Goal: Transaction & Acquisition: Purchase product/service

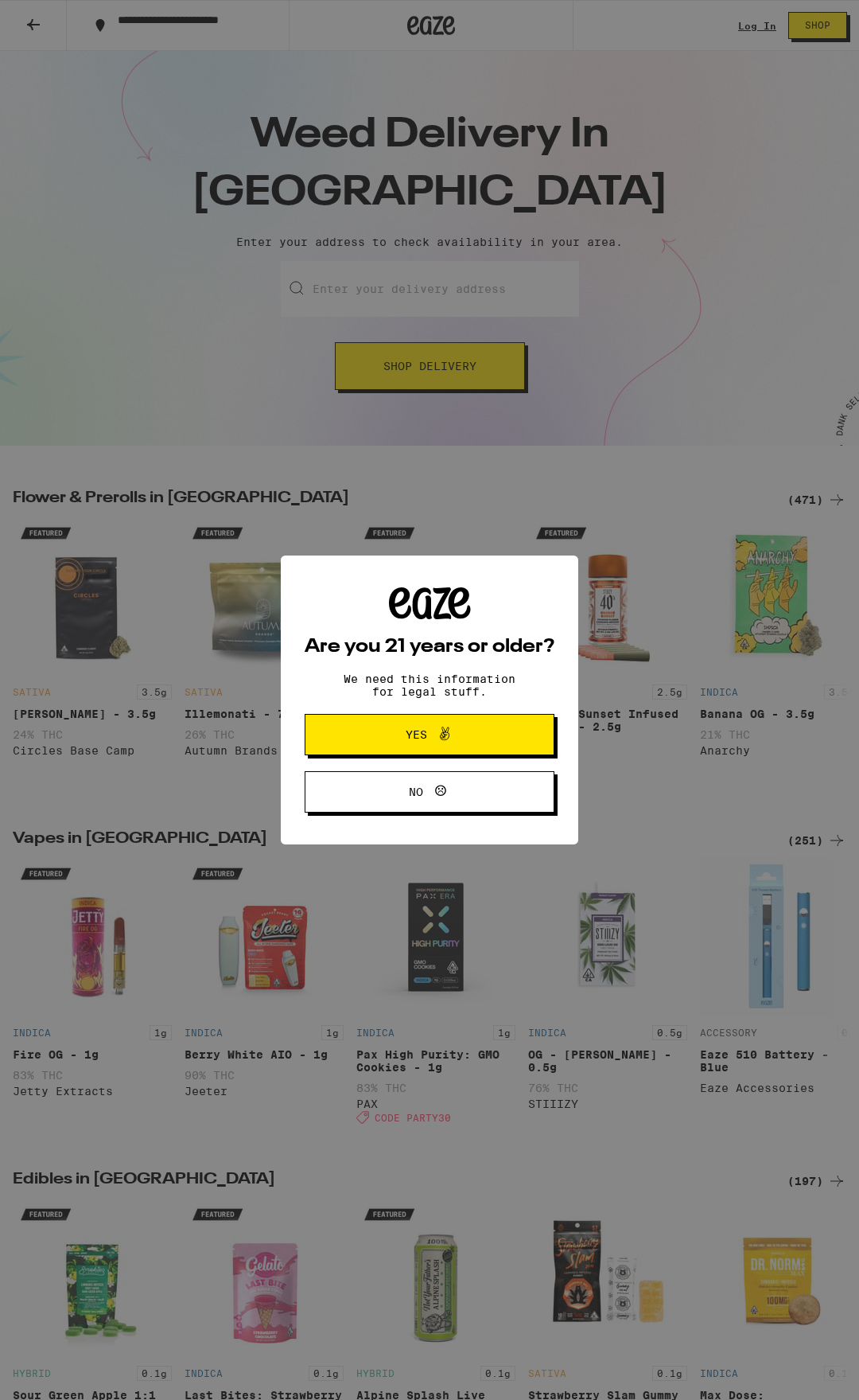
click at [471, 735] on span "Yes" at bounding box center [429, 735] width 121 height 20
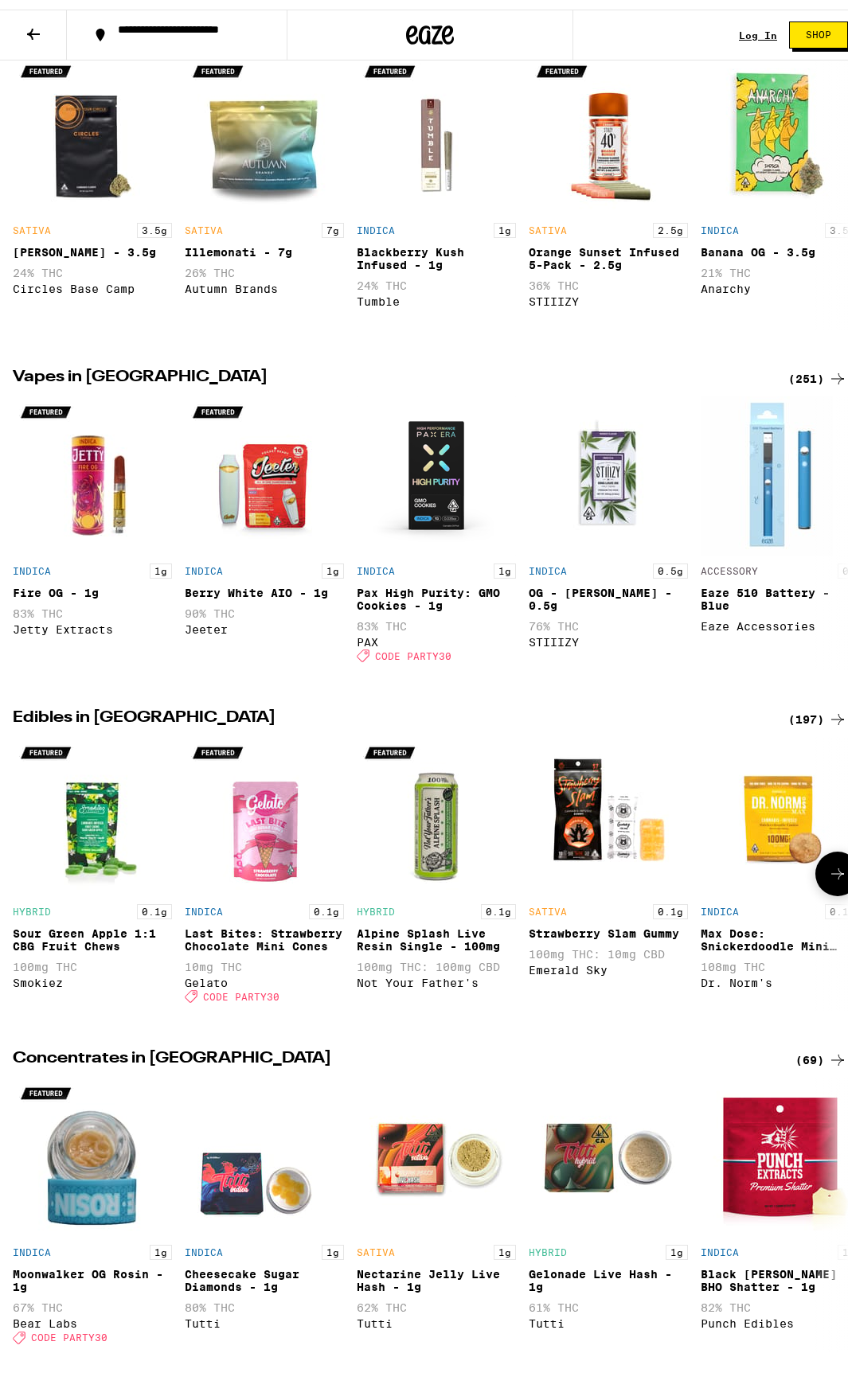
scroll to position [477, 0]
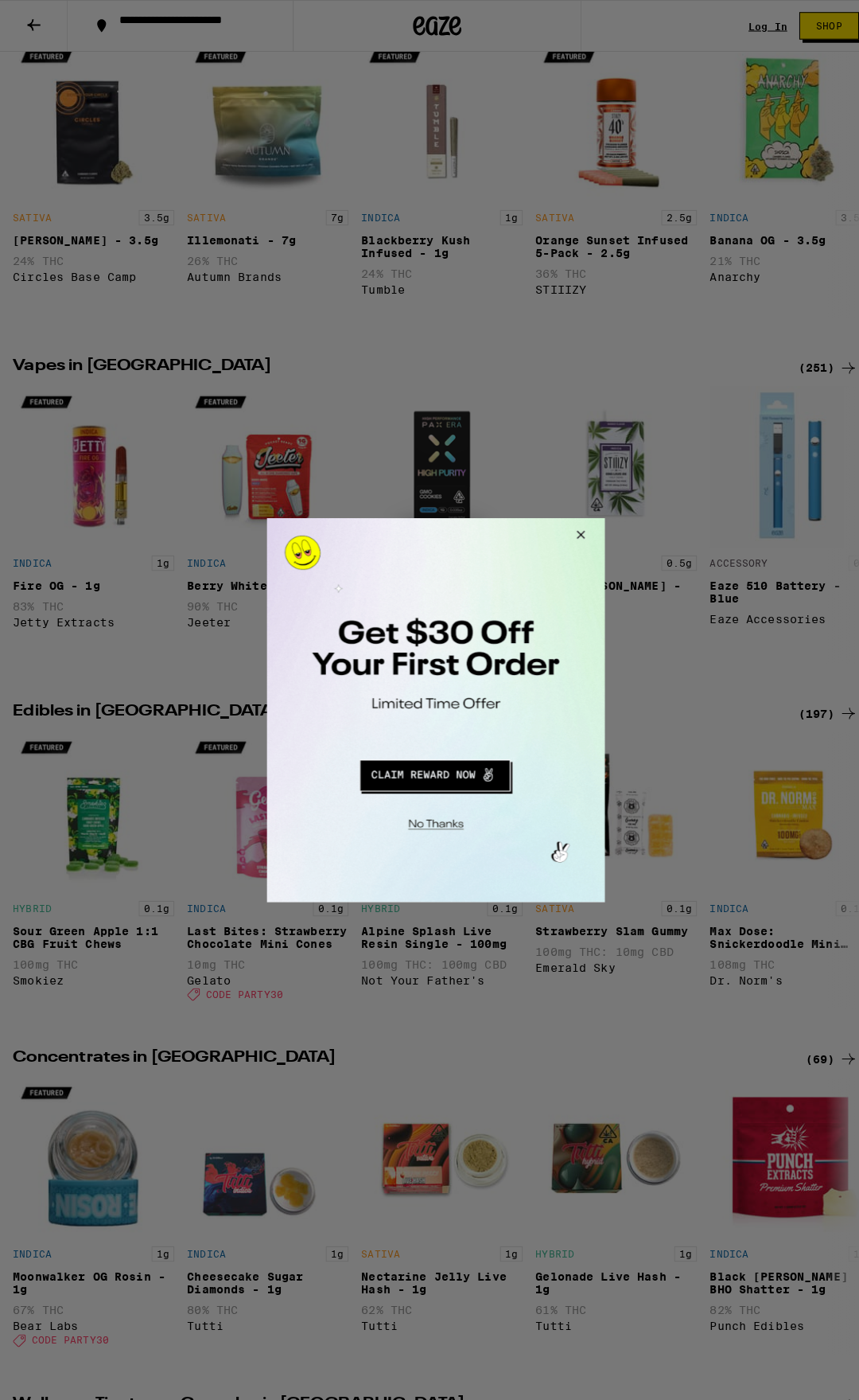
click at [575, 536] on button "Close Modal" at bounding box center [574, 536] width 43 height 38
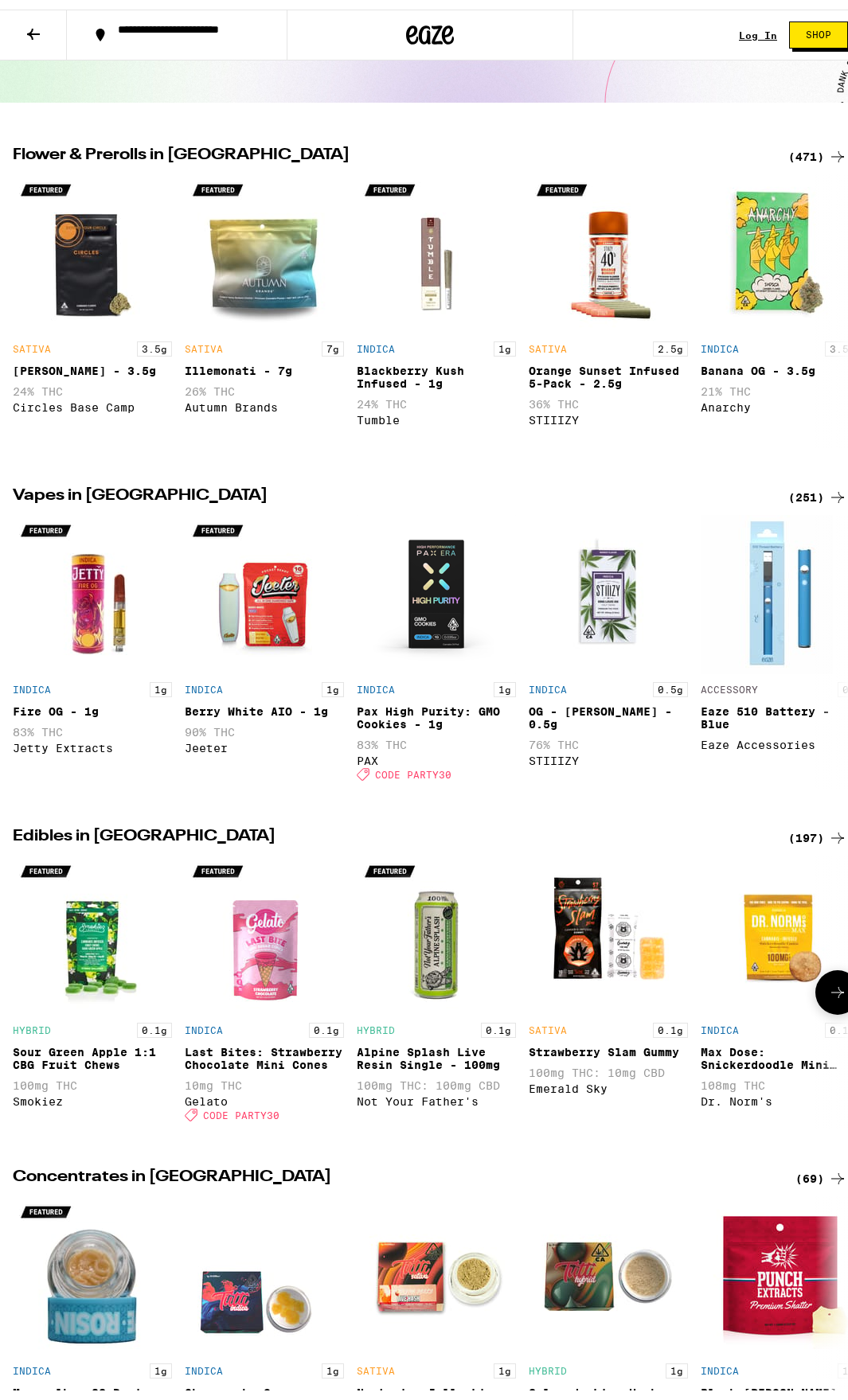
scroll to position [318, 0]
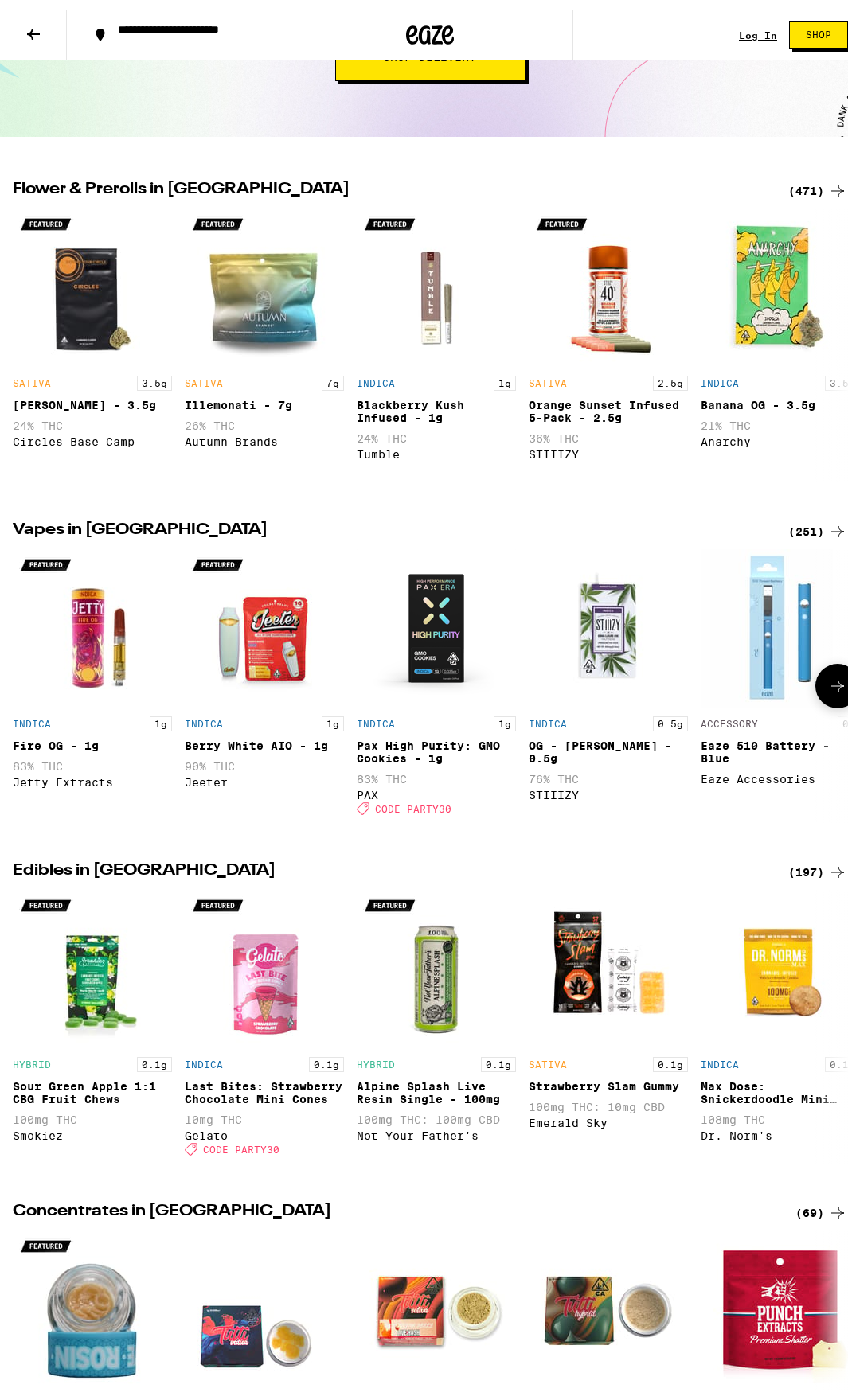
click at [828, 686] on icon at bounding box center [837, 676] width 19 height 19
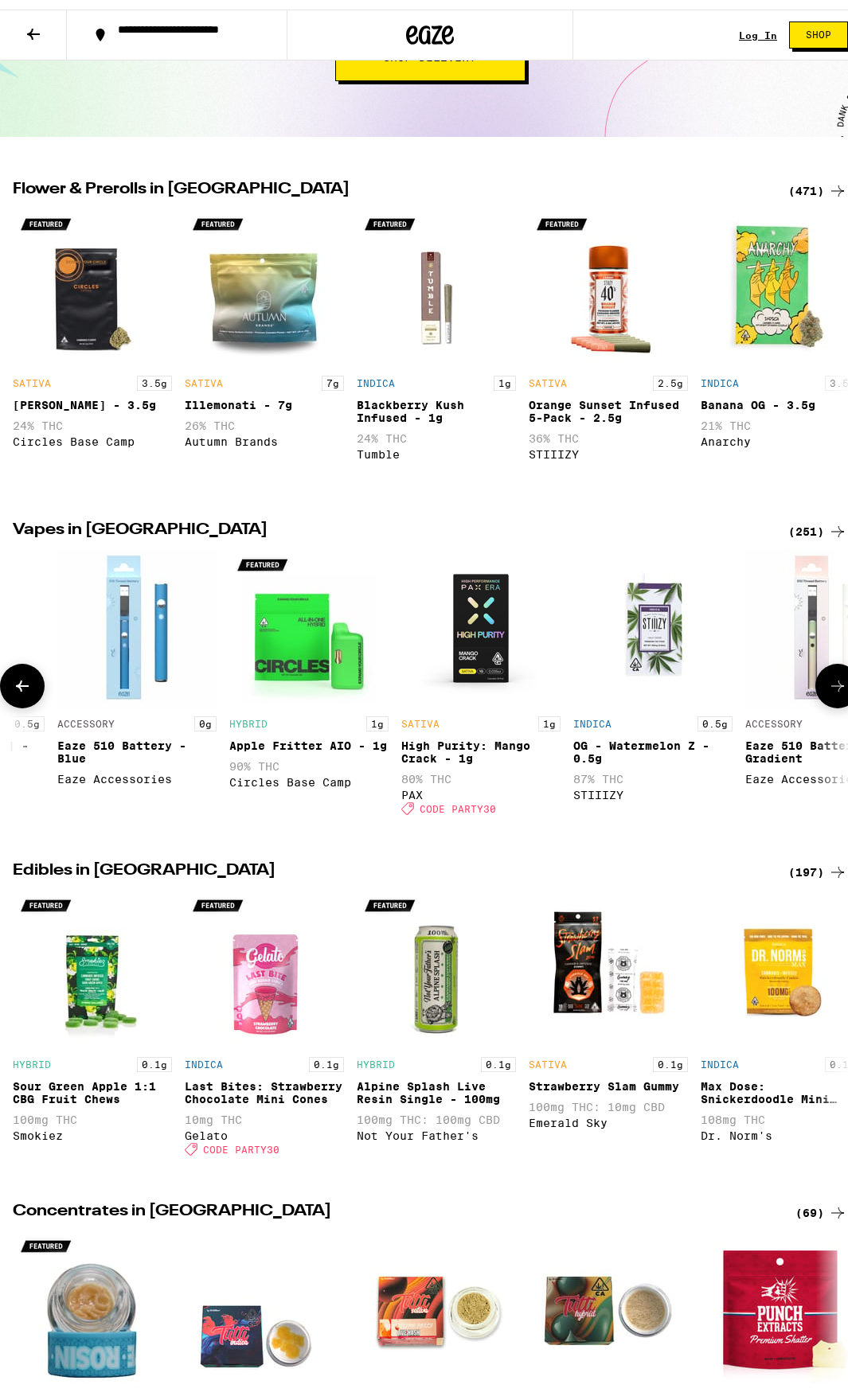
scroll to position [0, 649]
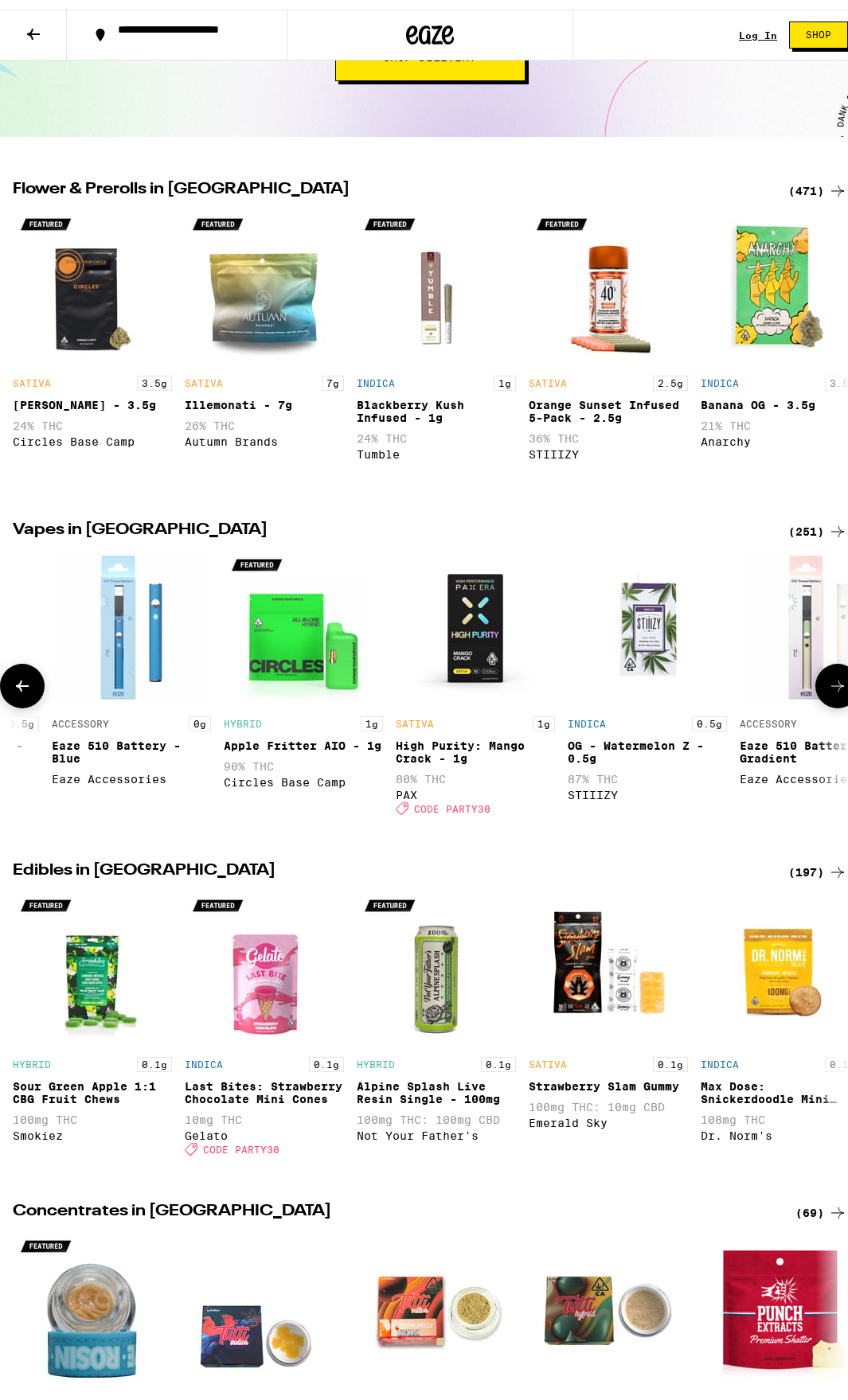
drag, startPoint x: 825, startPoint y: 700, endPoint x: 859, endPoint y: 707, distance: 34.7
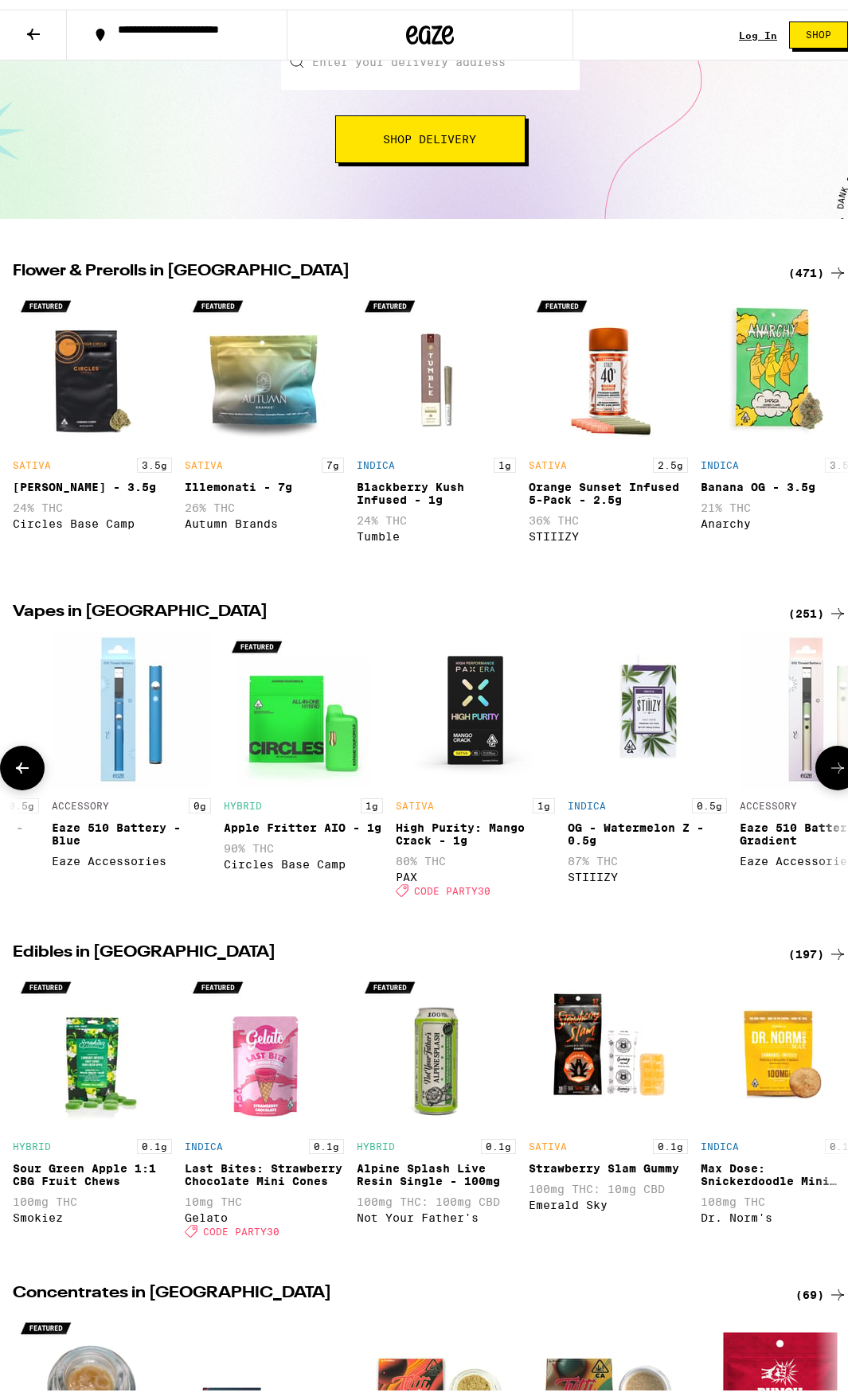
scroll to position [190, 0]
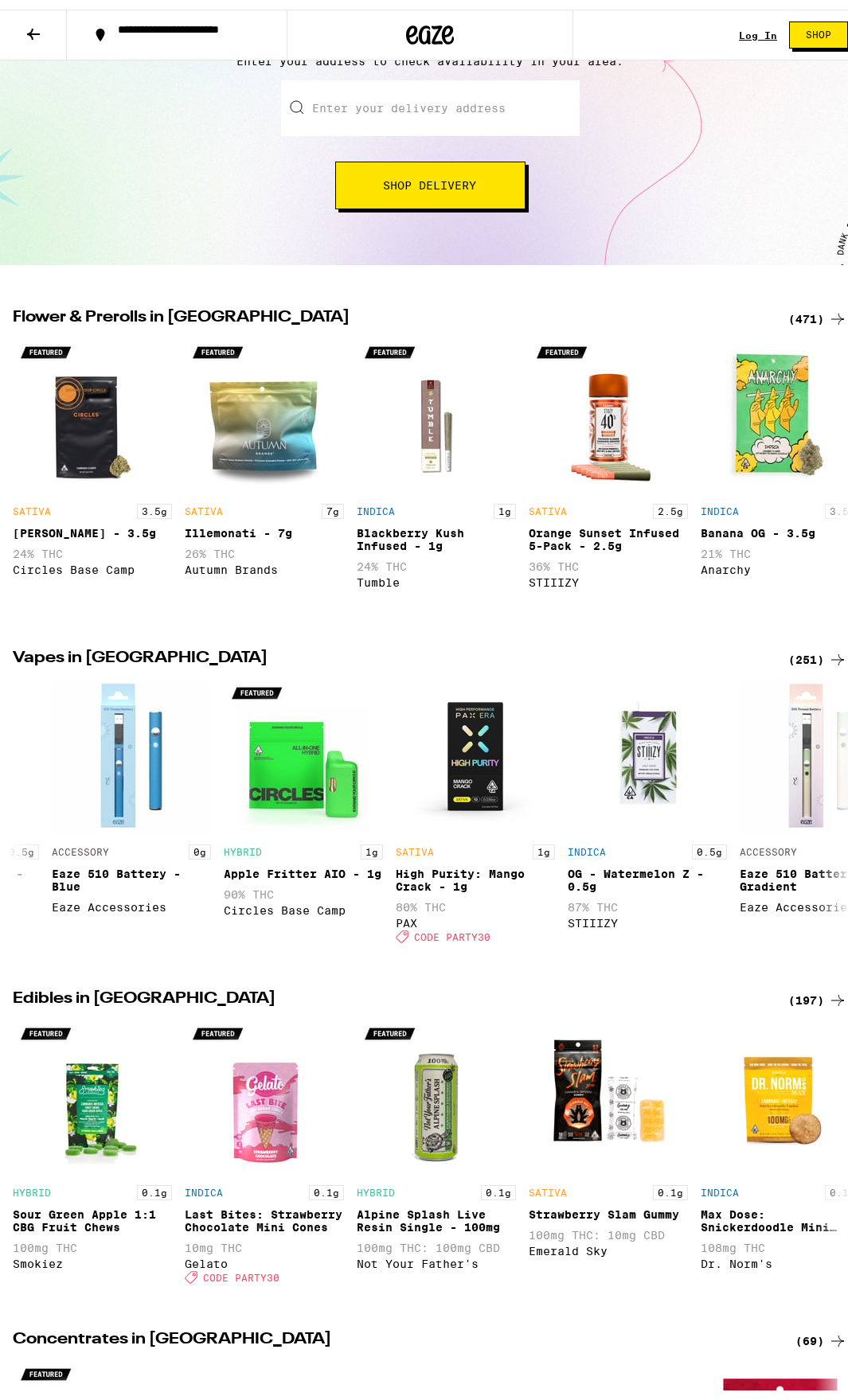
click at [788, 310] on div "(471)" at bounding box center [818, 309] width 59 height 19
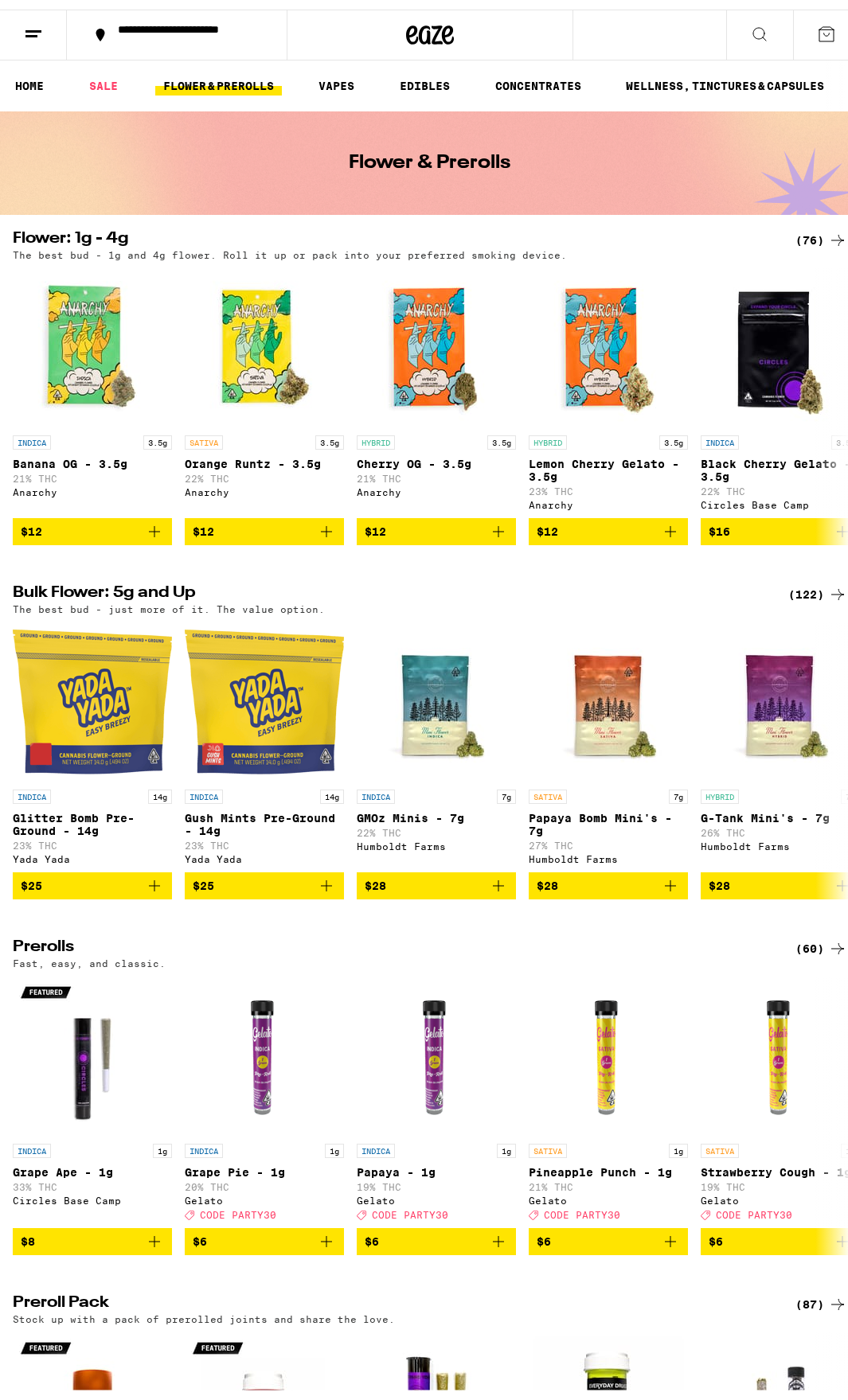
click at [184, 21] on div "**********" at bounding box center [185, 26] width 151 height 22
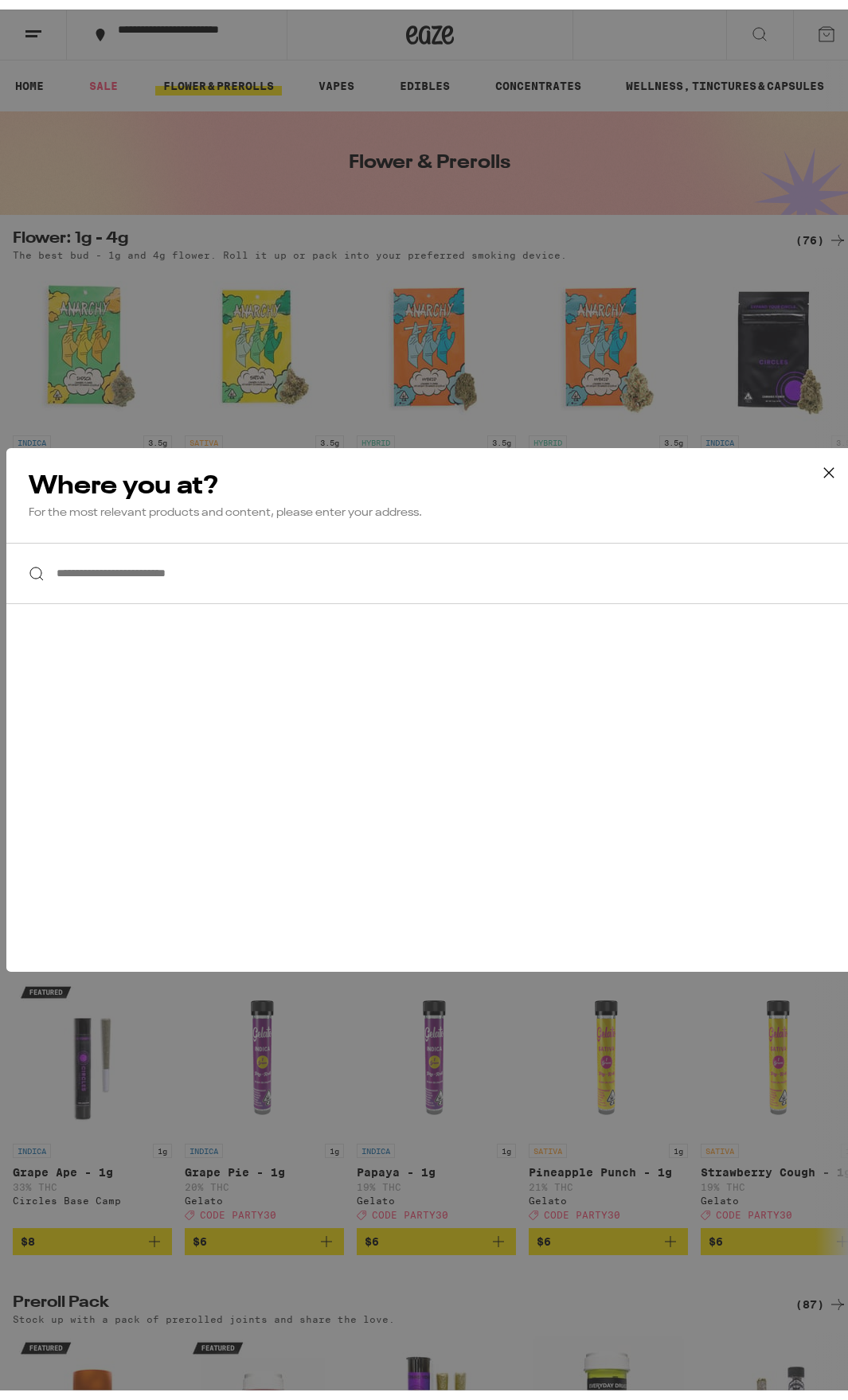
paste input "**********"
click at [30, 558] on div "**********" at bounding box center [430, 564] width 847 height 61
click at [352, 564] on input "**********" at bounding box center [430, 564] width 847 height 61
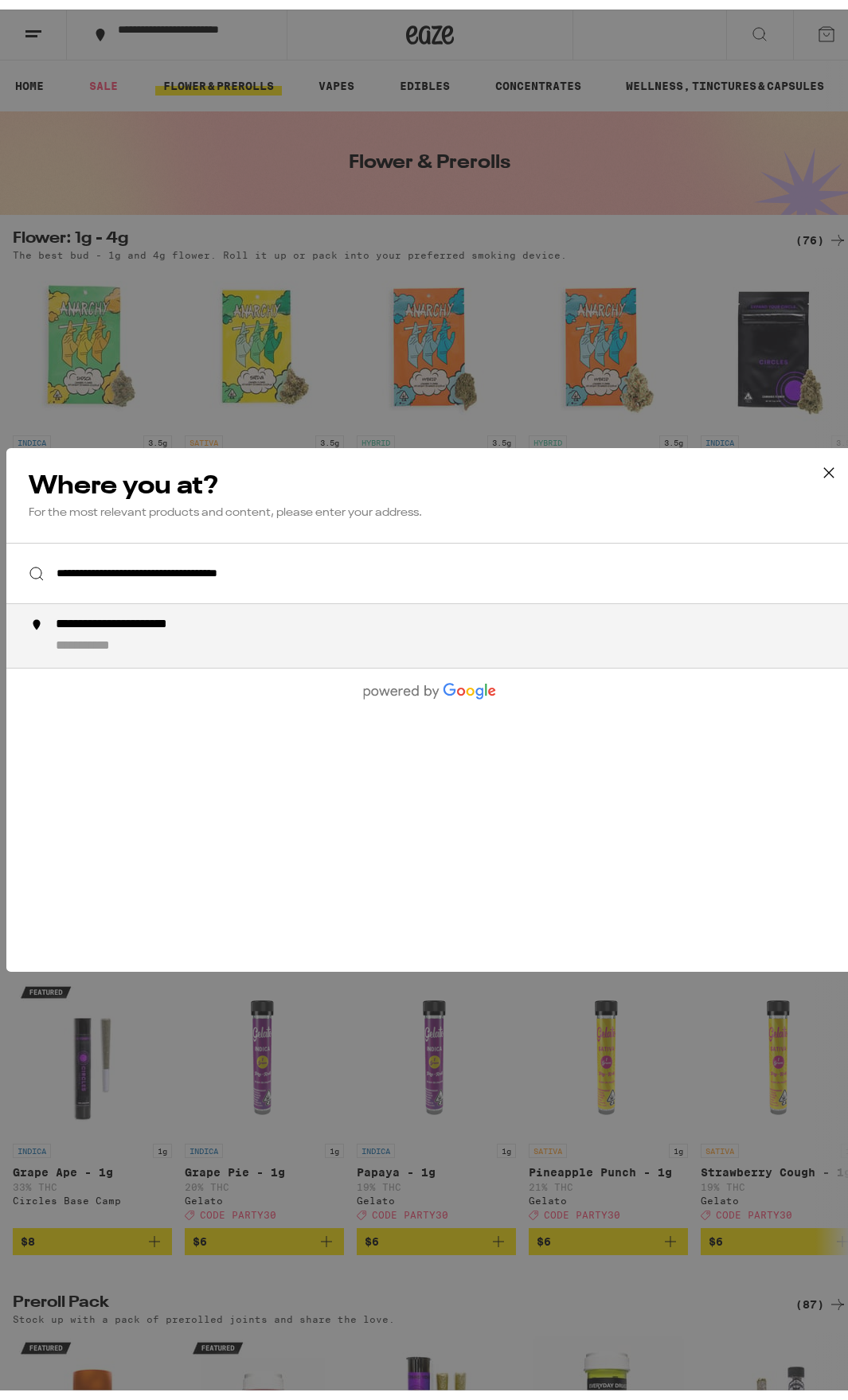
click at [138, 608] on li "**********" at bounding box center [430, 626] width 847 height 64
type input "**********"
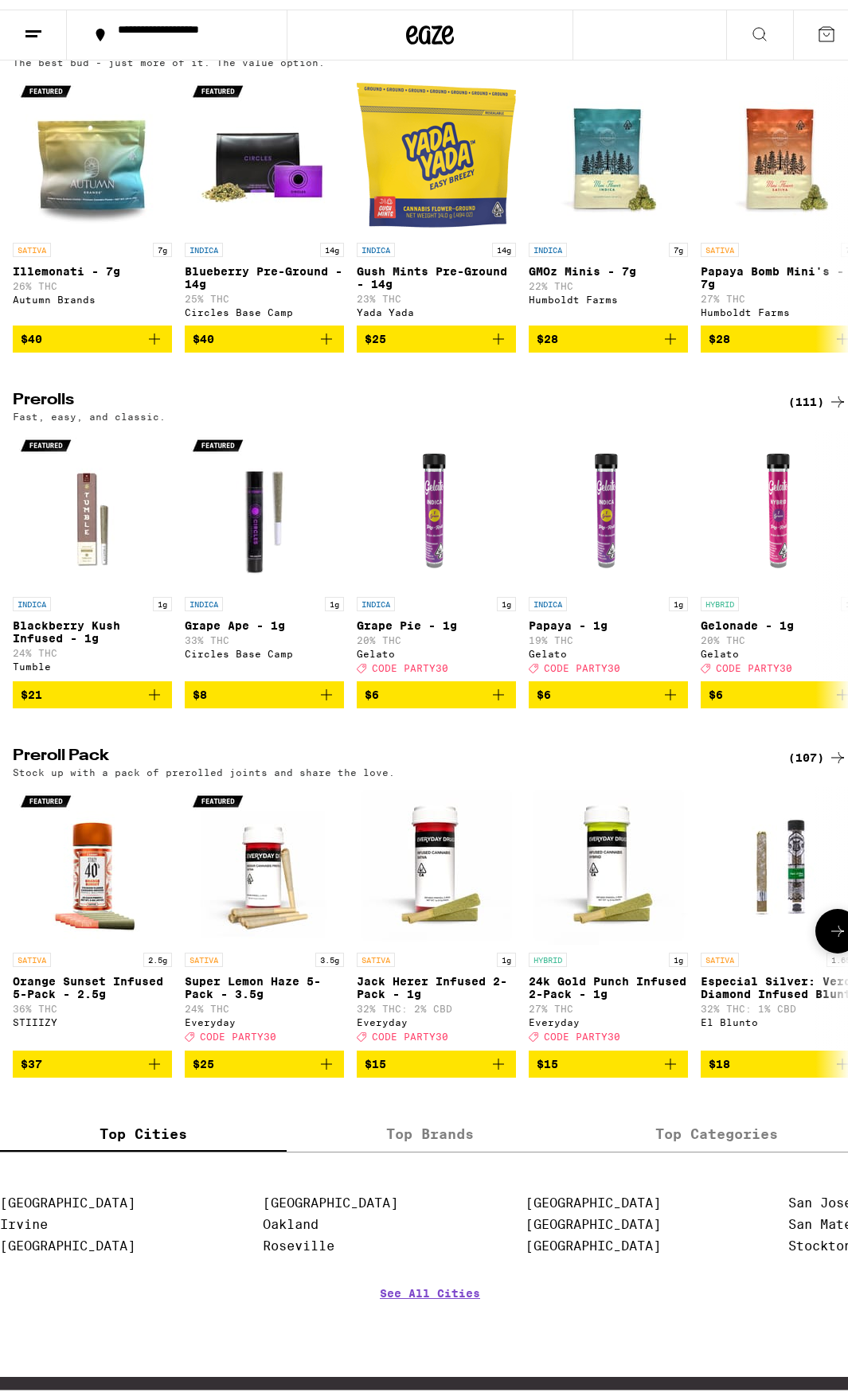
scroll to position [557, 0]
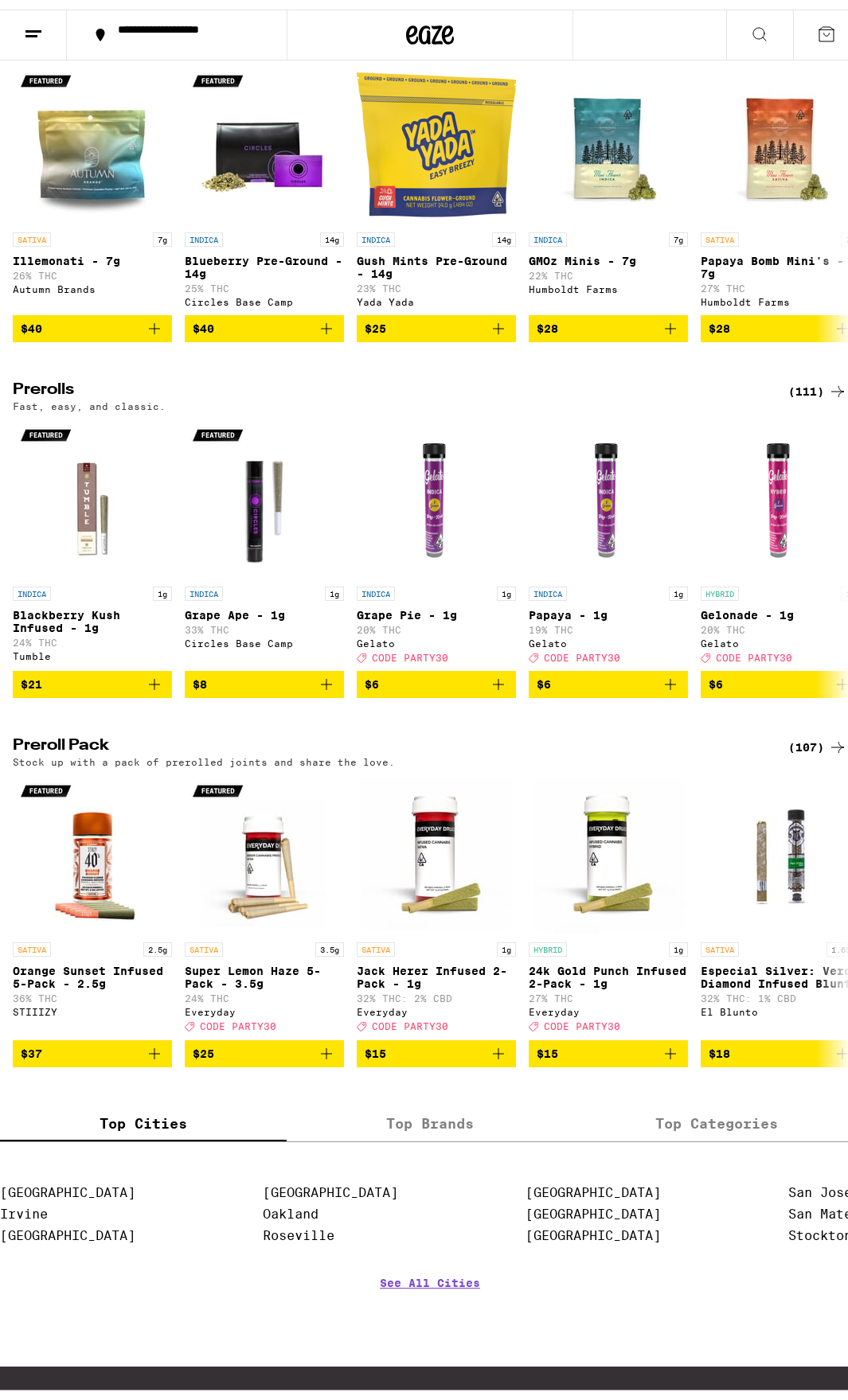
click at [807, 748] on div "(107)" at bounding box center [818, 737] width 59 height 19
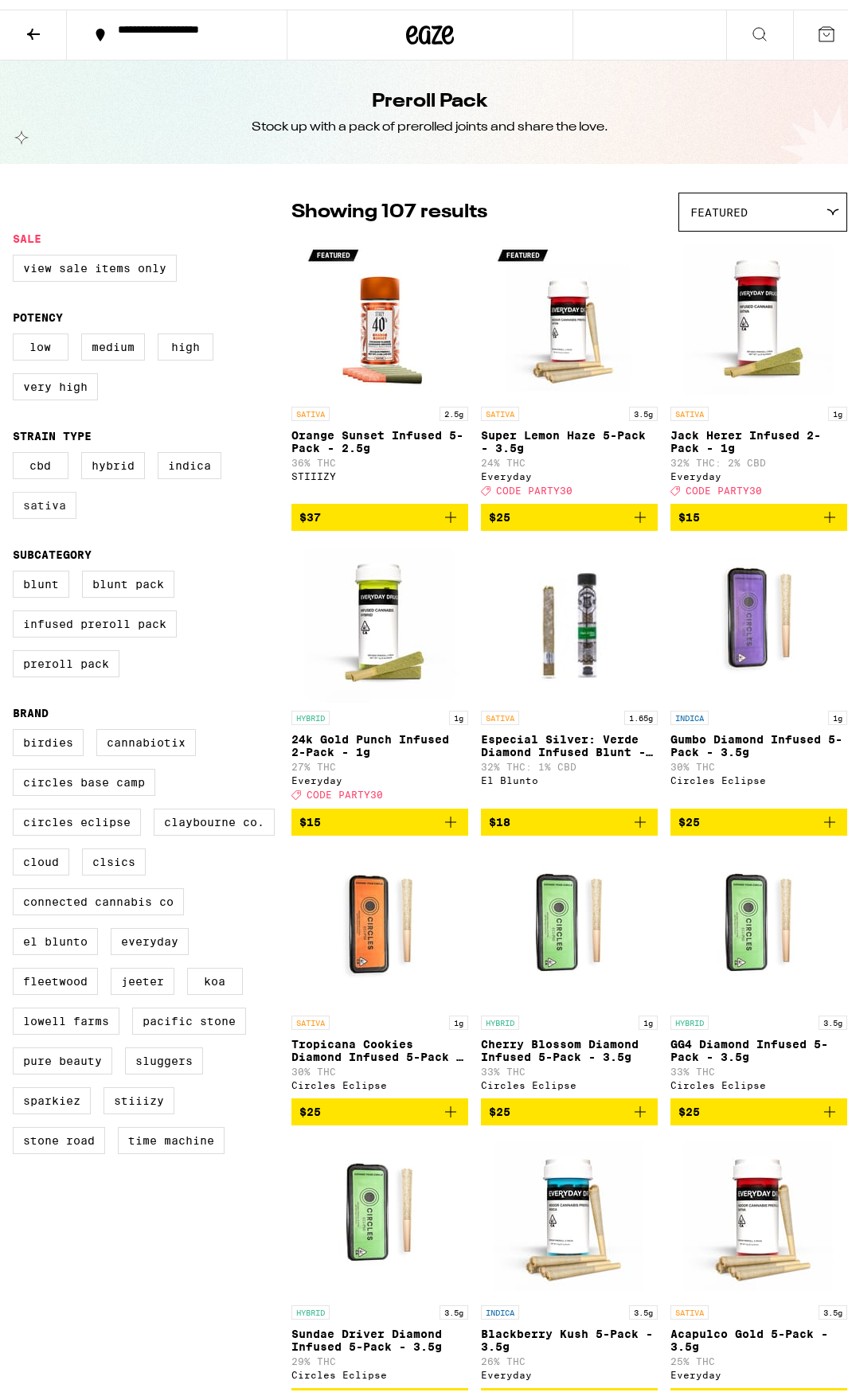
click at [38, 509] on label "Sativa" at bounding box center [44, 496] width 64 height 27
click at [17, 446] on input "Sativa" at bounding box center [16, 445] width 1 height 1
click at [38, 509] on label "Sativa" at bounding box center [44, 496] width 64 height 27
click at [17, 446] on input "Sativa" at bounding box center [16, 445] width 1 height 1
click at [174, 509] on div "CBD Hybrid Indica Sativa" at bounding box center [152, 483] width 279 height 79
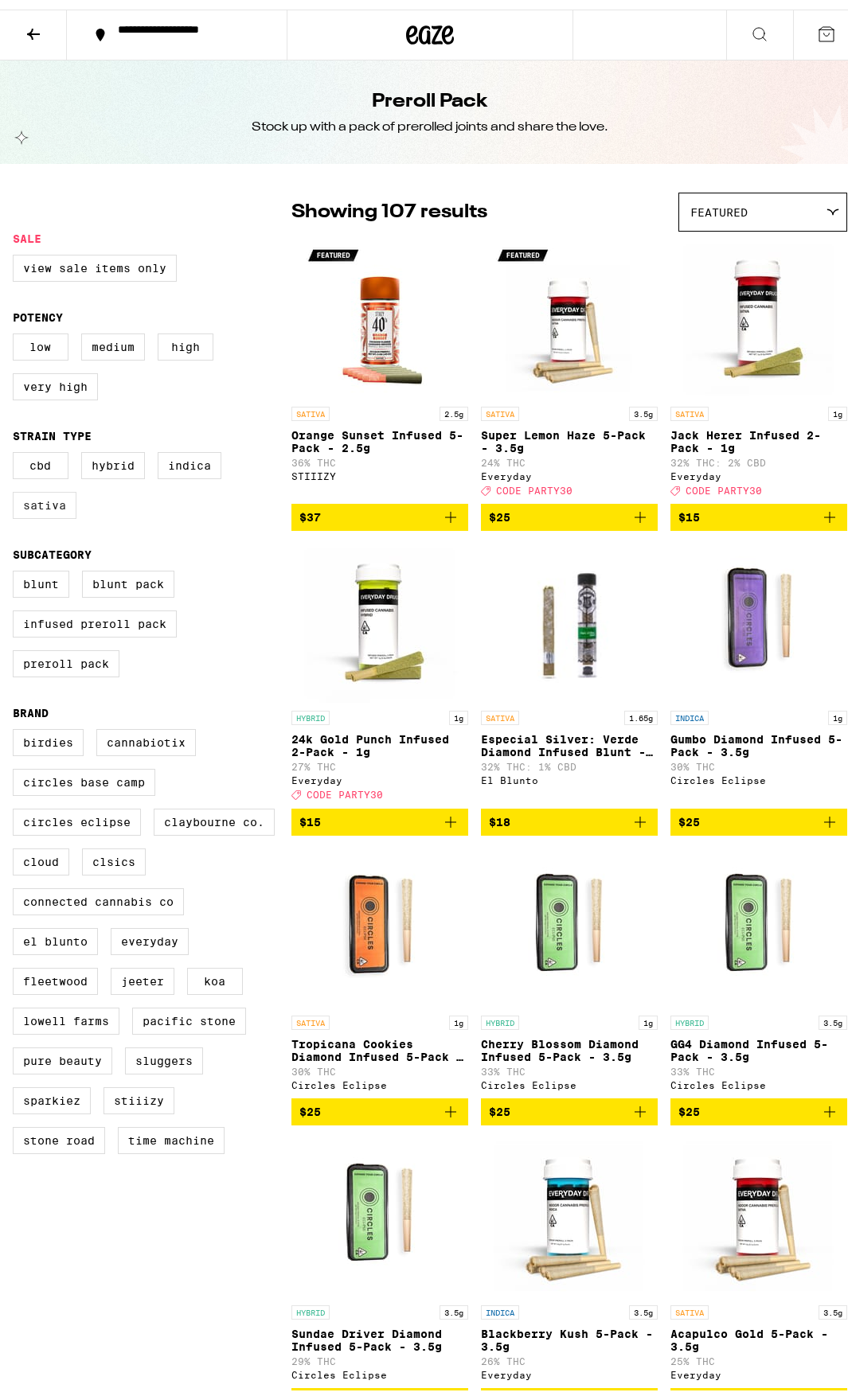
click at [46, 509] on label "Sativa" at bounding box center [44, 496] width 64 height 27
click at [17, 446] on input "Sativa" at bounding box center [16, 445] width 1 height 1
click at [46, 509] on label "Sativa" at bounding box center [44, 496] width 64 height 27
click at [17, 446] on input "Sativa" at bounding box center [16, 445] width 1 height 1
checkbox input "false"
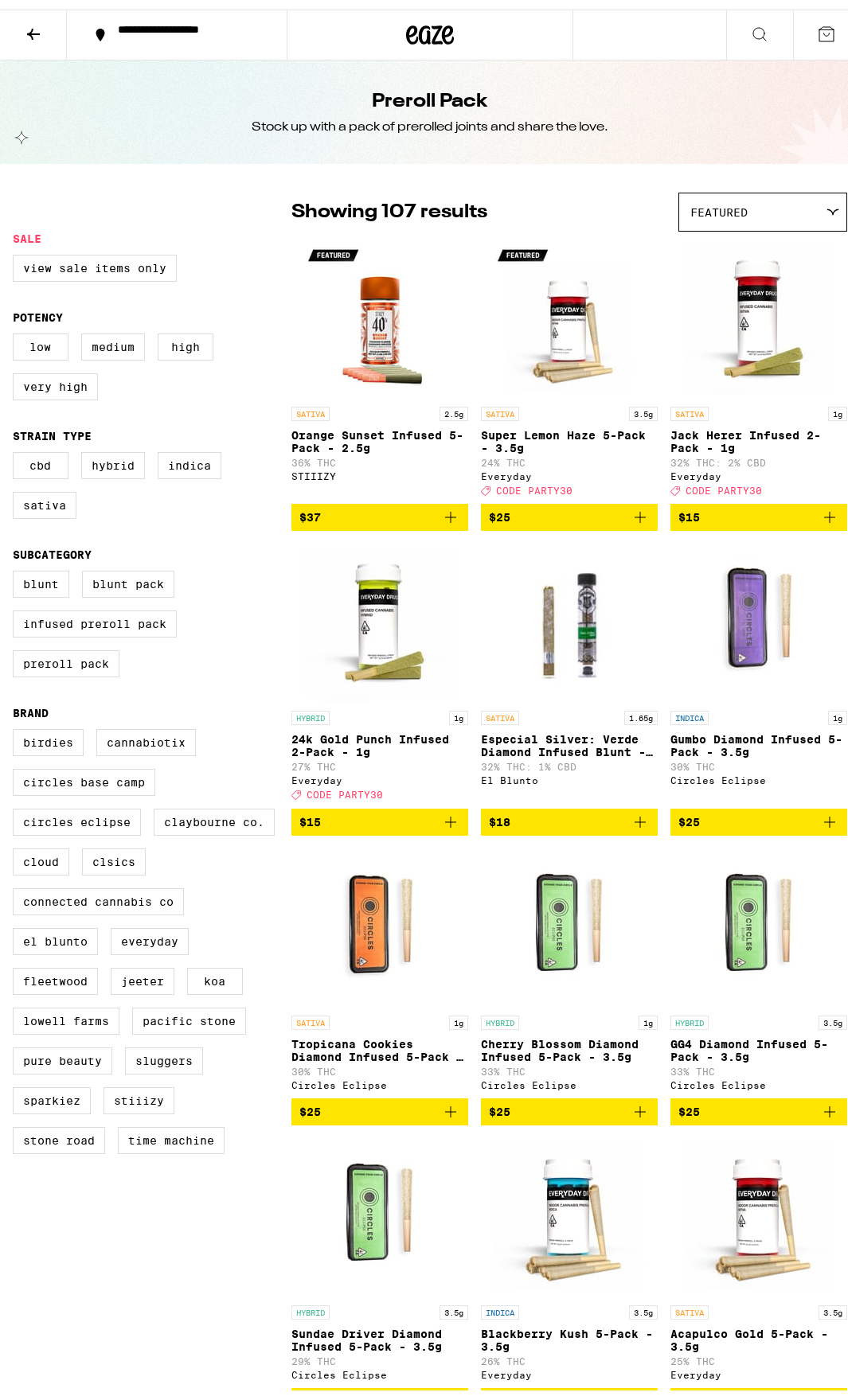
click at [154, 522] on div "CBD Hybrid Indica Sativa" at bounding box center [152, 483] width 279 height 79
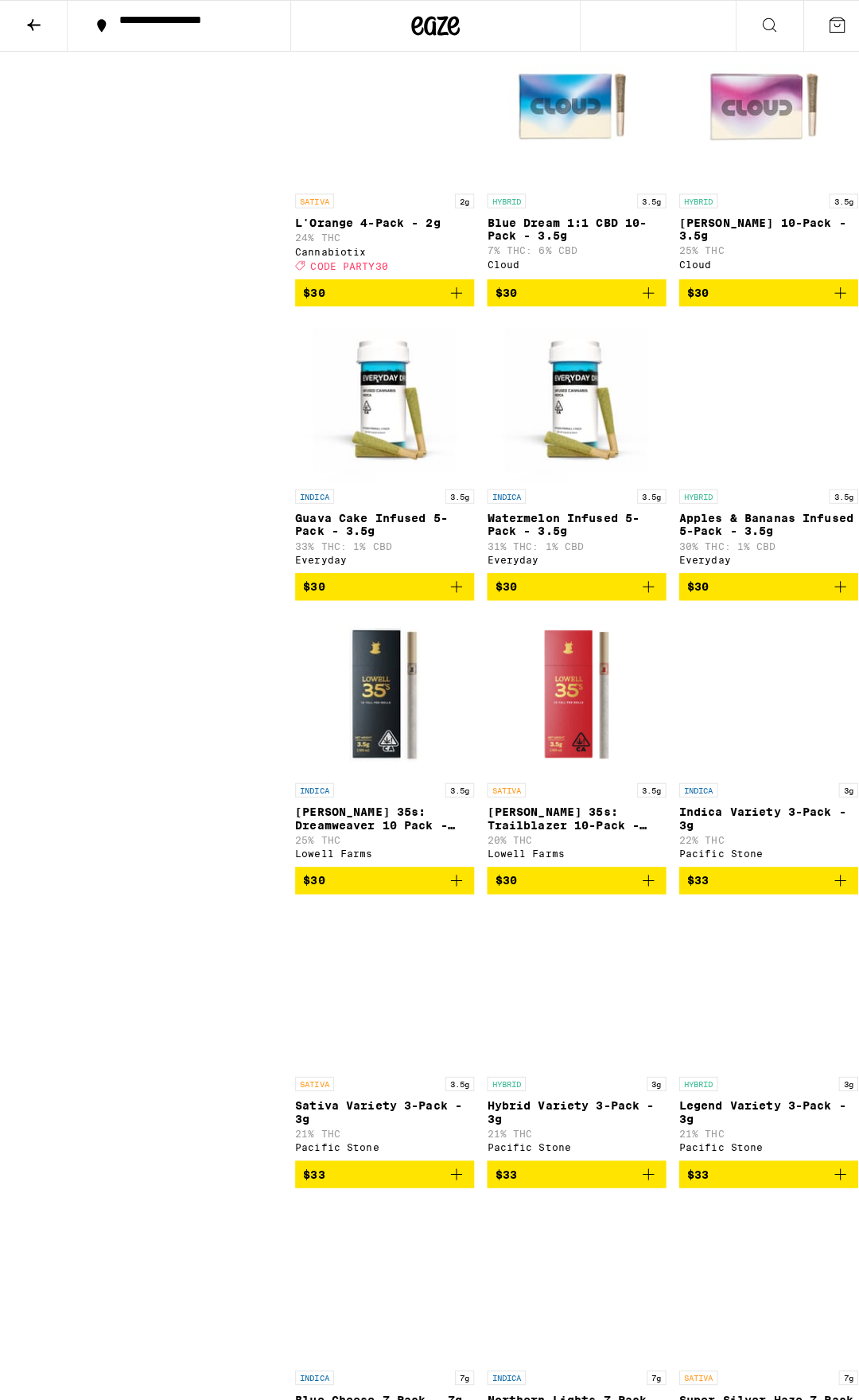
scroll to position [2069, 0]
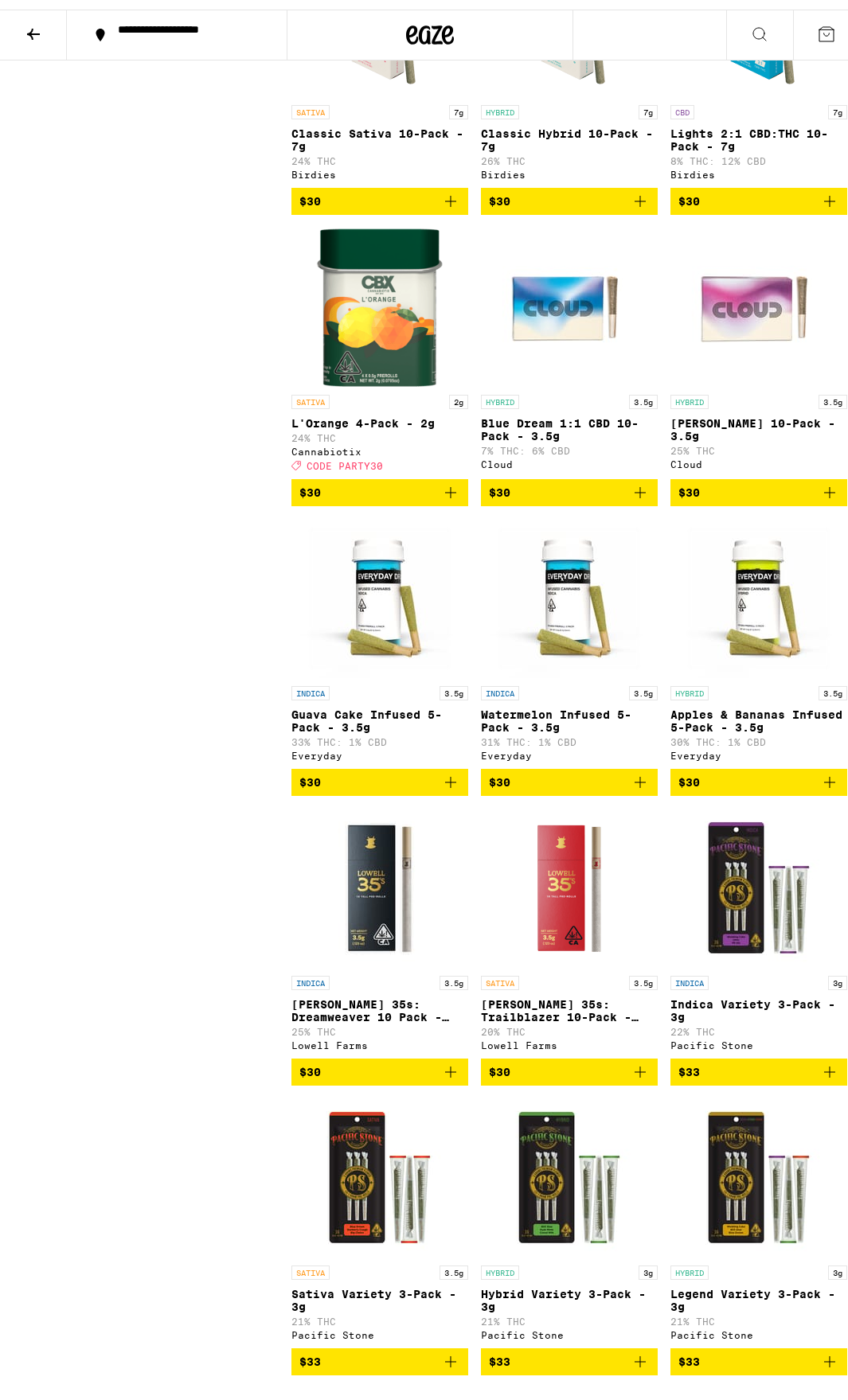
click at [751, 664] on img "Open page for Apples & Bananas Infused 5-Pack - 3.5g from Everyday" at bounding box center [758, 589] width 159 height 159
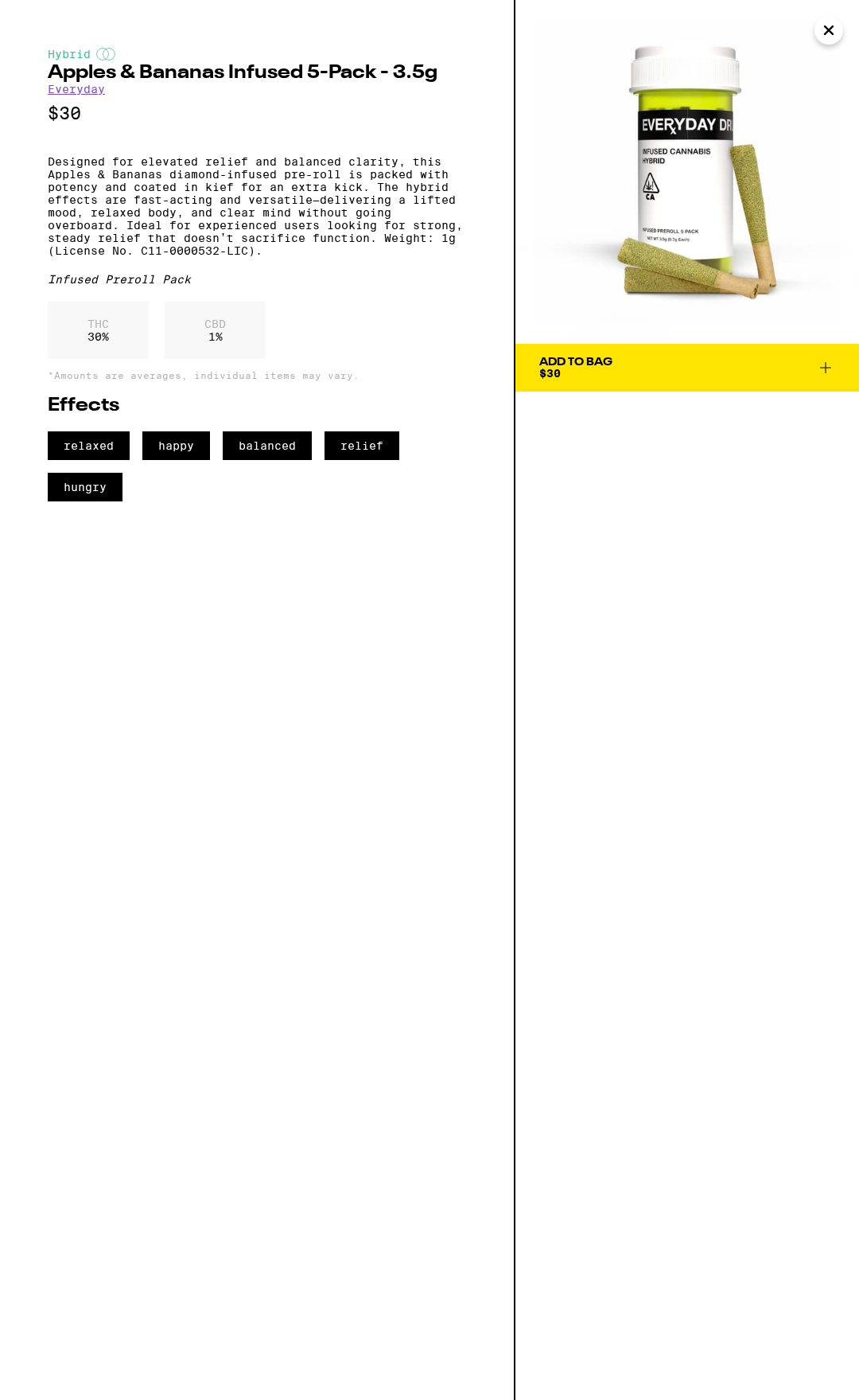
click at [703, 360] on span "Add To Bag $30" at bounding box center [687, 367] width 296 height 22
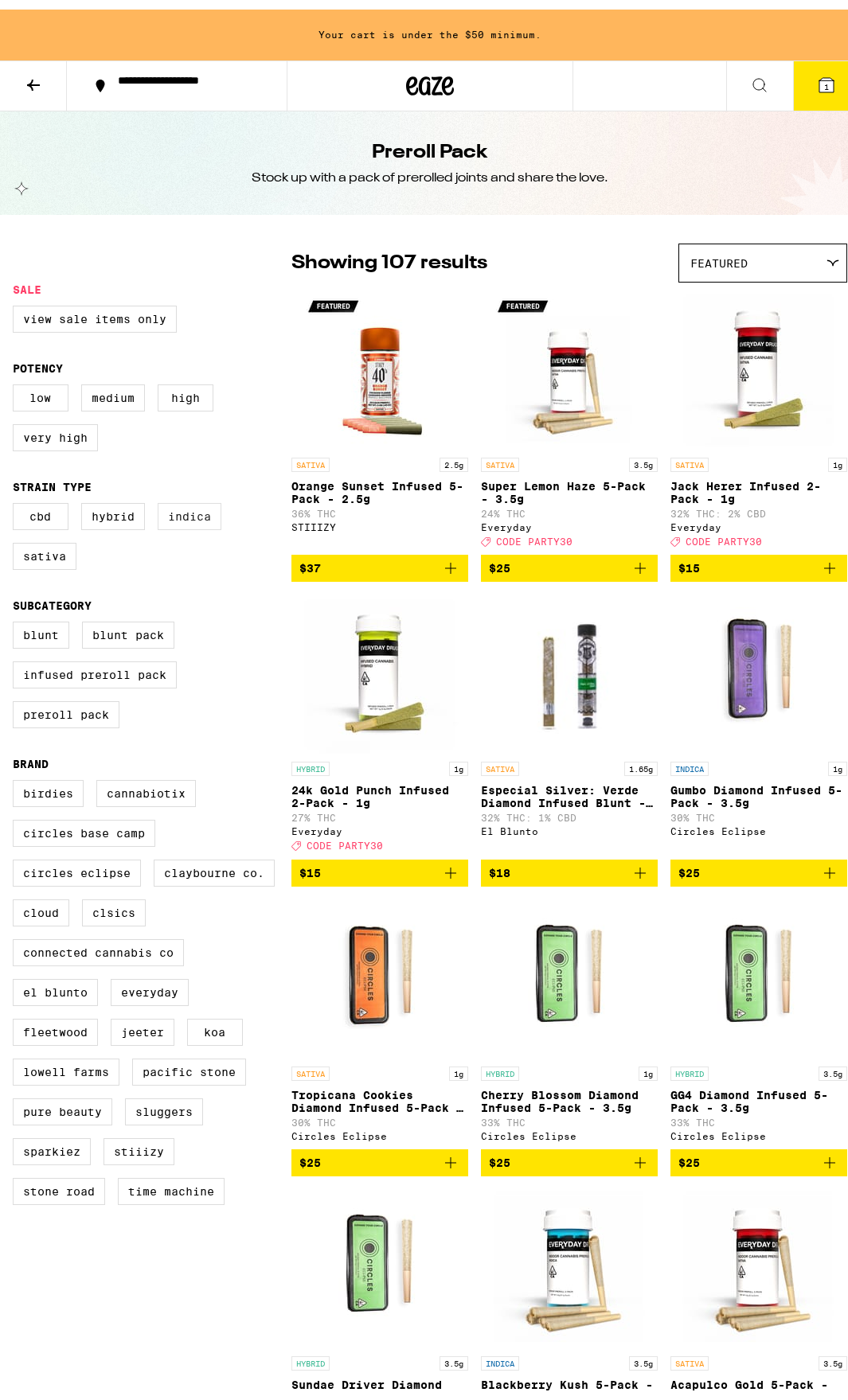
click at [198, 521] on label "Indica" at bounding box center [189, 507] width 64 height 27
click at [17, 497] on input "Indica" at bounding box center [16, 496] width 1 height 1
checkbox input "true"
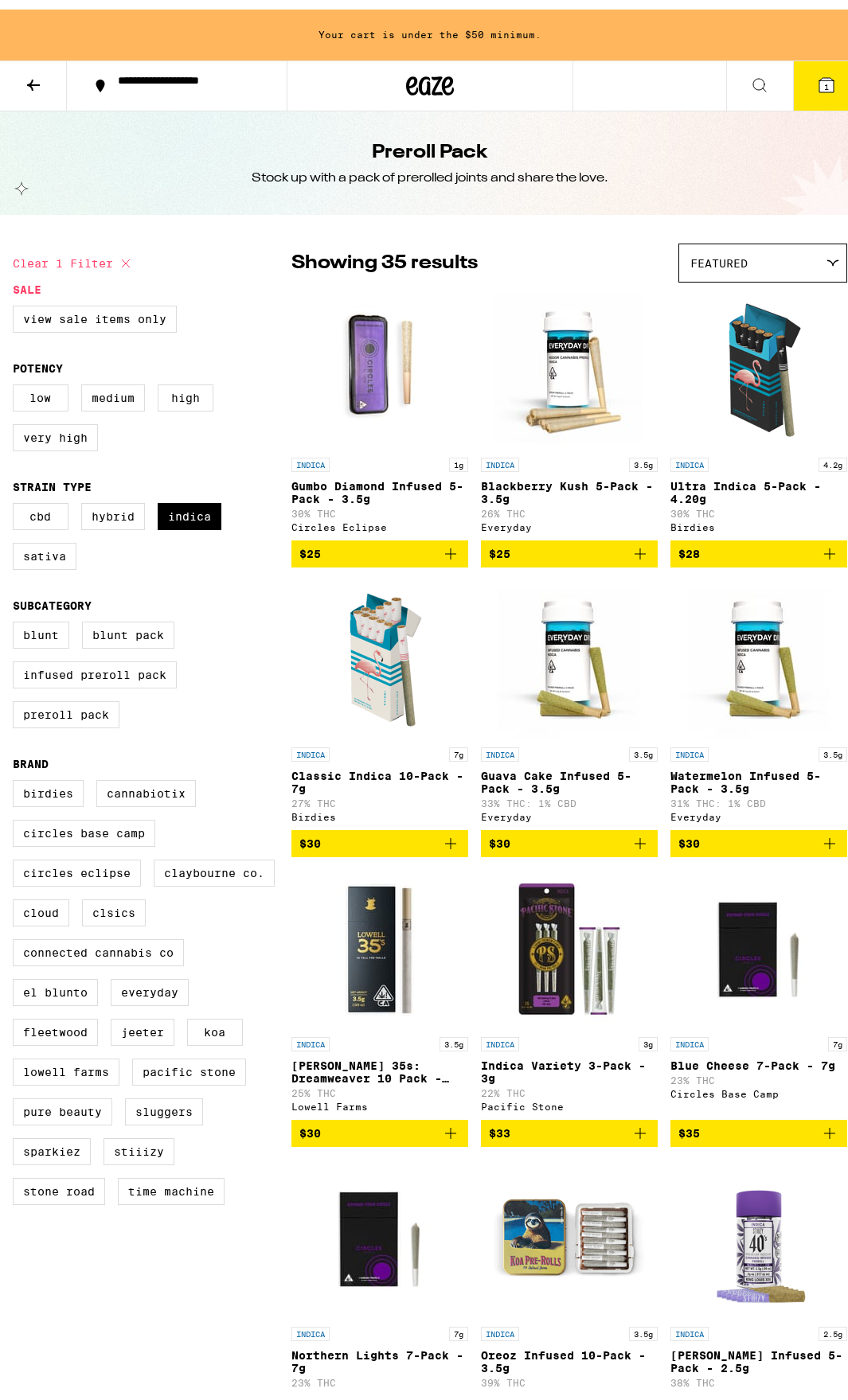
click at [362, 375] on img "Open page for Gumbo Diamond Infused 5-Pack - 3.5g from Circles Eclipse" at bounding box center [379, 360] width 159 height 159
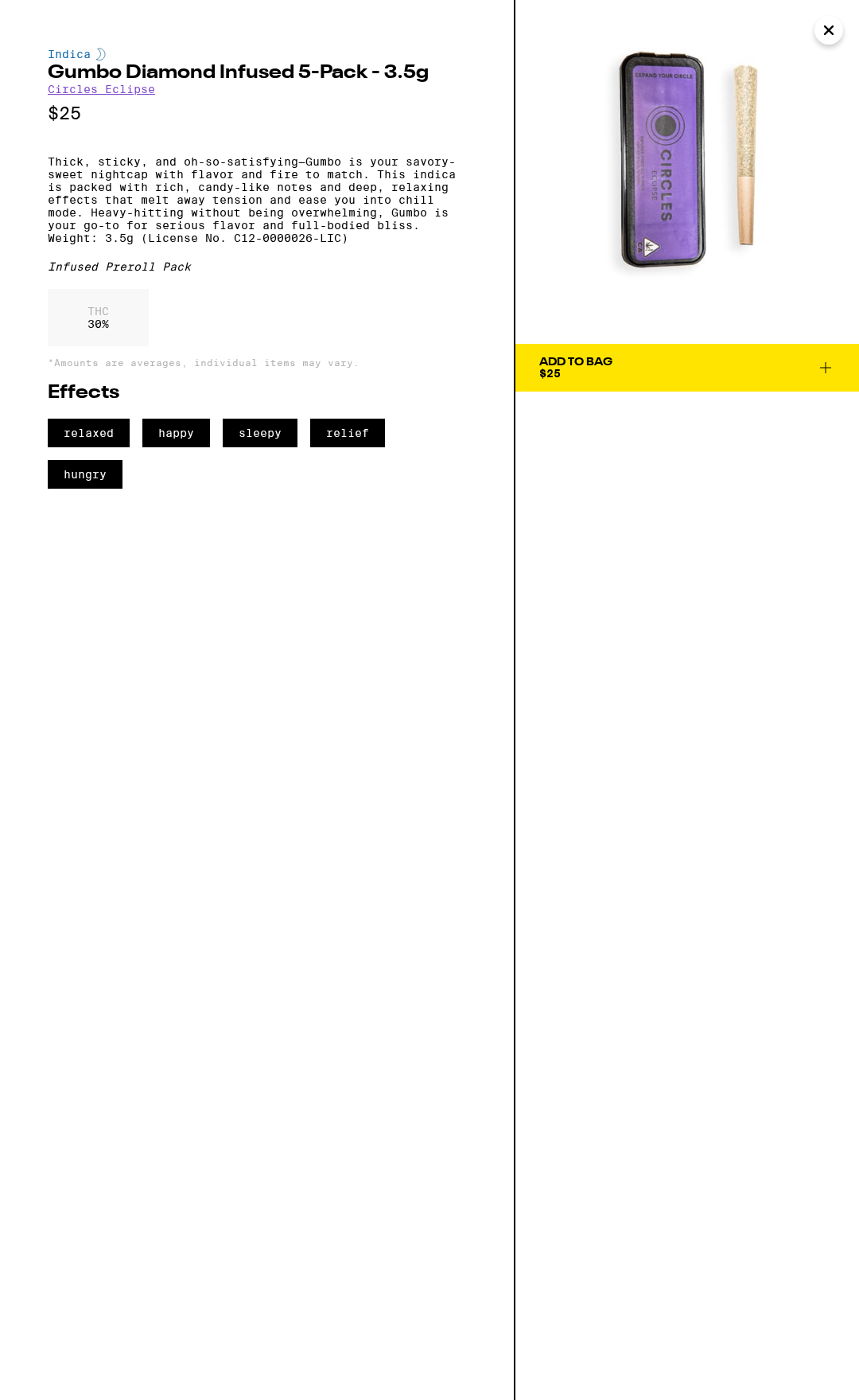
click at [700, 358] on span "Add To Bag $25" at bounding box center [687, 367] width 296 height 22
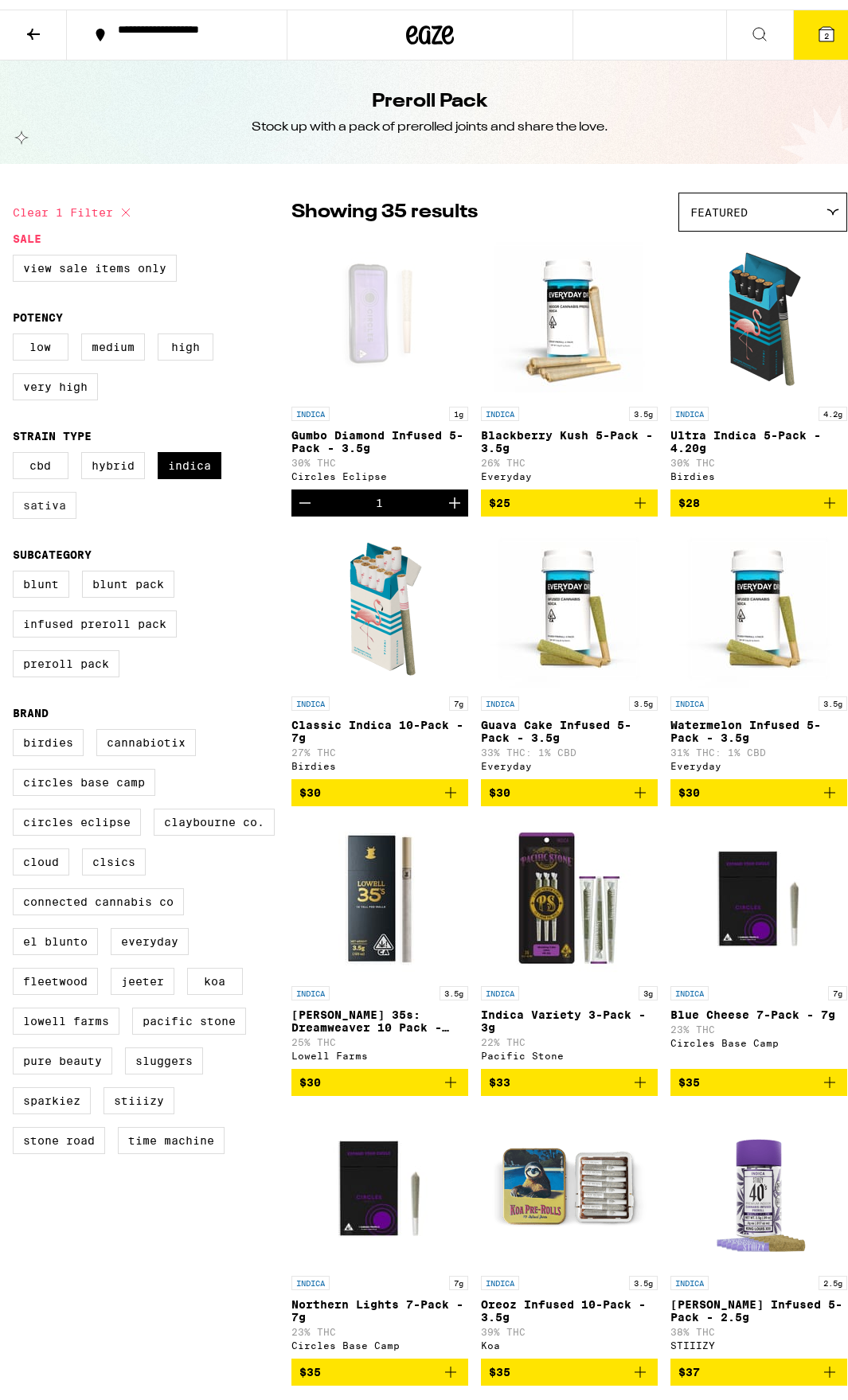
click at [42, 509] on label "Sativa" at bounding box center [44, 496] width 64 height 27
click at [17, 446] on input "Sativa" at bounding box center [16, 445] width 1 height 1
checkbox input "true"
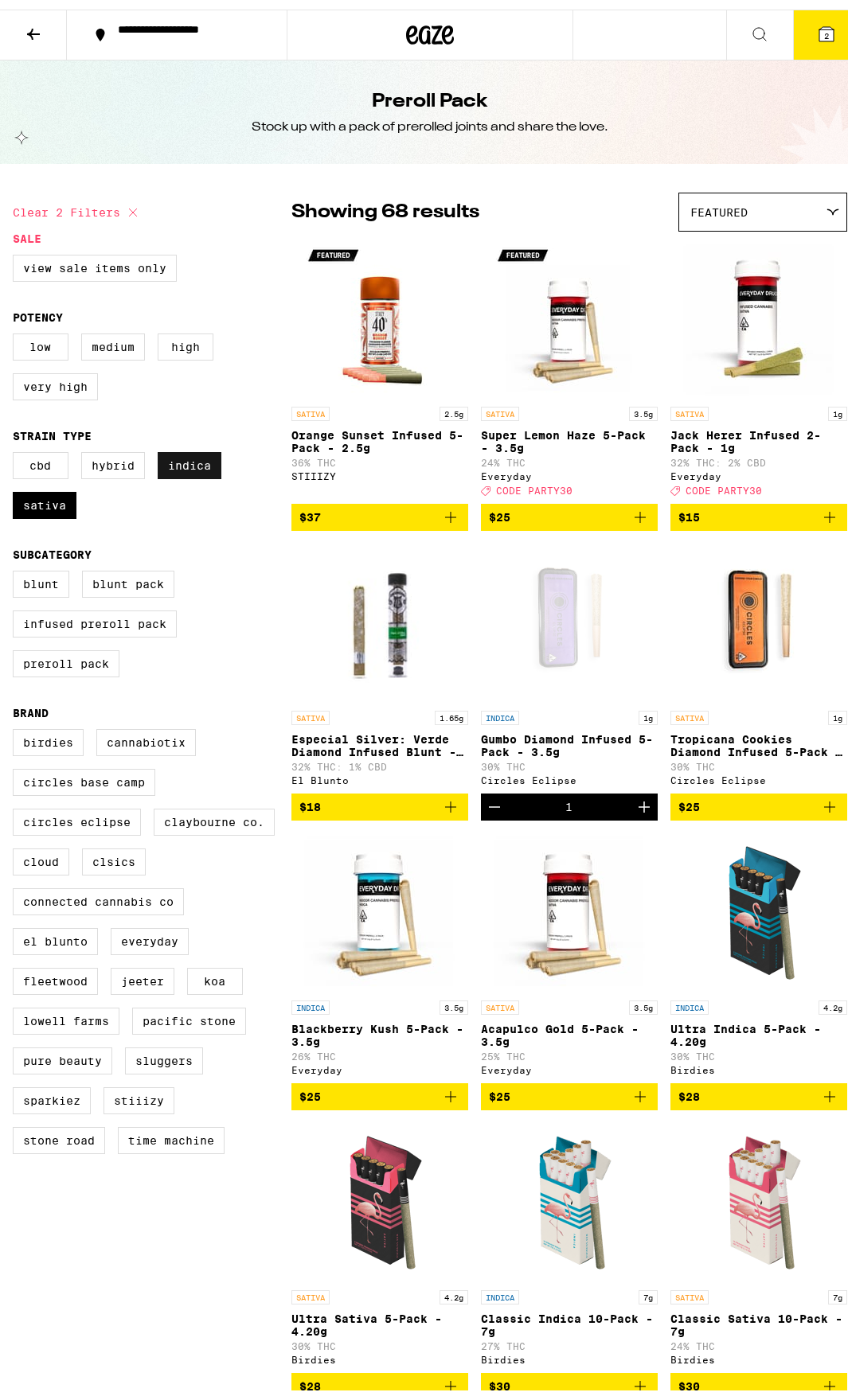
click at [185, 466] on label "Indica" at bounding box center [189, 456] width 64 height 27
click at [17, 446] on input "Indica" at bounding box center [16, 445] width 1 height 1
checkbox input "false"
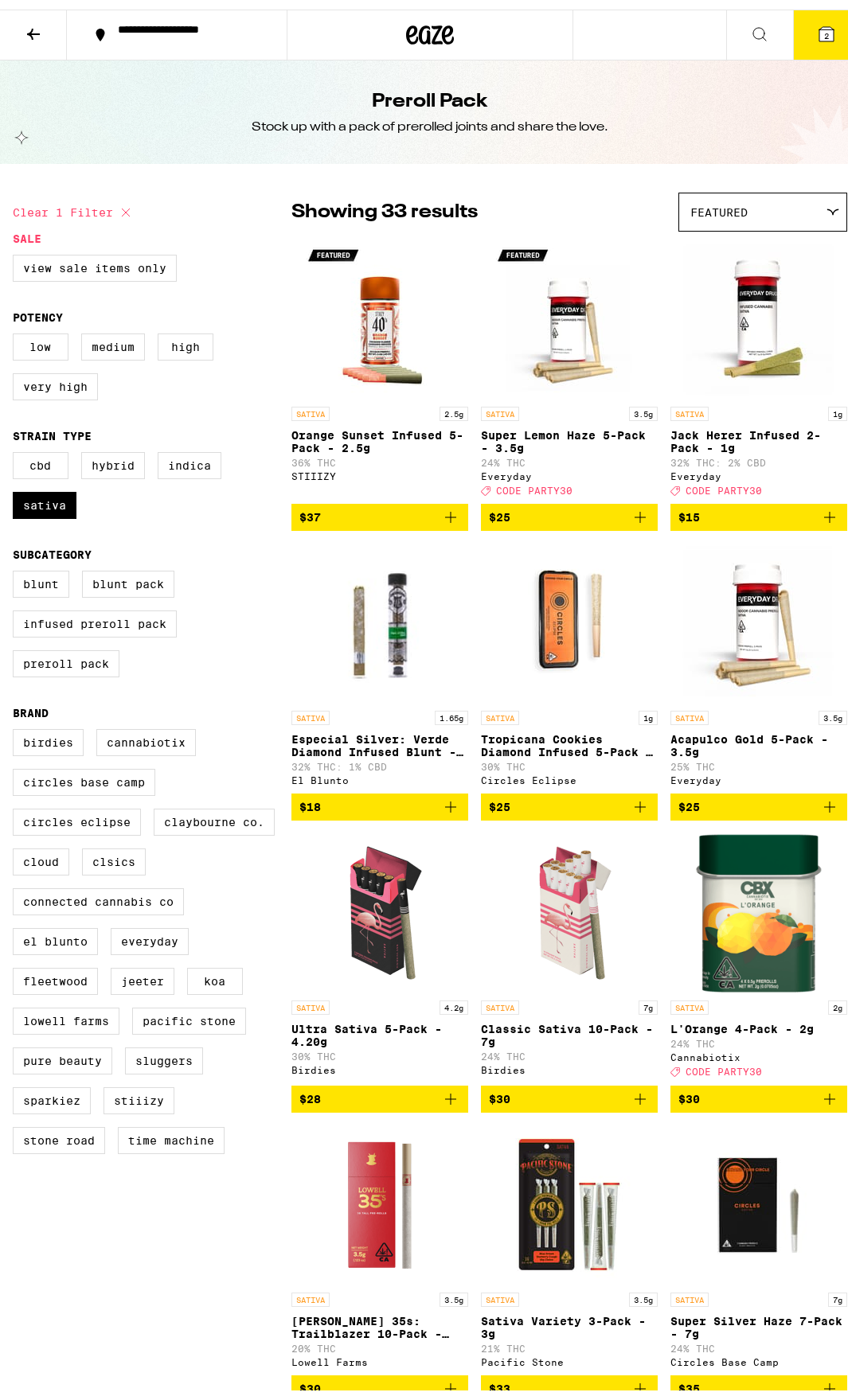
click at [738, 610] on img "Open page for Acapulco Gold 5-Pack - 3.5g from Everyday" at bounding box center [758, 614] width 159 height 159
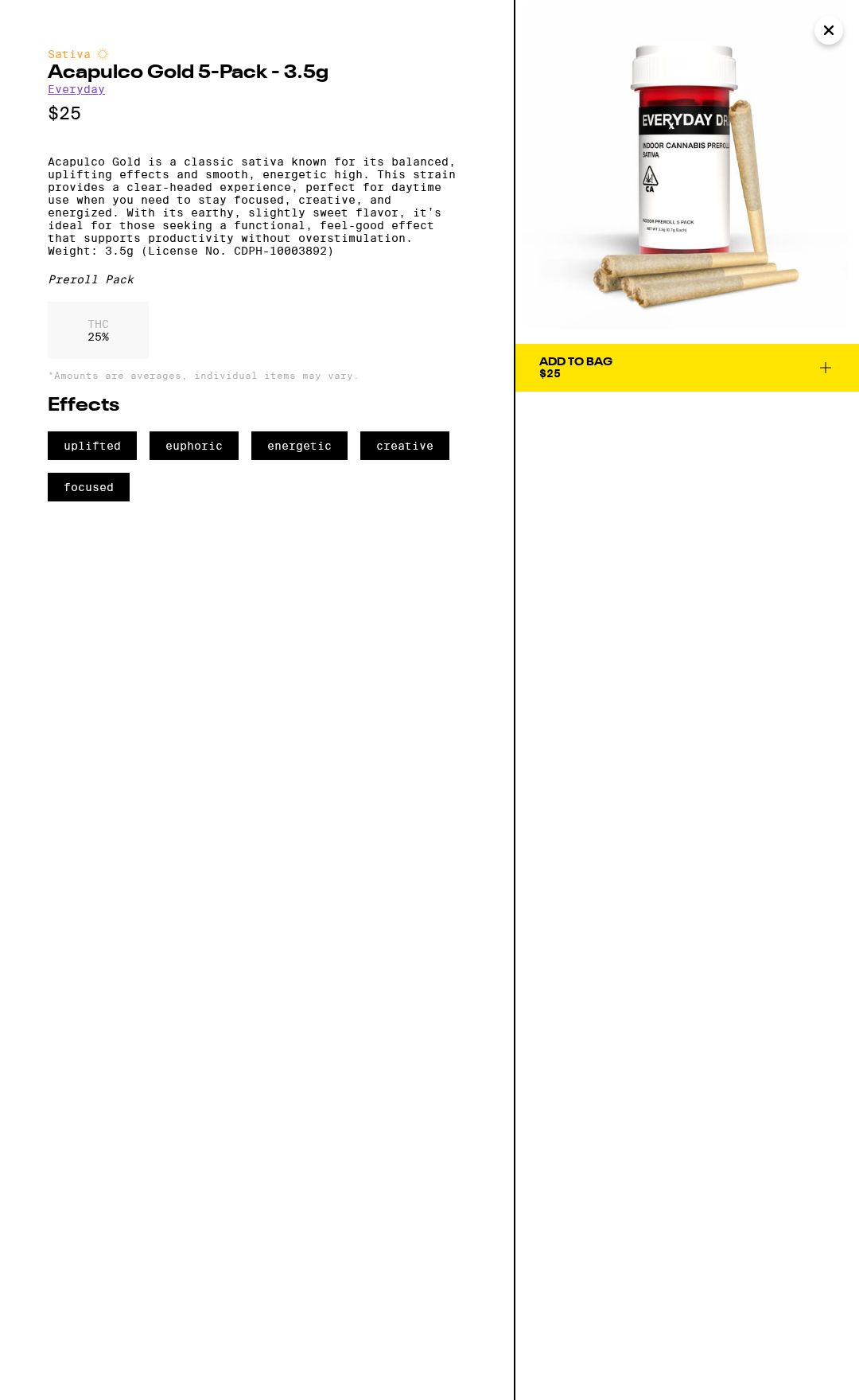
click at [582, 366] on div "Add To Bag" at bounding box center [576, 362] width 73 height 11
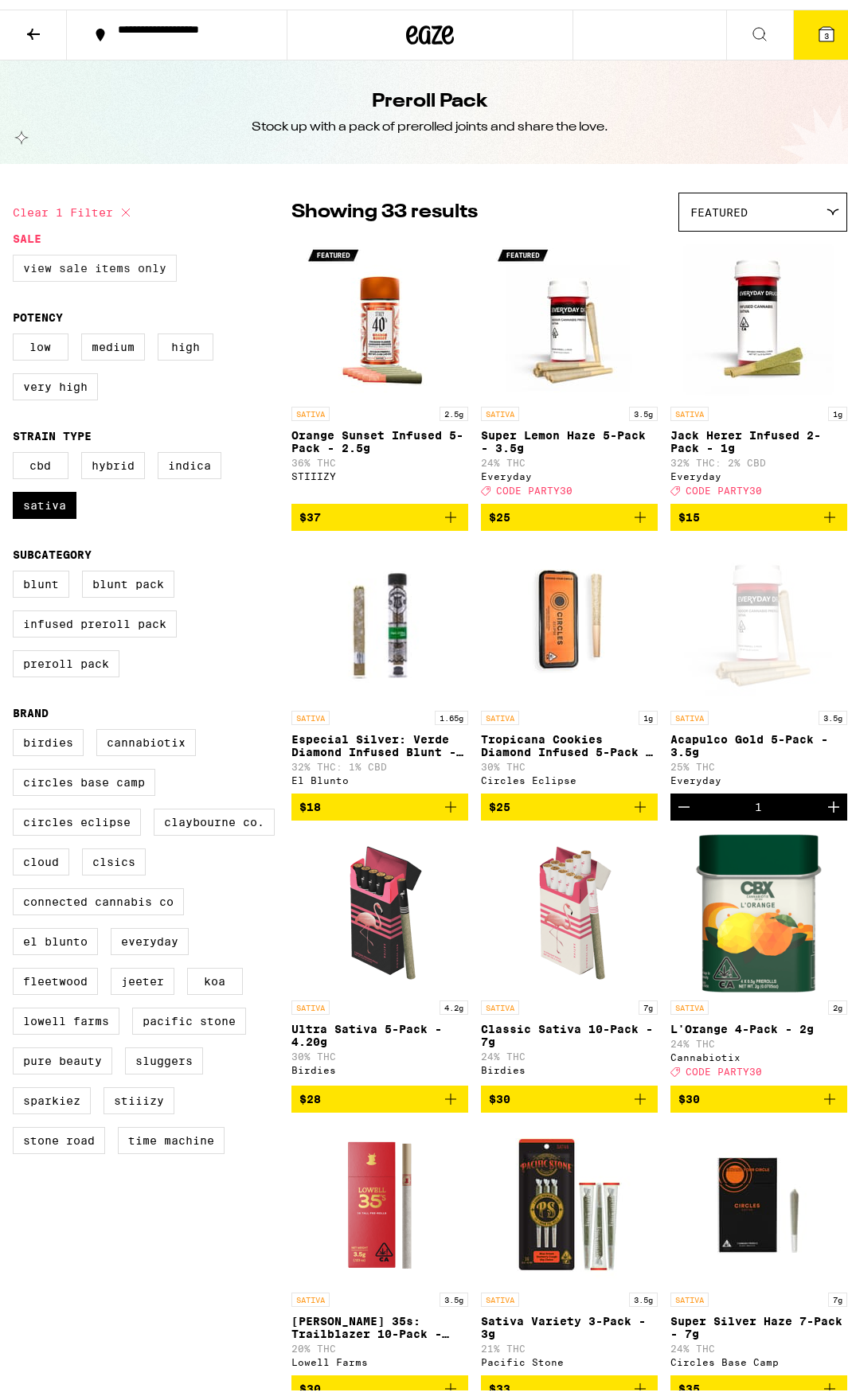
click at [69, 263] on label "View Sale Items Only" at bounding box center [95, 258] width 164 height 27
click at [17, 248] on input "View Sale Items Only" at bounding box center [16, 247] width 1 height 1
click at [69, 263] on label "View Sale Items Only" at bounding box center [95, 258] width 164 height 27
click at [17, 248] on input "View Sale Items Only" at bounding box center [16, 247] width 1 height 1
click at [113, 266] on label "View Sale Items Only" at bounding box center [95, 258] width 164 height 27
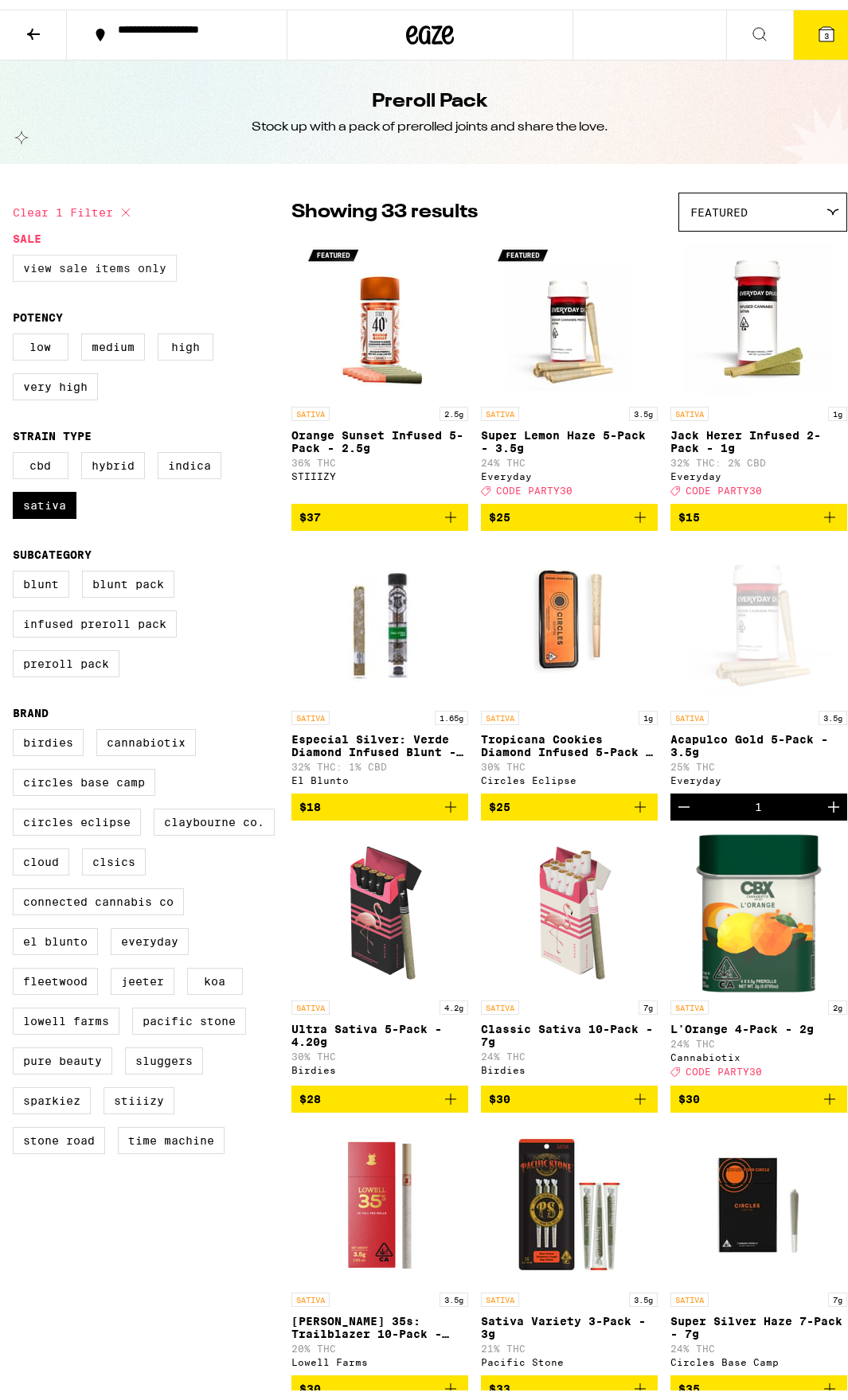
click at [17, 248] on input "View Sale Items Only" at bounding box center [16, 247] width 1 height 1
checkbox input "true"
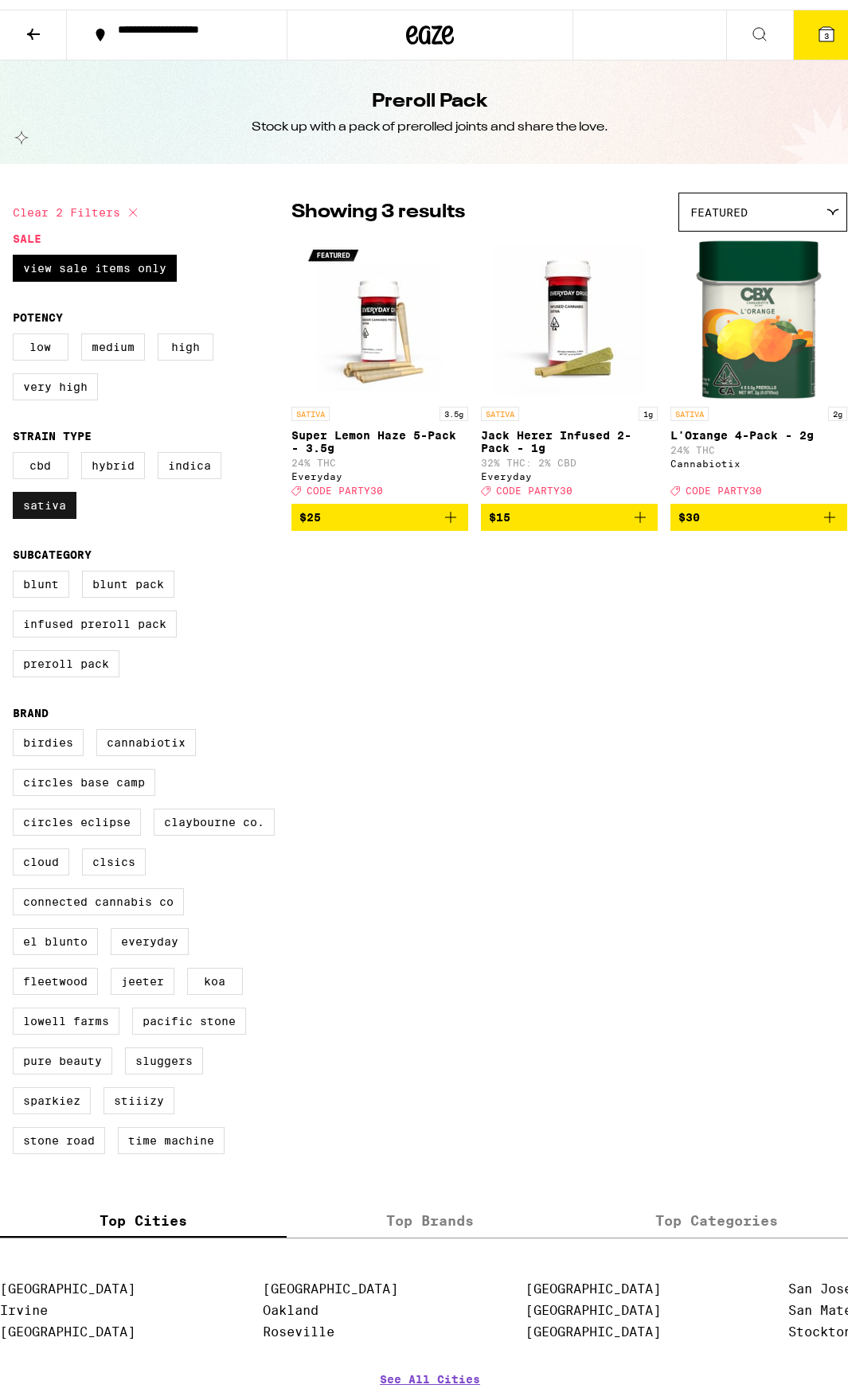
click at [36, 509] on label "Sativa" at bounding box center [44, 496] width 64 height 27
click at [17, 446] on input "Sativa" at bounding box center [16, 445] width 1 height 1
click at [36, 509] on label "Sativa" at bounding box center [44, 496] width 64 height 27
click at [17, 446] on input "Sativa" at bounding box center [16, 445] width 1 height 1
click at [66, 509] on label "Sativa" at bounding box center [44, 496] width 64 height 27
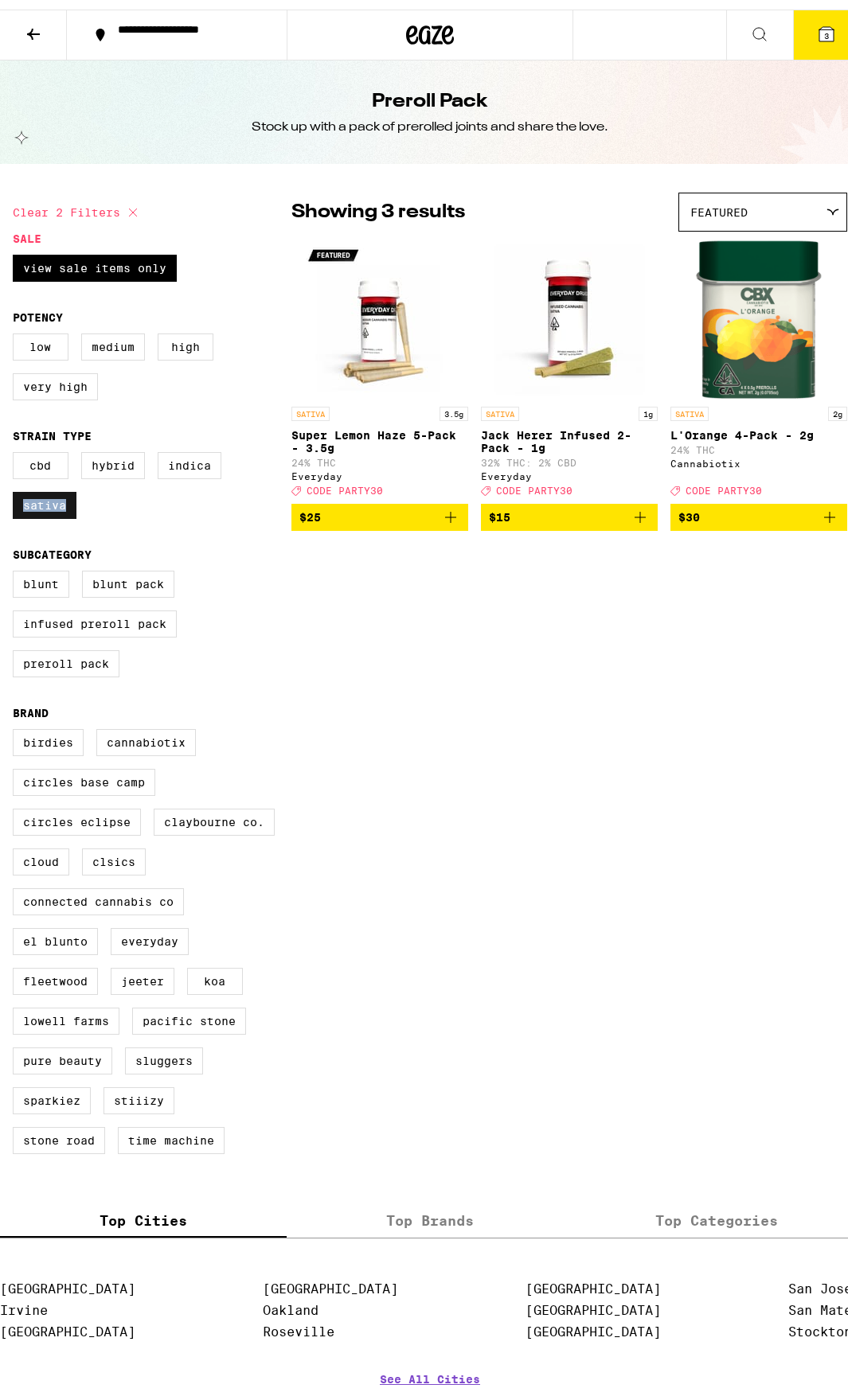
click at [17, 446] on input "Sativa" at bounding box center [16, 445] width 1 height 1
checkbox input "false"
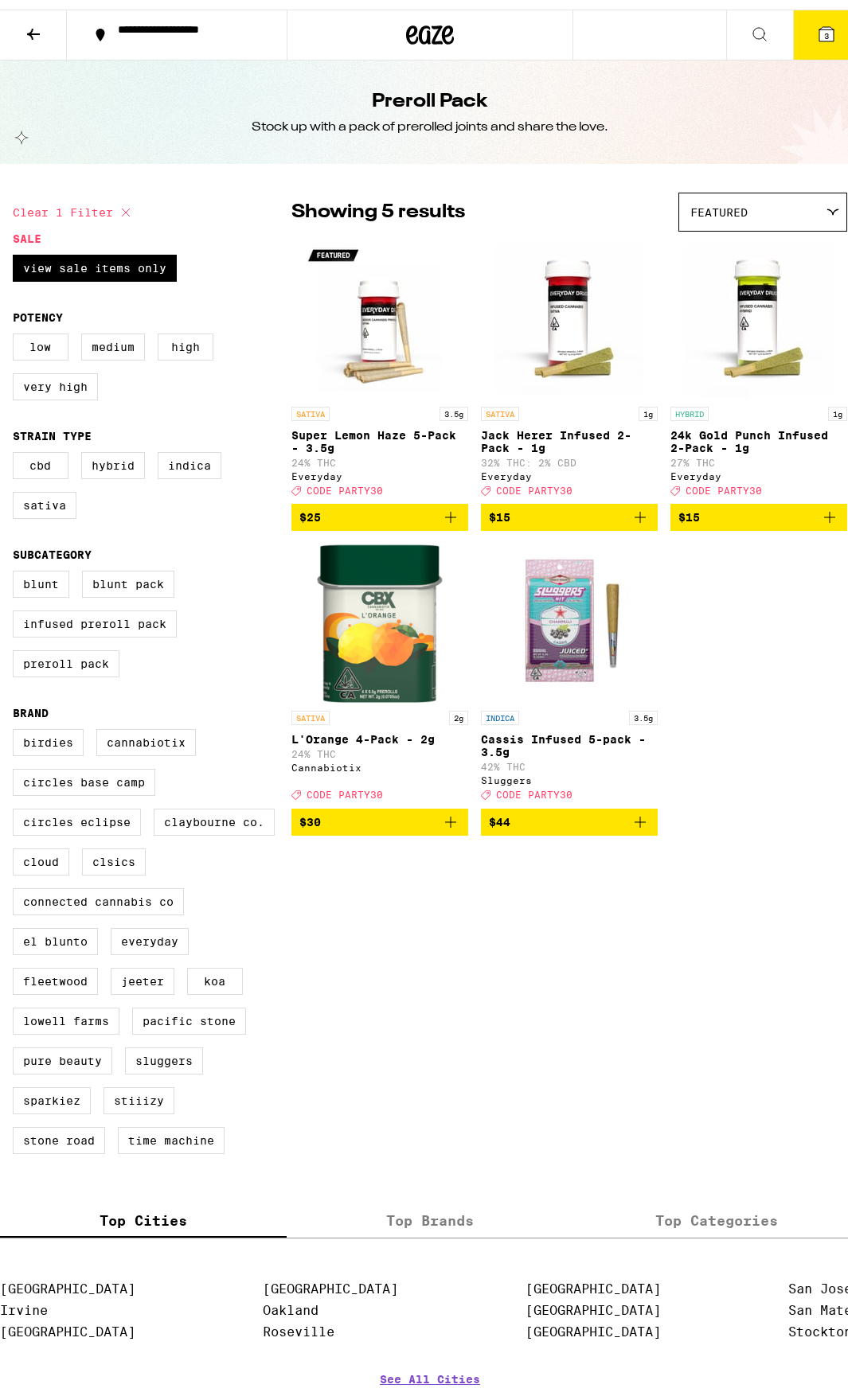
click at [211, 564] on fieldset "Subcategory Blunt Blunt Pack Infused Preroll Pack Preroll Pack" at bounding box center [152, 610] width 279 height 142
click at [732, 316] on img "Open page for 24k Gold Punch Infused 2-Pack - 1g from Everyday" at bounding box center [758, 309] width 159 height 159
click at [732, 316] on body "**********" at bounding box center [429, 852] width 859 height 1705
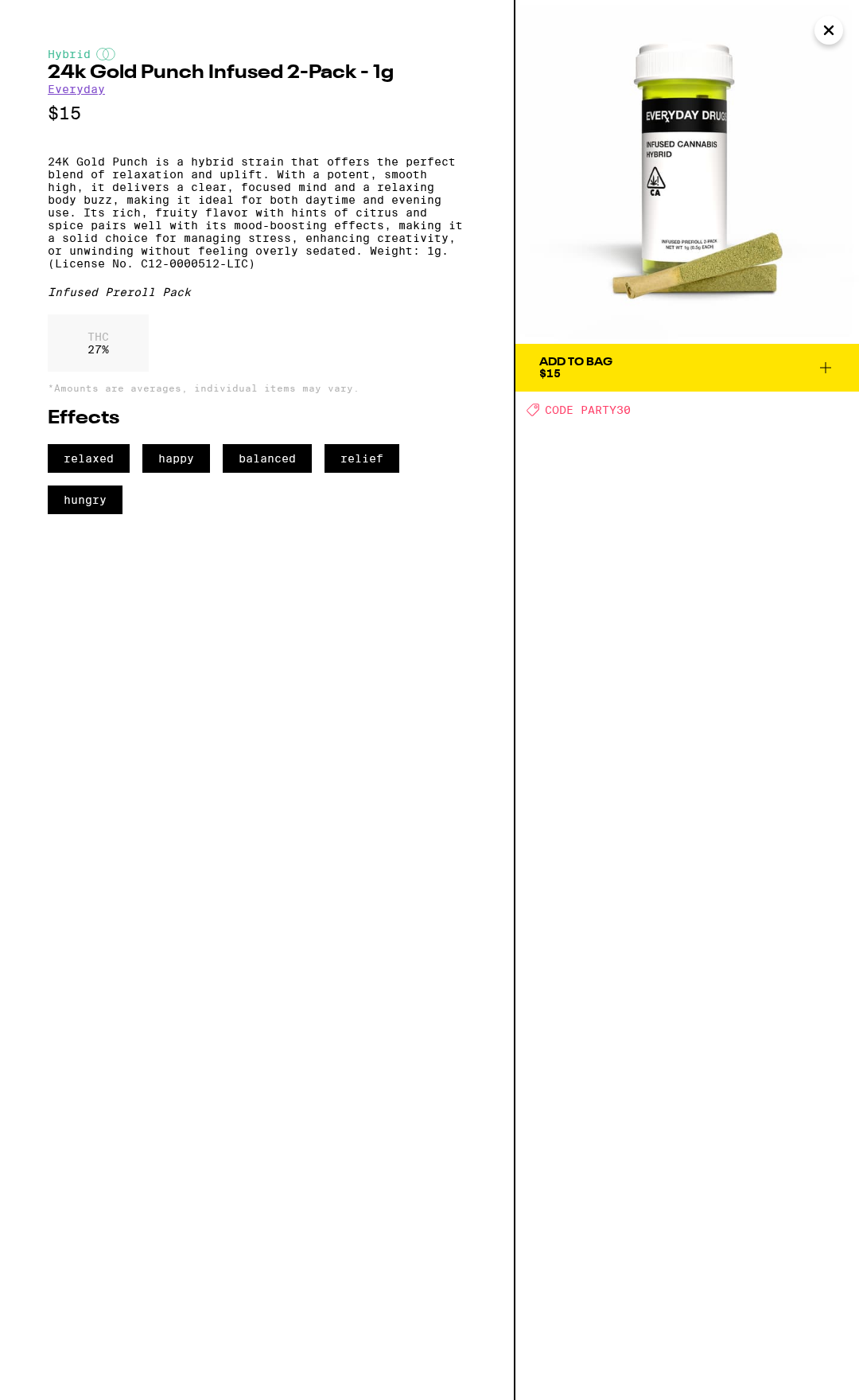
click at [630, 372] on span "Add To Bag $15" at bounding box center [687, 367] width 296 height 22
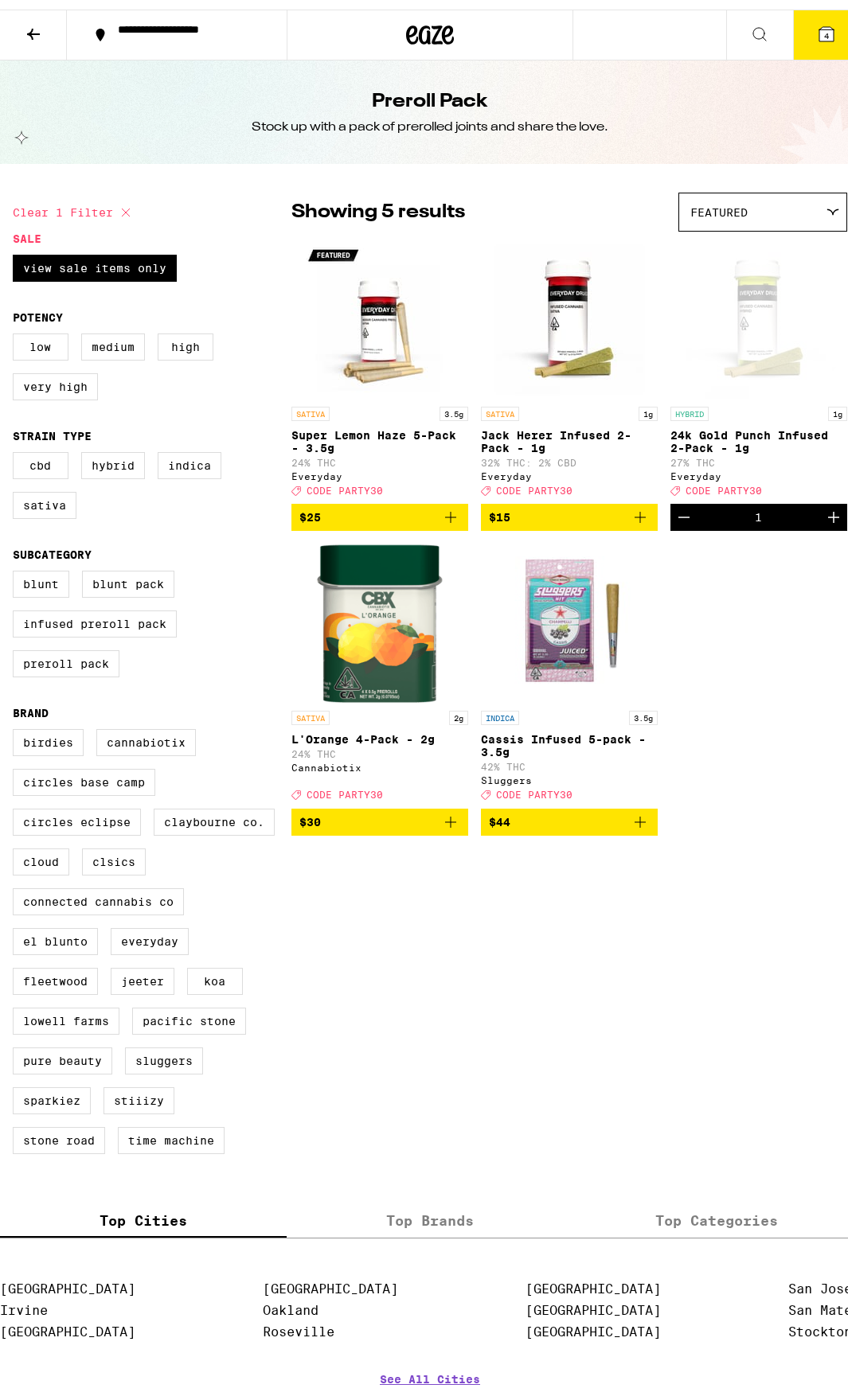
click at [564, 322] on img "Open page for Jack Herer Infused 2-Pack - 1g from Everyday" at bounding box center [568, 309] width 159 height 159
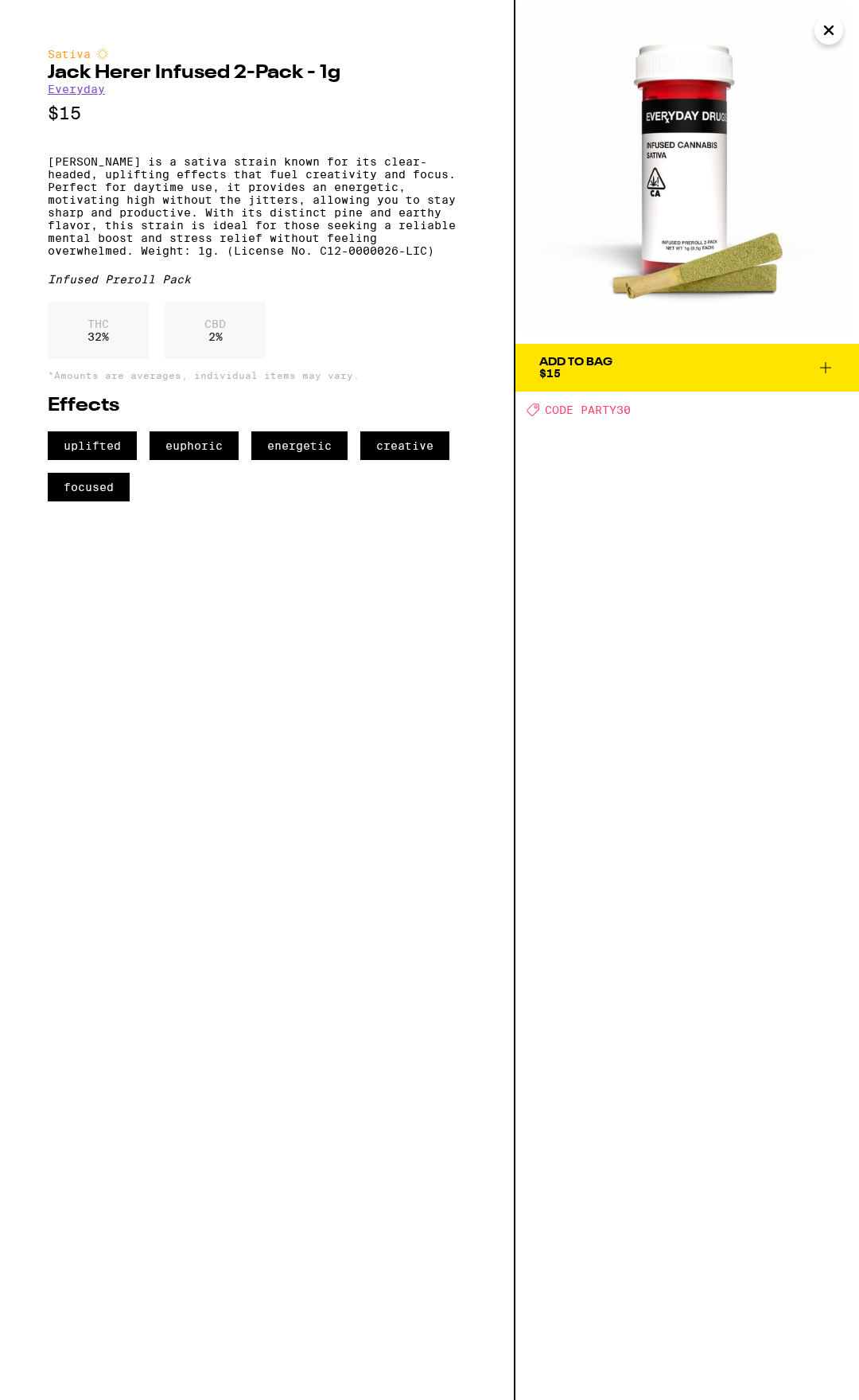
click at [591, 364] on div "Add To Bag" at bounding box center [576, 362] width 73 height 11
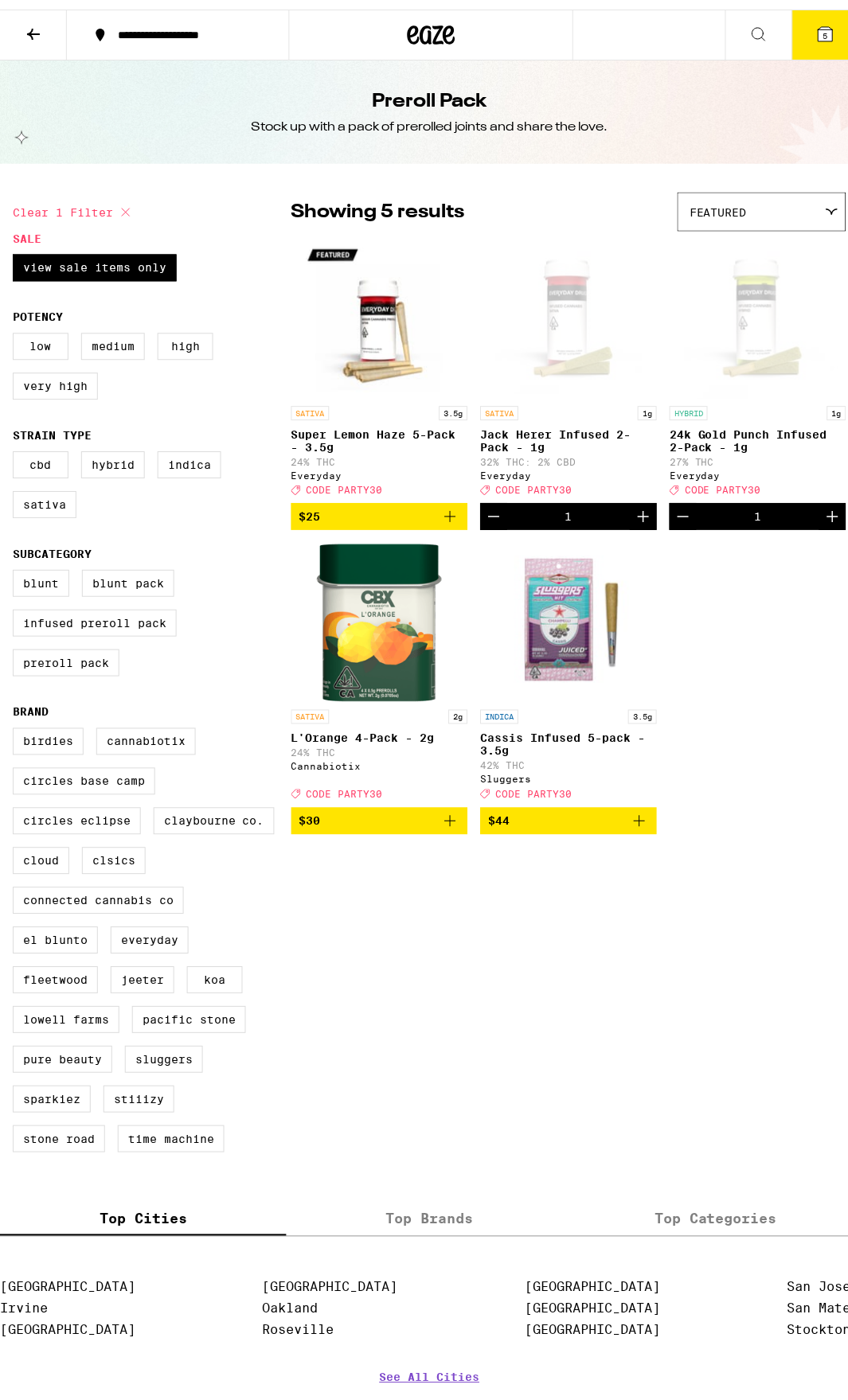
click at [591, 364] on div "Open page for Jack Herer Infused 2-Pack - 1g from Everyday" at bounding box center [568, 309] width 159 height 159
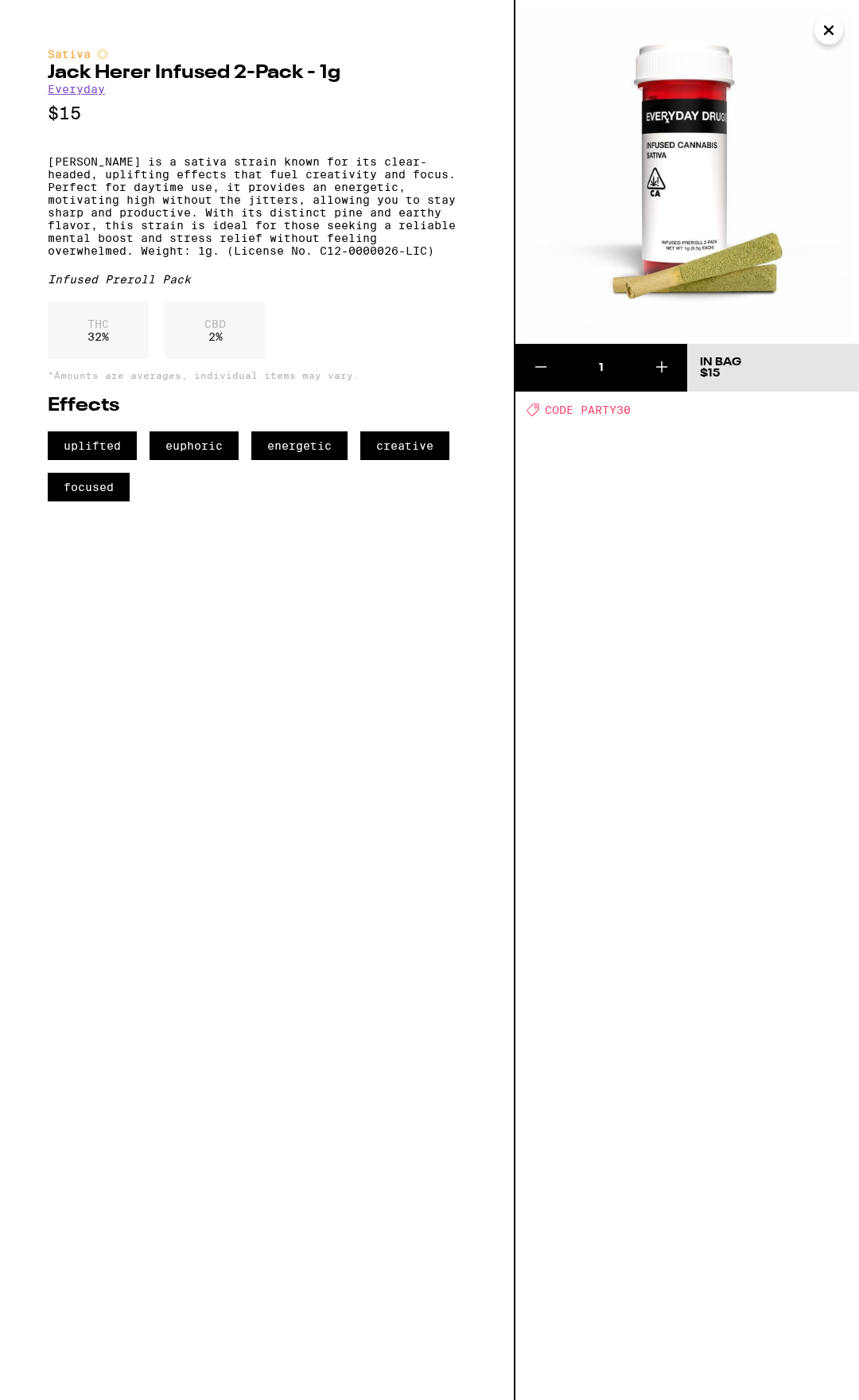
click at [833, 32] on icon "Close" at bounding box center [829, 30] width 19 height 24
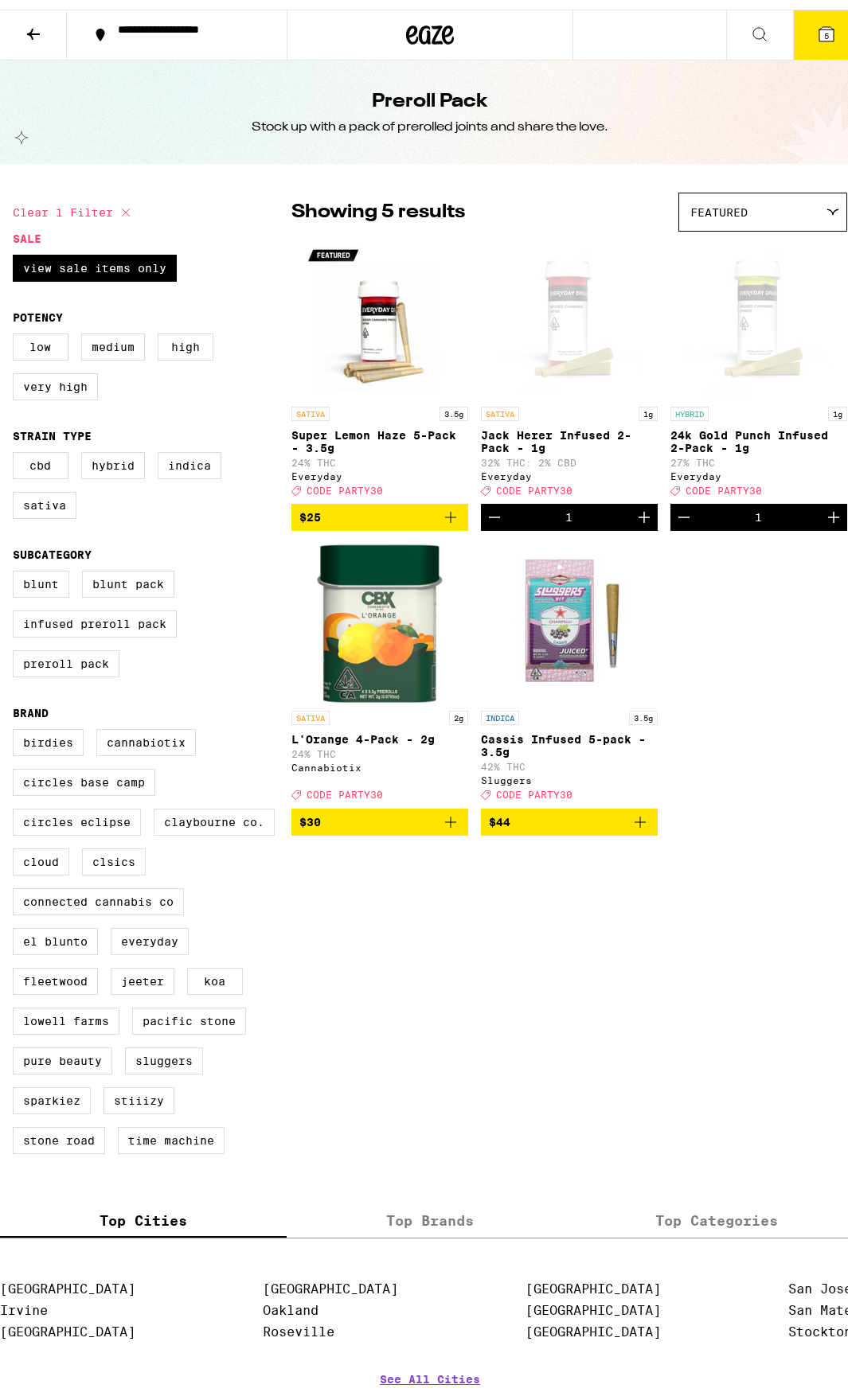
click at [818, 20] on icon at bounding box center [826, 25] width 15 height 15
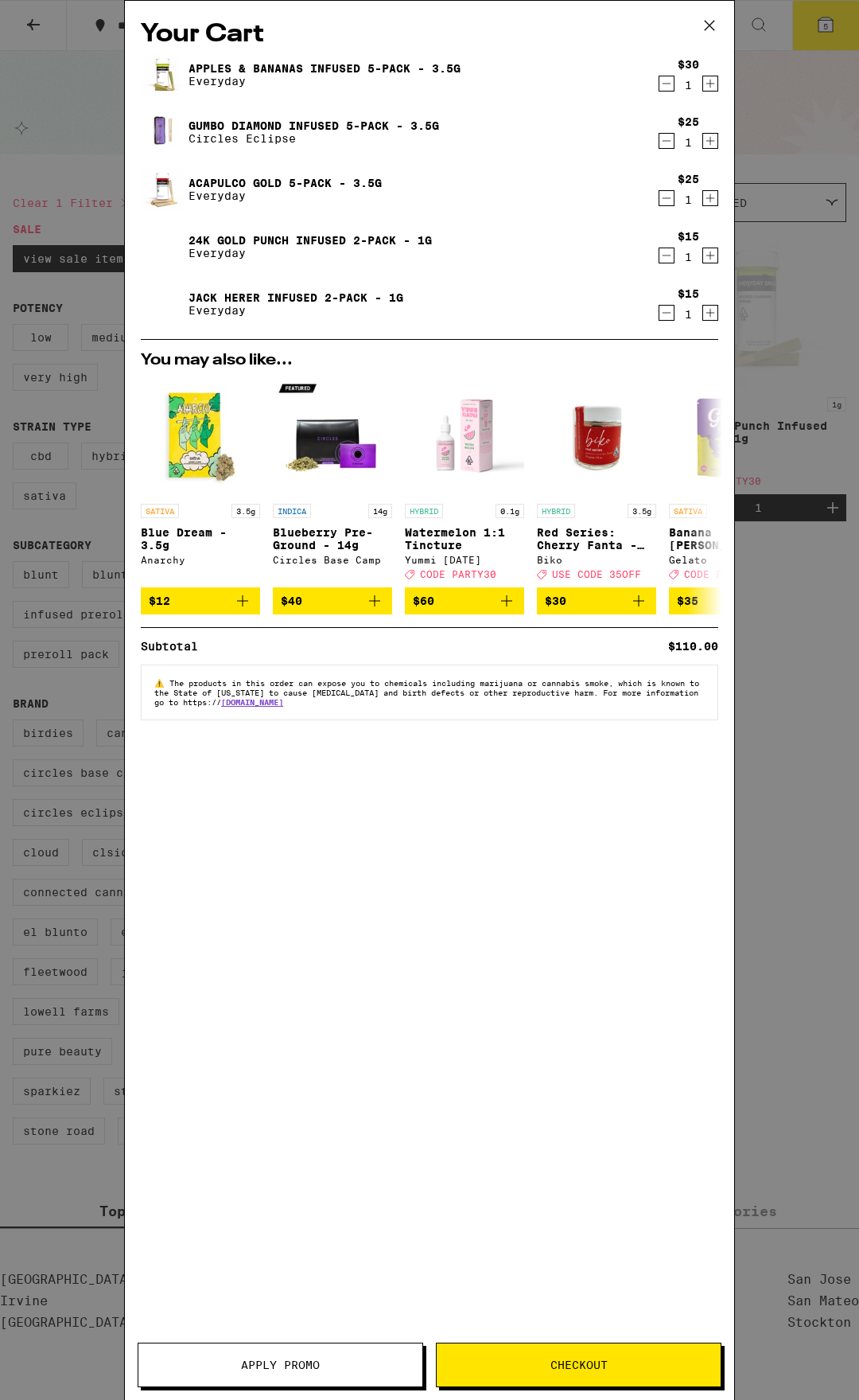
click at [667, 145] on icon "Decrement" at bounding box center [667, 140] width 15 height 19
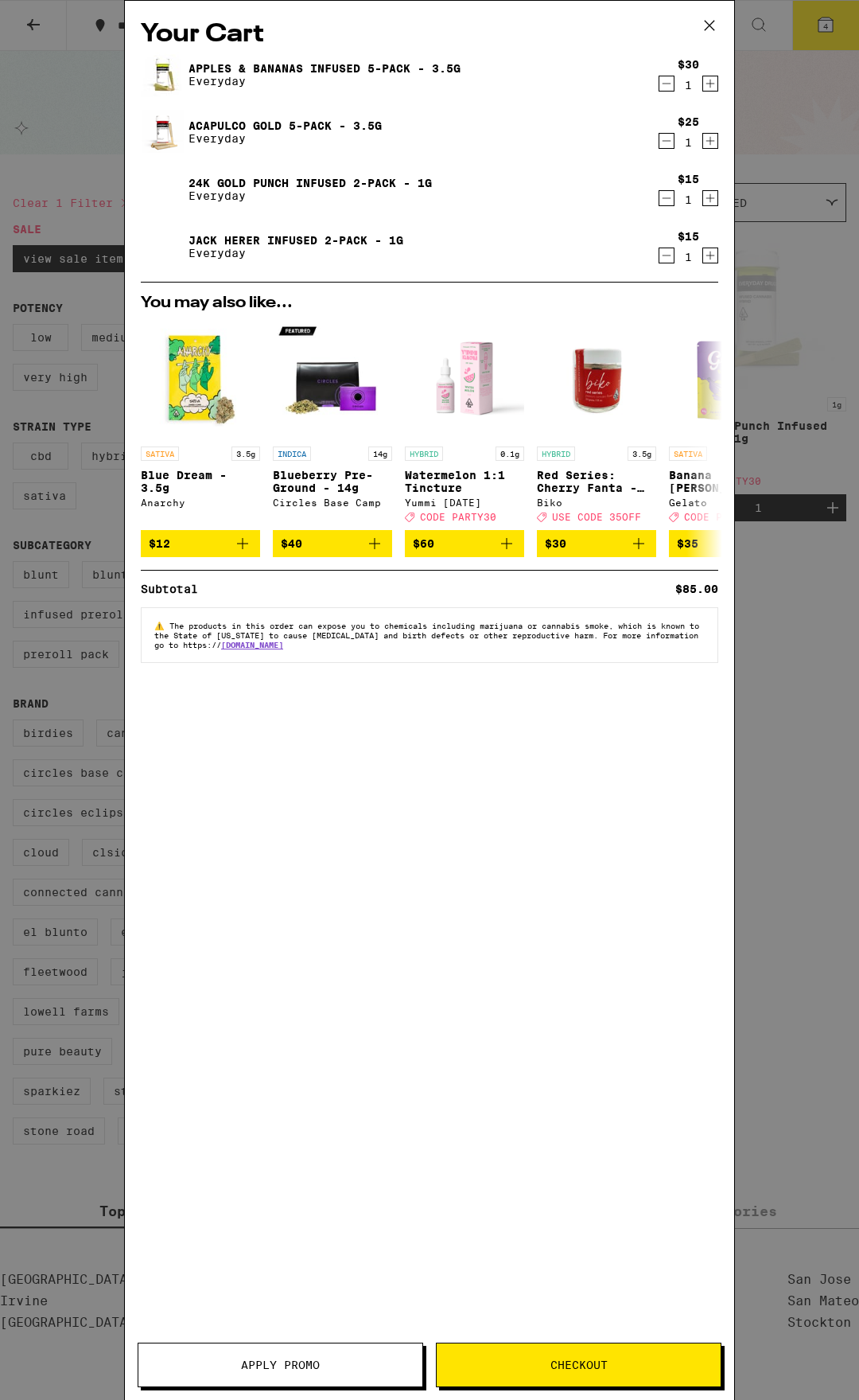
click at [665, 84] on icon "Decrement" at bounding box center [667, 83] width 15 height 19
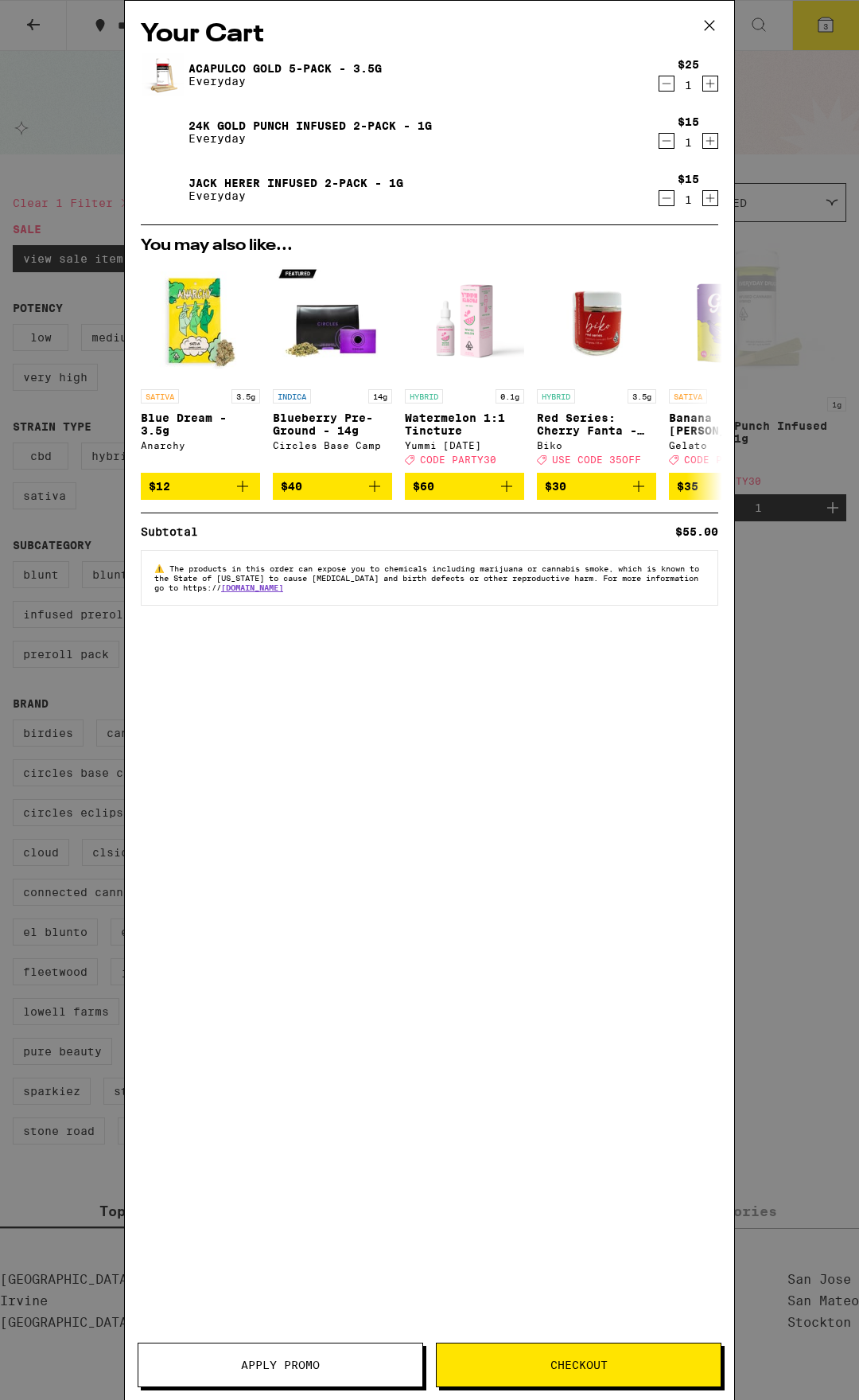
click at [711, 17] on icon at bounding box center [710, 26] width 24 height 24
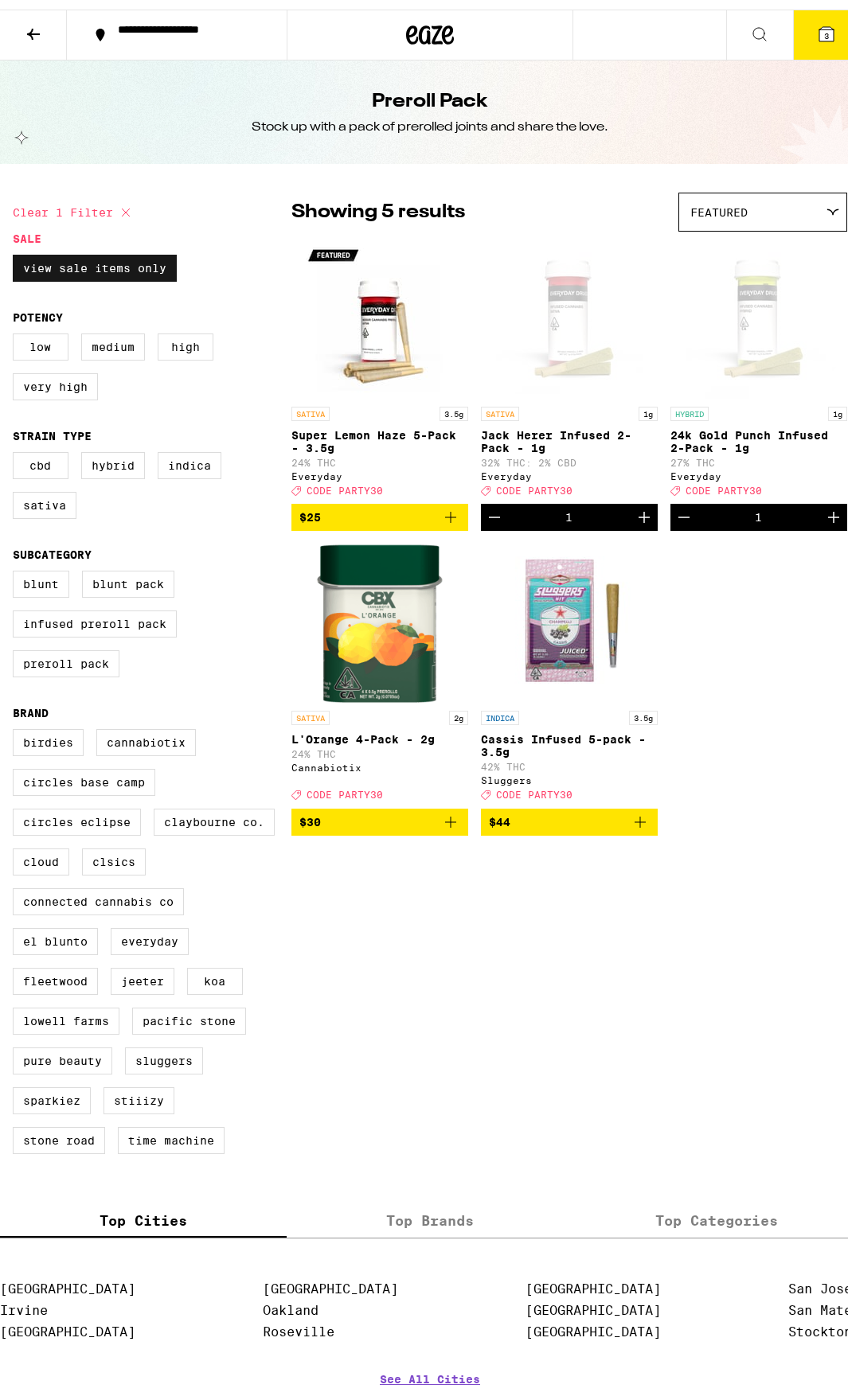
click at [90, 263] on label "View Sale Items Only" at bounding box center [95, 258] width 164 height 27
click at [17, 248] on input "View Sale Items Only" at bounding box center [16, 247] width 1 height 1
click at [90, 263] on label "View Sale Items Only" at bounding box center [95, 258] width 164 height 27
click at [17, 248] on input "View Sale Items Only" at bounding box center [16, 247] width 1 height 1
click at [123, 259] on label "View Sale Items Only" at bounding box center [95, 258] width 164 height 27
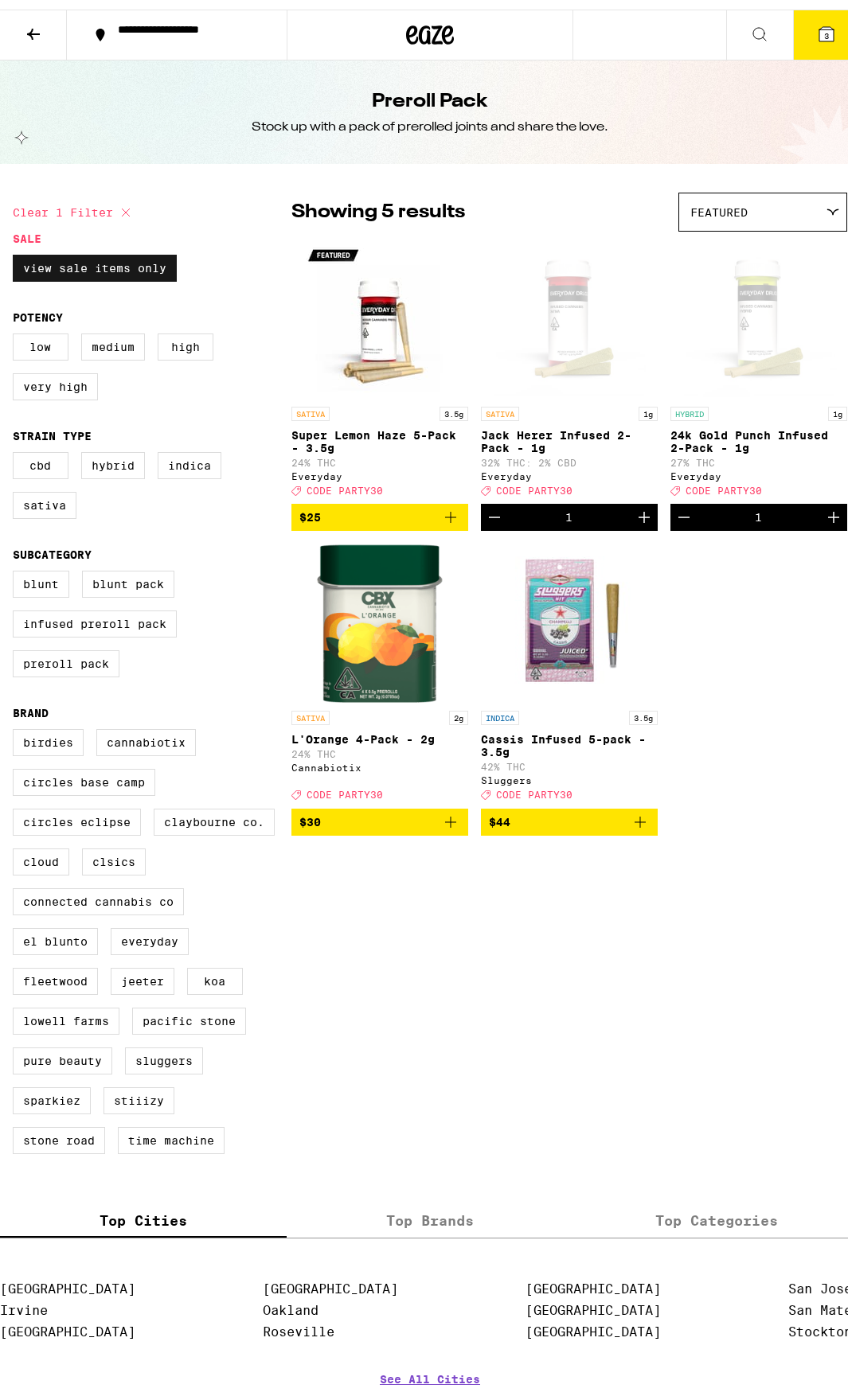
click at [17, 248] on input "View Sale Items Only" at bounding box center [16, 247] width 1 height 1
checkbox input "false"
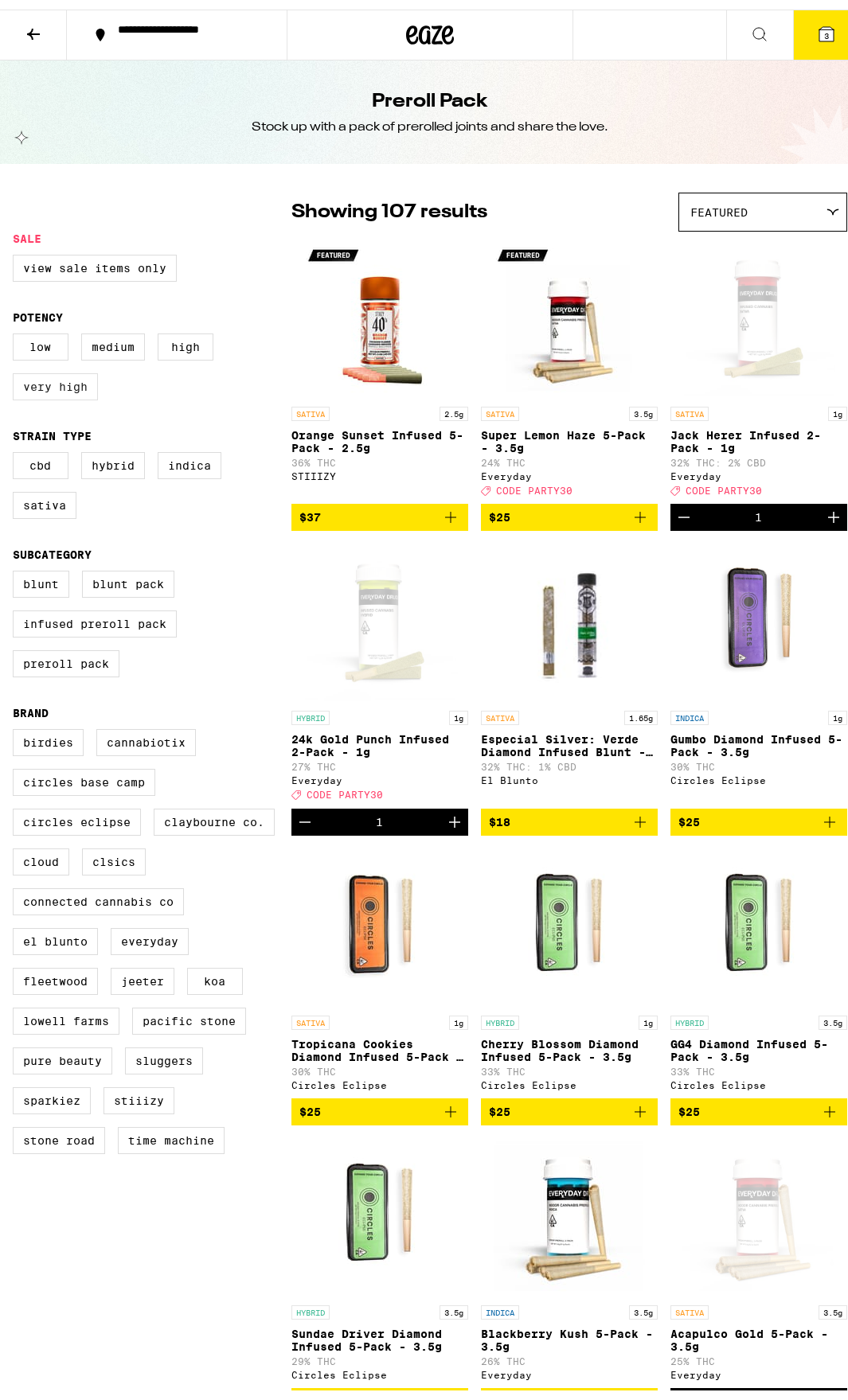
click at [47, 379] on label "Very High" at bounding box center [55, 377] width 85 height 27
click at [17, 327] on input "Very High" at bounding box center [16, 327] width 1 height 1
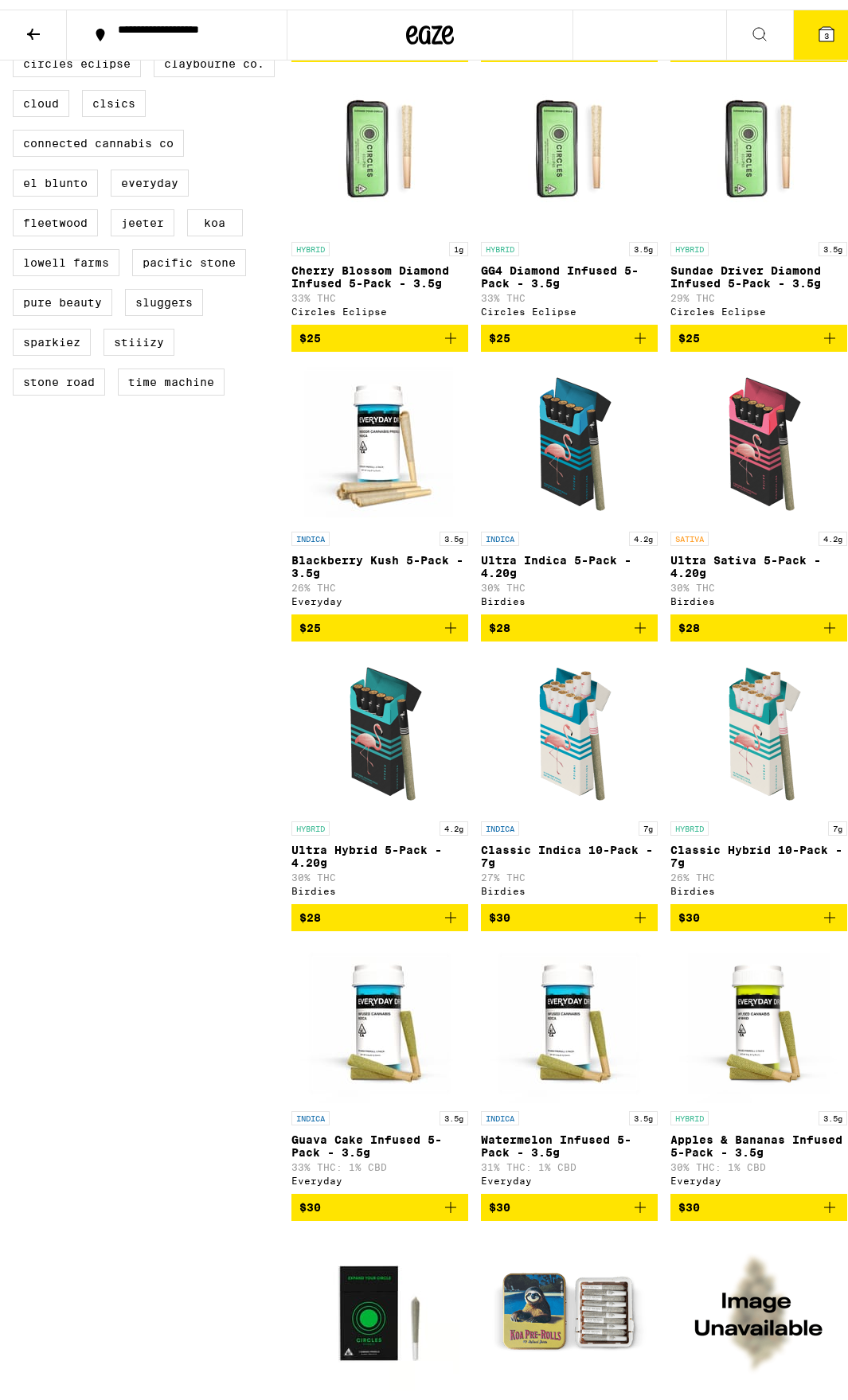
scroll to position [716, 0]
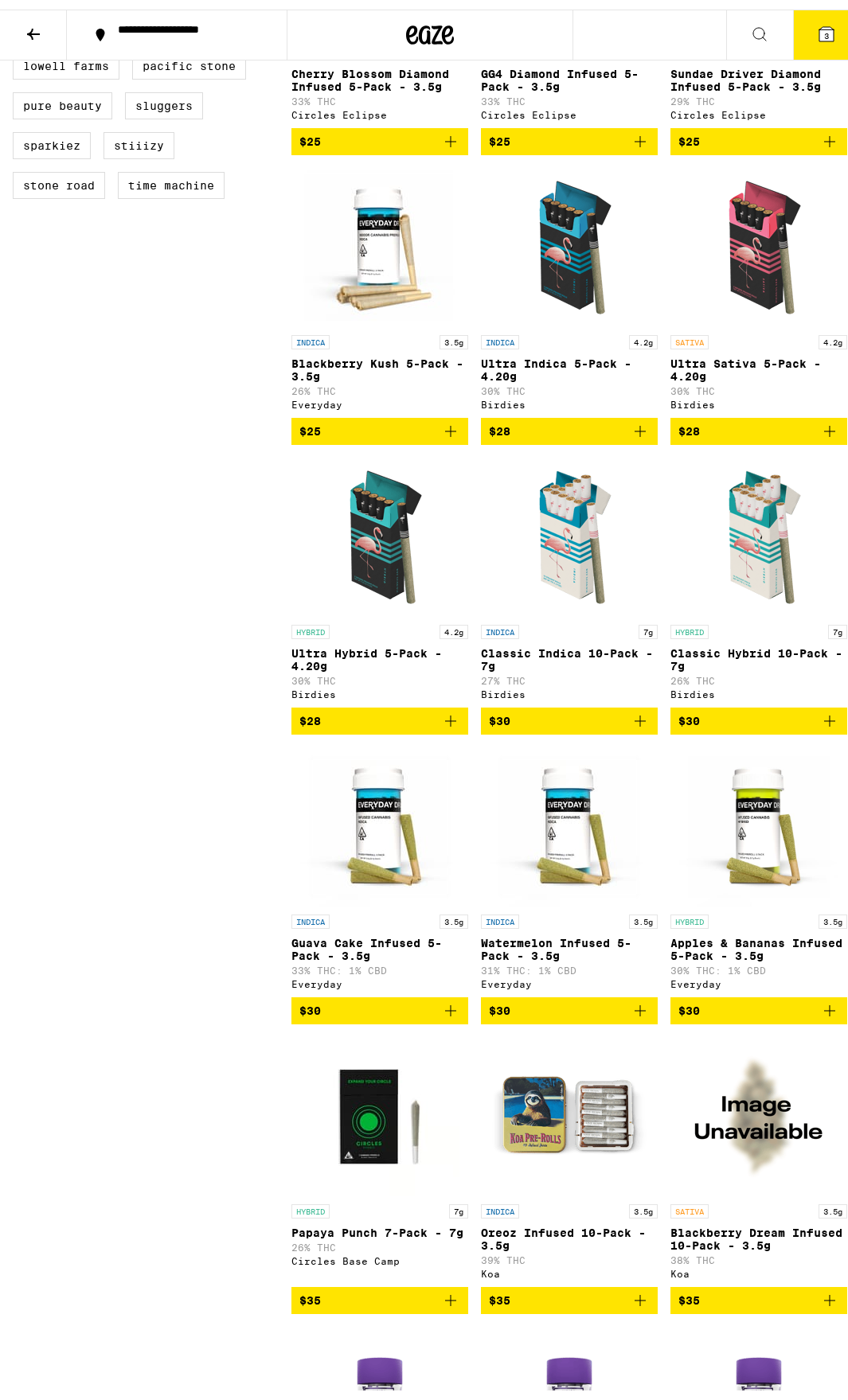
checkbox input "false"
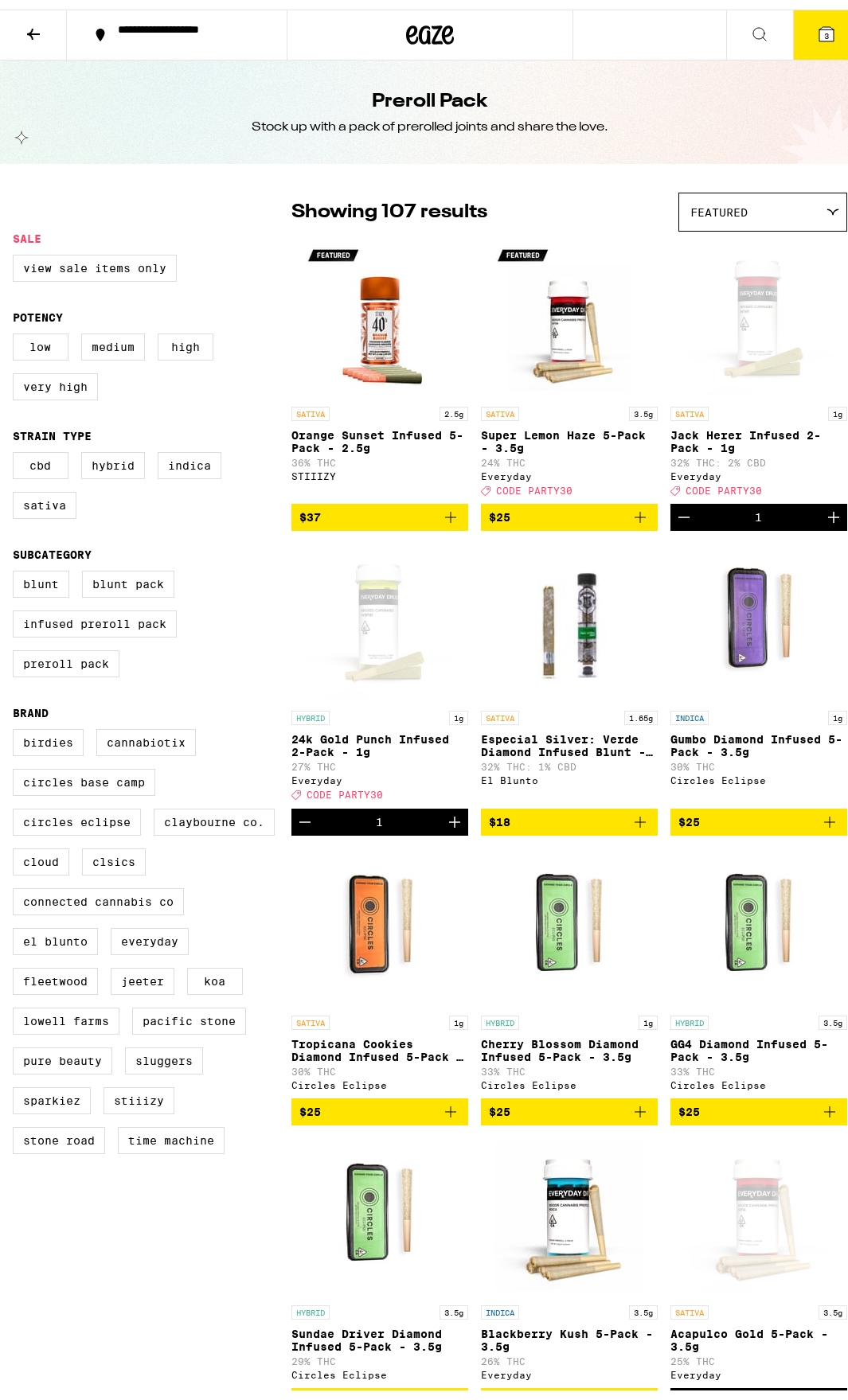
click at [793, 1] on button "3" at bounding box center [826, 25] width 66 height 49
click at [825, 35] on button "3" at bounding box center [826, 25] width 66 height 49
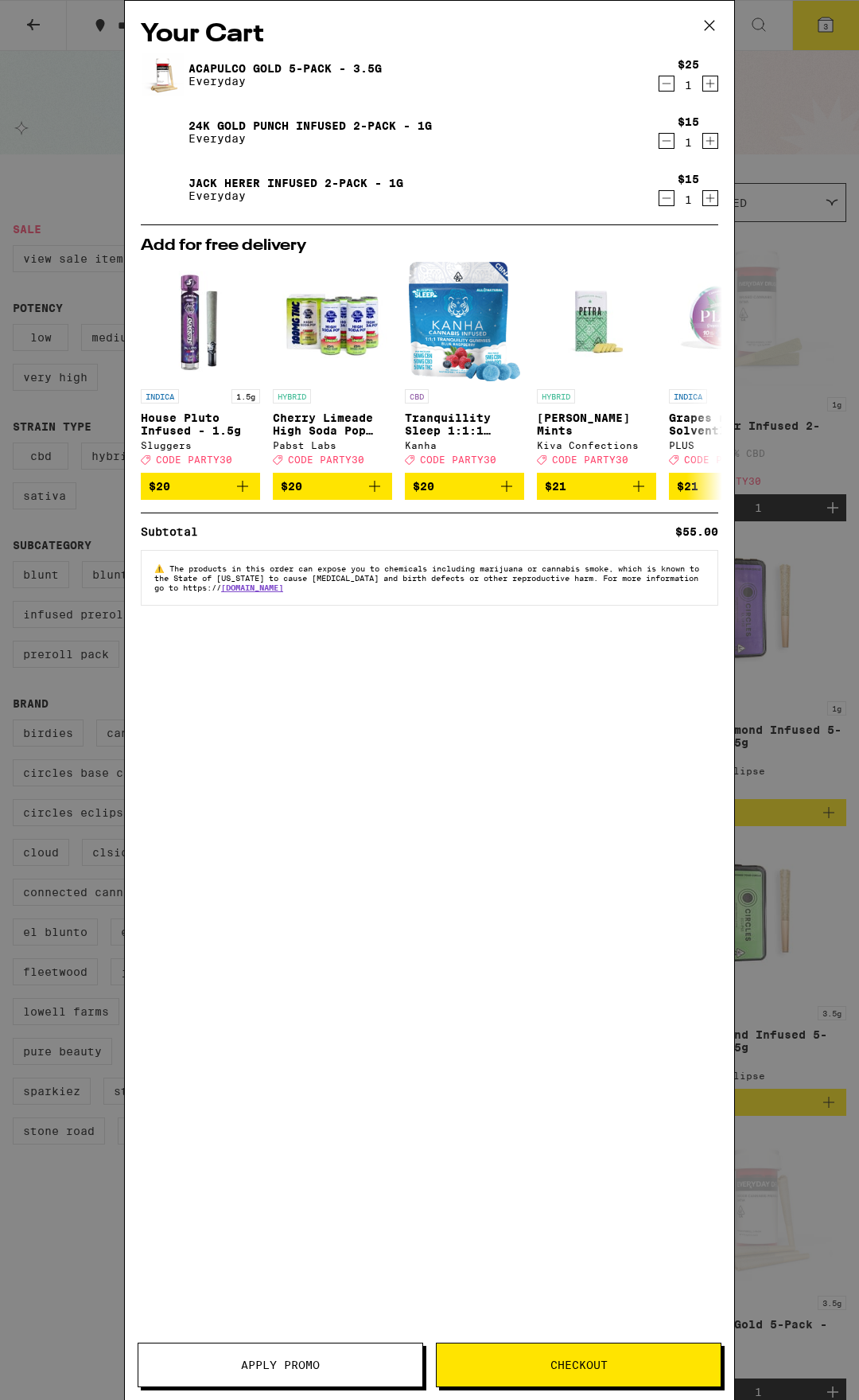
click at [793, 1] on button "3" at bounding box center [826, 25] width 66 height 49
click at [72, 114] on div "Your Cart Acapulco Gold 5-Pack - 3.5g Everyday $25 1 24k Gold Punch Infused 2-P…" at bounding box center [429, 700] width 859 height 1400
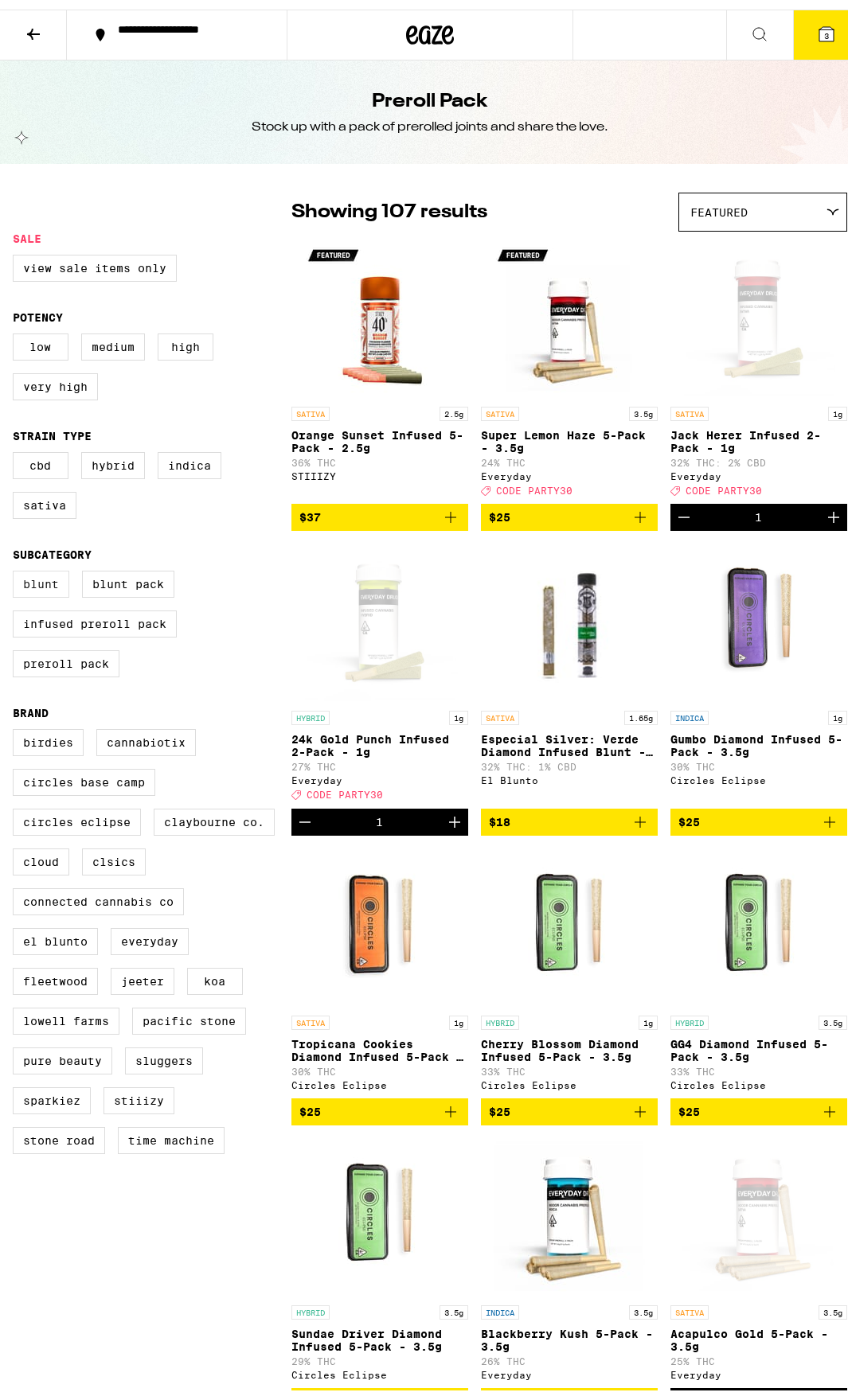
click at [30, 588] on label "Blunt" at bounding box center [41, 574] width 56 height 27
click at [17, 564] on input "Blunt" at bounding box center [16, 564] width 1 height 1
checkbox input "true"
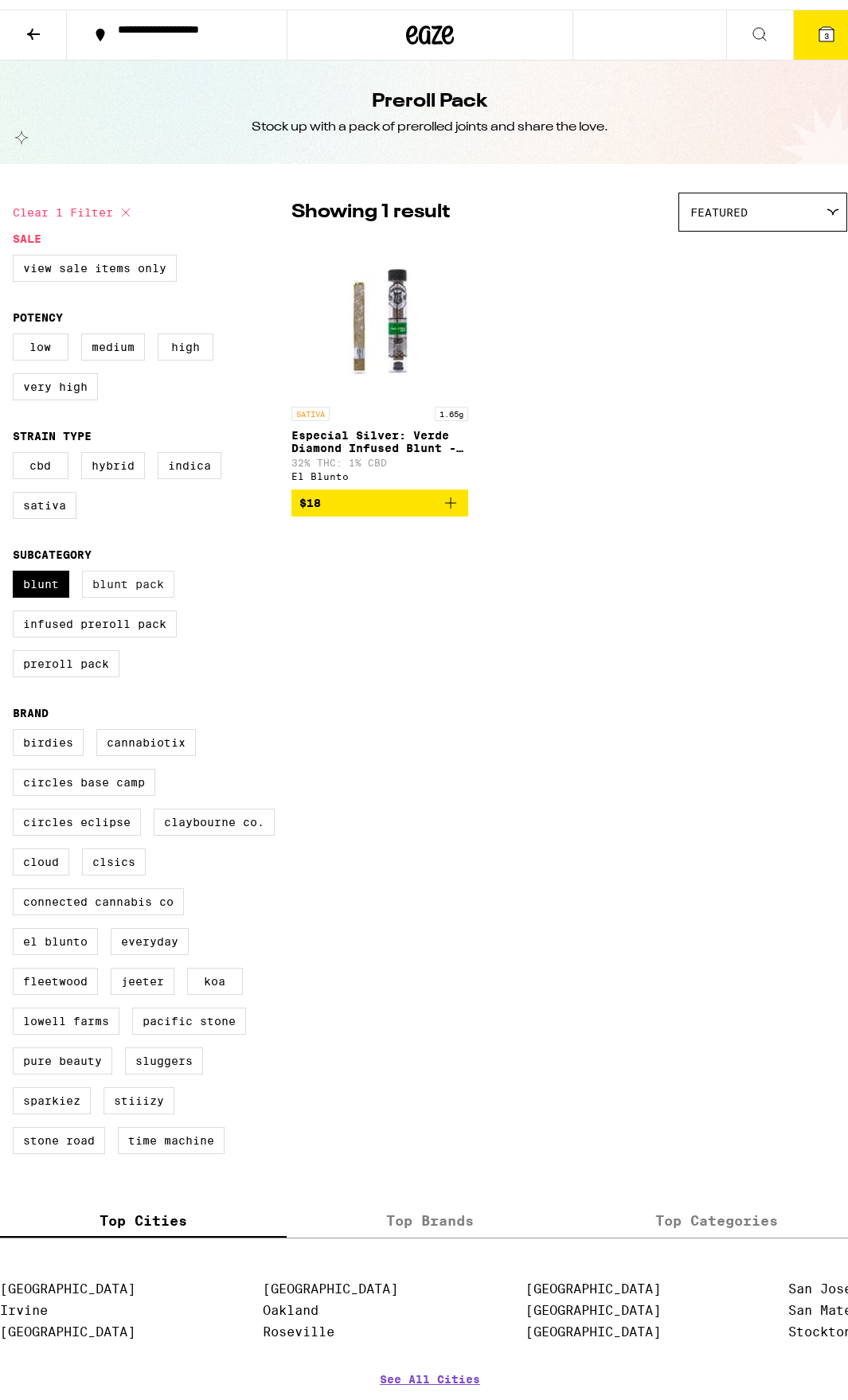
click at [123, 588] on label "Blunt Pack" at bounding box center [128, 574] width 92 height 27
click at [17, 564] on input "Blunt Pack" at bounding box center [16, 564] width 1 height 1
checkbox input "true"
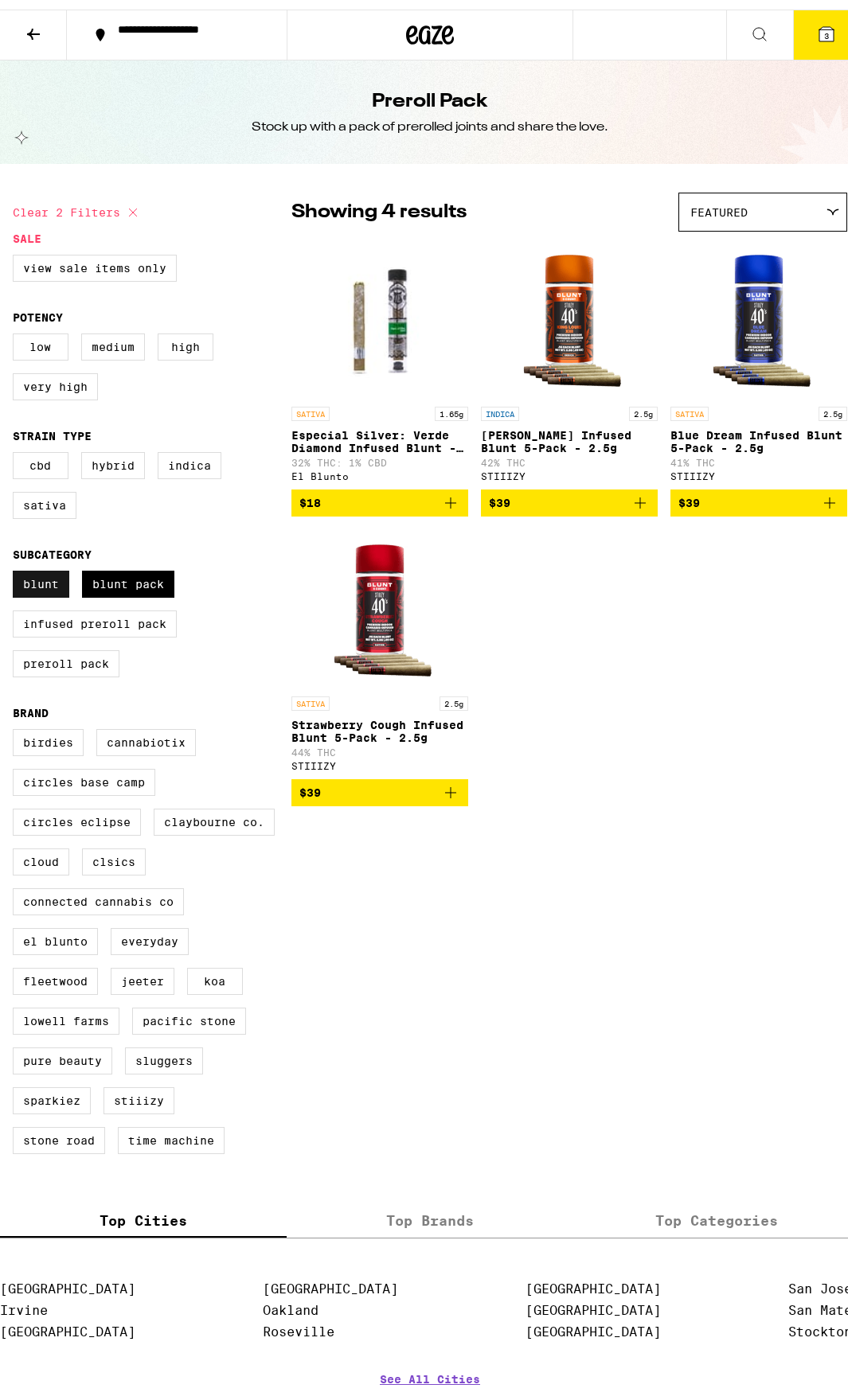
click at [38, 588] on label "Blunt" at bounding box center [41, 574] width 56 height 27
click at [17, 564] on input "Blunt" at bounding box center [16, 564] width 1 height 1
click at [38, 588] on label "Blunt" at bounding box center [41, 574] width 56 height 27
click at [17, 564] on input "Blunt" at bounding box center [16, 564] width 1 height 1
checkbox input "true"
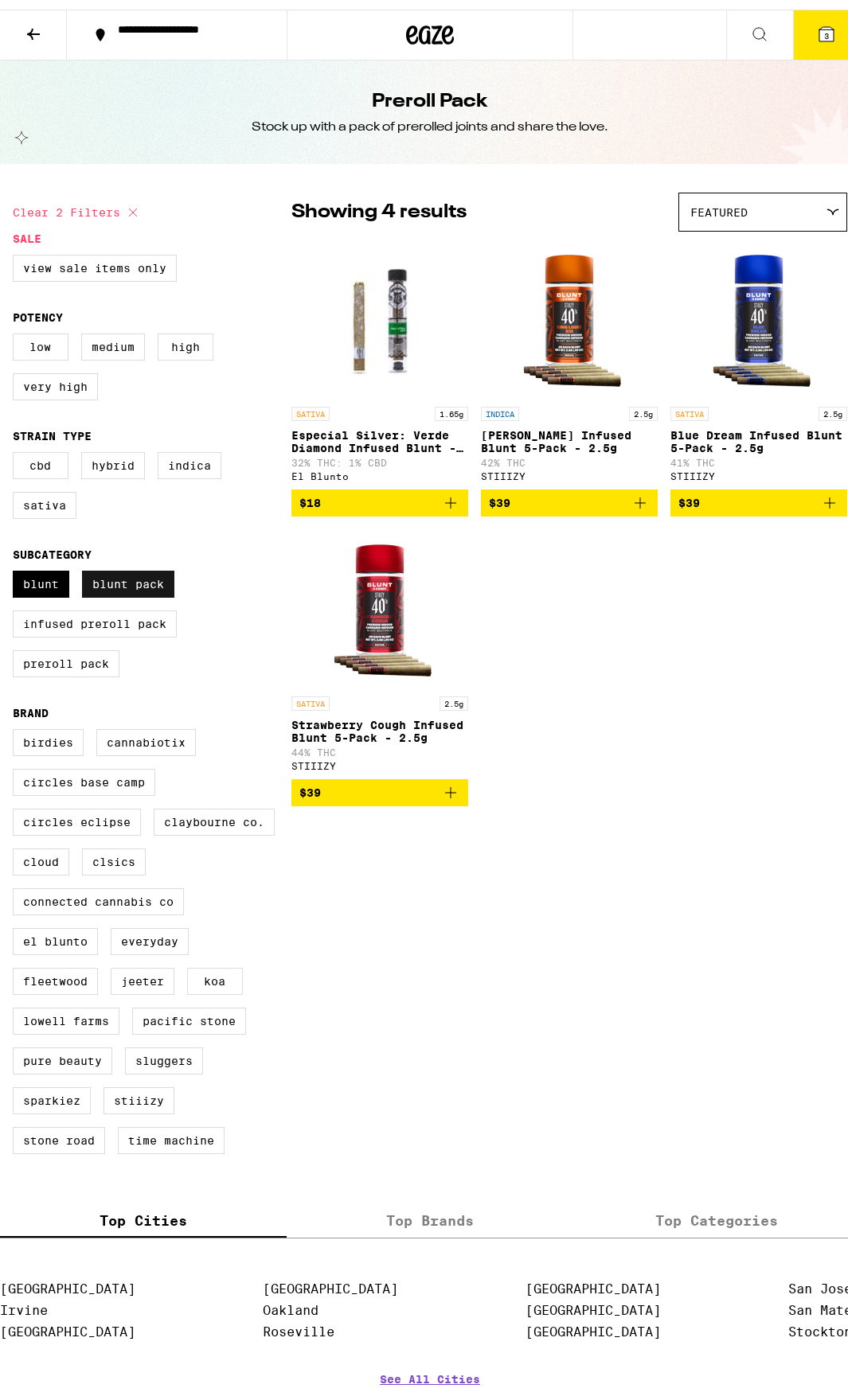
click at [118, 579] on label "Blunt Pack" at bounding box center [128, 574] width 92 height 27
click at [17, 564] on input "Blunt Pack" at bounding box center [16, 564] width 1 height 1
checkbox input "false"
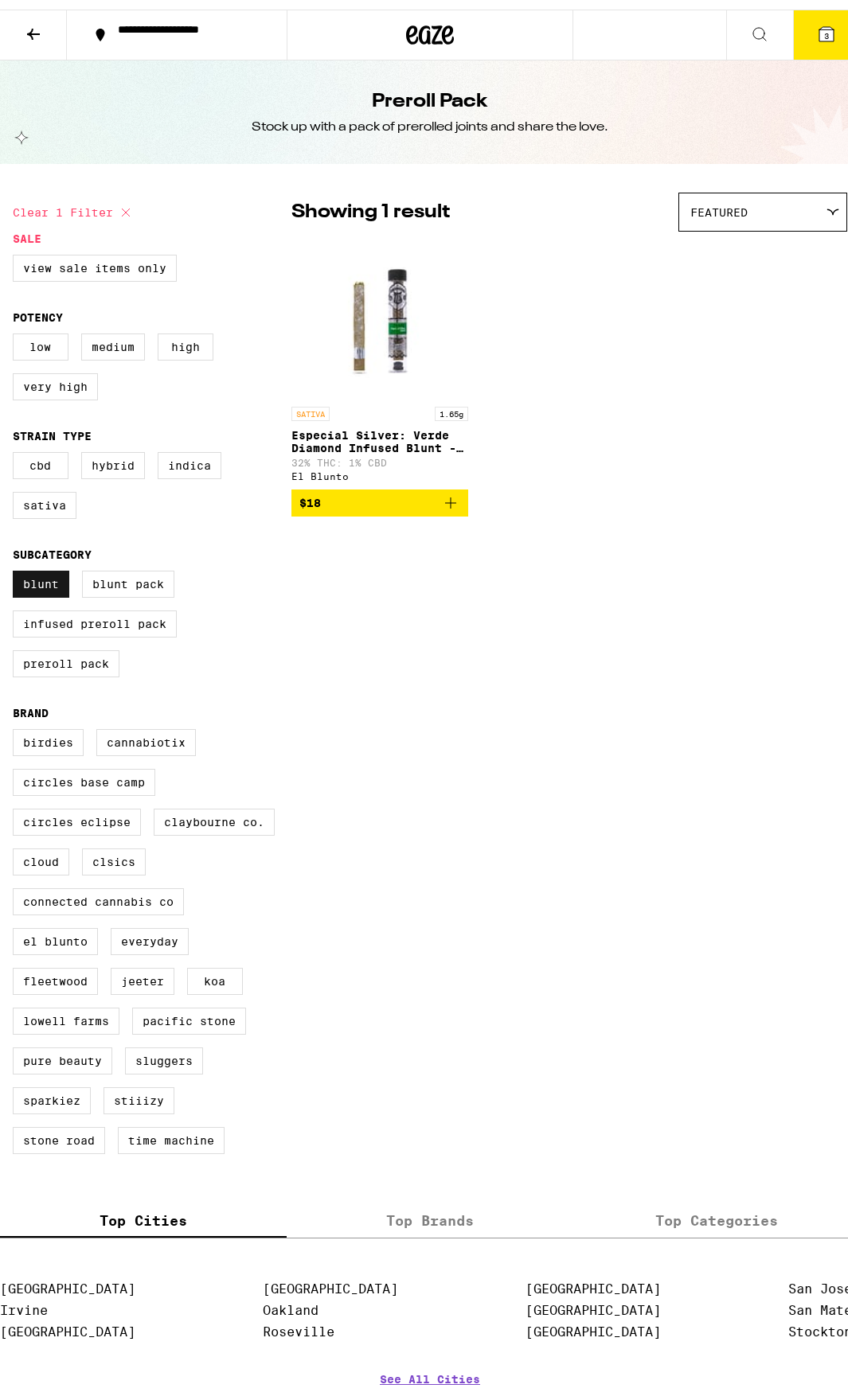
click at [23, 580] on label "Blunt" at bounding box center [41, 574] width 56 height 27
click at [17, 564] on input "Blunt" at bounding box center [16, 564] width 1 height 1
click at [25, 576] on label "Blunt" at bounding box center [41, 574] width 56 height 27
click at [17, 564] on input "Blunt" at bounding box center [16, 564] width 1 height 1
checkbox input "true"
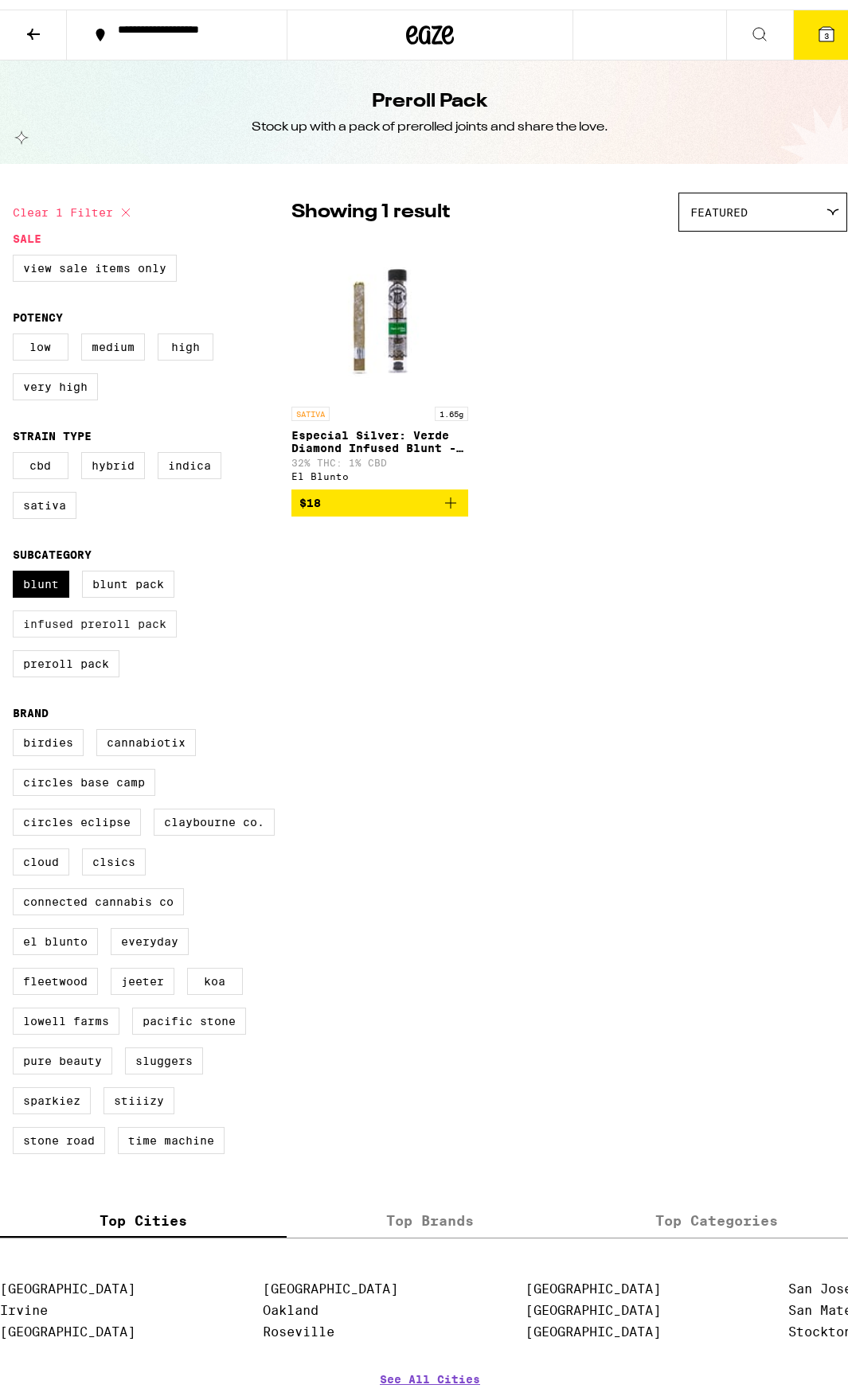
click at [76, 628] on label "Infused Preroll Pack" at bounding box center [95, 614] width 164 height 27
click at [17, 564] on input "Infused Preroll Pack" at bounding box center [16, 564] width 1 height 1
checkbox input "true"
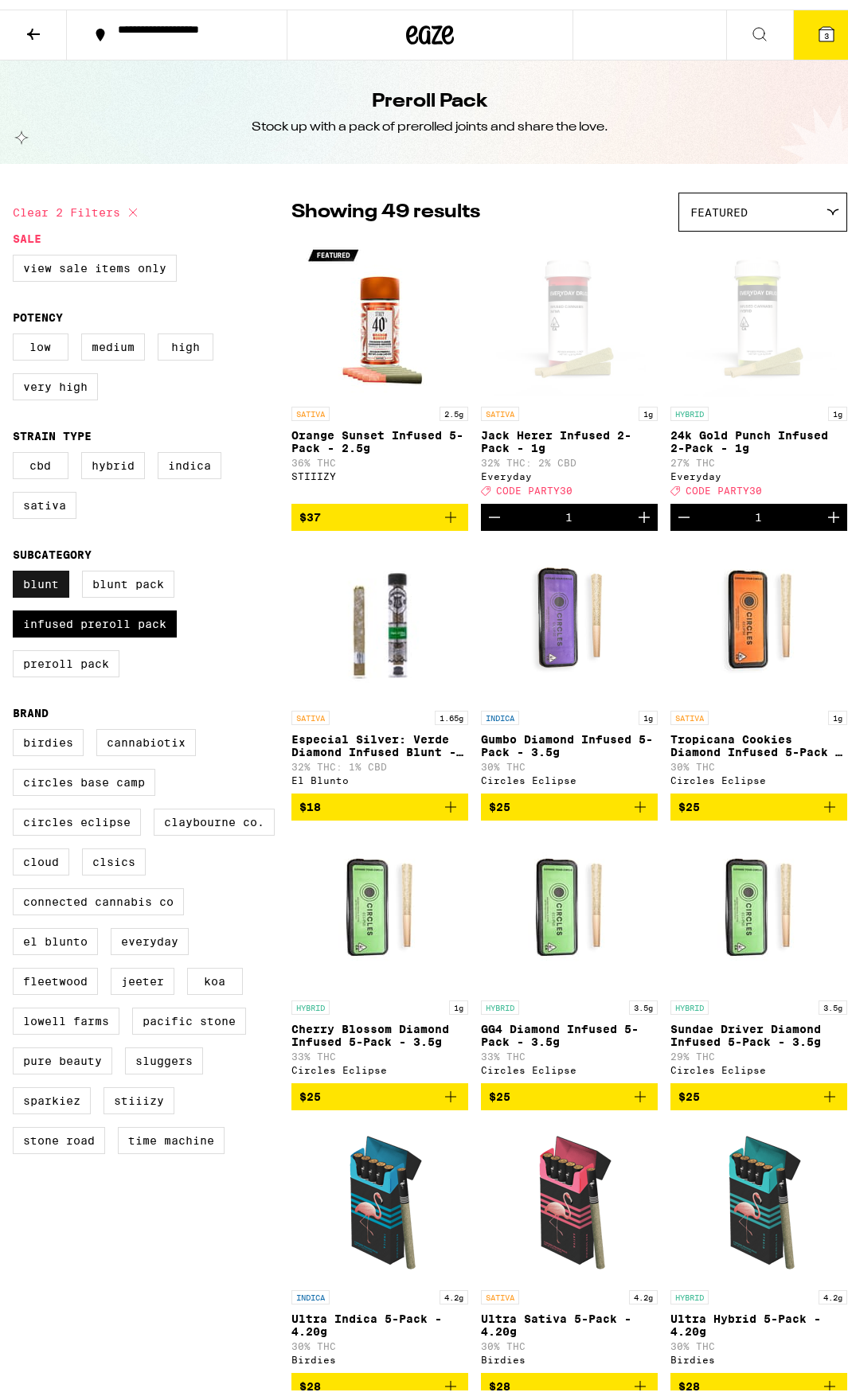
click at [54, 586] on label "Blunt" at bounding box center [41, 574] width 56 height 27
click at [17, 564] on input "Blunt" at bounding box center [16, 564] width 1 height 1
checkbox input "false"
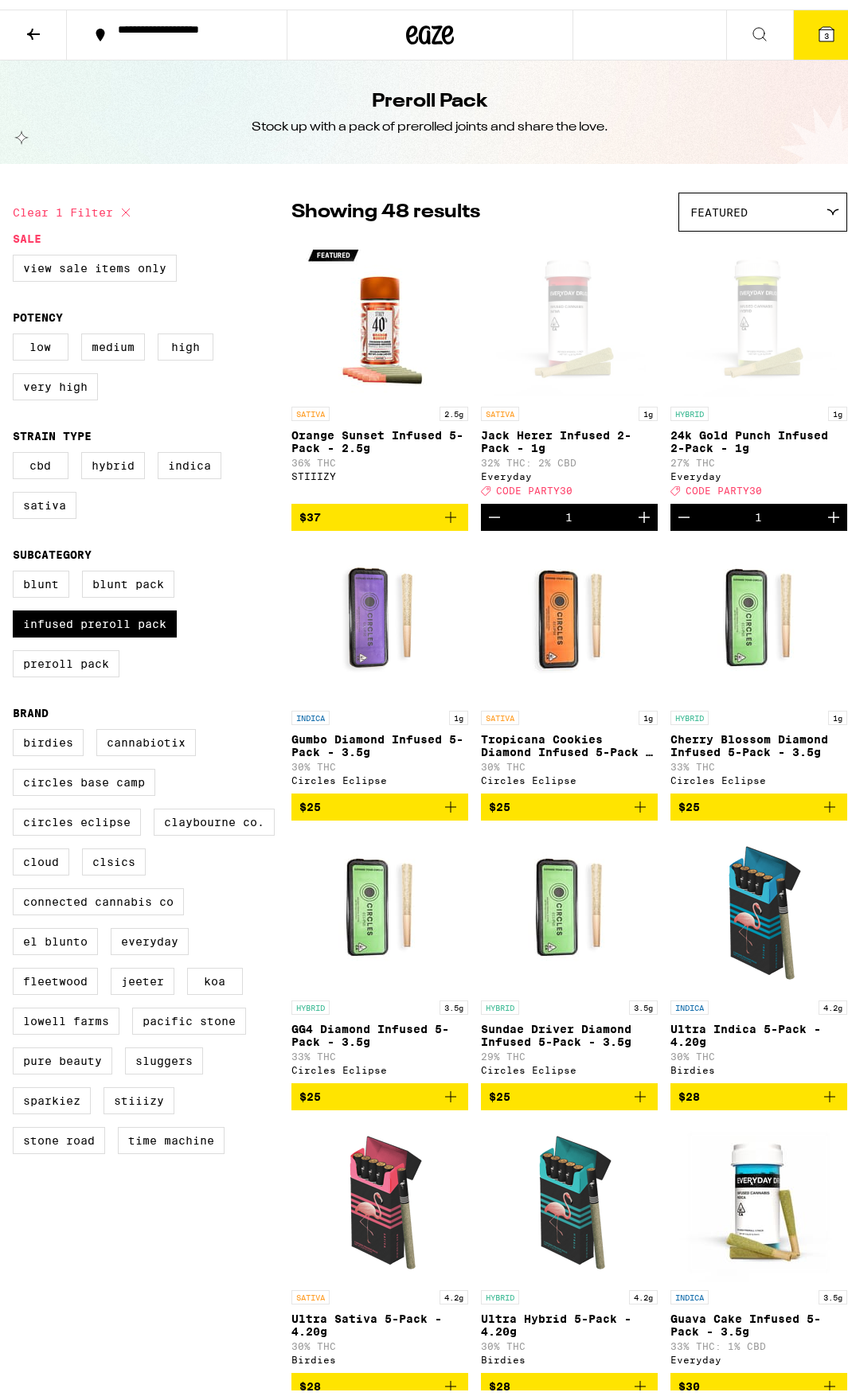
click at [31, 28] on icon at bounding box center [33, 25] width 13 height 11
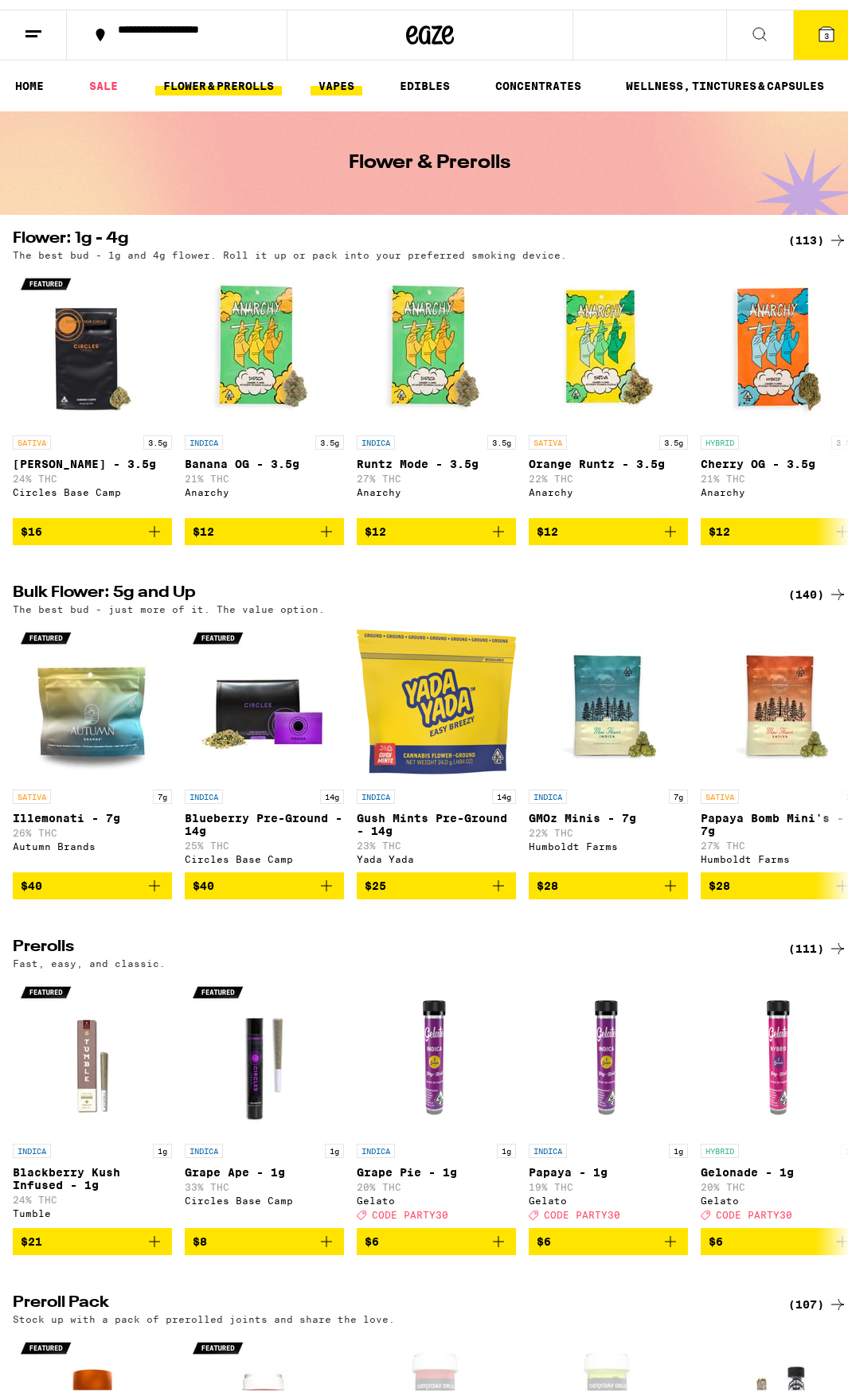
click at [323, 78] on link "VAPES" at bounding box center [336, 76] width 52 height 19
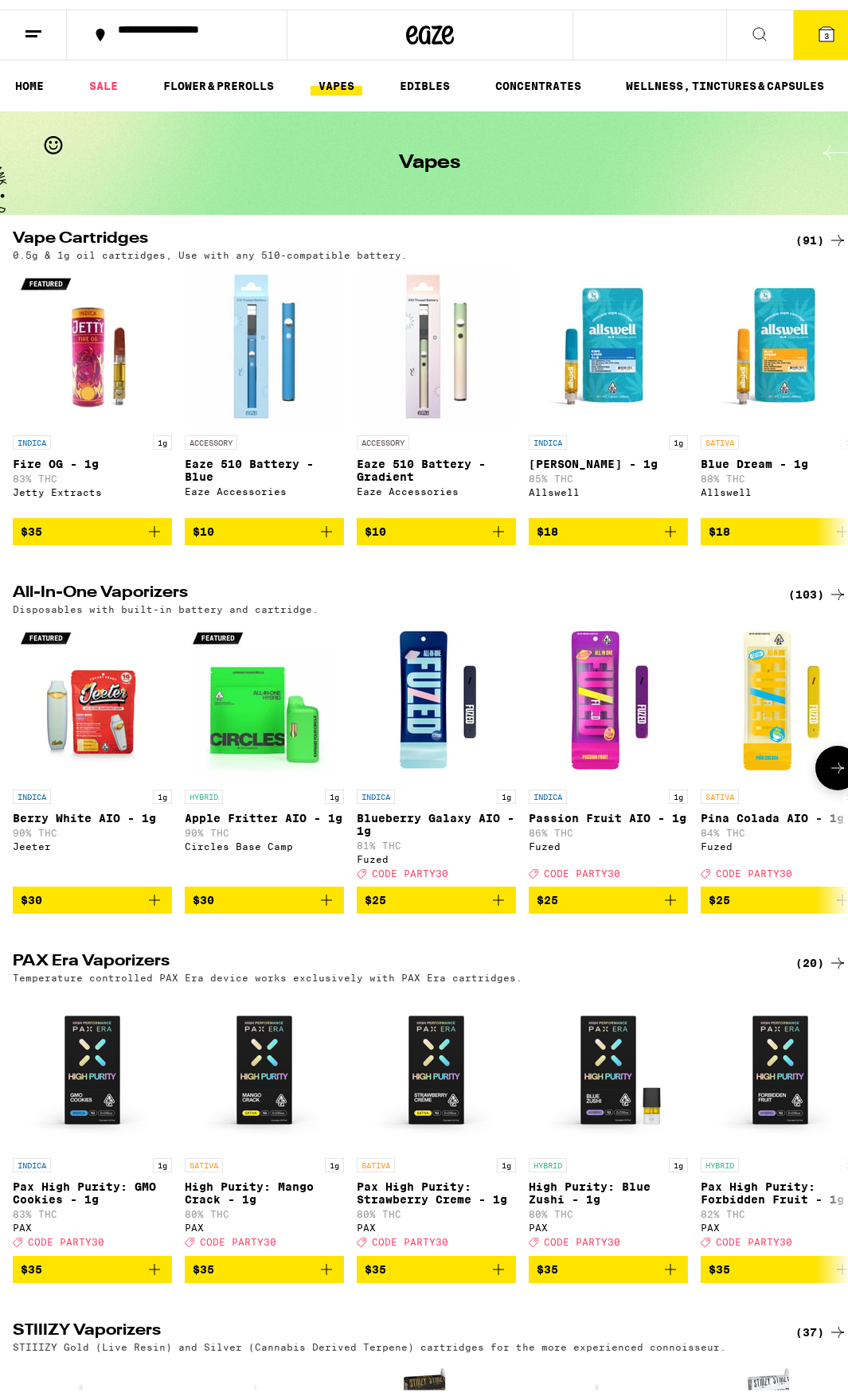
click at [828, 768] on icon at bounding box center [837, 759] width 19 height 19
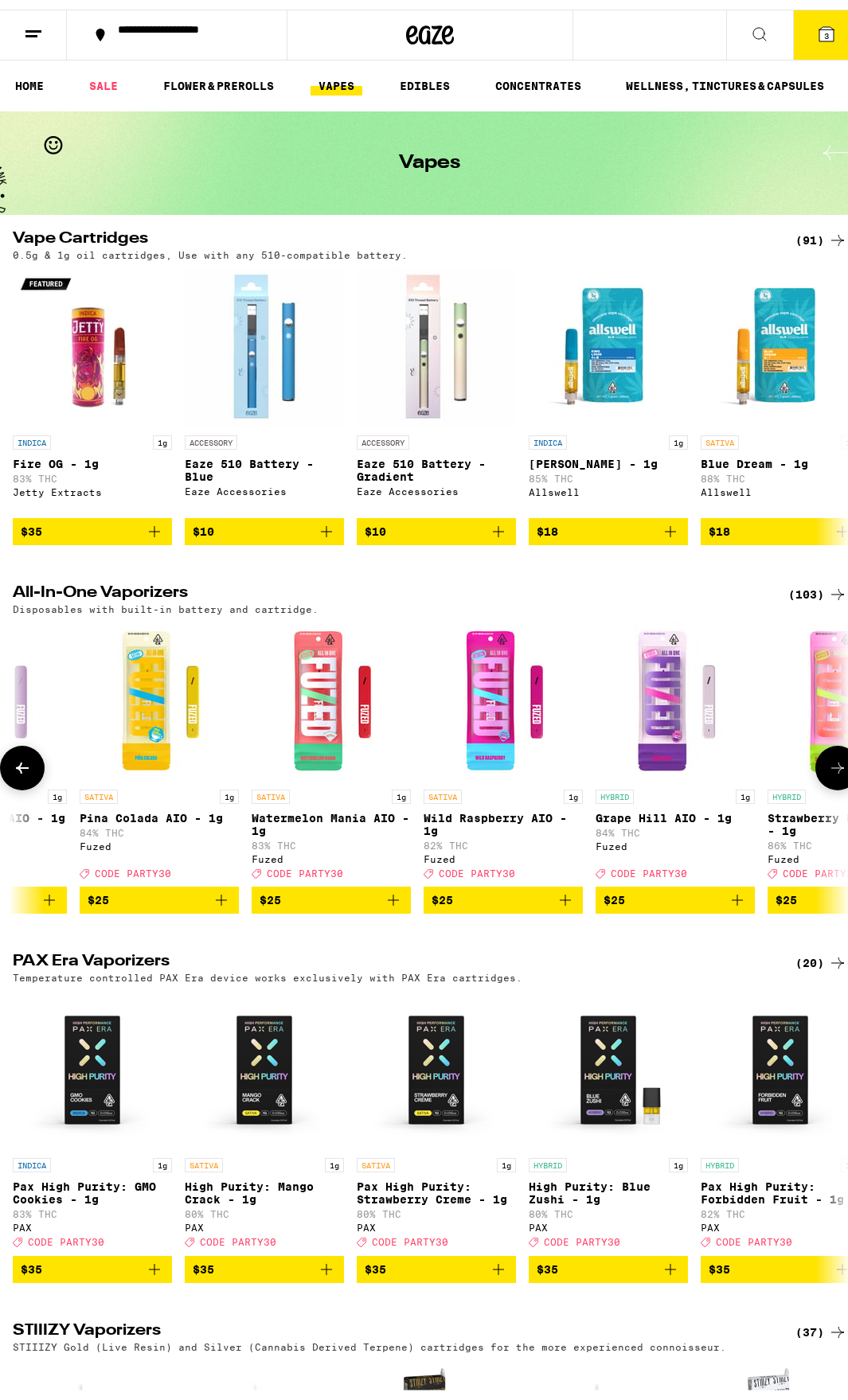
scroll to position [0, 649]
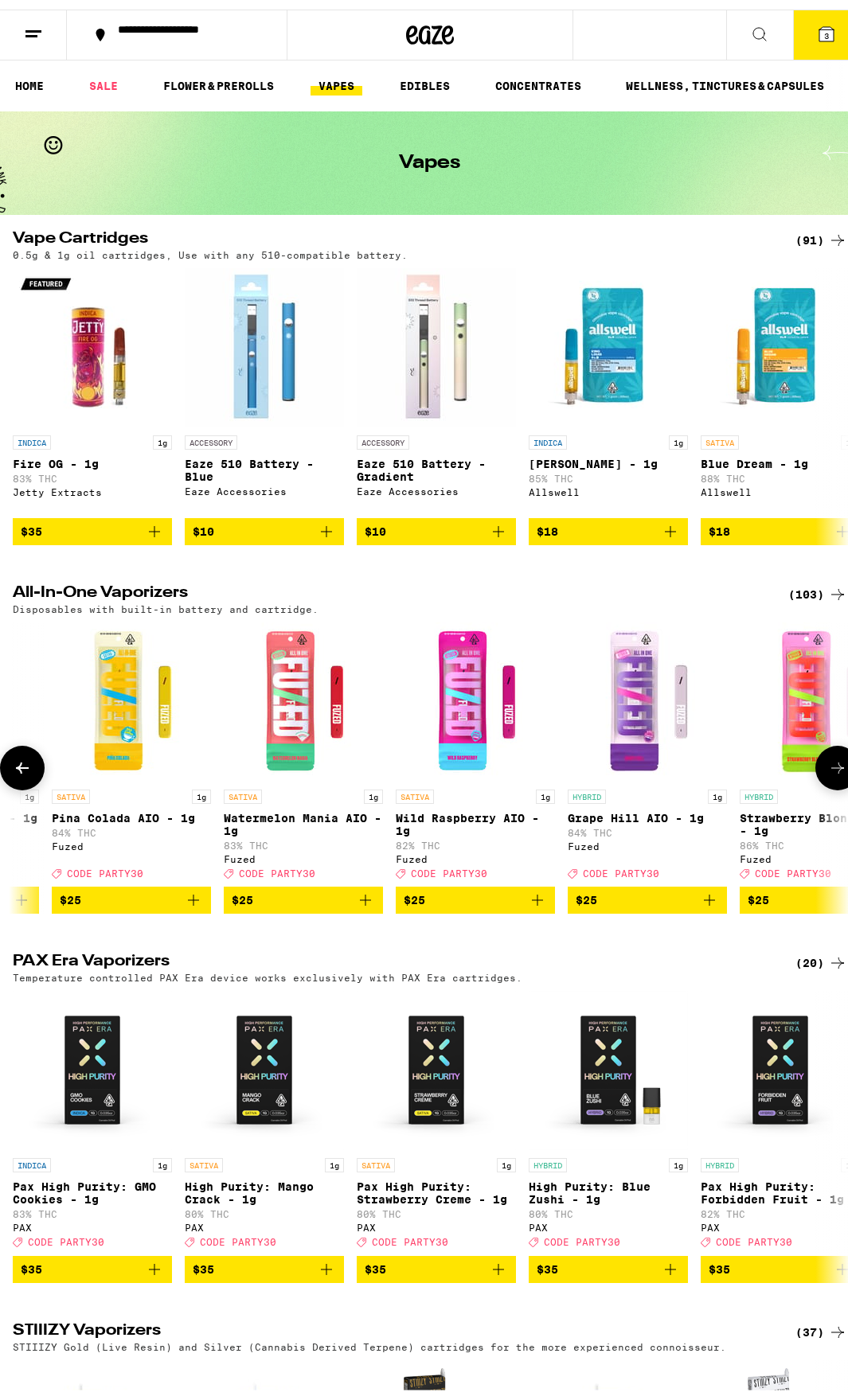
click at [828, 768] on icon at bounding box center [837, 759] width 19 height 19
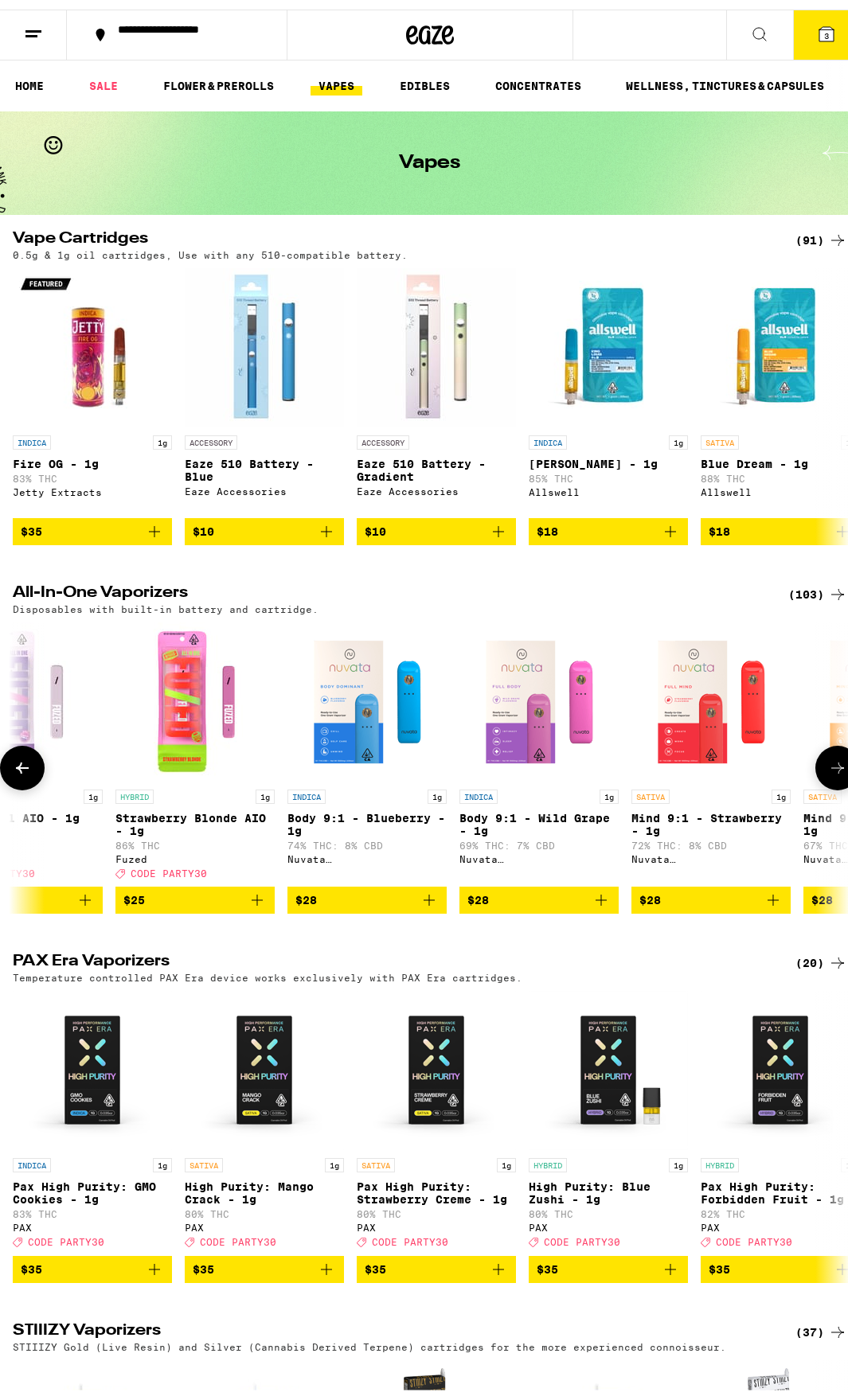
scroll to position [0, 1297]
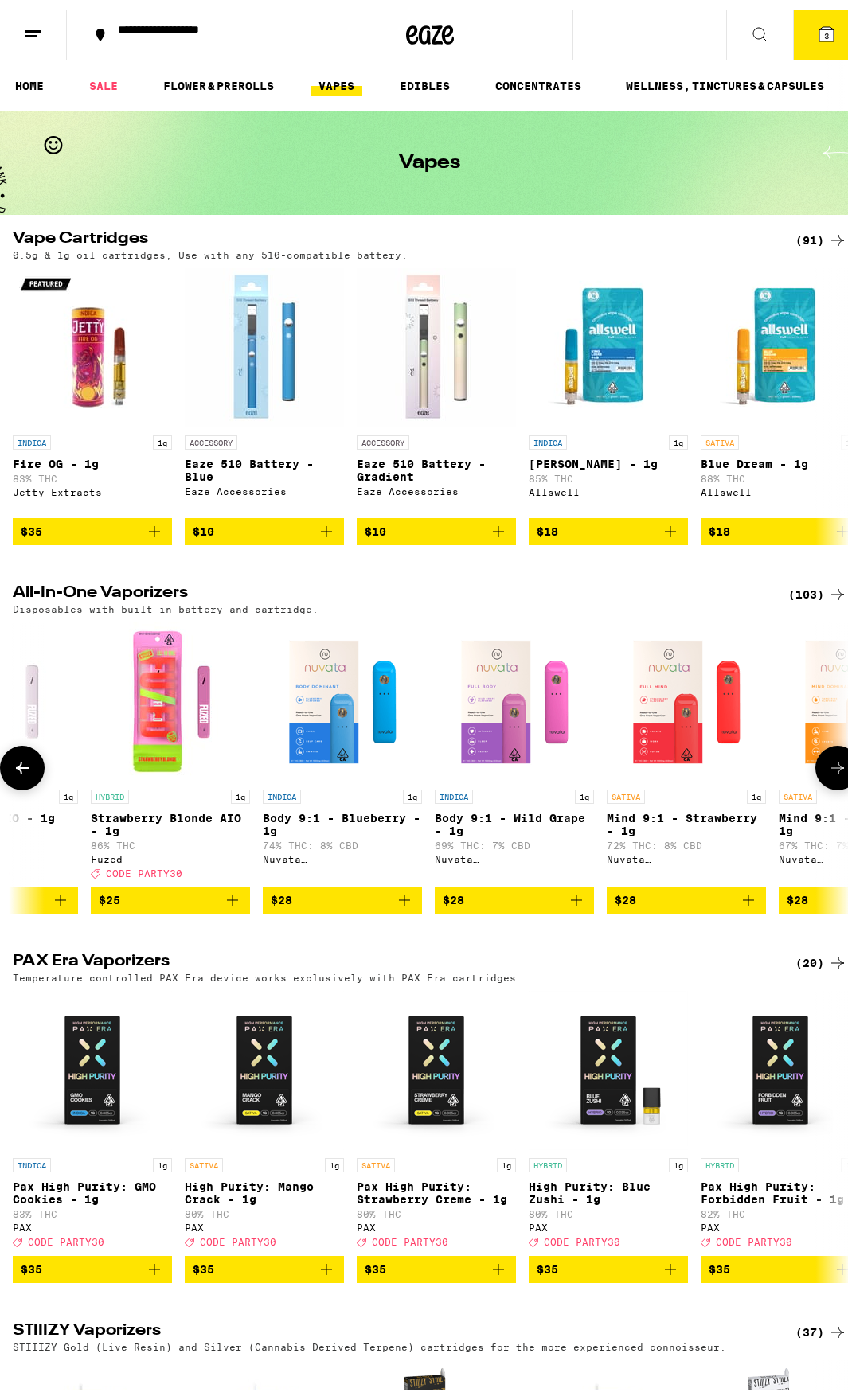
click at [828, 768] on icon at bounding box center [837, 759] width 19 height 19
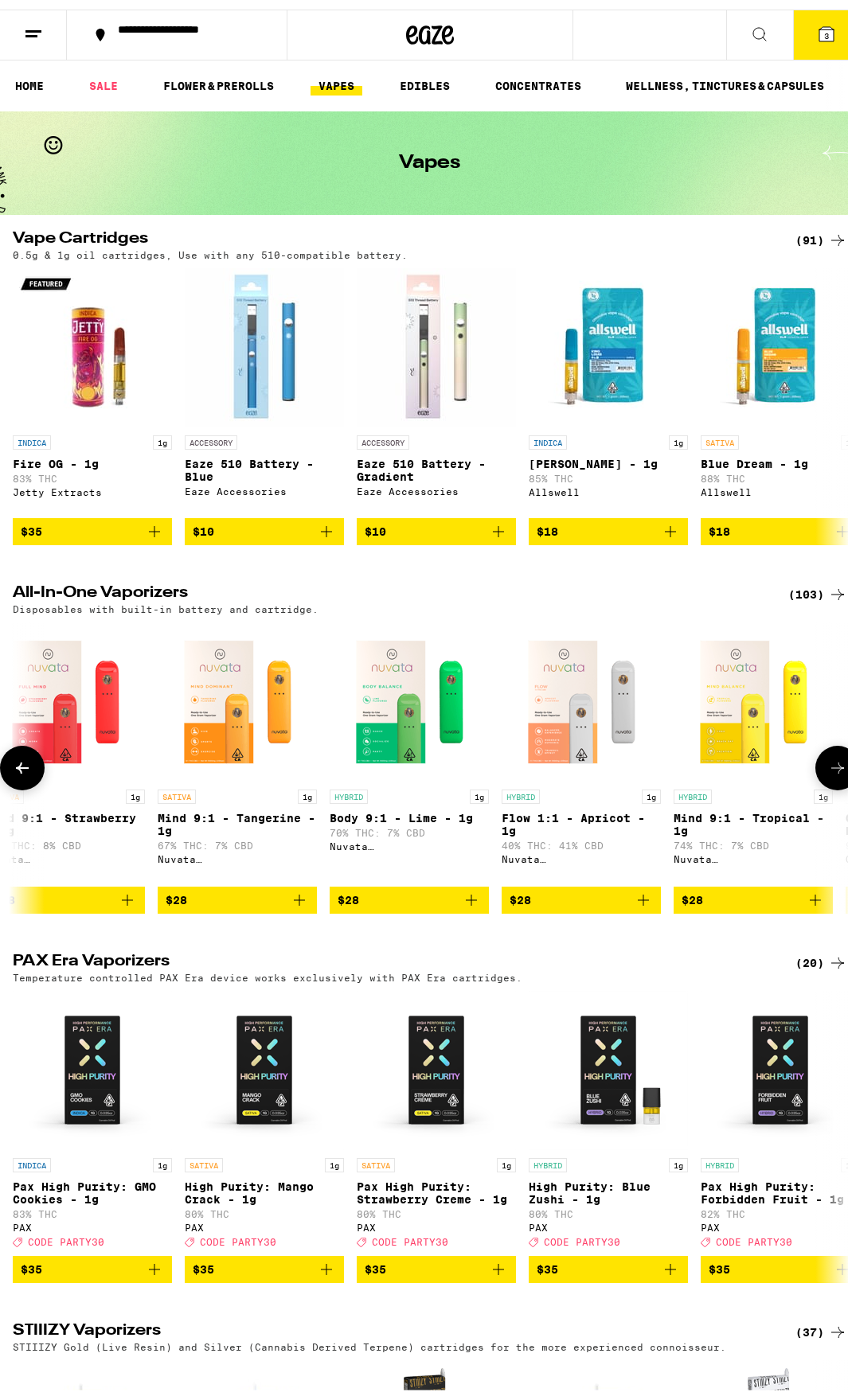
scroll to position [0, 1946]
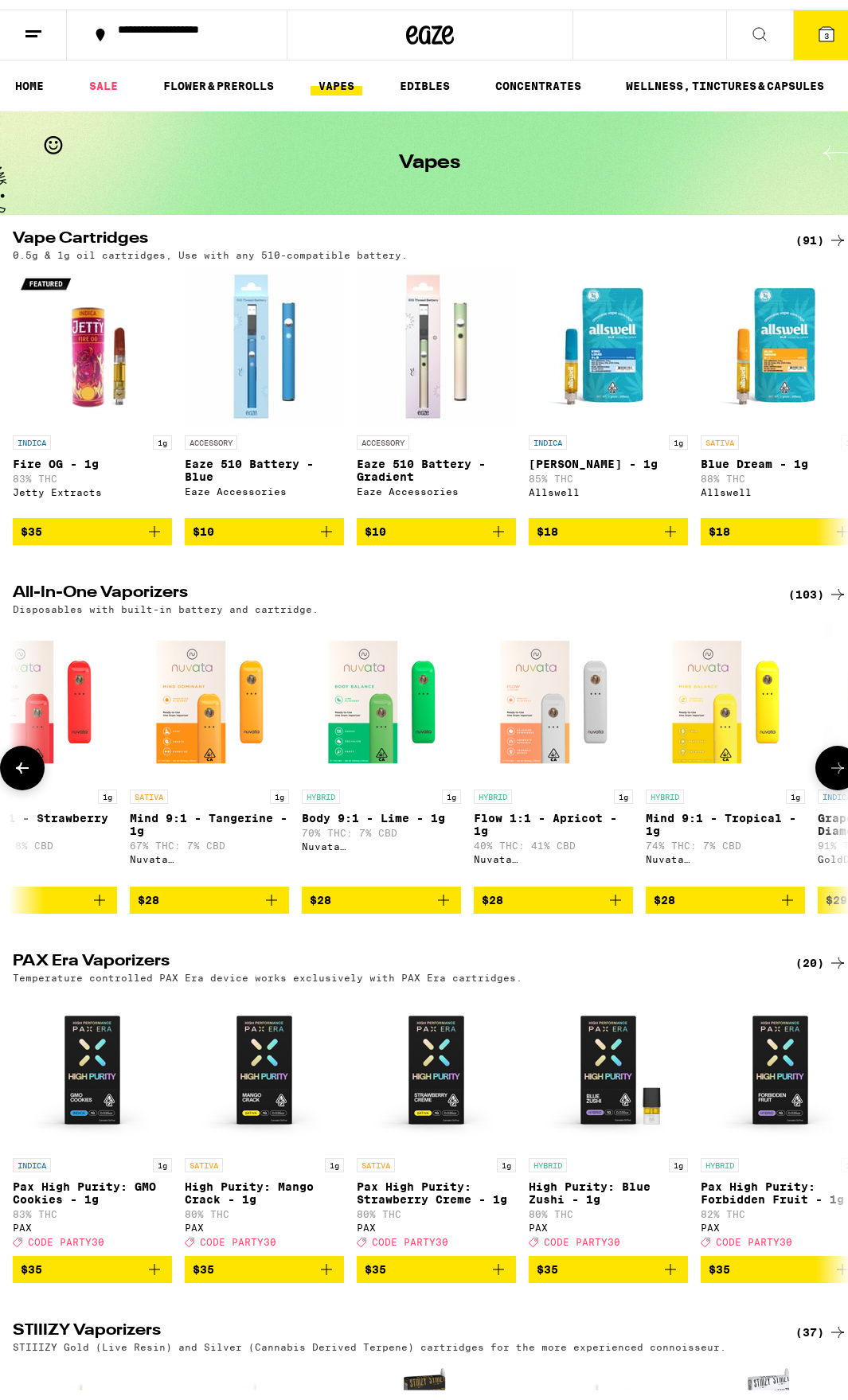
click at [828, 768] on icon at bounding box center [837, 759] width 19 height 19
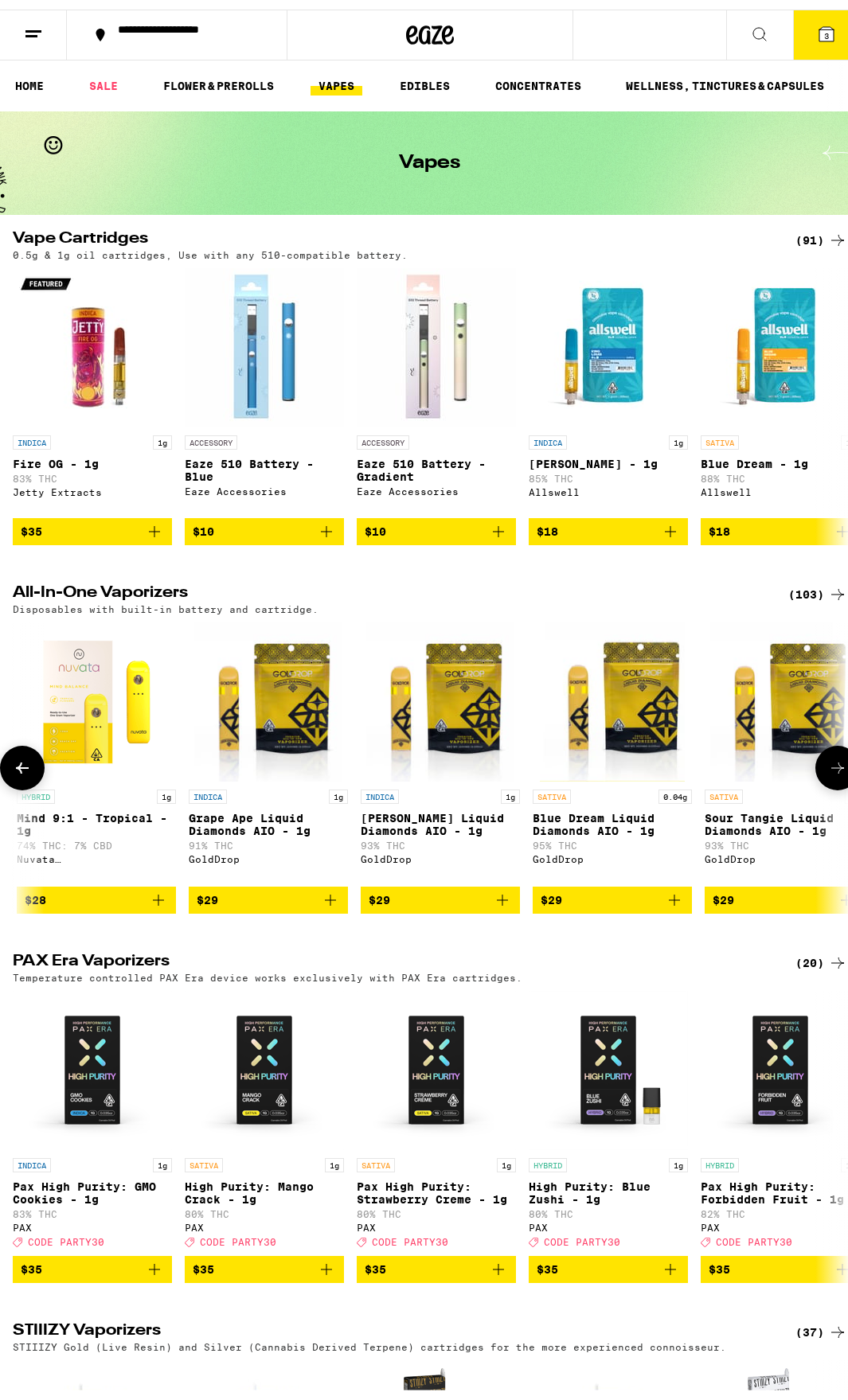
scroll to position [0, 2595]
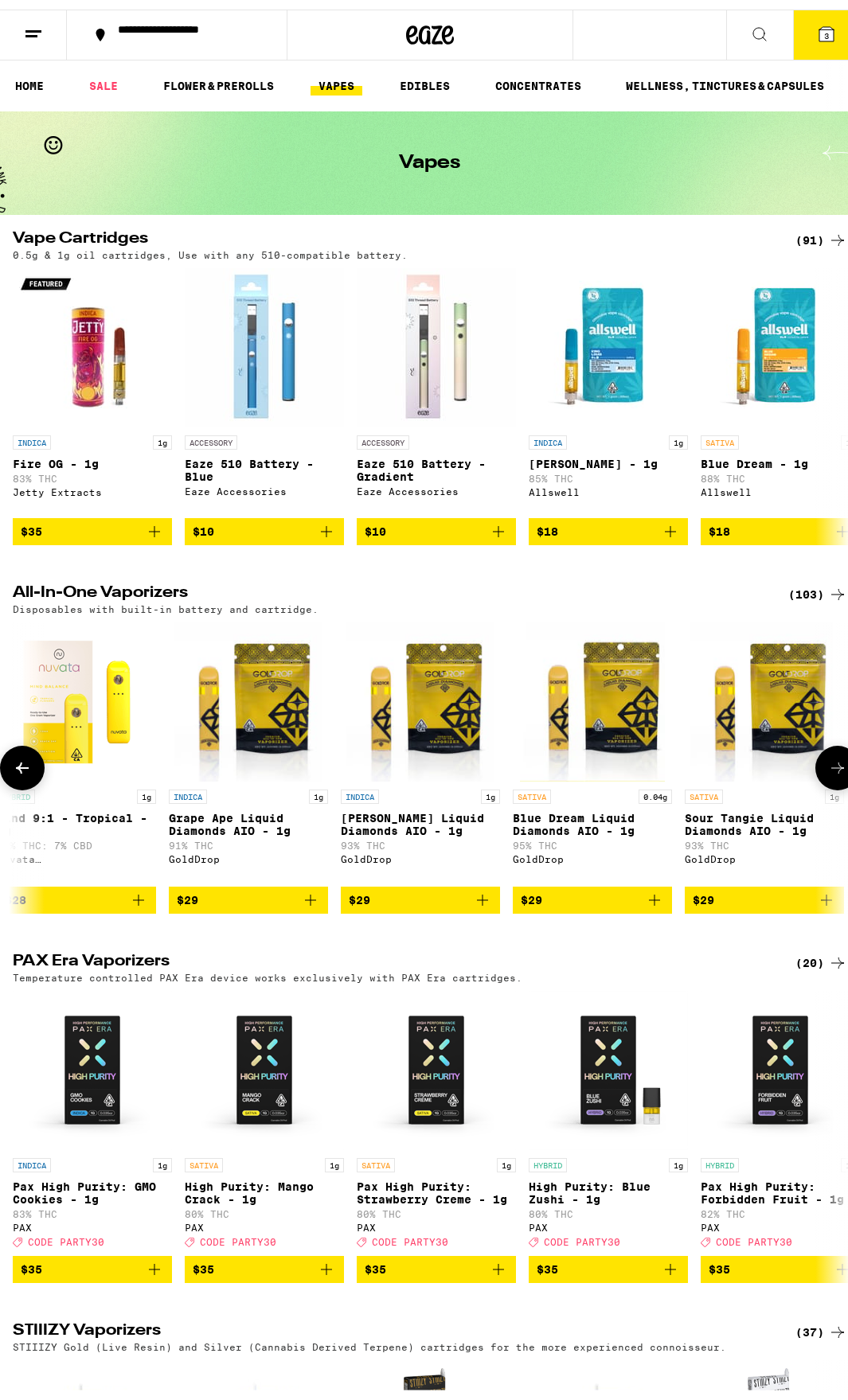
click at [828, 768] on icon at bounding box center [837, 759] width 19 height 19
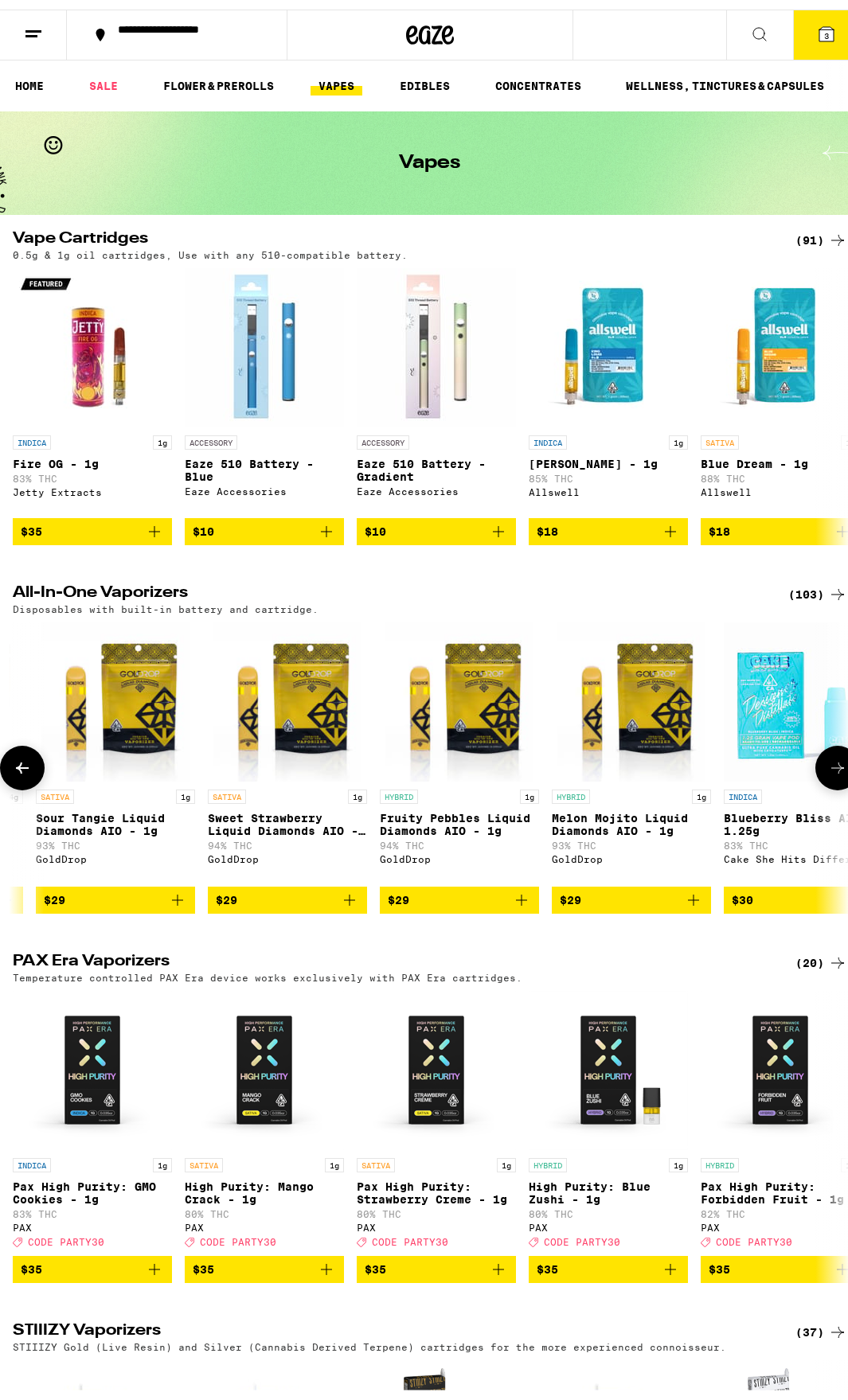
click at [828, 768] on icon at bounding box center [837, 759] width 19 height 19
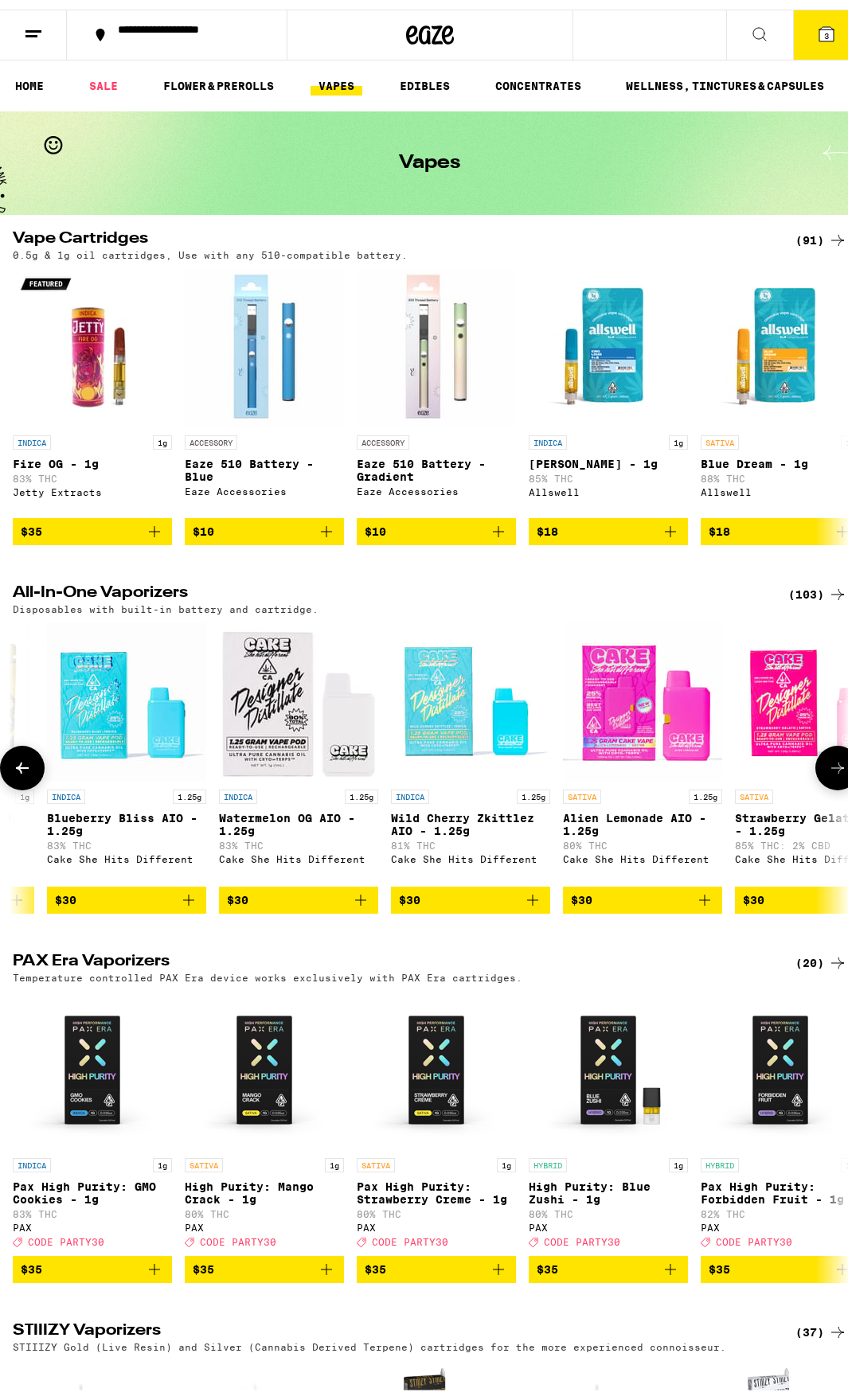
click at [828, 768] on icon at bounding box center [837, 759] width 19 height 19
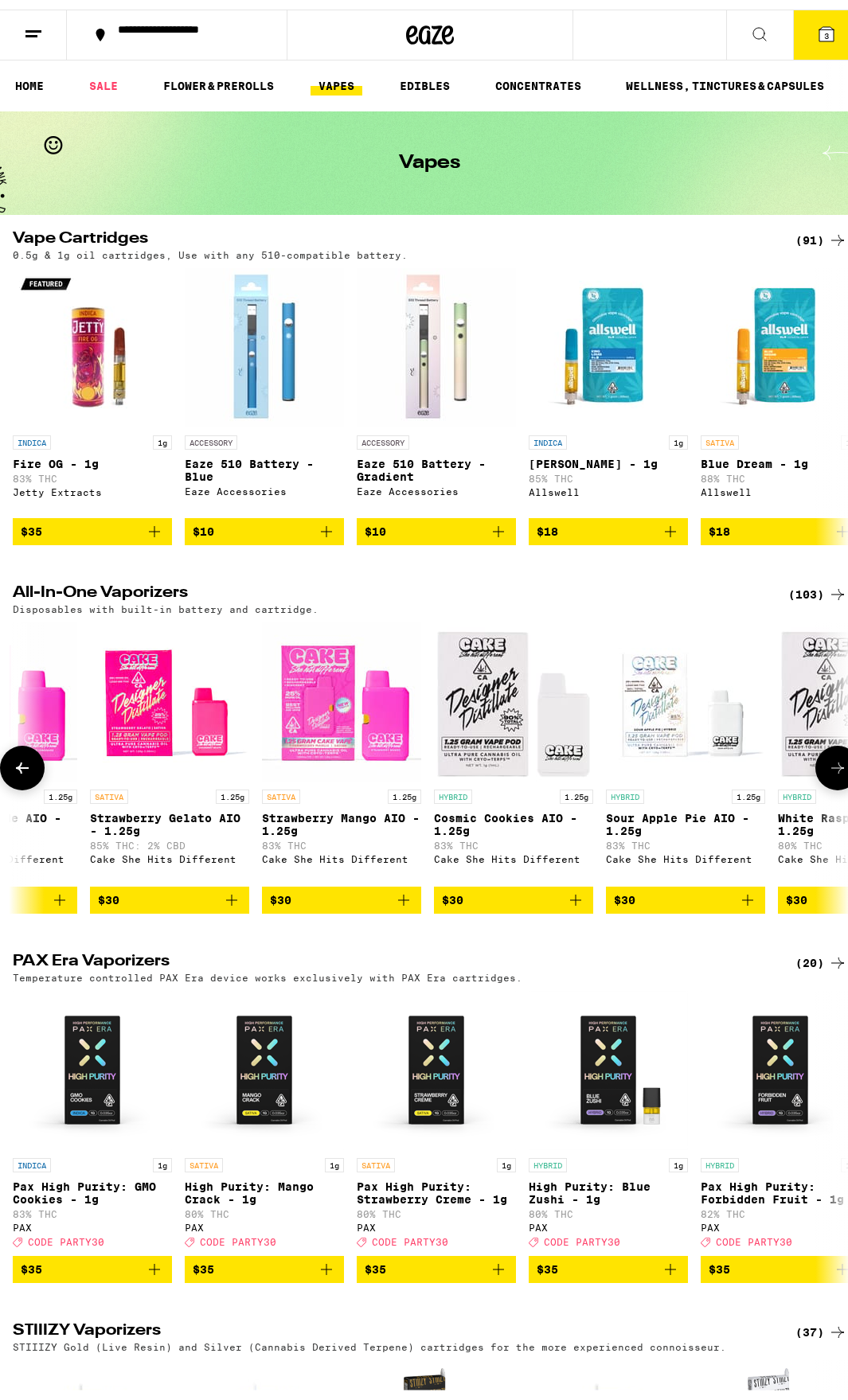
scroll to position [0, 4568]
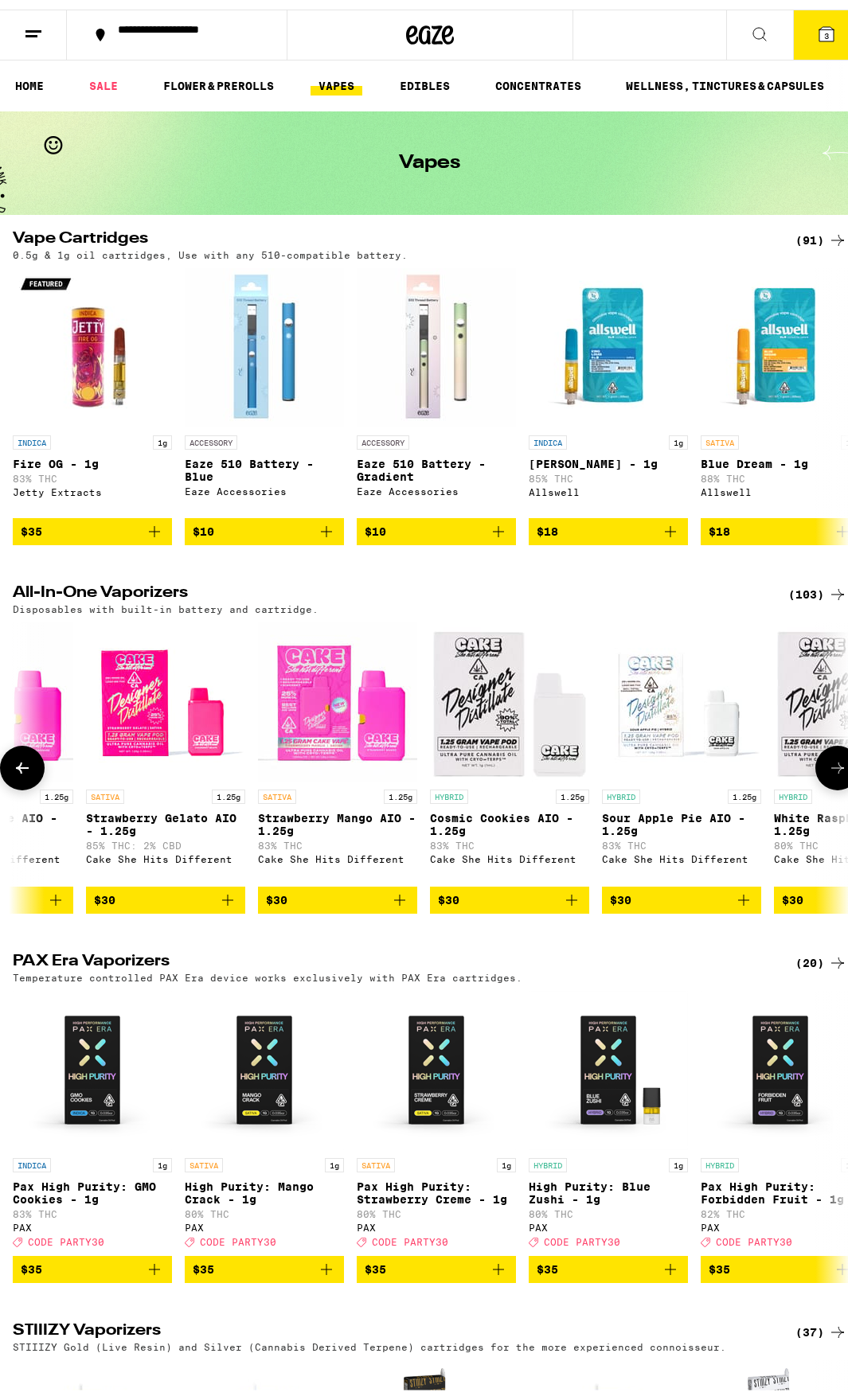
click at [828, 768] on icon at bounding box center [837, 759] width 19 height 19
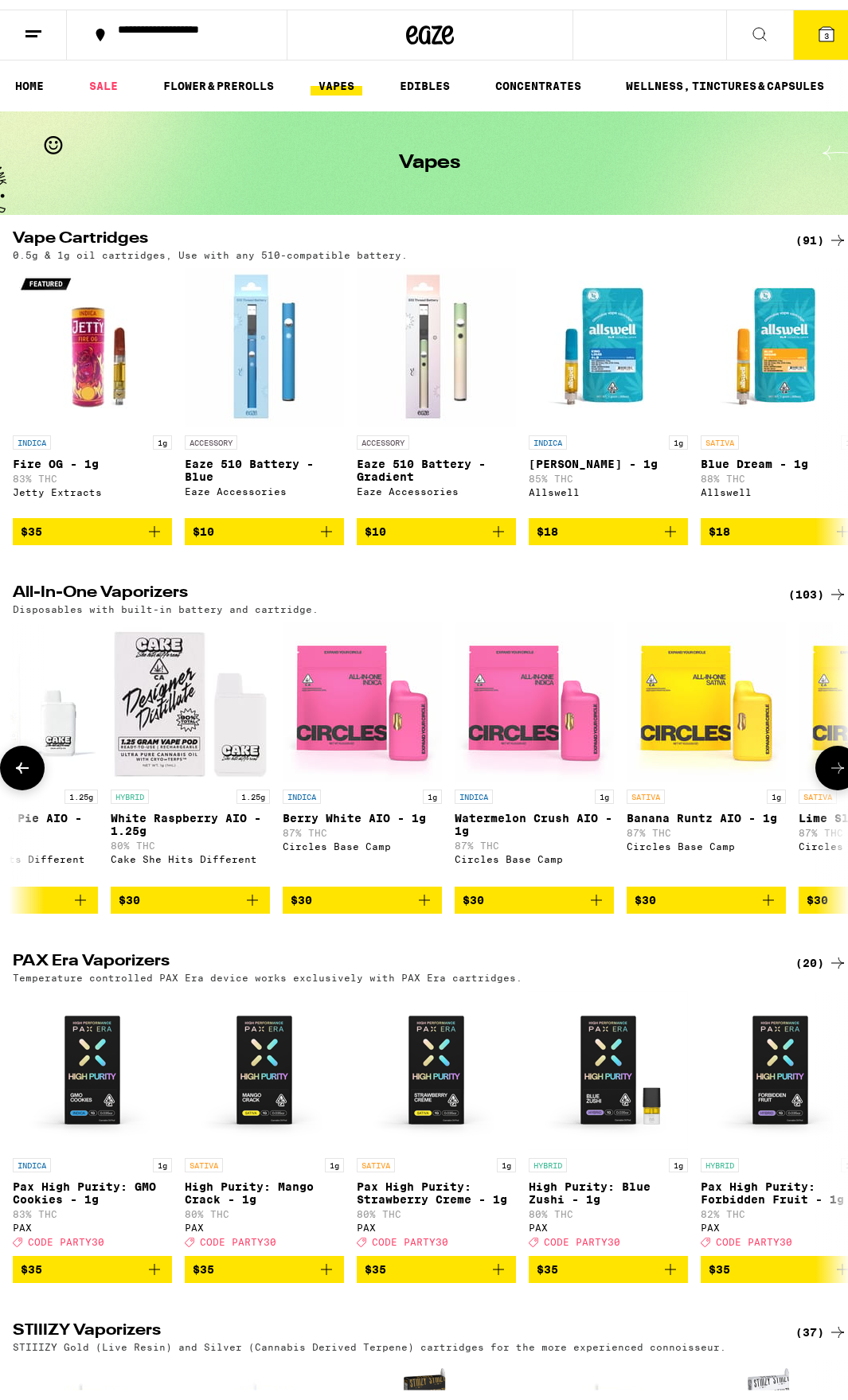
scroll to position [0, 5237]
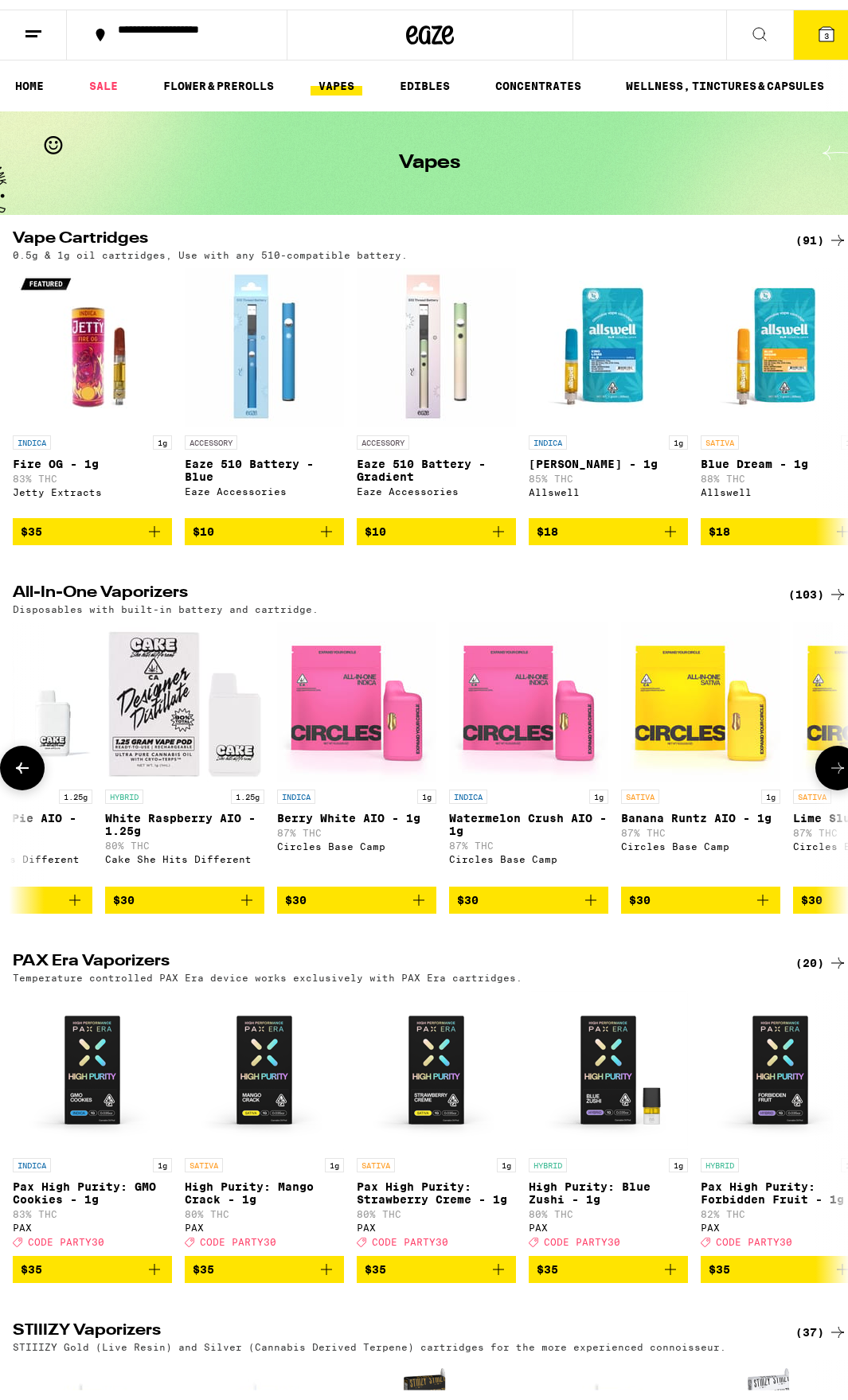
click at [828, 768] on icon at bounding box center [837, 759] width 19 height 19
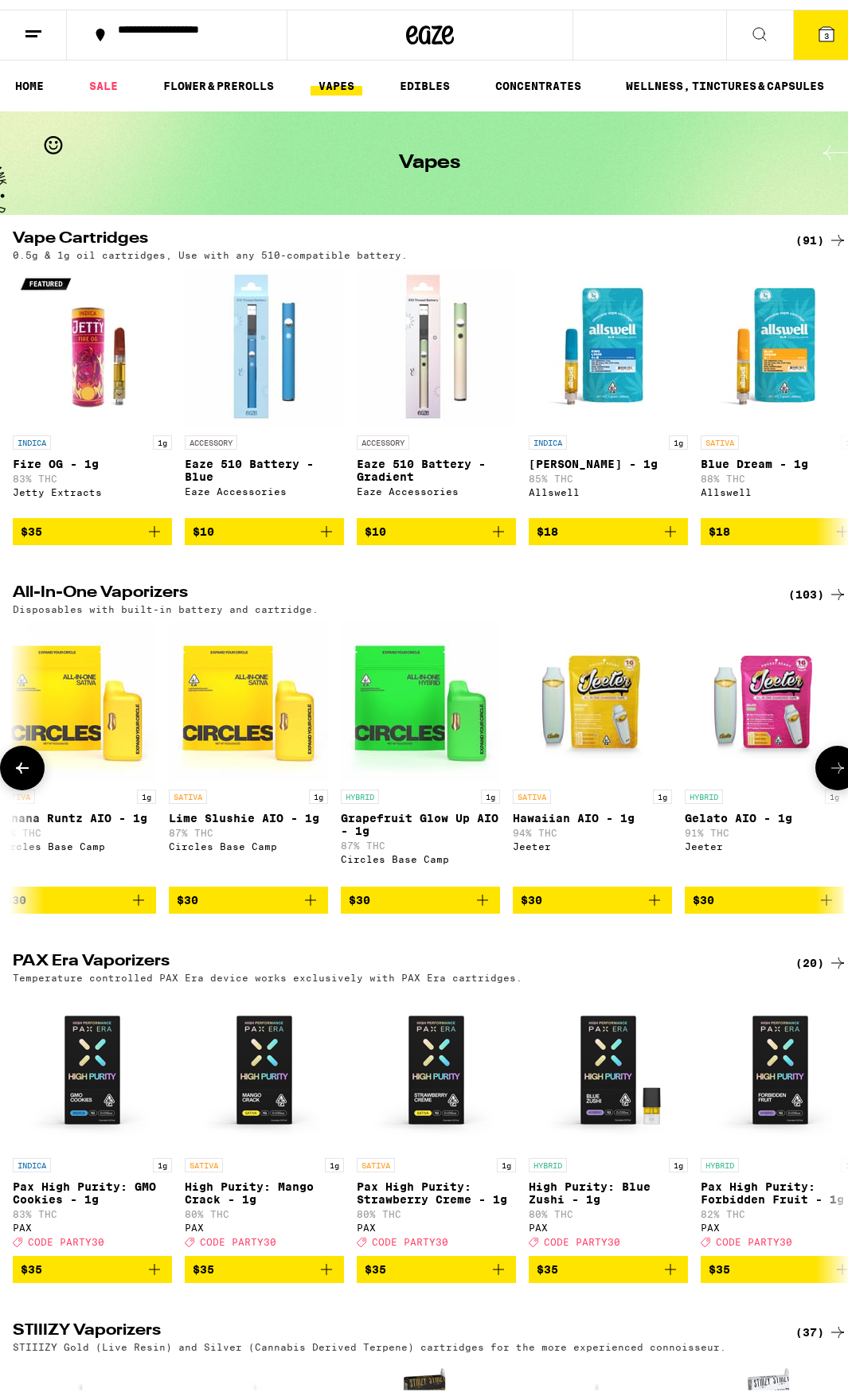
scroll to position [0, 5885]
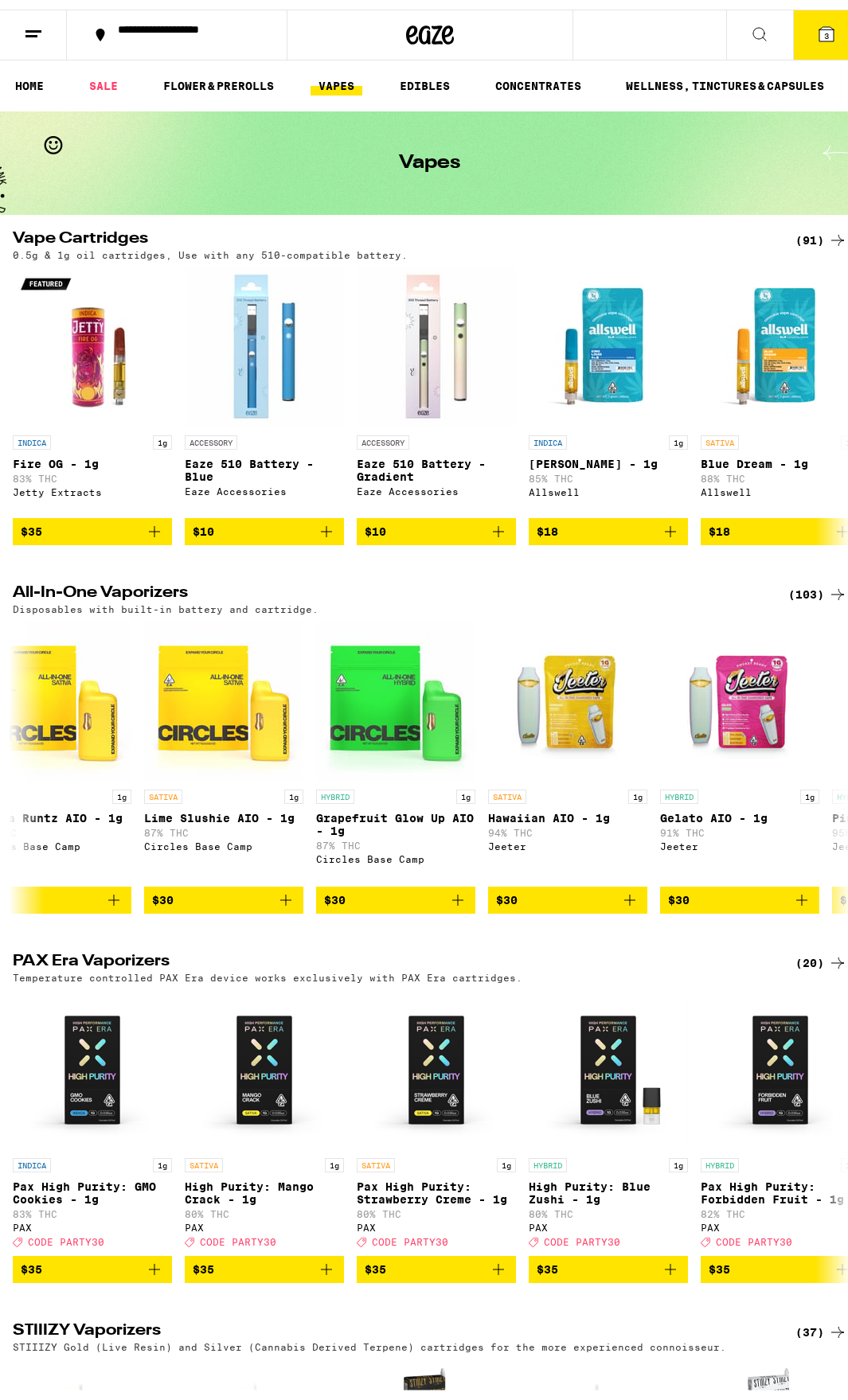
click at [796, 593] on div "(103)" at bounding box center [818, 585] width 59 height 19
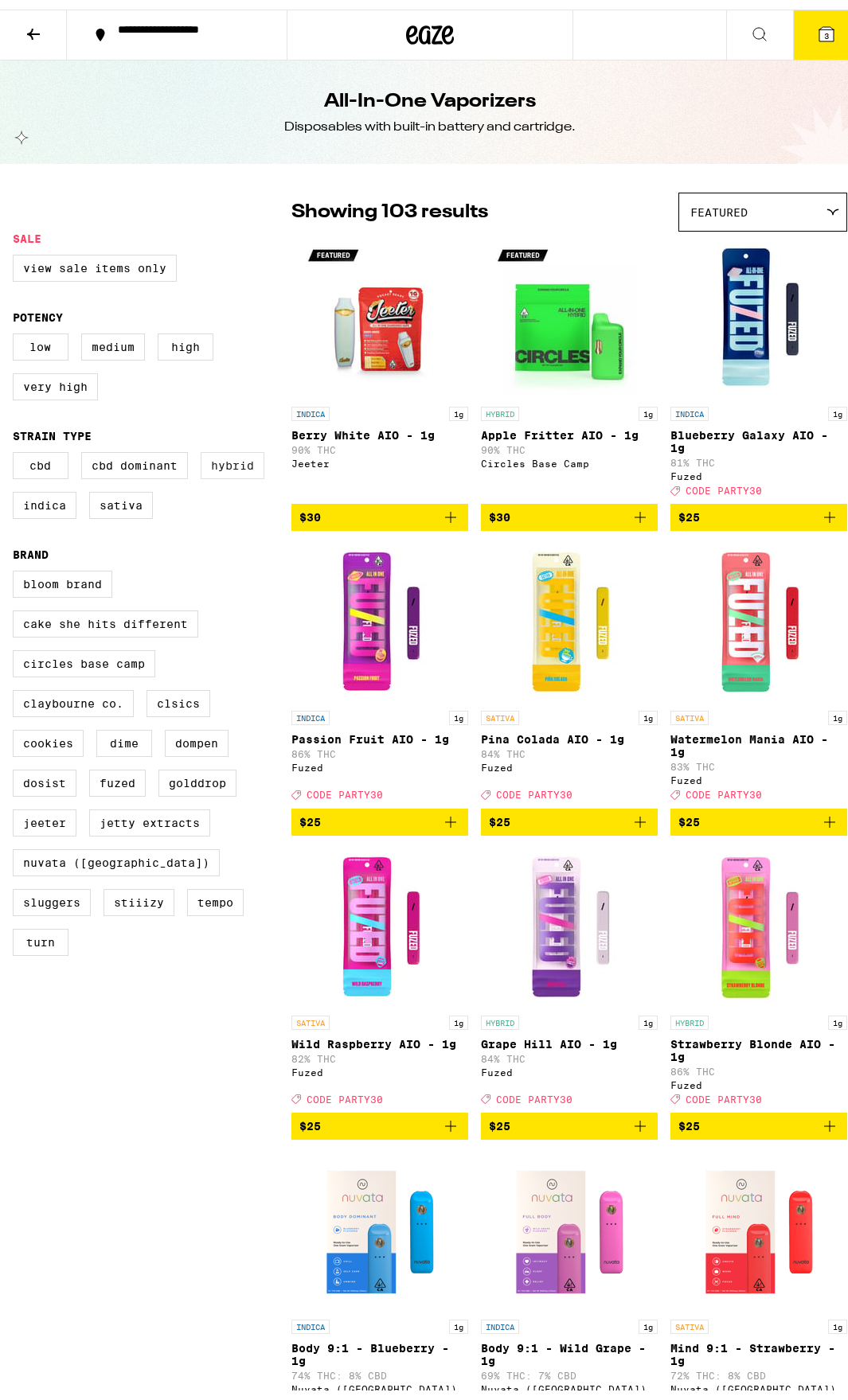
click at [234, 469] on label "Hybrid" at bounding box center [232, 456] width 64 height 27
click at [17, 446] on input "Hybrid" at bounding box center [16, 445] width 1 height 1
checkbox input "true"
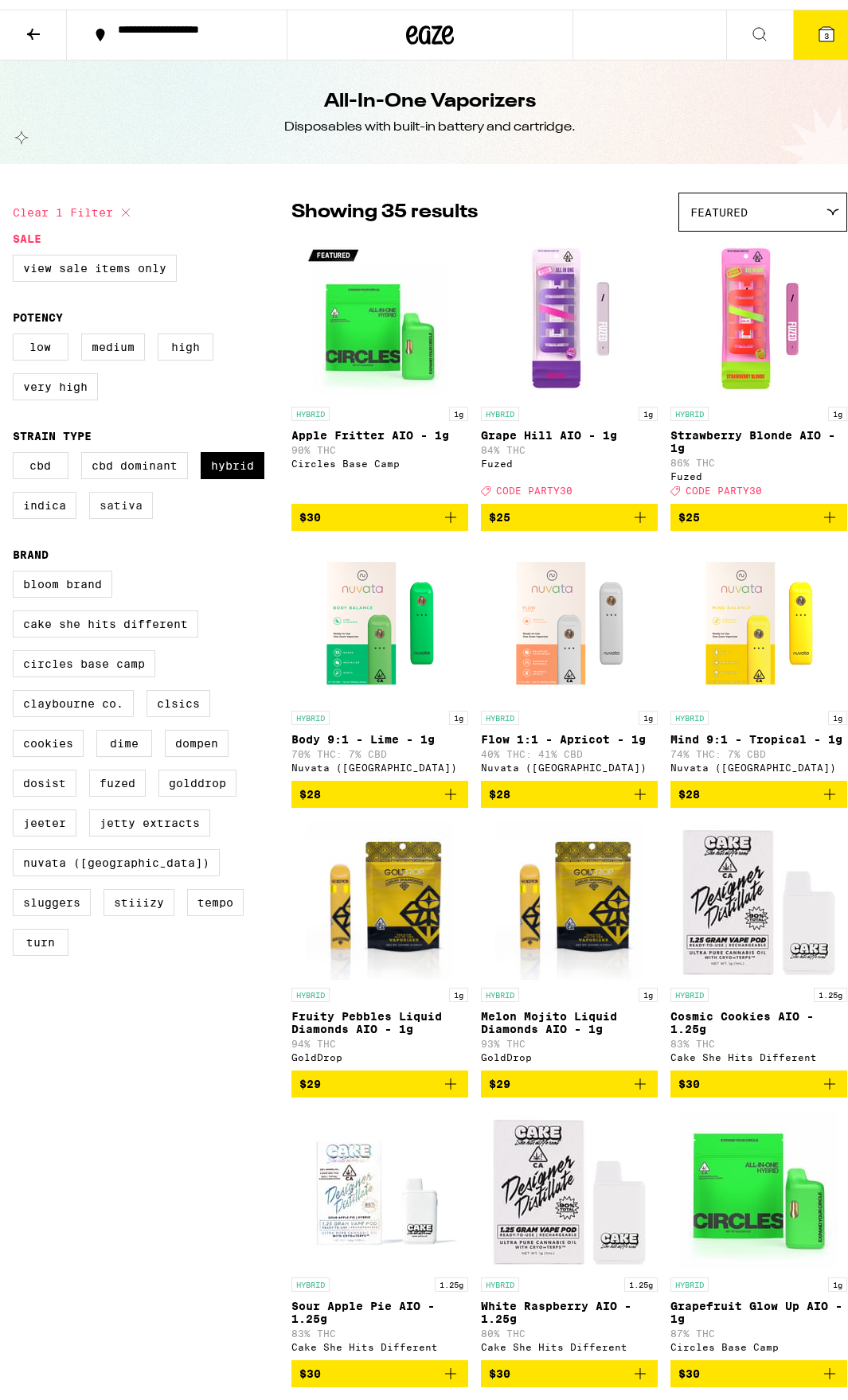
click at [125, 509] on label "Sativa" at bounding box center [121, 496] width 64 height 27
click at [17, 446] on input "Sativa" at bounding box center [16, 445] width 1 height 1
checkbox input "true"
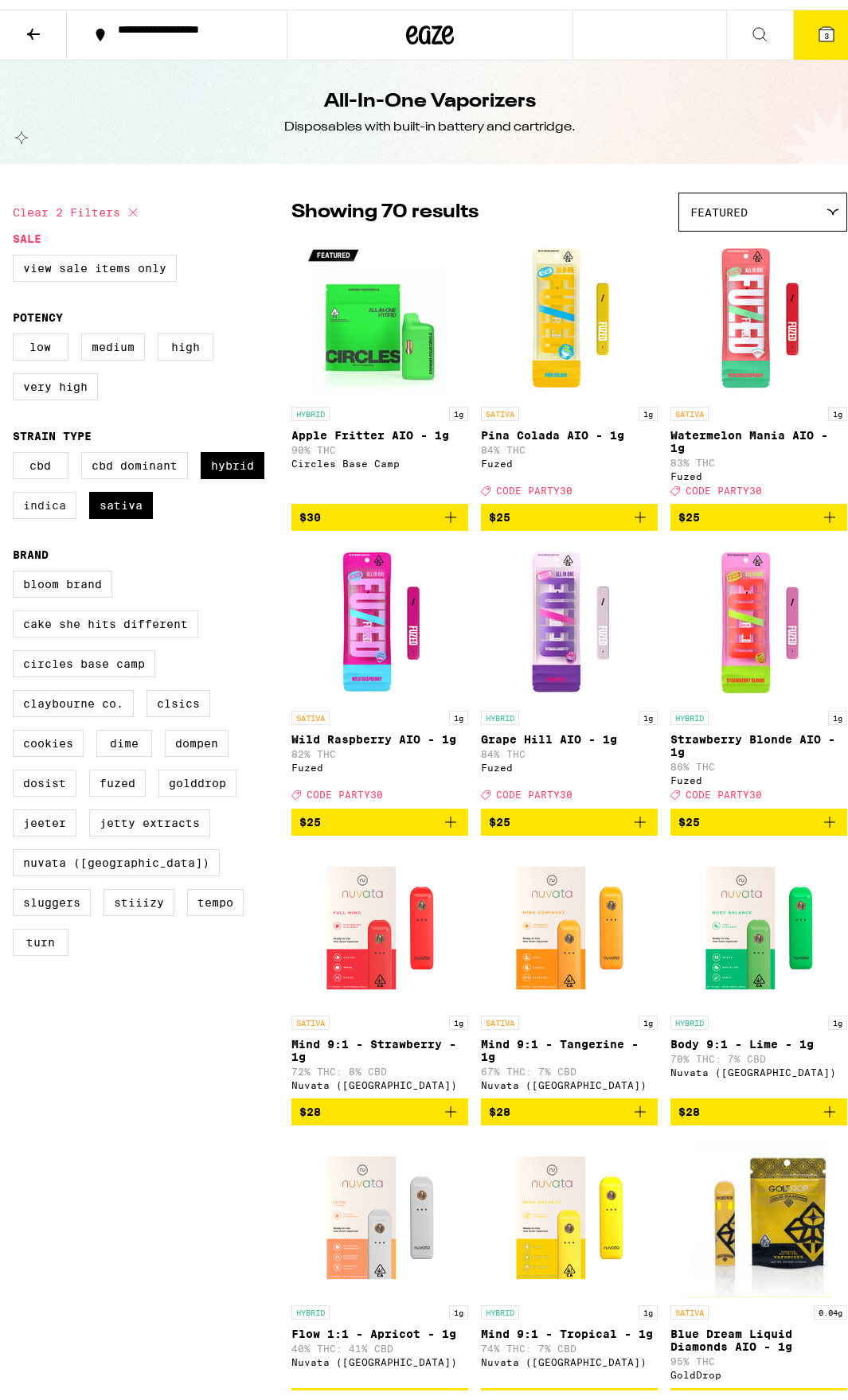
click at [28, 507] on label "Indica" at bounding box center [44, 496] width 64 height 27
click at [17, 446] on input "Indica" at bounding box center [16, 445] width 1 height 1
checkbox input "true"
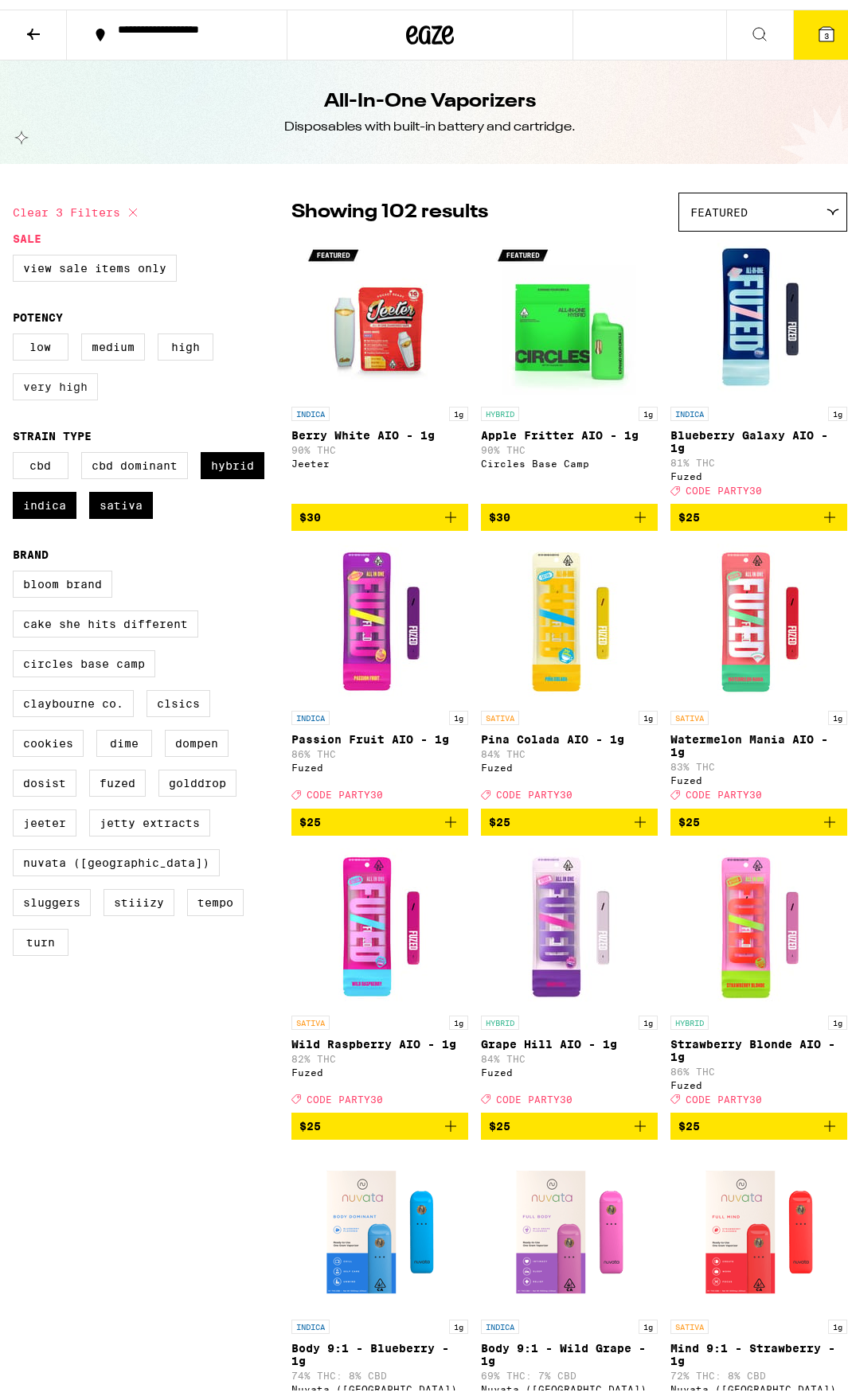
click at [54, 388] on label "Very High" at bounding box center [55, 377] width 85 height 27
click at [17, 327] on input "Very High" at bounding box center [16, 327] width 1 height 1
checkbox input "true"
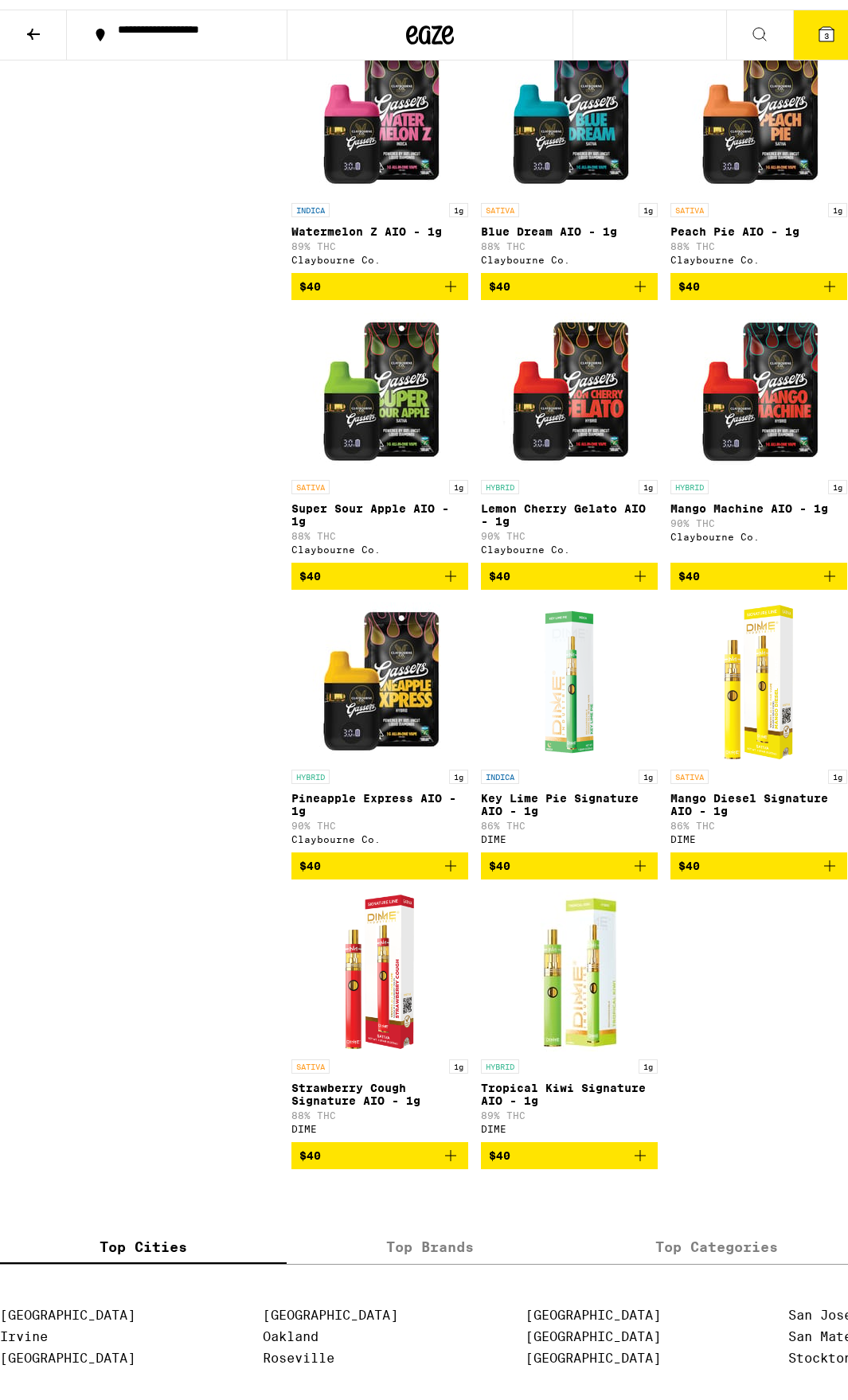
scroll to position [3741, 0]
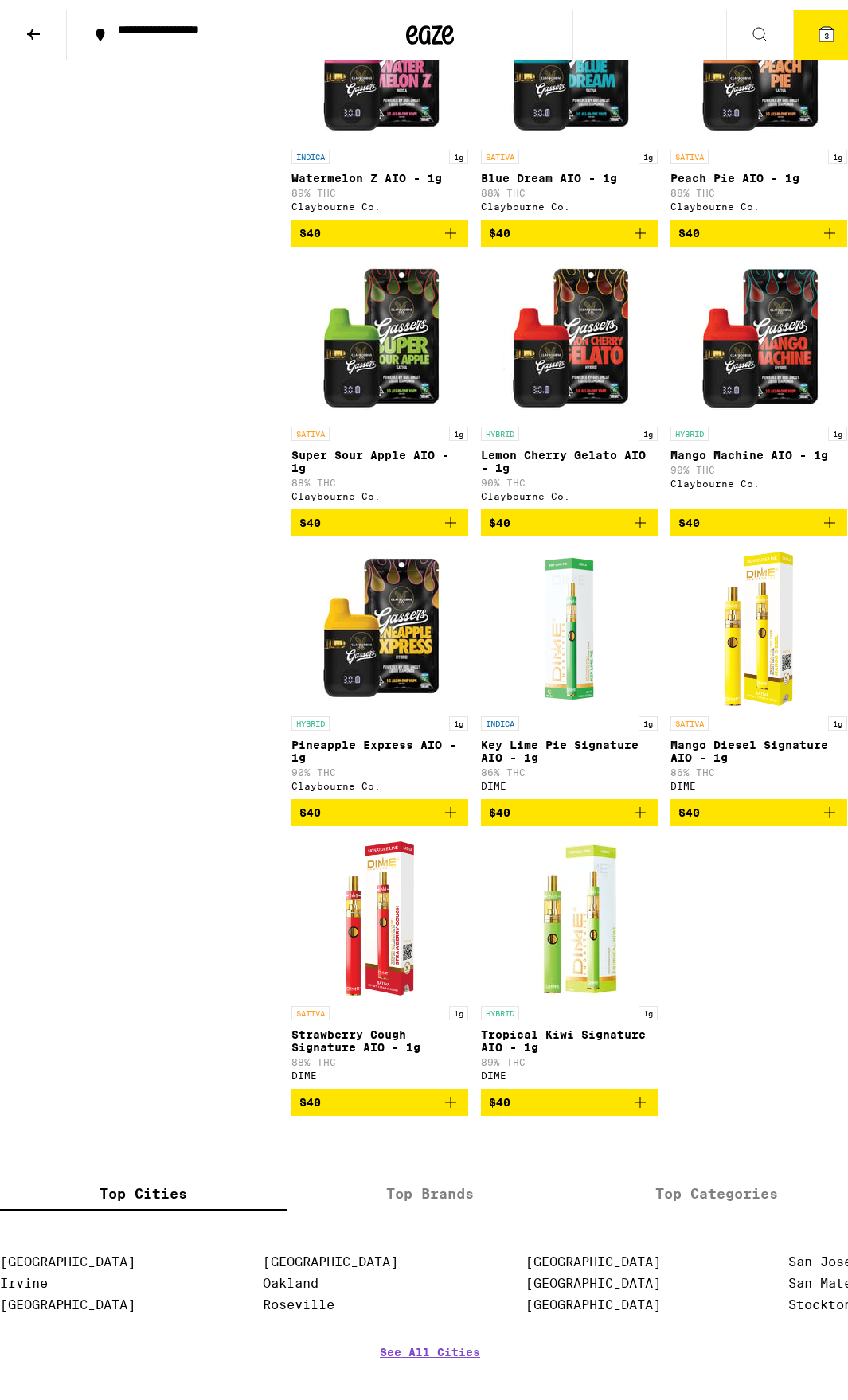
click at [553, 988] on img "Open page for Tropical Kiwi Signature AIO - 1g from DIME" at bounding box center [568, 909] width 159 height 159
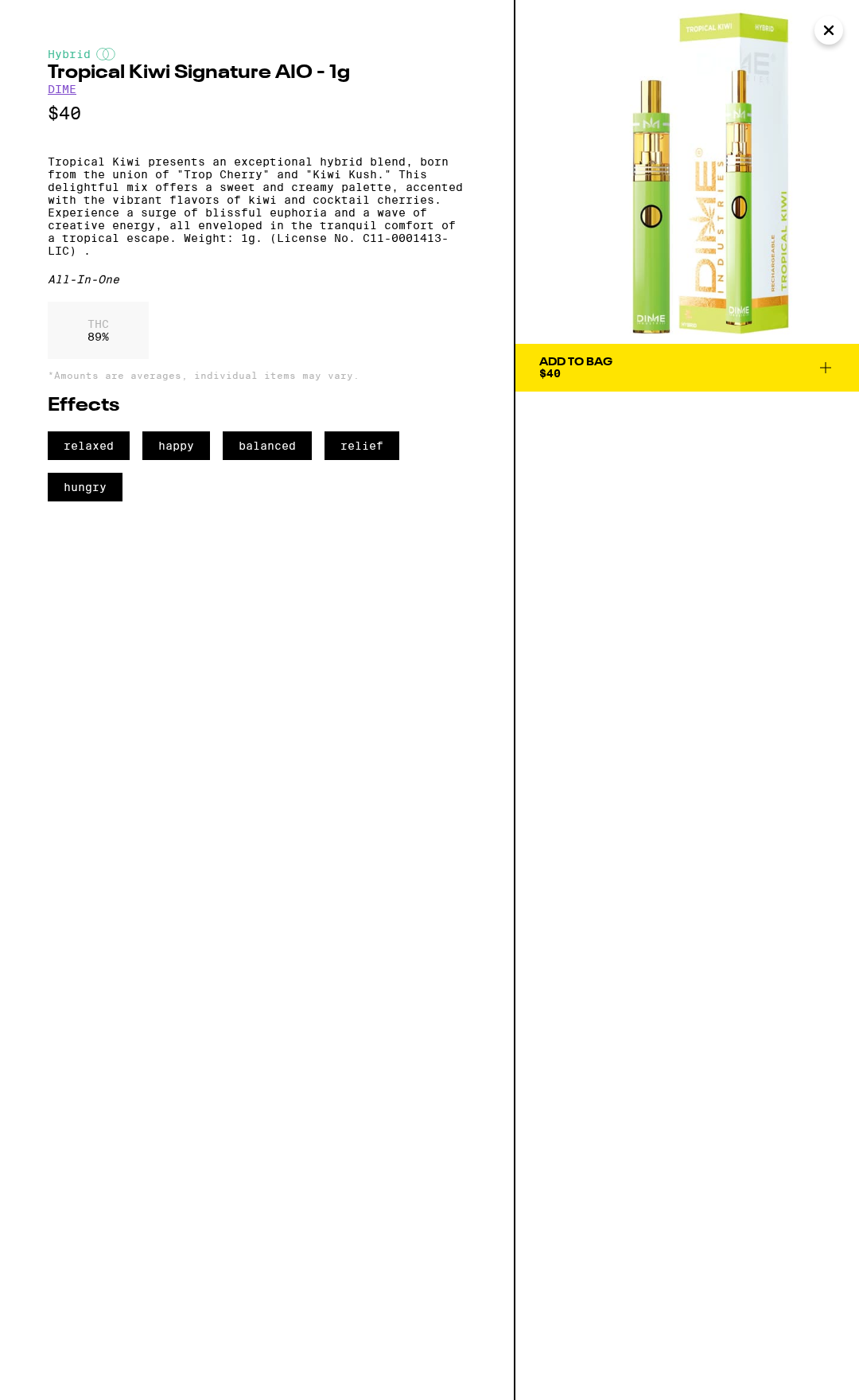
click at [662, 366] on span "Add To Bag $40" at bounding box center [687, 367] width 296 height 22
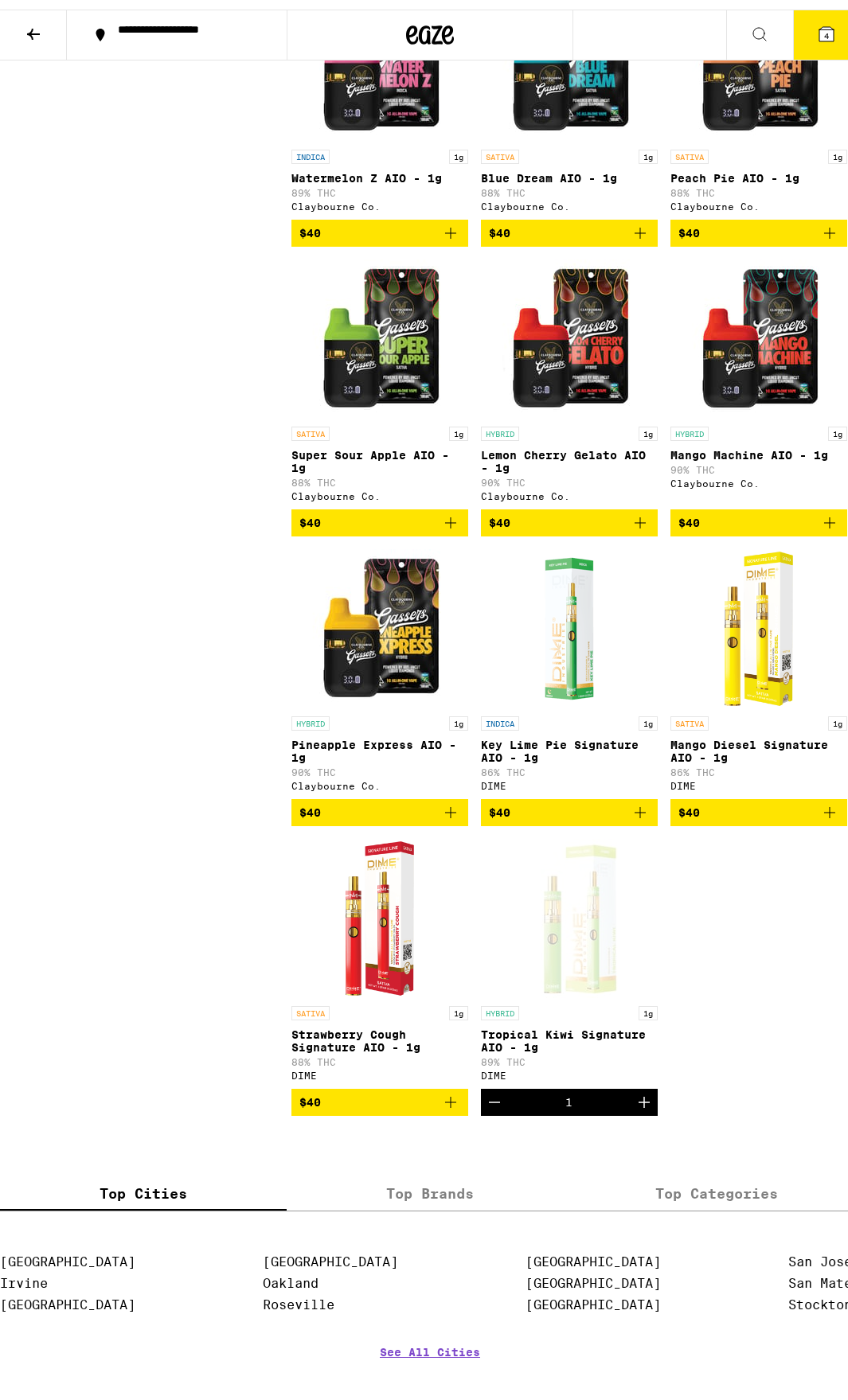
click at [761, 699] on img "Open page for Mango Diesel Signature AIO - 1g from DIME" at bounding box center [758, 619] width 90 height 159
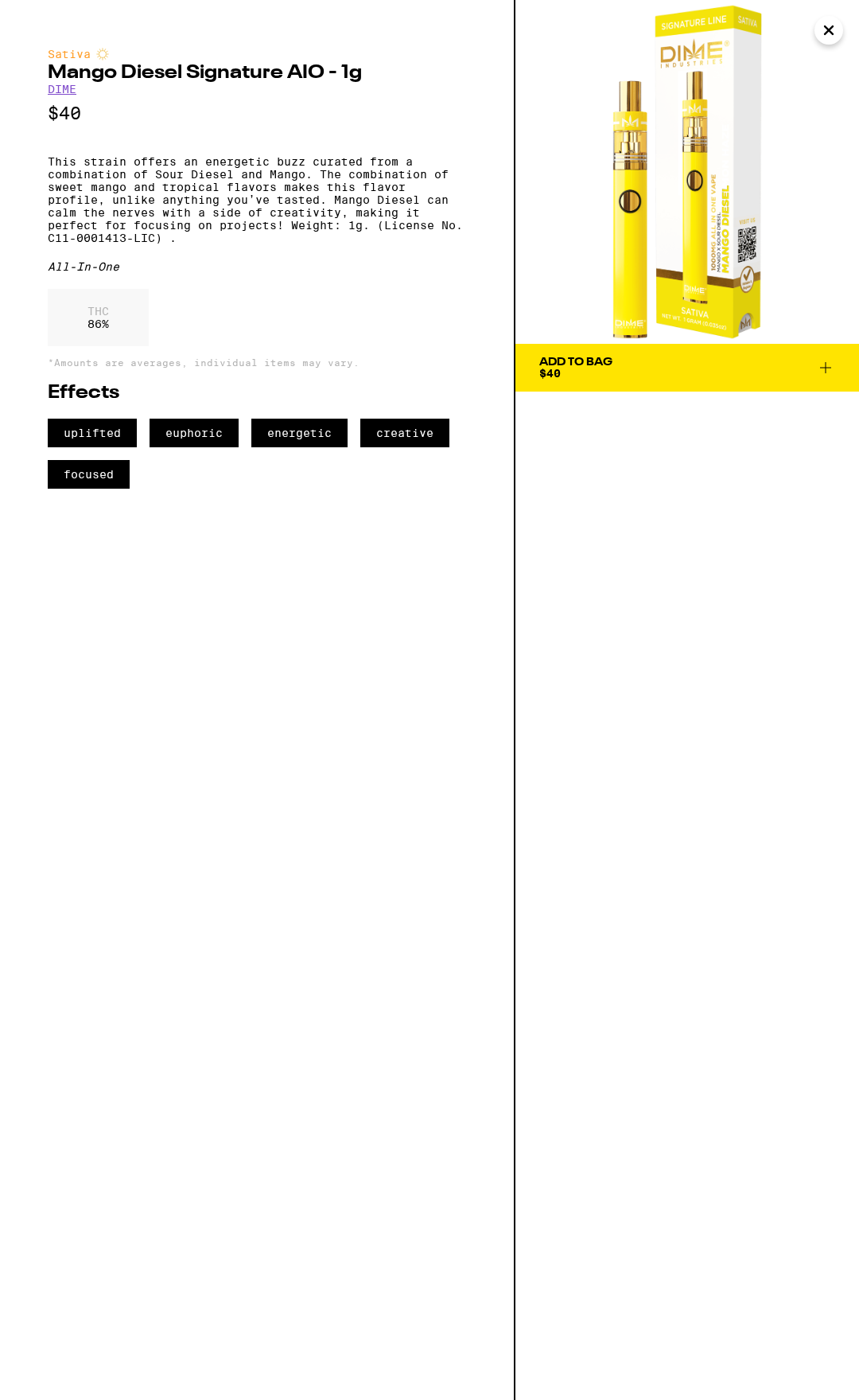
click at [828, 367] on icon at bounding box center [826, 367] width 11 height 11
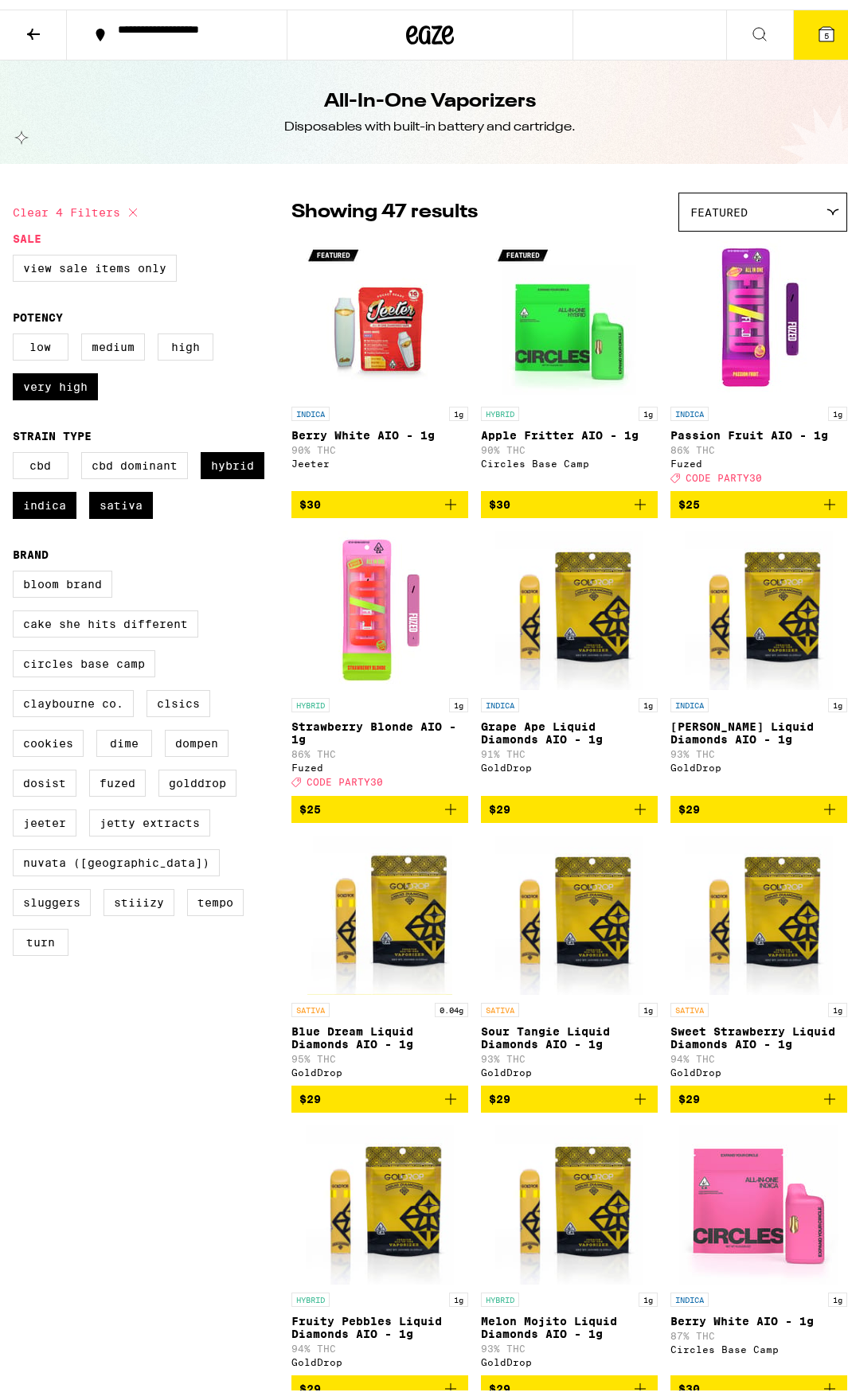
click at [744, 313] on img "Open page for Passion Fruit AIO - 1g from Fuzed" at bounding box center [758, 309] width 159 height 159
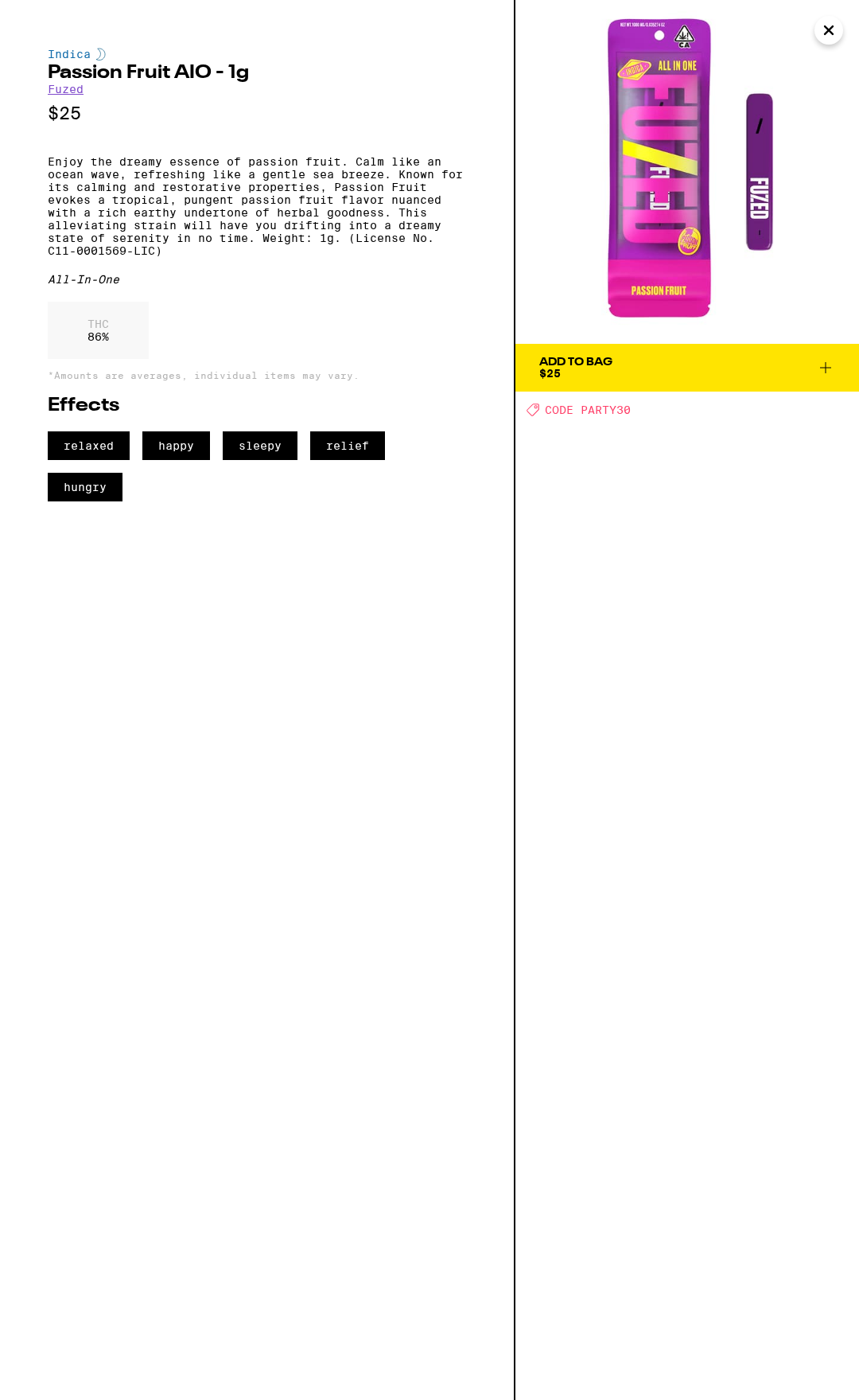
click at [612, 366] on div "Add To Bag" at bounding box center [576, 362] width 73 height 11
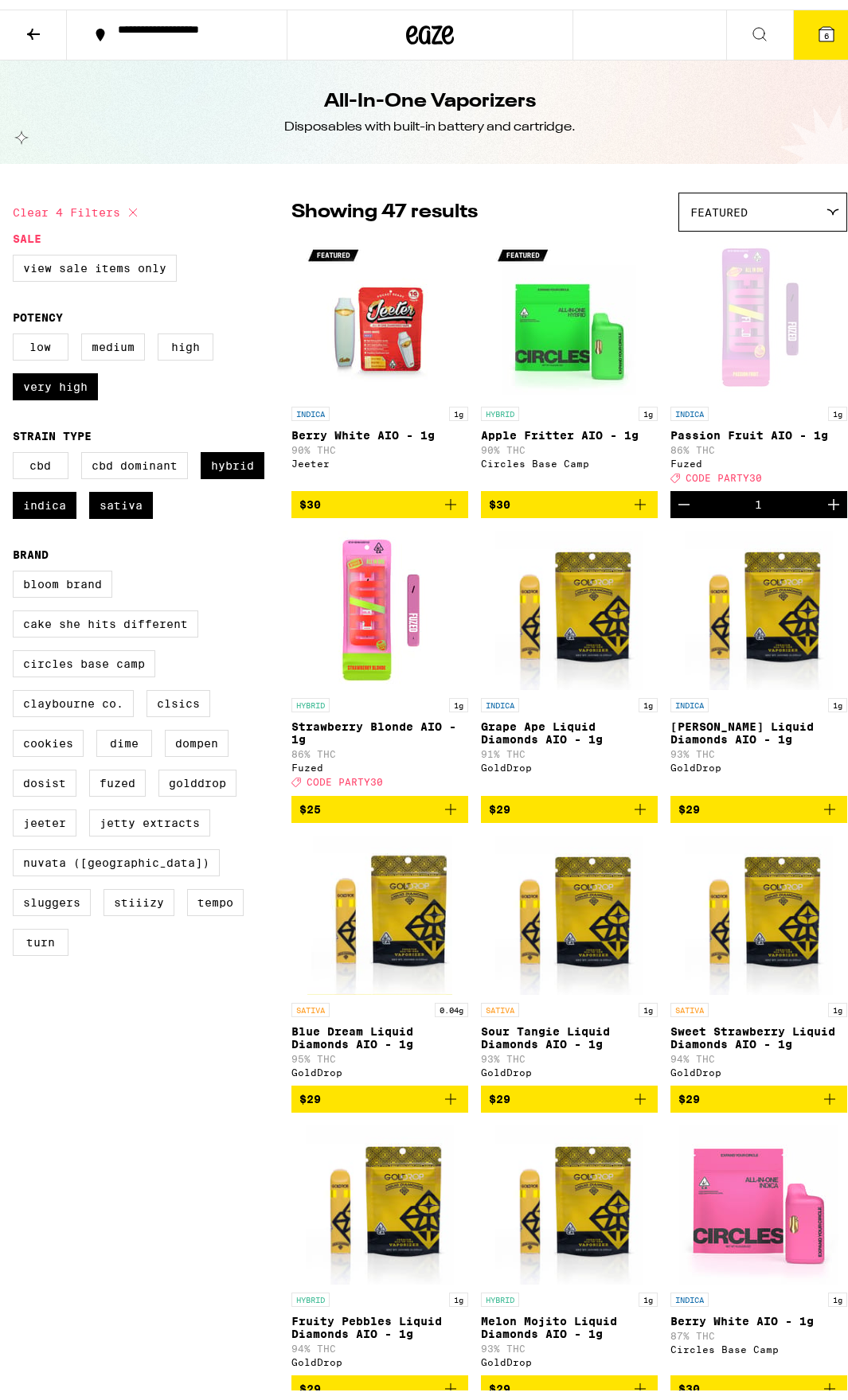
click at [817, 23] on icon at bounding box center [826, 24] width 19 height 19
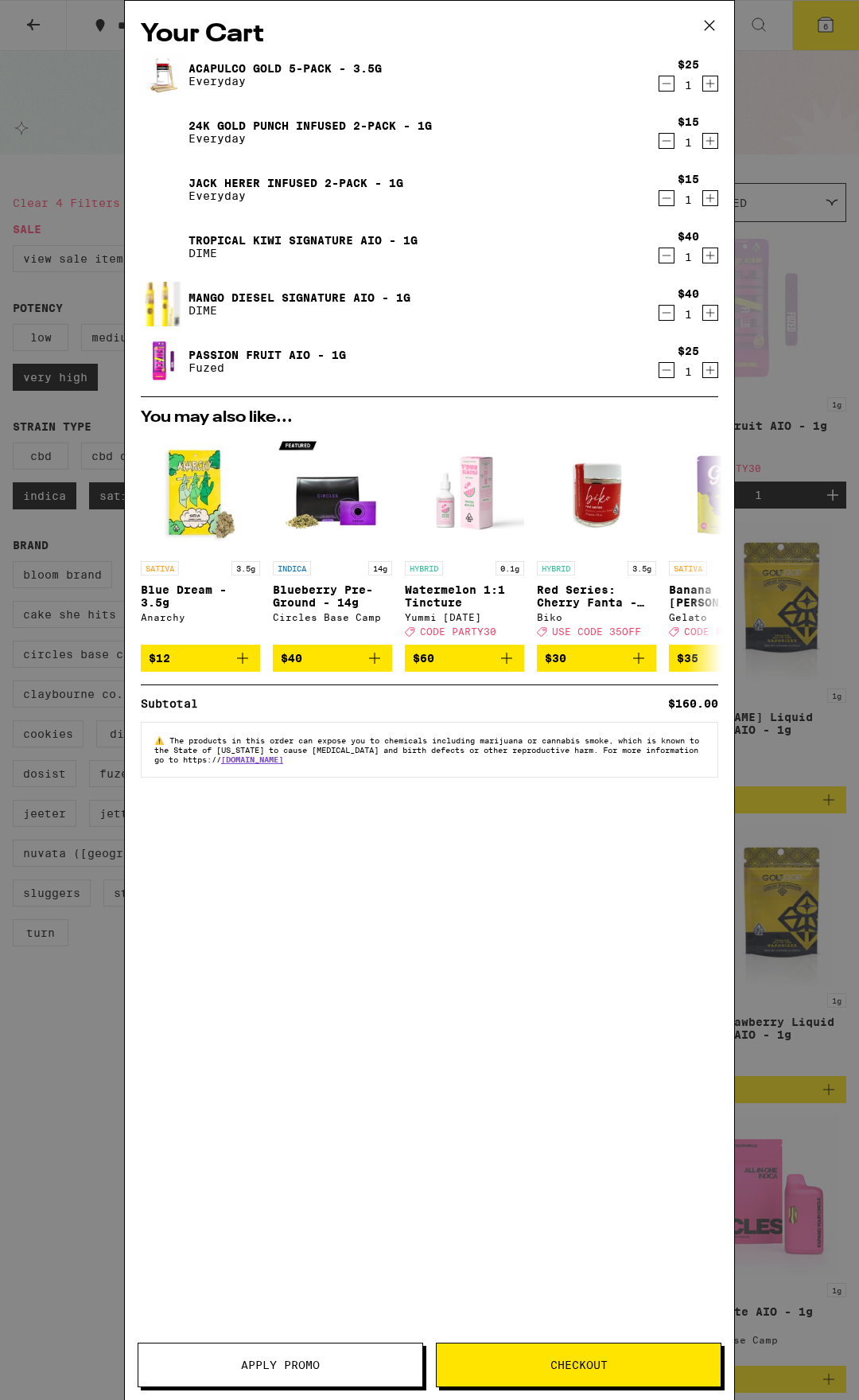
click at [81, 82] on div "Your Cart Acapulco Gold 5-Pack - 3.5g Everyday $25 1 24k Gold Punch Infused 2-P…" at bounding box center [429, 700] width 859 height 1400
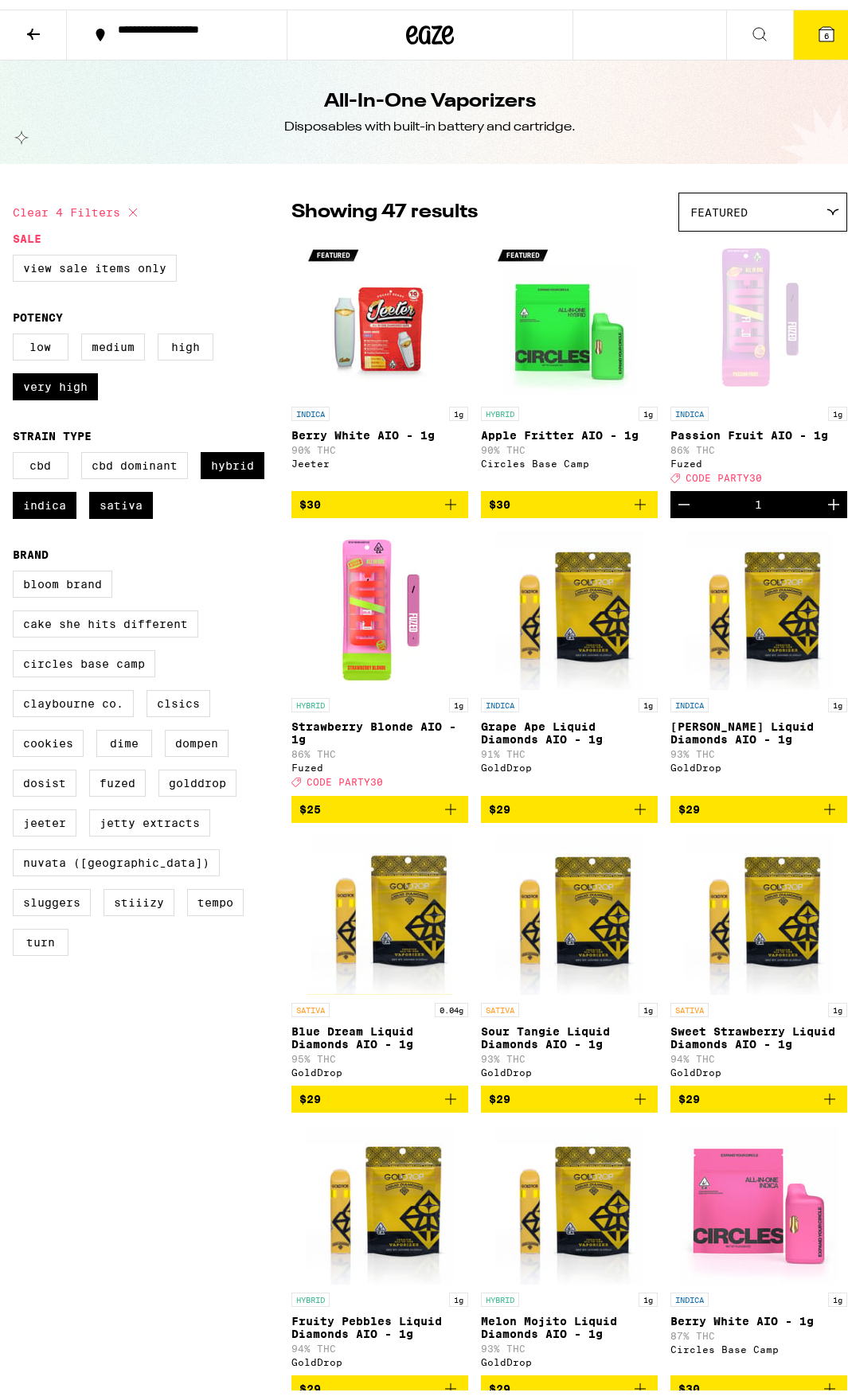
click at [36, 15] on icon at bounding box center [33, 24] width 19 height 19
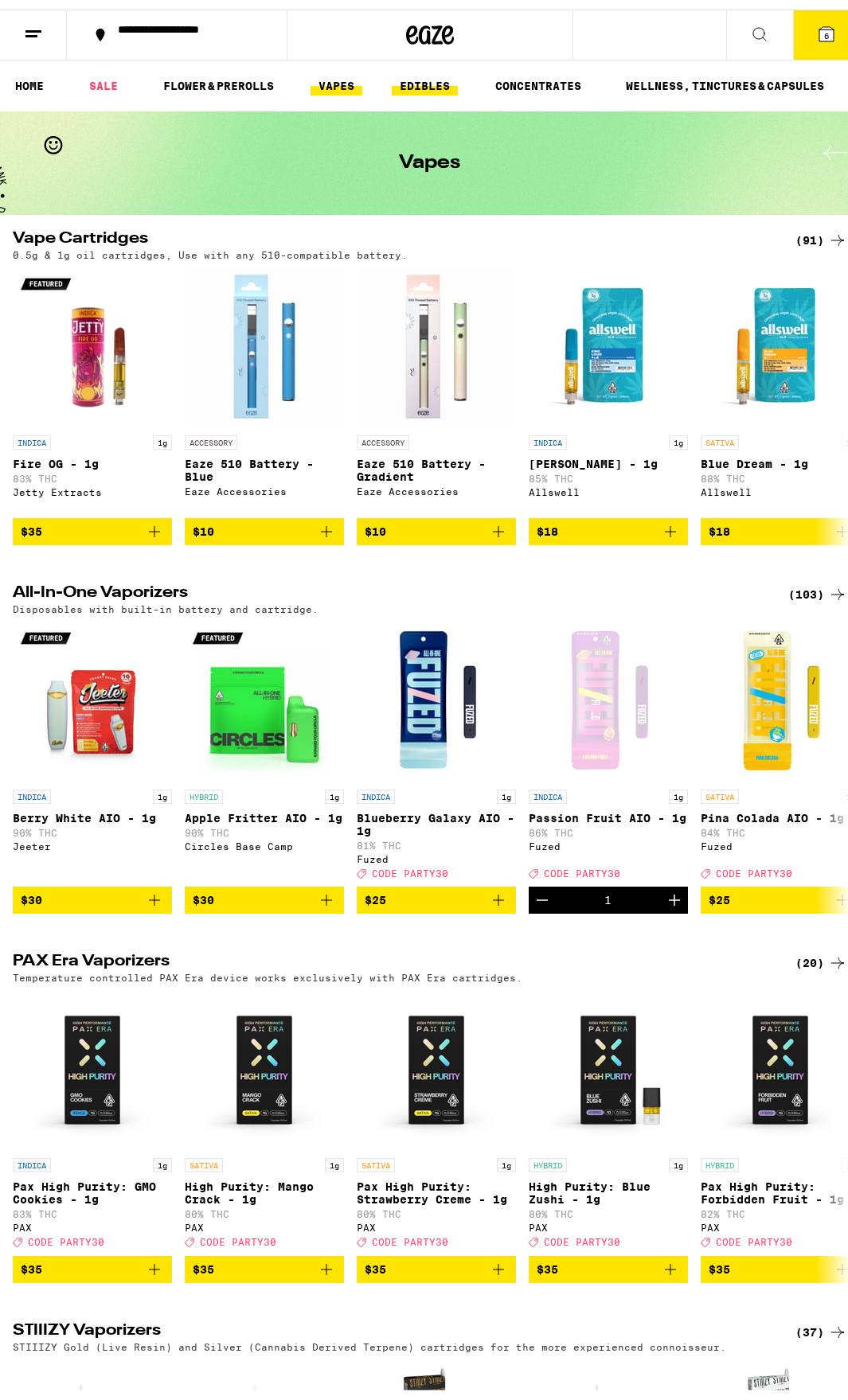
click at [442, 72] on link "EDIBLES" at bounding box center [424, 76] width 66 height 19
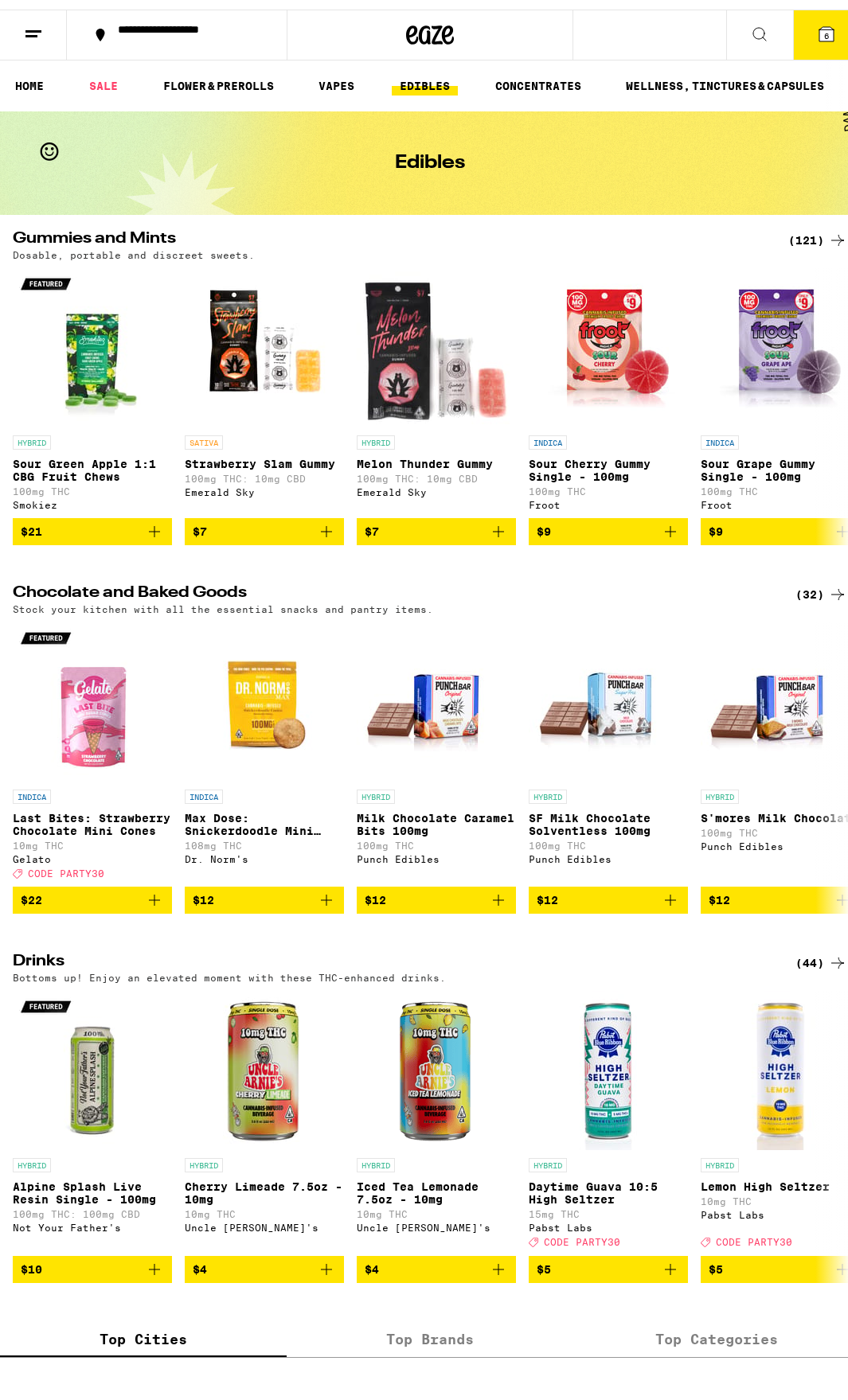
click at [795, 963] on div "(44)" at bounding box center [821, 953] width 52 height 19
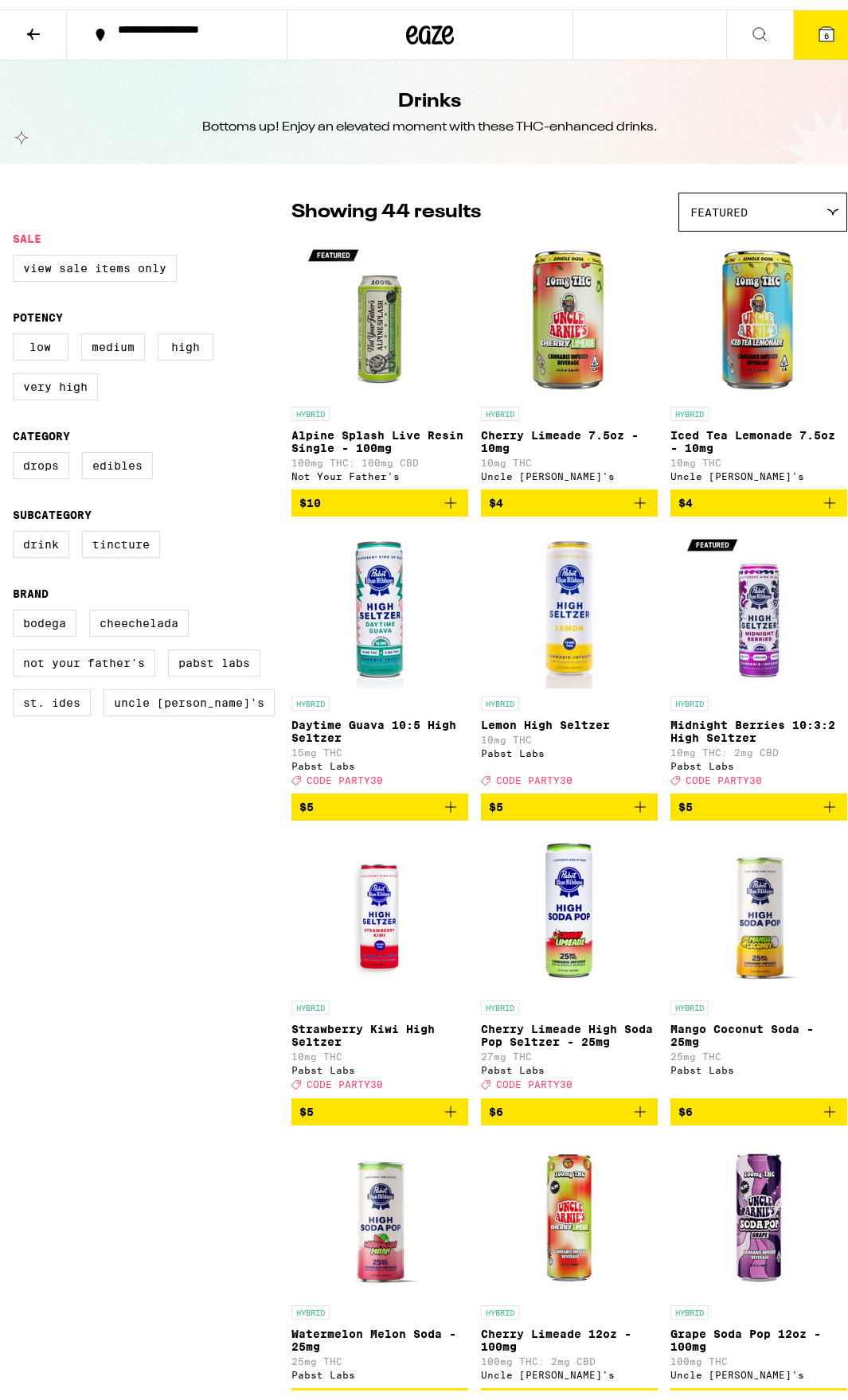
click at [367, 940] on img "Open page for Strawberry Kiwi High Seltzer from Pabst Labs" at bounding box center [379, 903] width 159 height 159
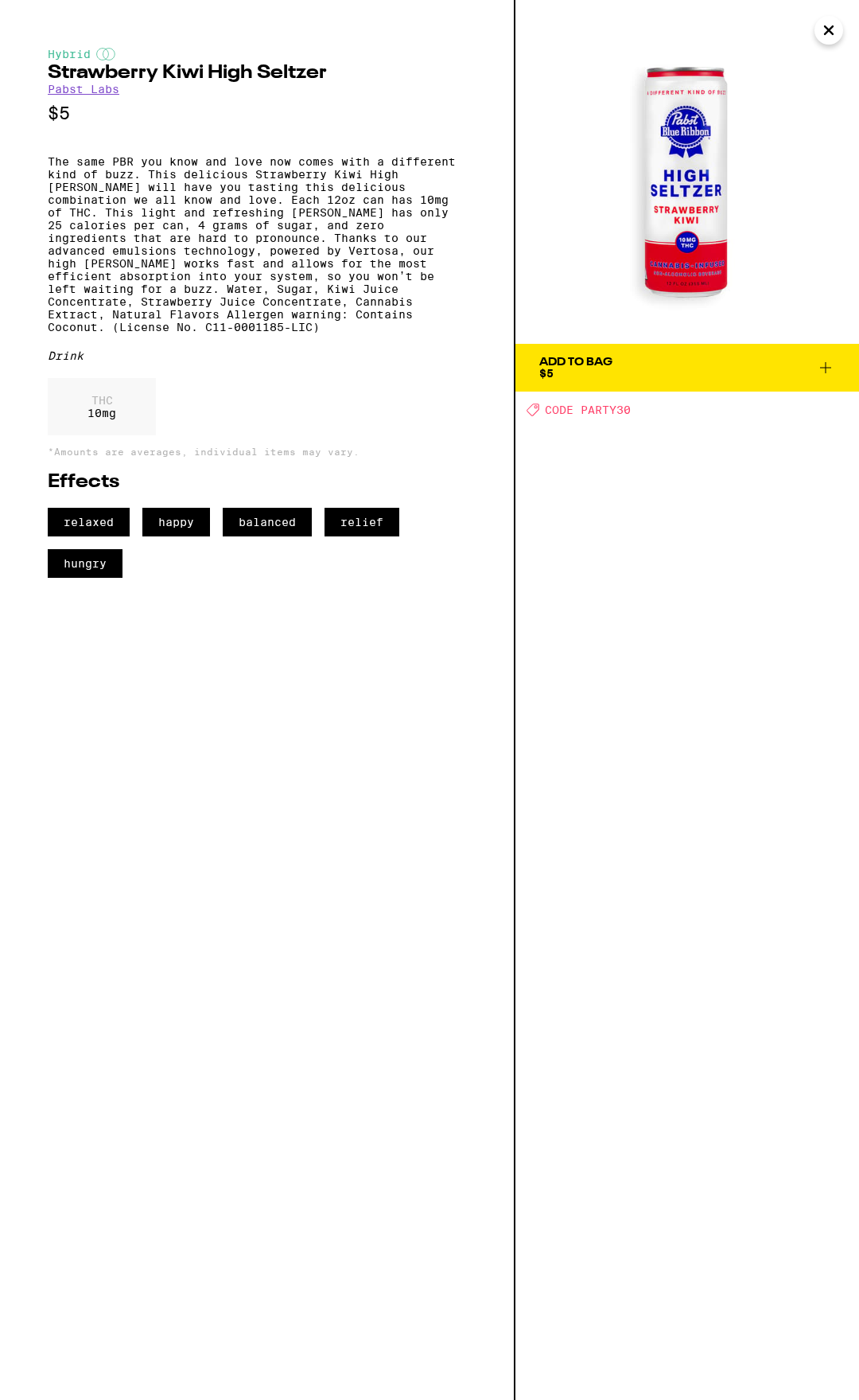
click at [594, 370] on div "Add To Bag $5" at bounding box center [576, 367] width 73 height 22
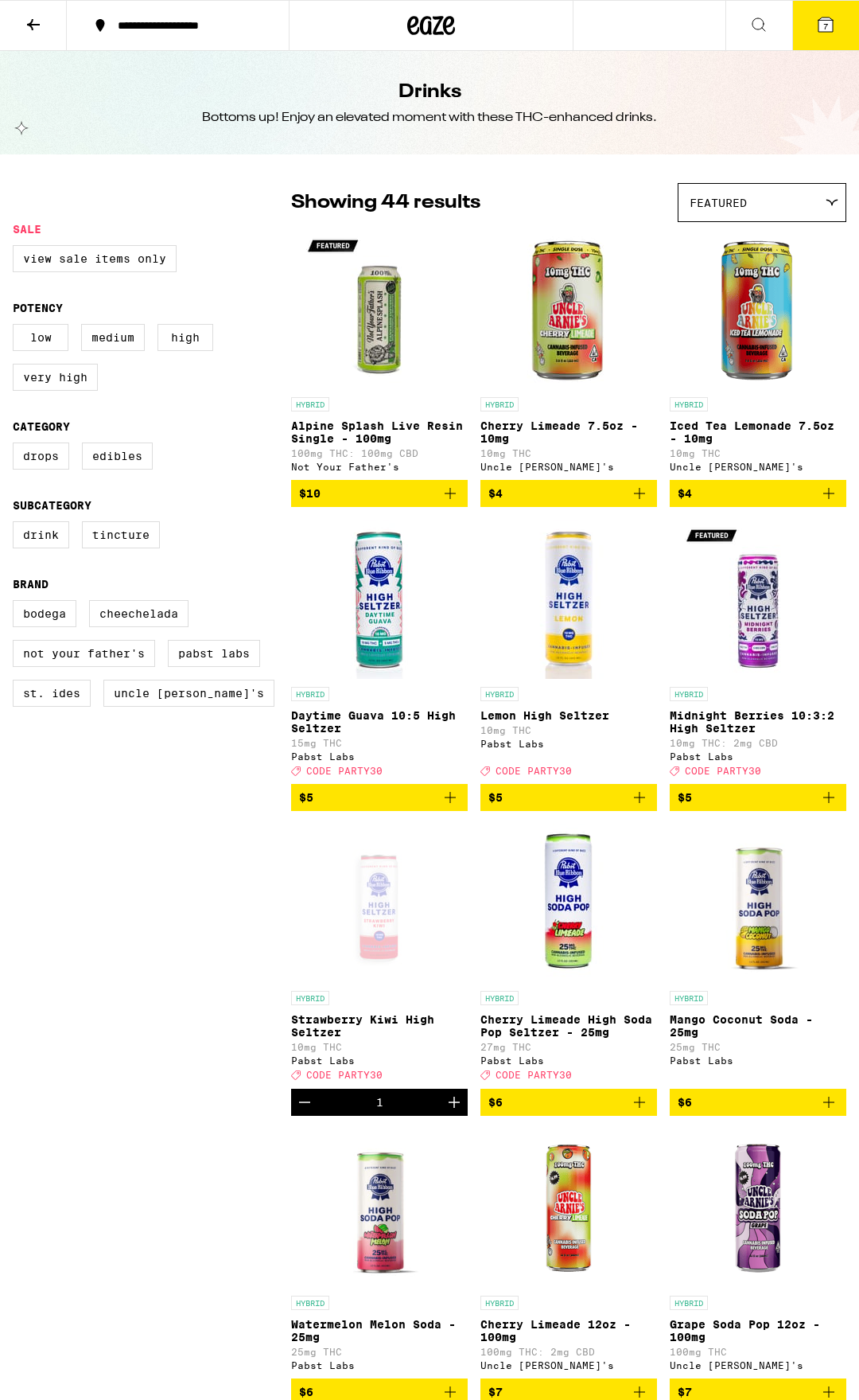
click at [594, 370] on img "Open page for Cherry Limeade 7.5oz - 10mg from Uncle Arnie's" at bounding box center [568, 309] width 159 height 159
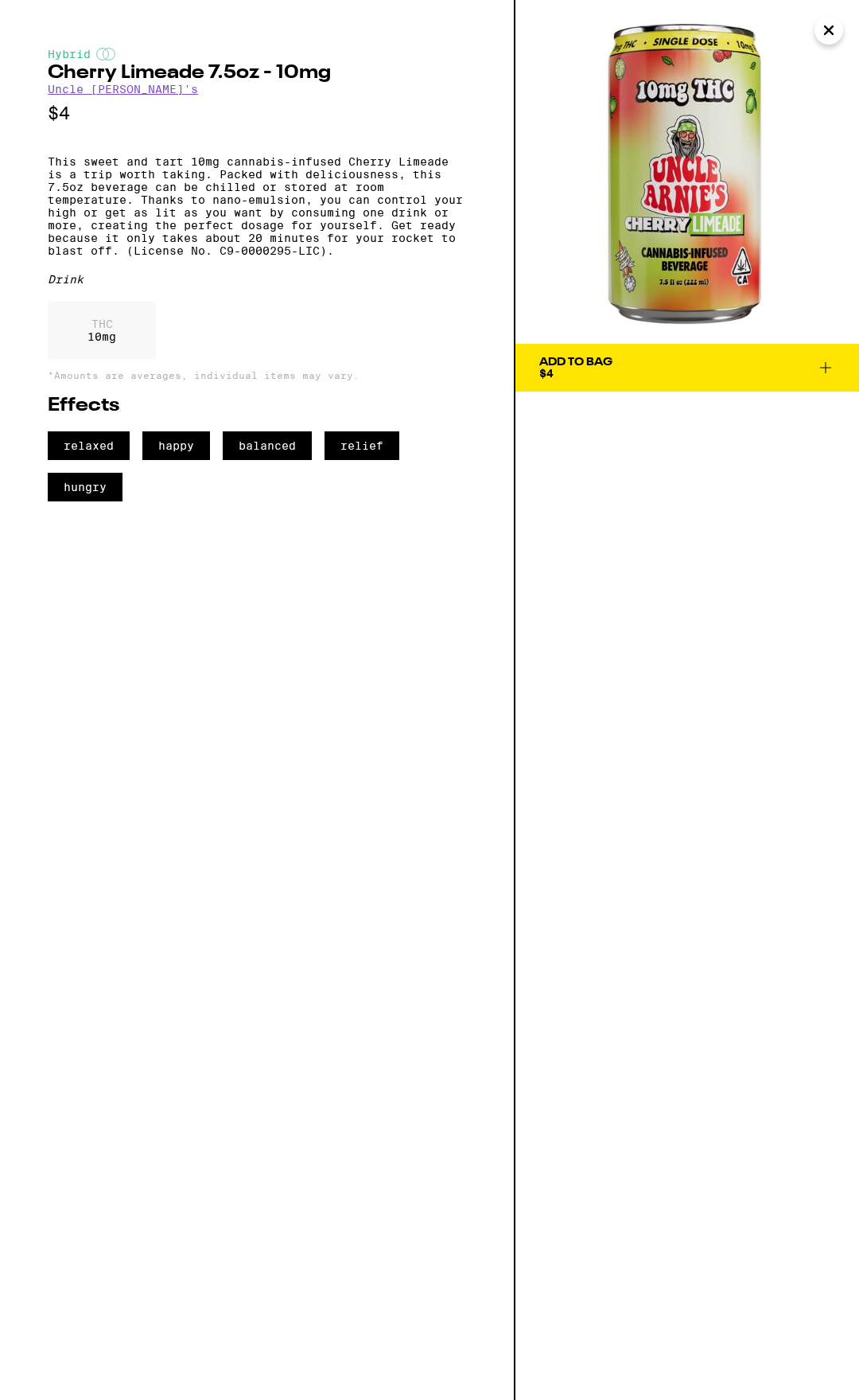
click at [826, 29] on icon "Close" at bounding box center [829, 30] width 19 height 24
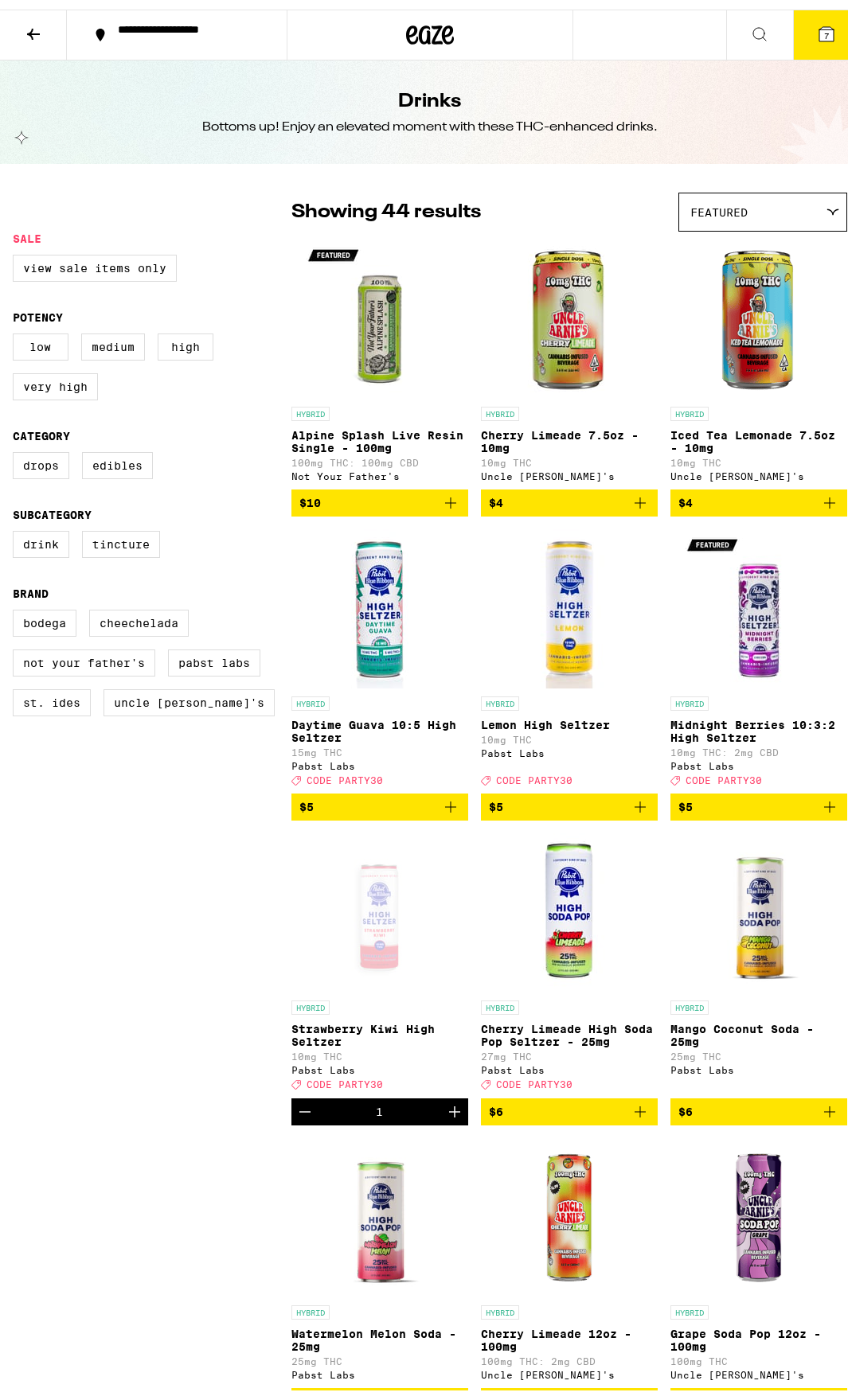
click at [37, 18] on icon at bounding box center [33, 24] width 19 height 19
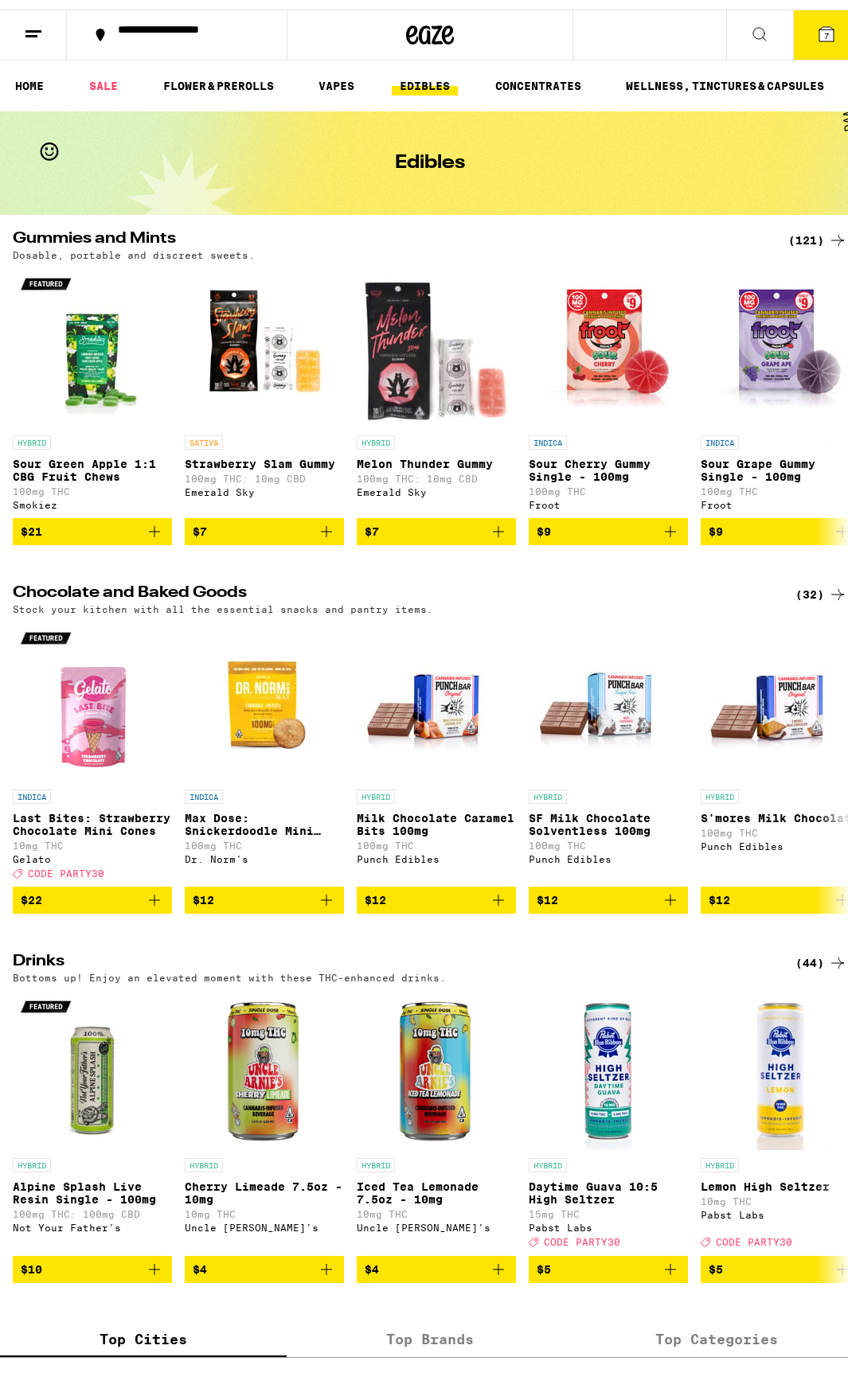
click at [798, 234] on div "(121)" at bounding box center [818, 231] width 59 height 19
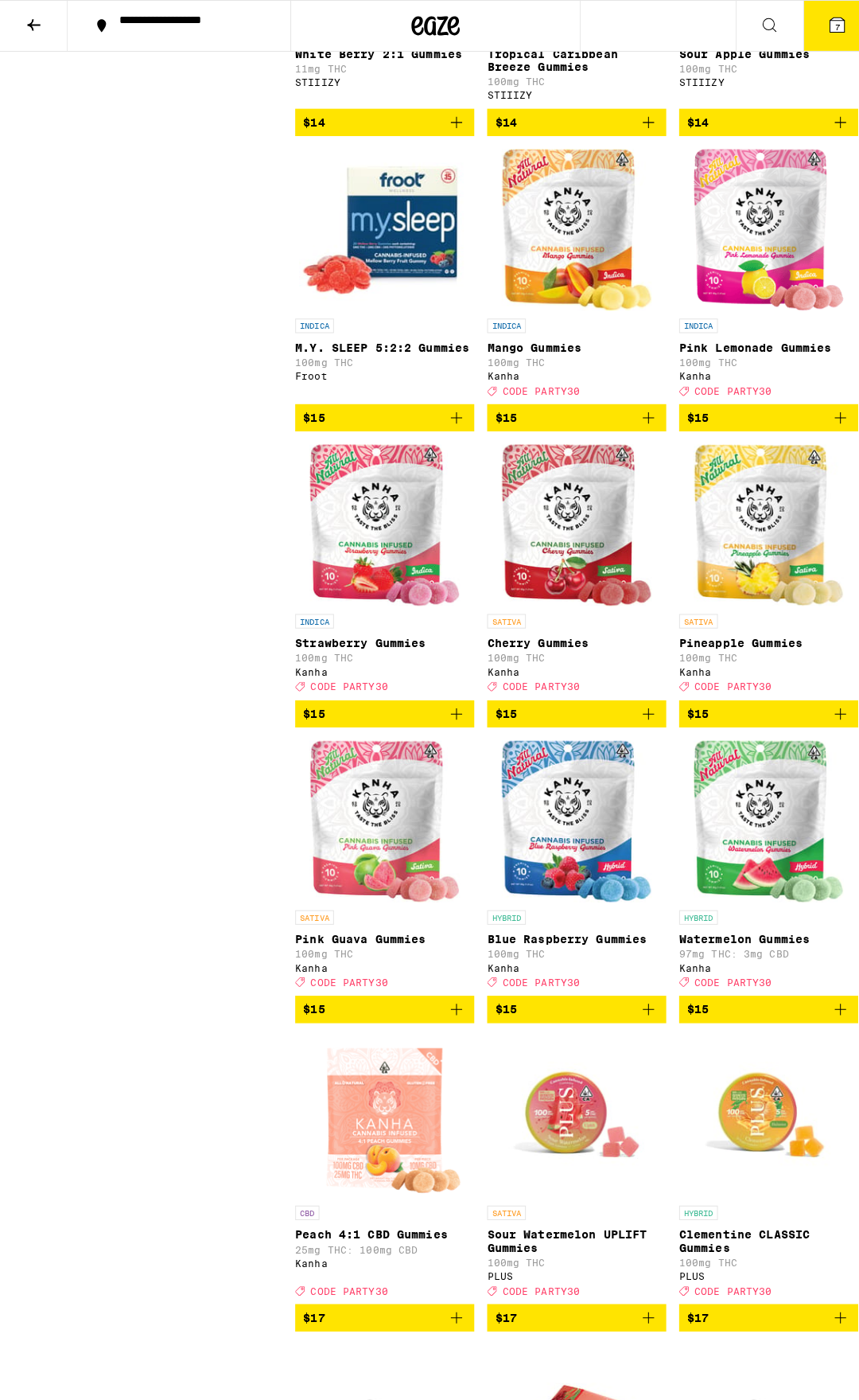
scroll to position [2945, 0]
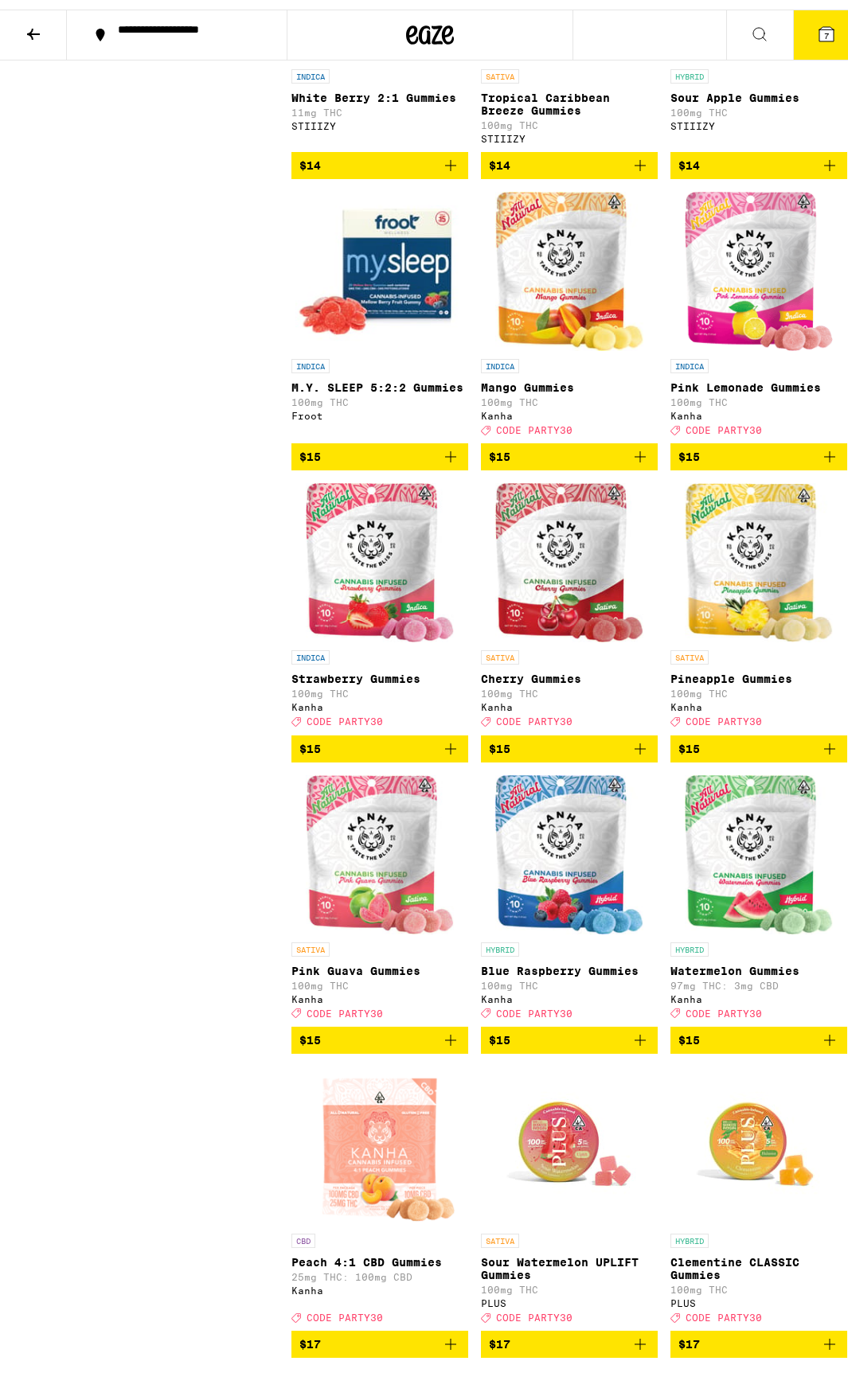
click at [364, 633] on img "Open page for Strawberry Gummies from Kanha" at bounding box center [379, 553] width 149 height 159
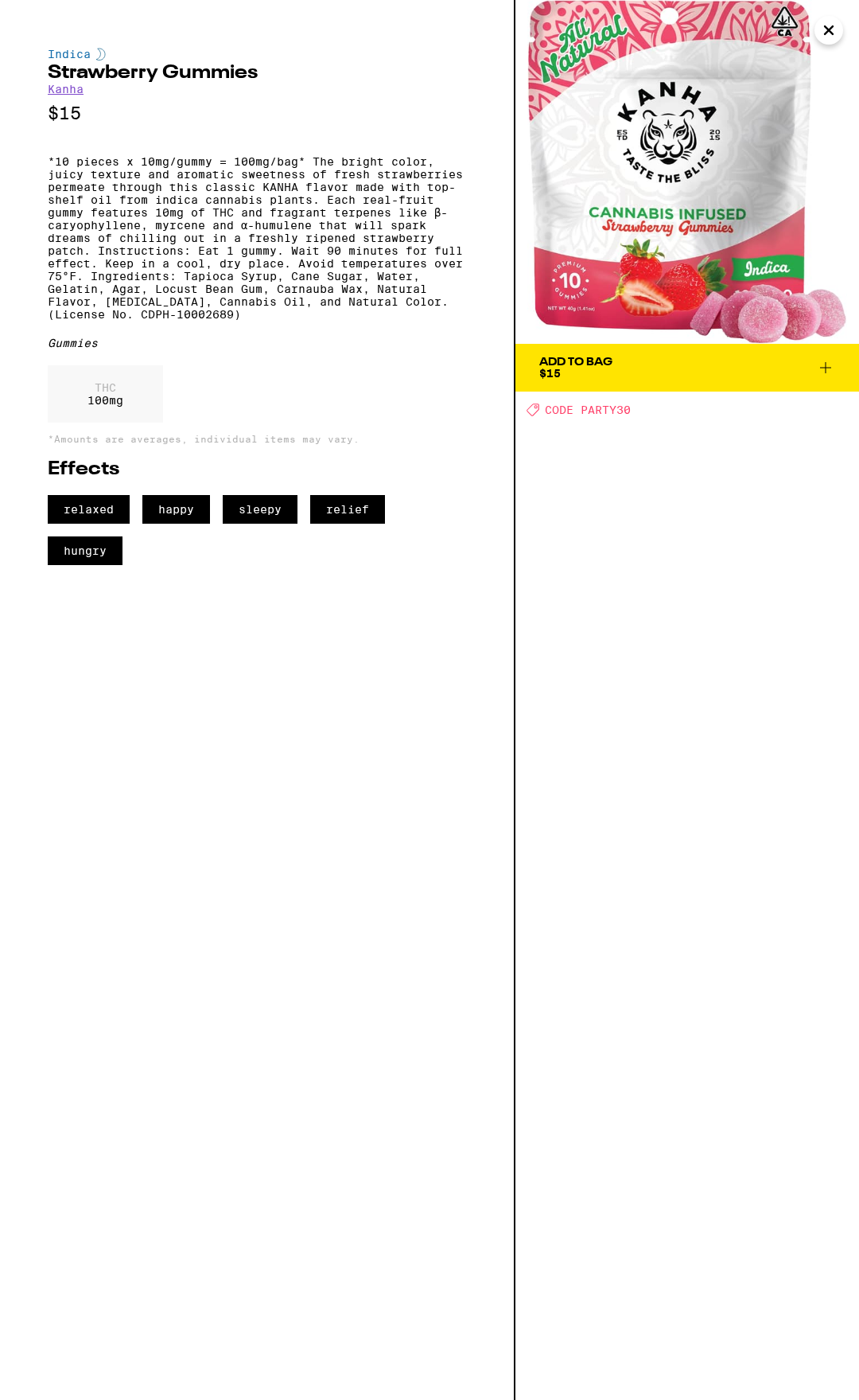
click at [593, 353] on button "Add To Bag $15" at bounding box center [687, 368] width 344 height 48
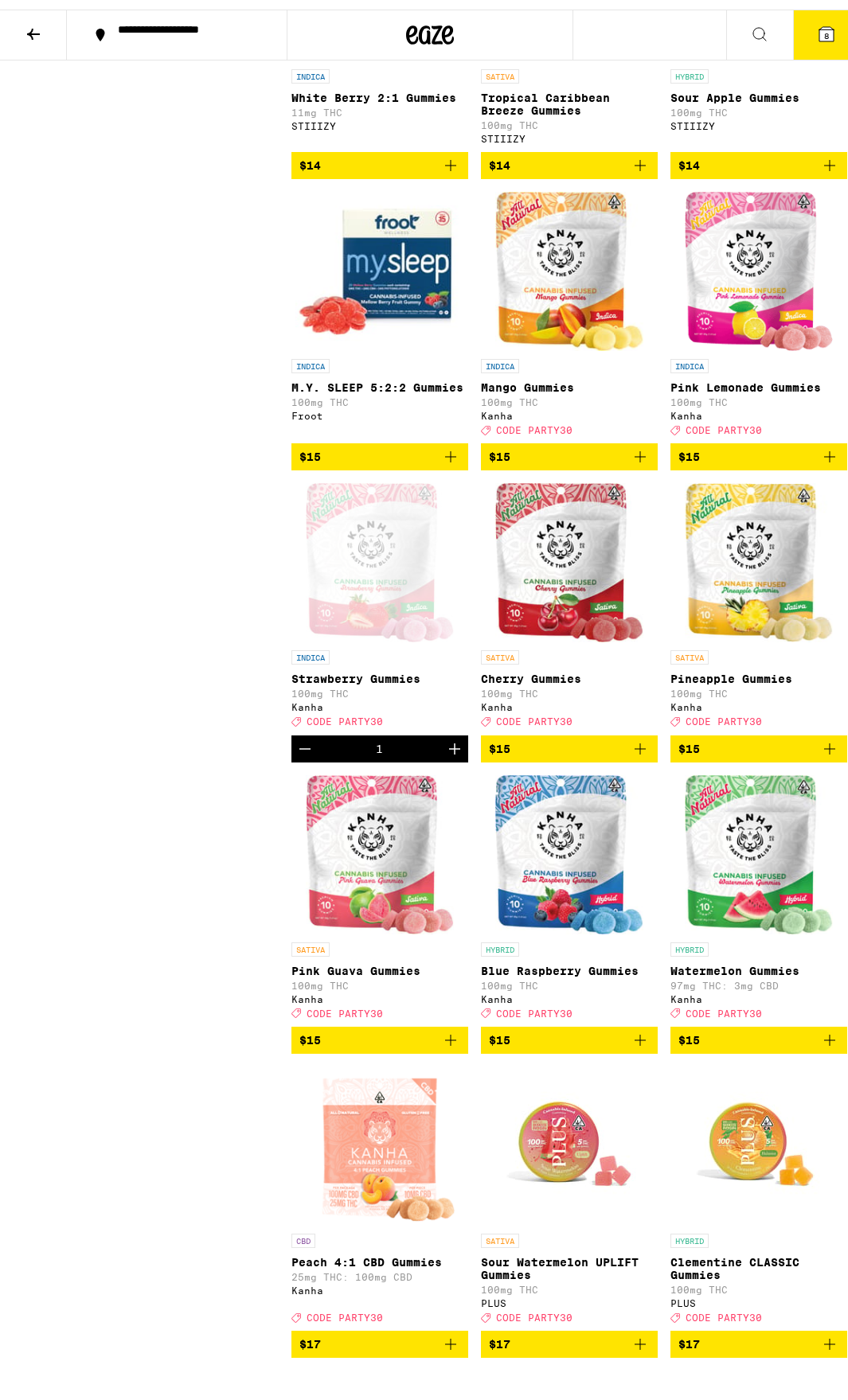
click at [822, 20] on icon at bounding box center [826, 24] width 19 height 19
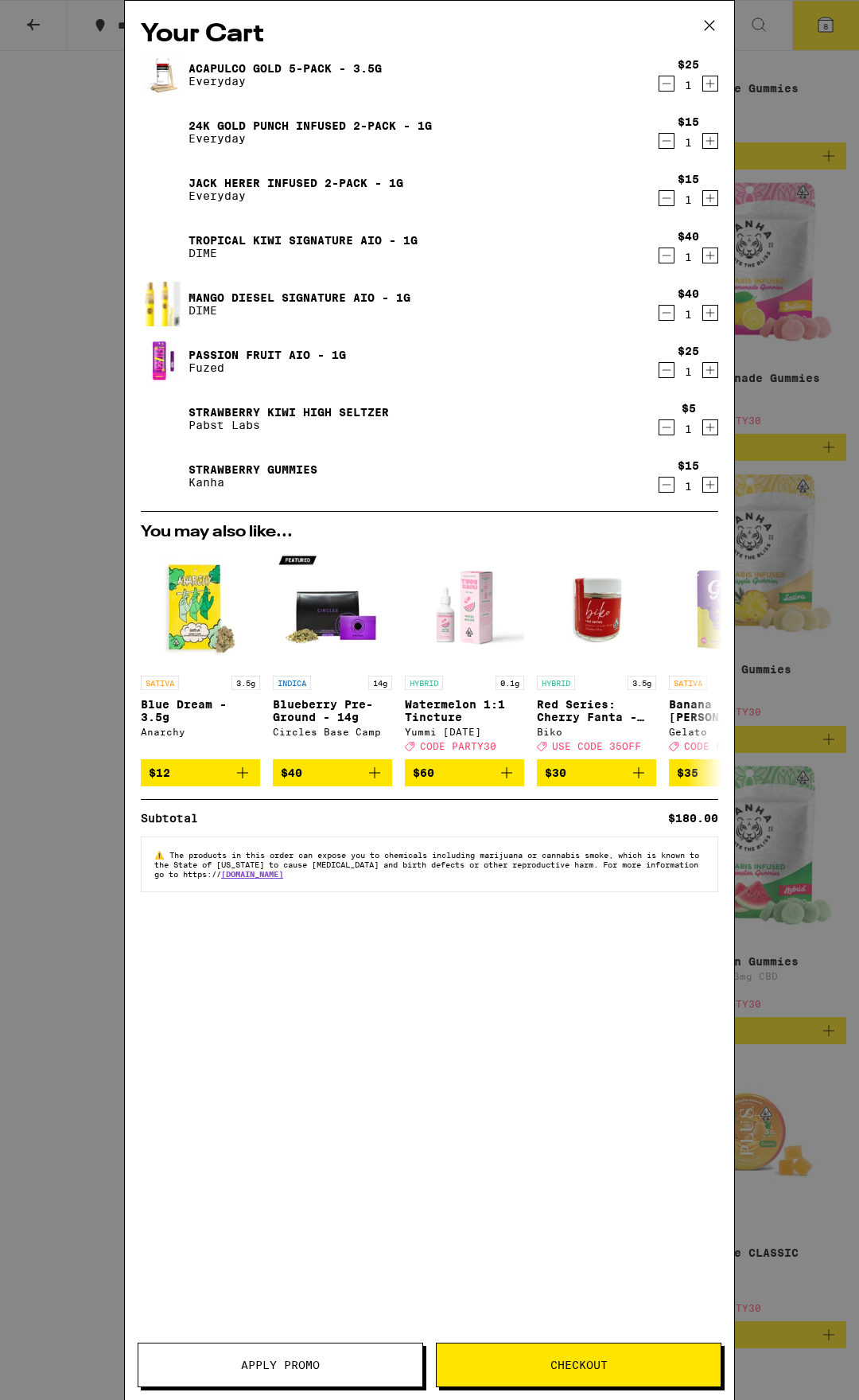
click at [665, 485] on icon "Decrement" at bounding box center [667, 485] width 15 height 19
click at [665, 524] on div "You may also like... SATIVA 3.5g Blue Dream - 3.5g Anarchy $12 INDICA 14g Blueb…" at bounding box center [430, 655] width 603 height 262
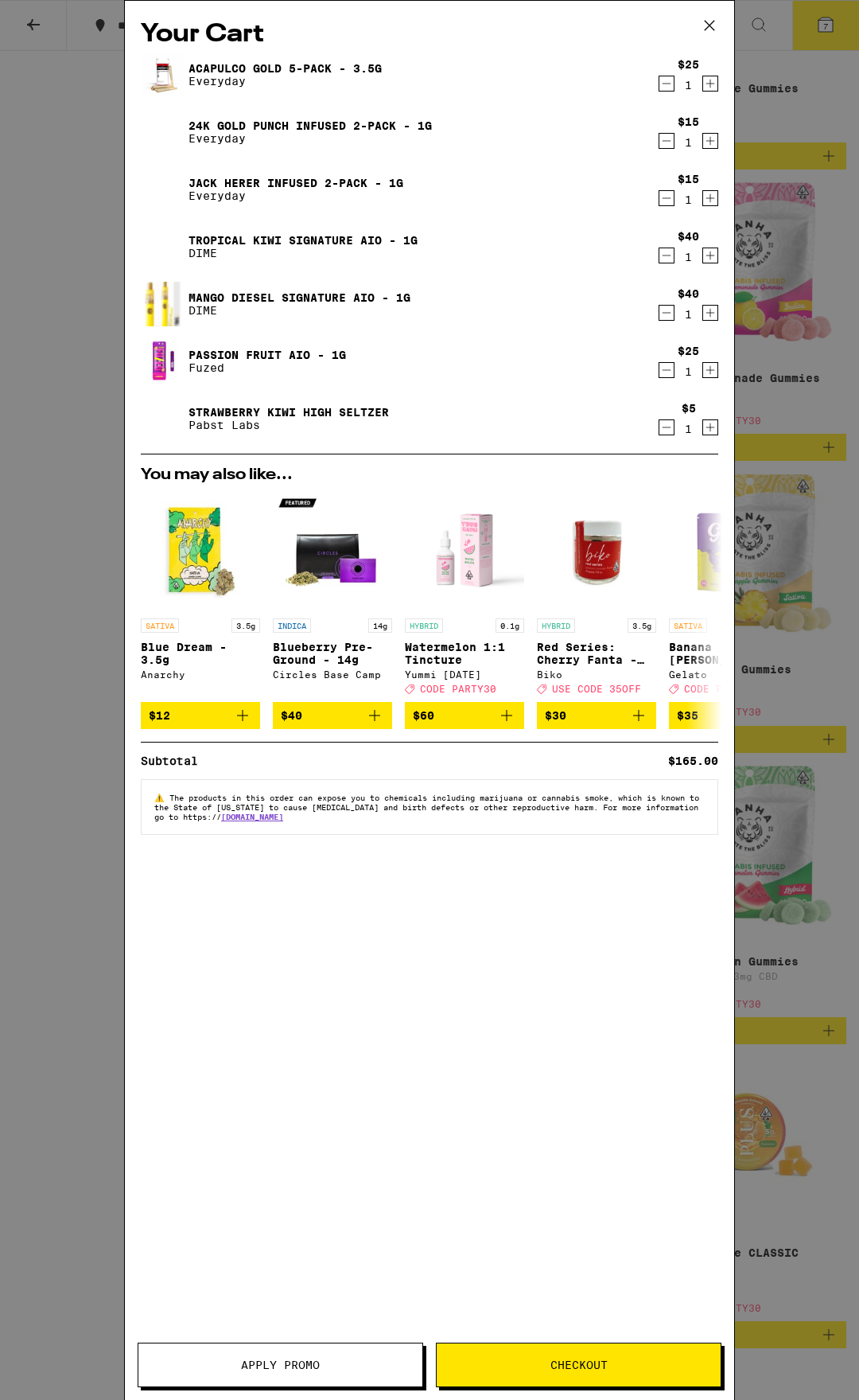
click at [668, 431] on icon "Decrement" at bounding box center [667, 427] width 15 height 19
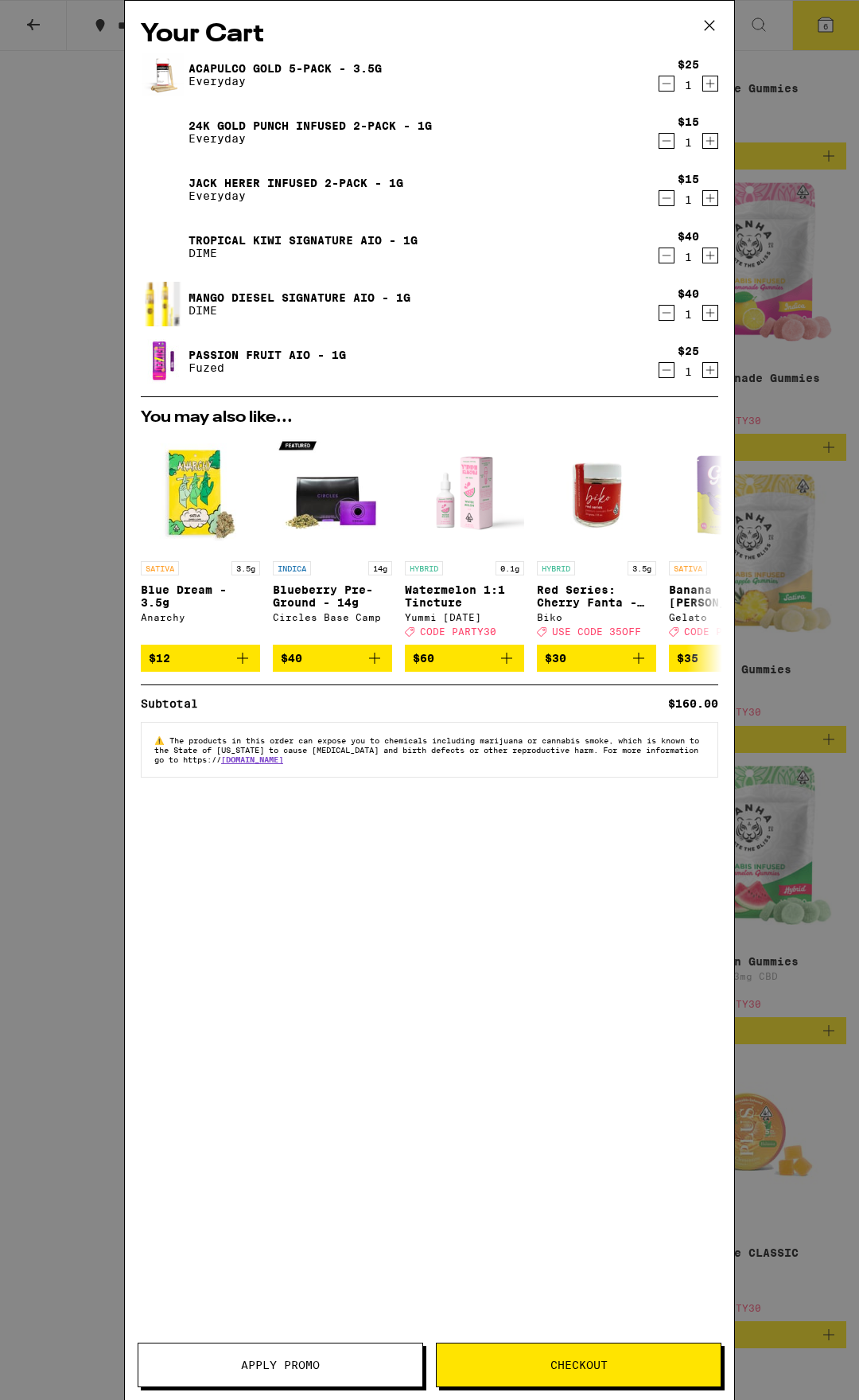
click at [662, 373] on icon "Decrement" at bounding box center [667, 370] width 15 height 19
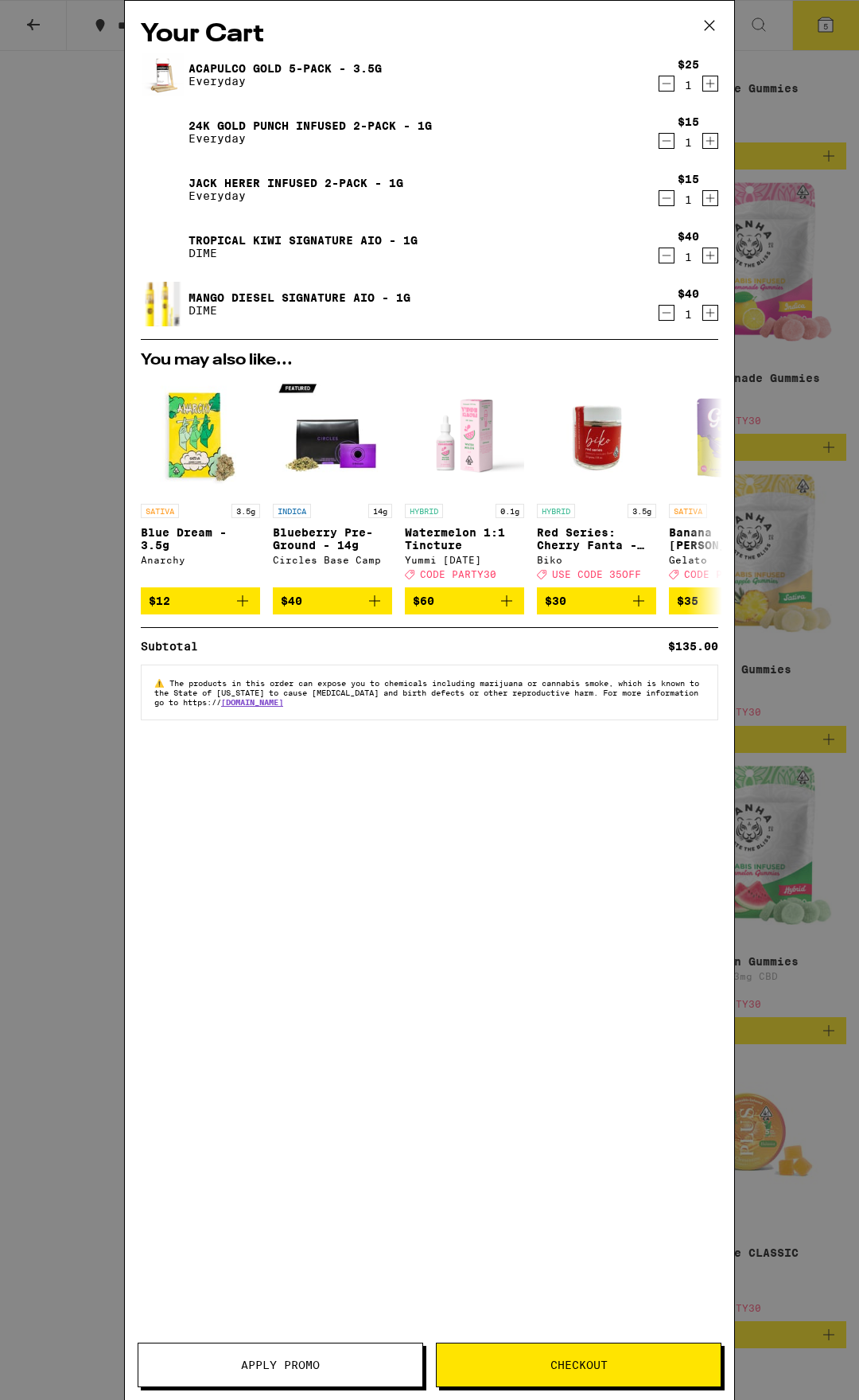
click at [246, 66] on link "Acapulco Gold 5-Pack - 3.5g" at bounding box center [285, 68] width 194 height 13
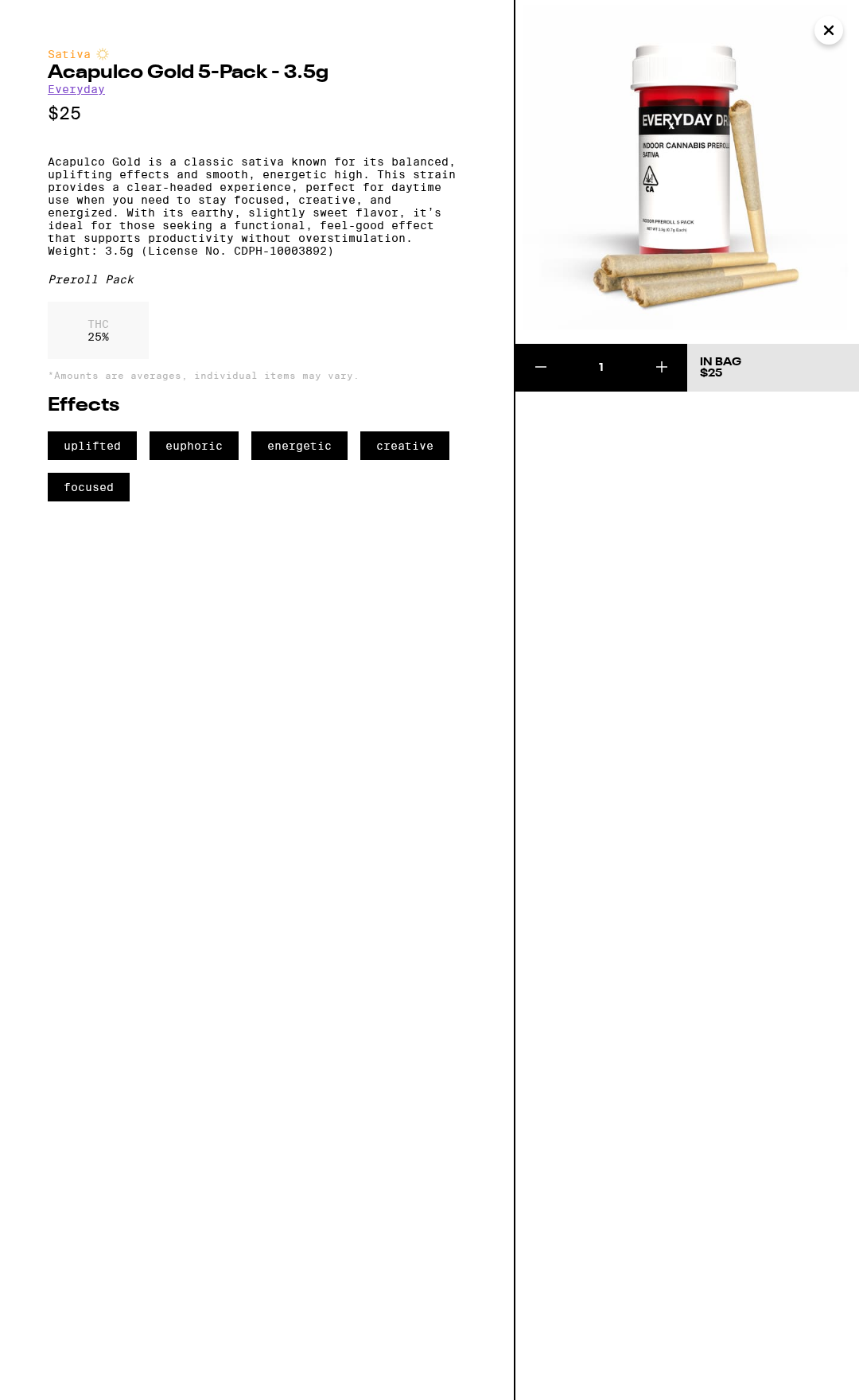
click at [817, 27] on button "Close" at bounding box center [829, 30] width 29 height 29
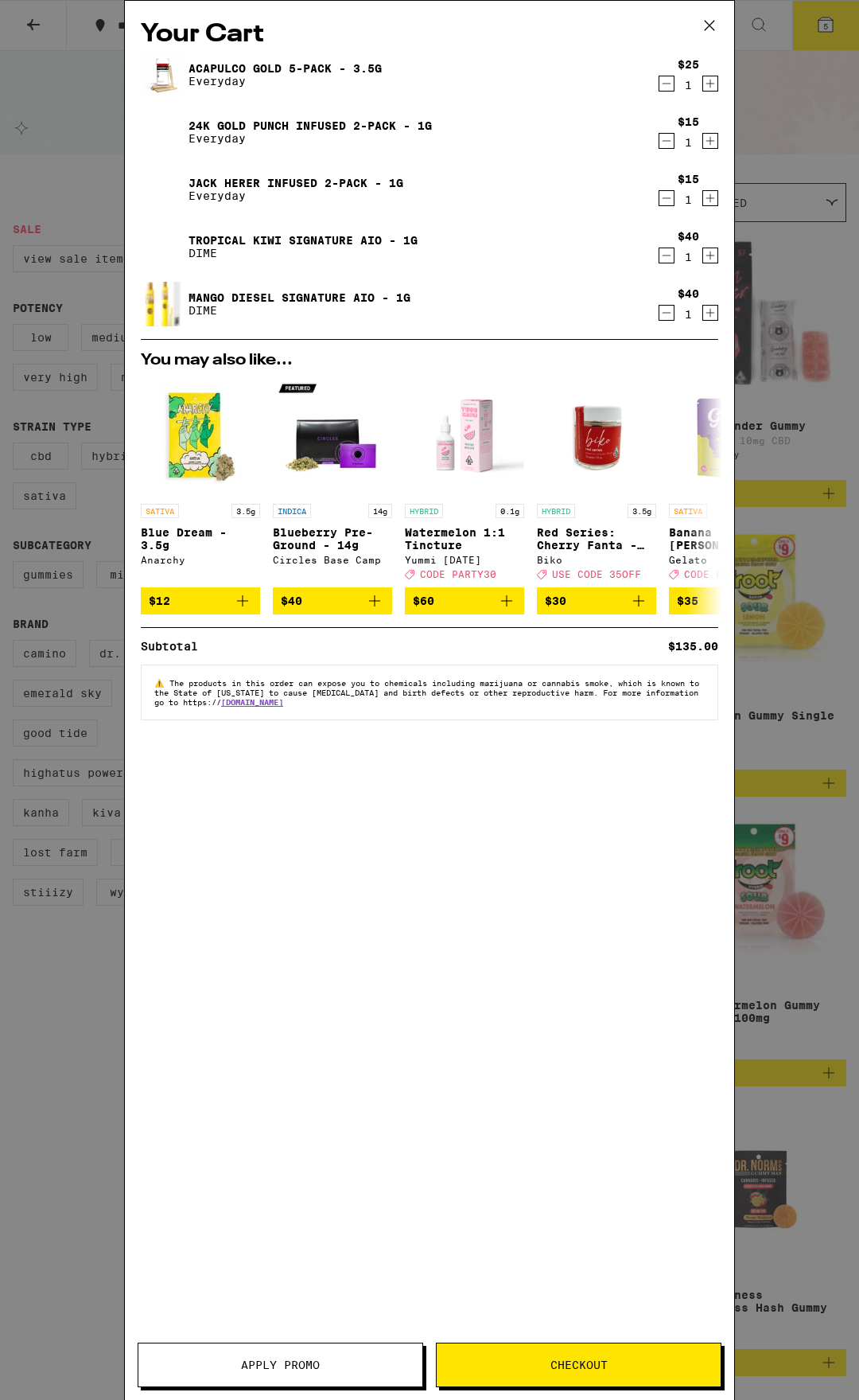
click at [817, 27] on div "Your Cart Acapulco Gold 5-Pack - 3.5g Everyday $25 1 24k Gold Punch Infused 2-P…" at bounding box center [429, 700] width 859 height 1400
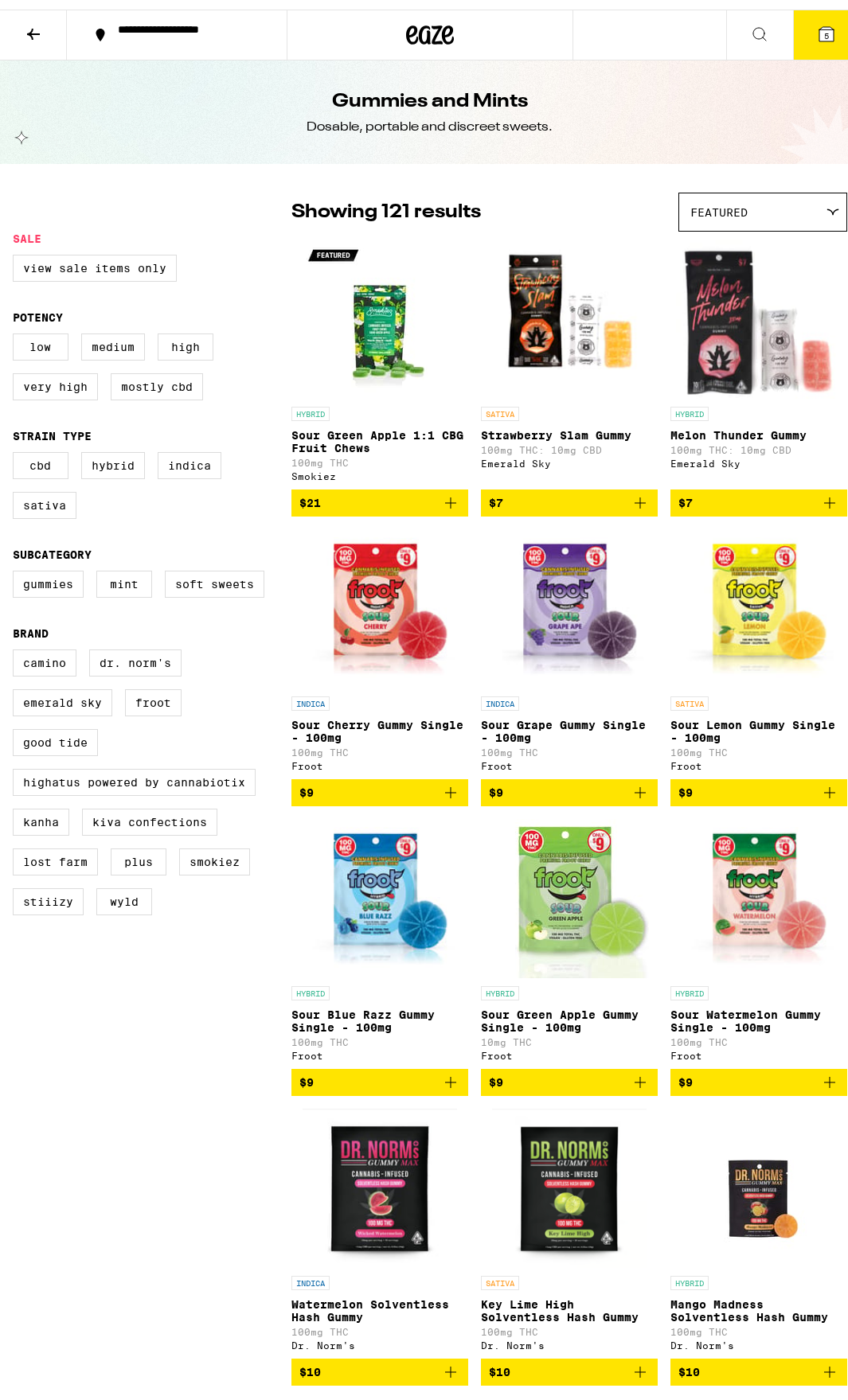
click at [825, 30] on button "5" at bounding box center [826, 25] width 66 height 49
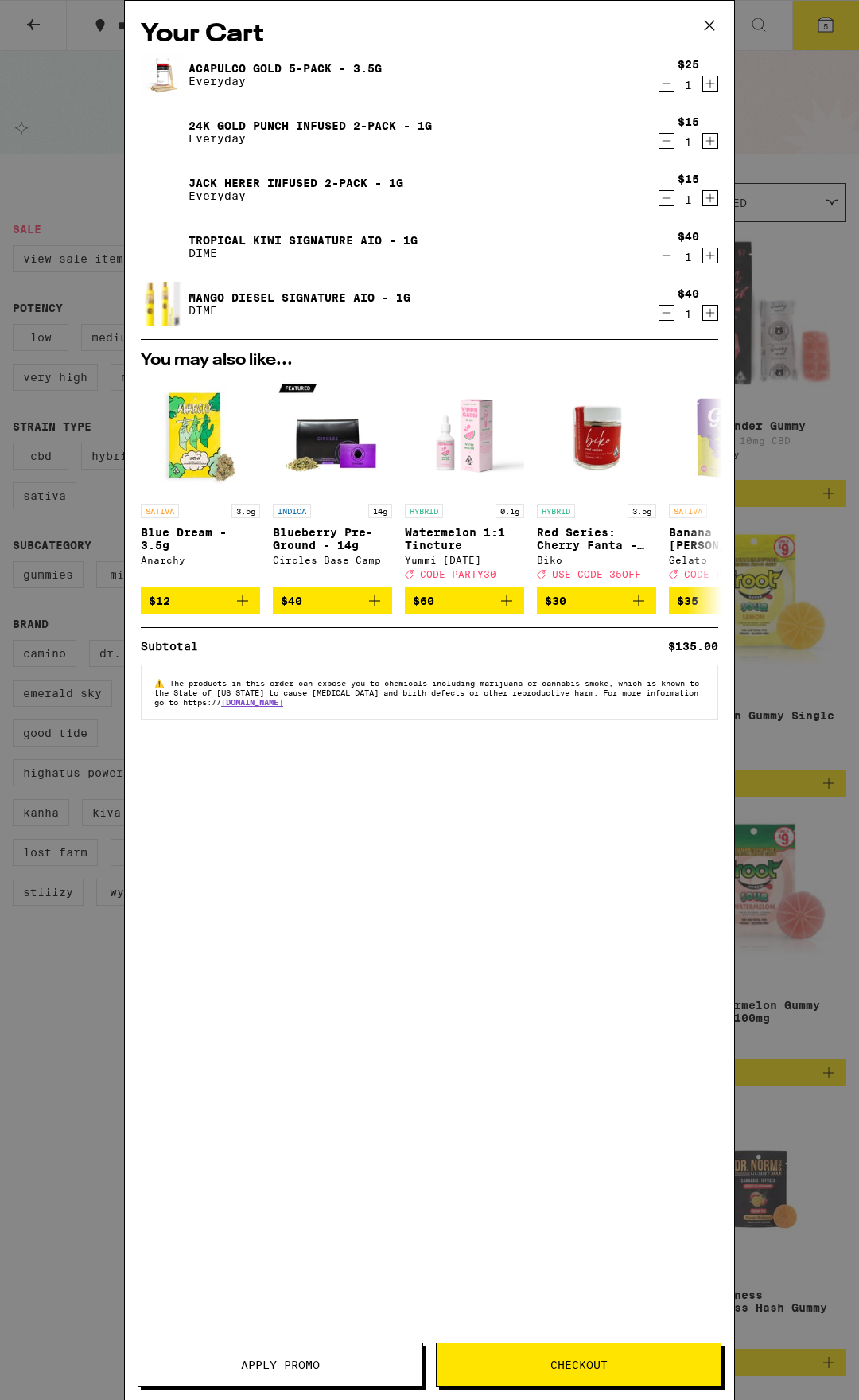
click at [306, 119] on link "24k Gold Punch Infused 2-Pack - 1g" at bounding box center [310, 126] width 244 height 13
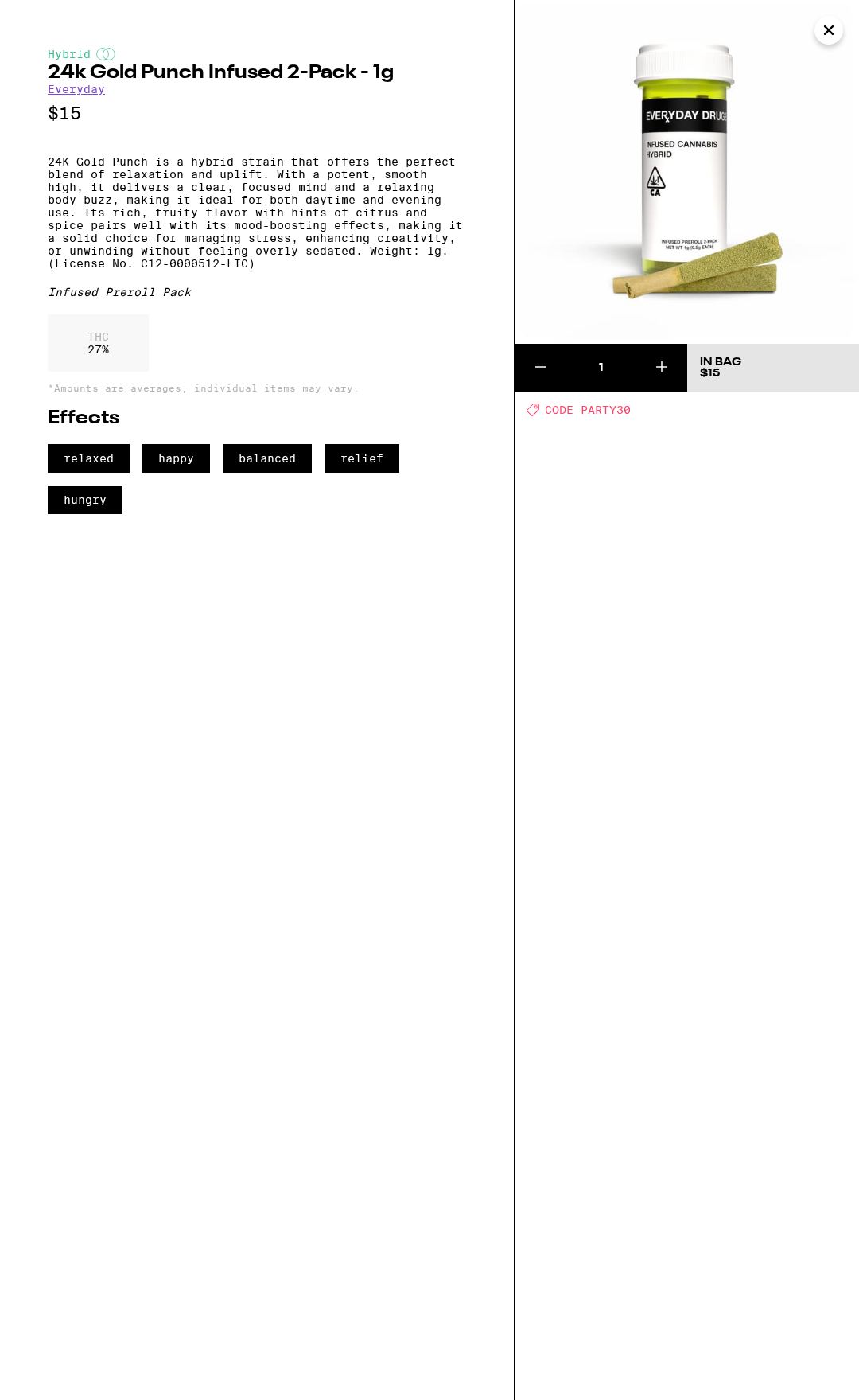
click at [821, 30] on icon "Close" at bounding box center [829, 30] width 19 height 24
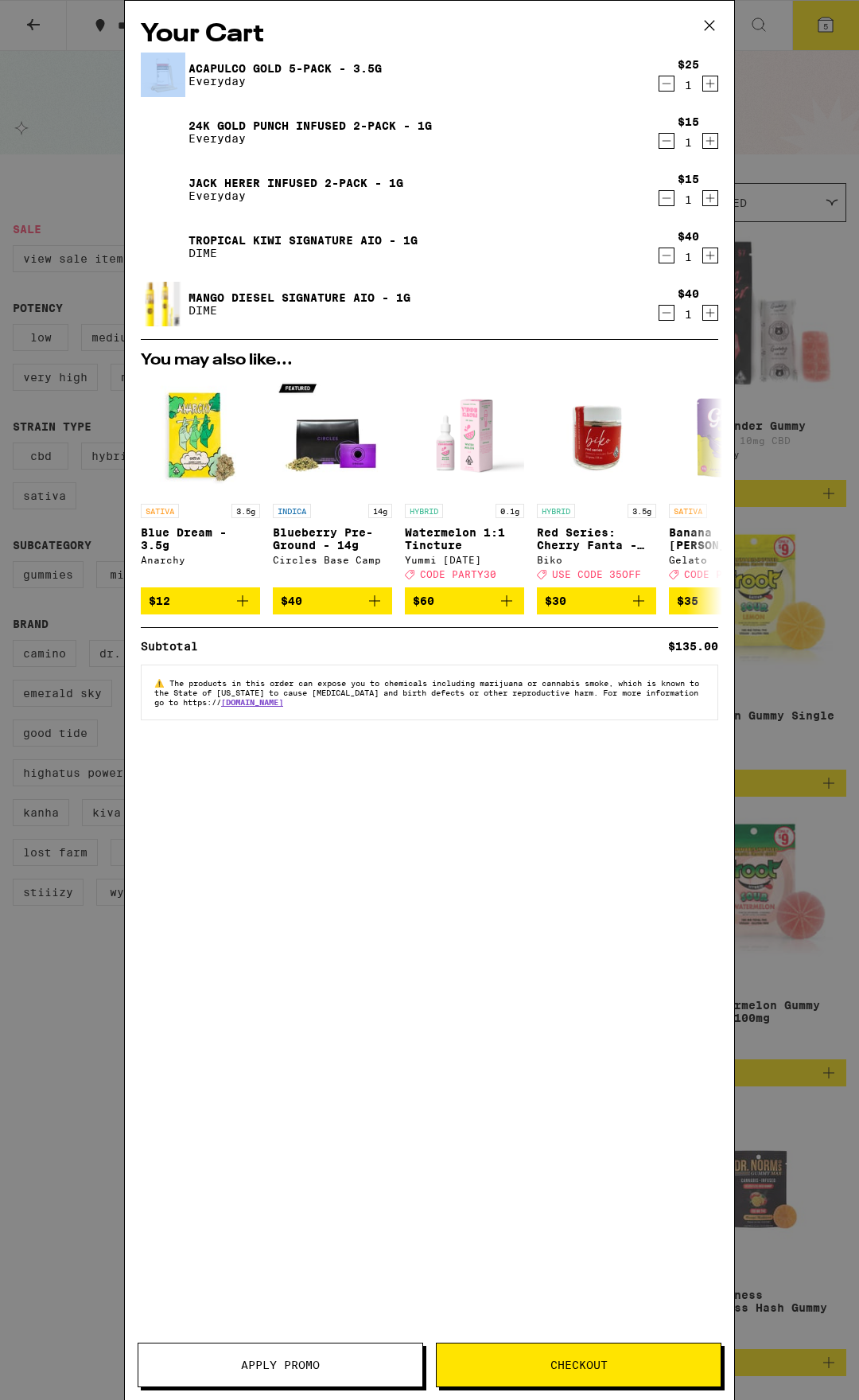
click at [821, 30] on div "Your Cart Acapulco Gold 5-Pack - 3.5g Everyday $25 1 24k Gold Punch Infused 2-P…" at bounding box center [429, 700] width 859 height 1400
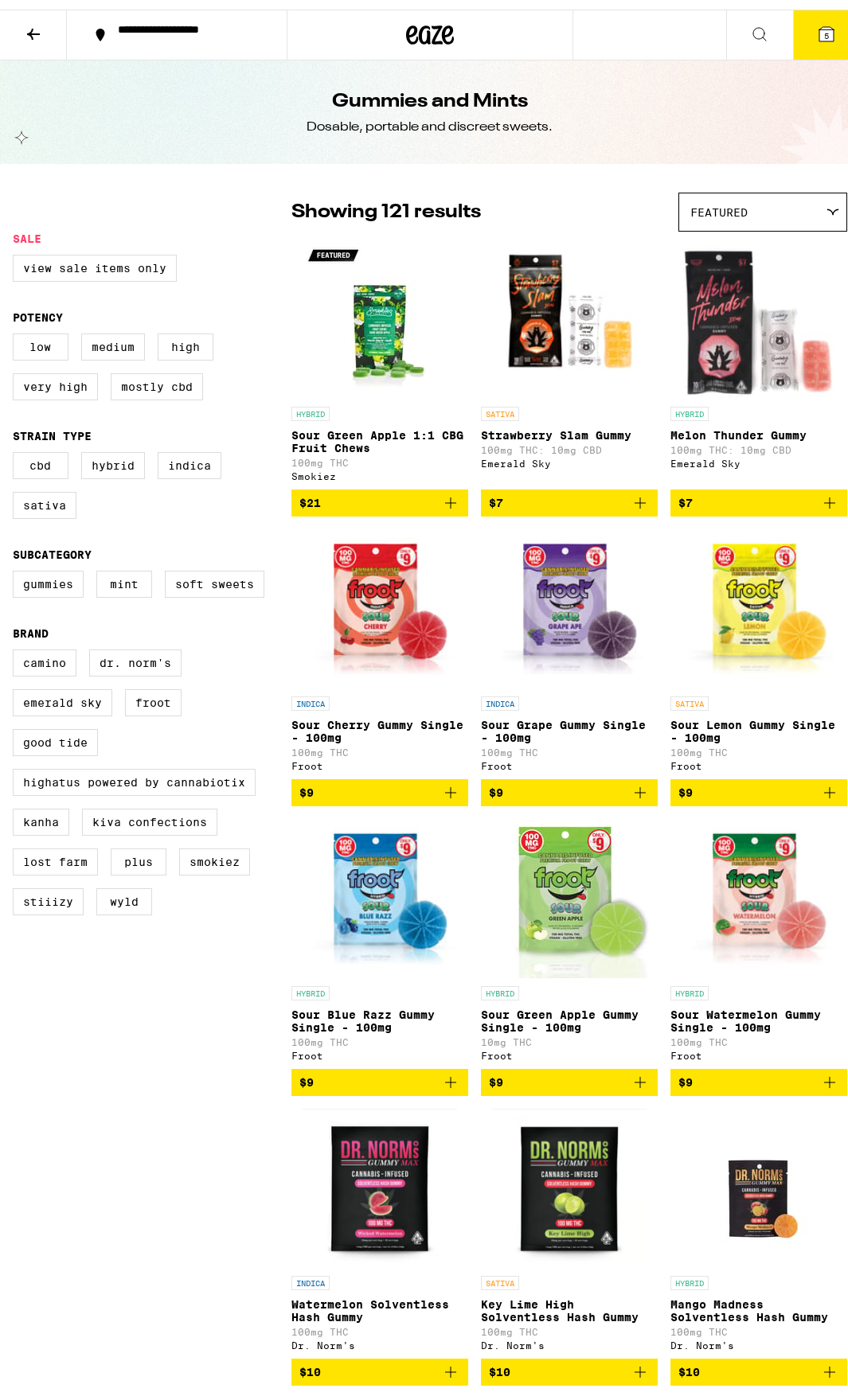
click at [818, 28] on icon at bounding box center [826, 25] width 15 height 15
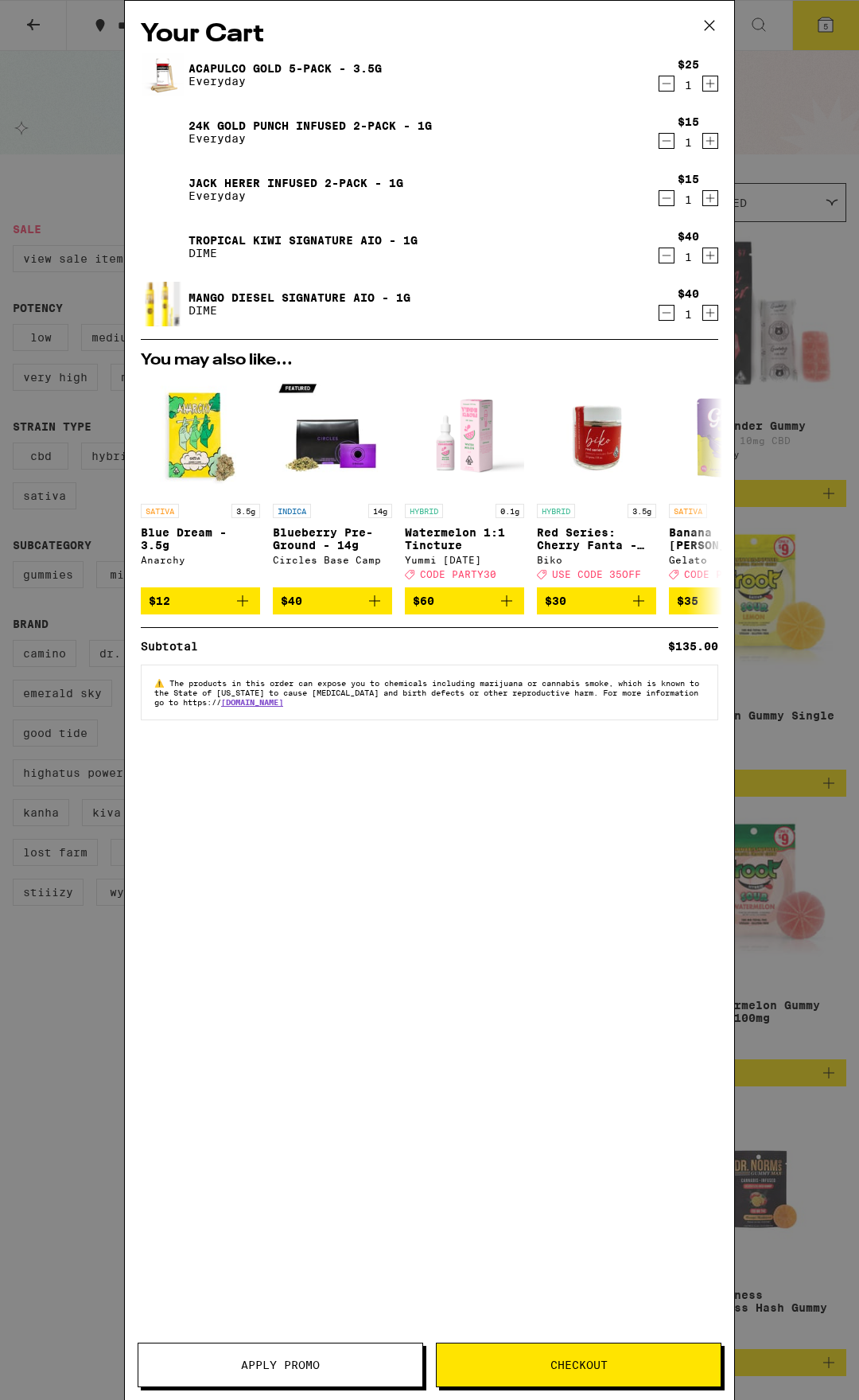
click at [305, 67] on link "Acapulco Gold 5-Pack - 3.5g" at bounding box center [285, 68] width 194 height 13
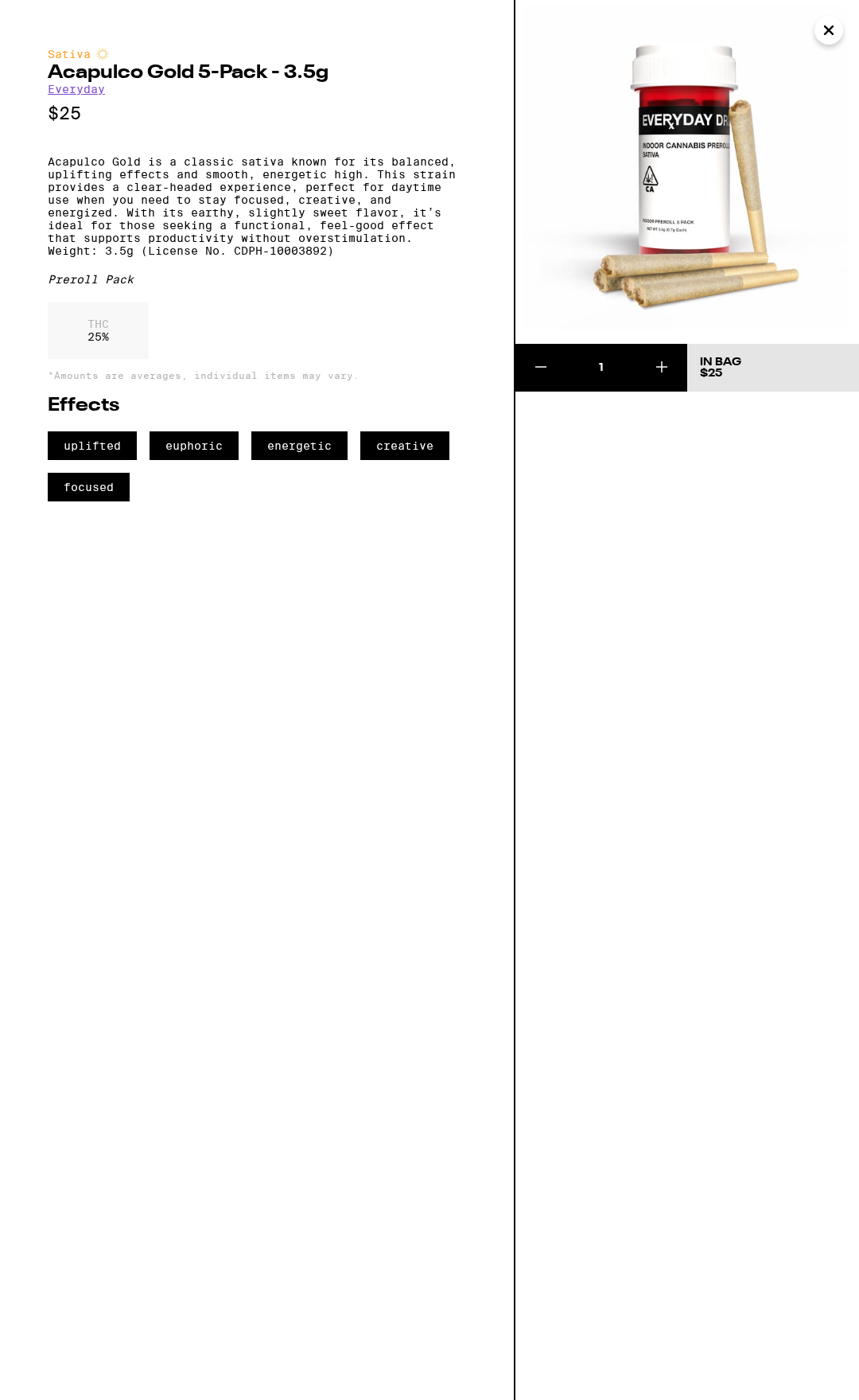
click at [825, 29] on icon "Close" at bounding box center [829, 30] width 19 height 24
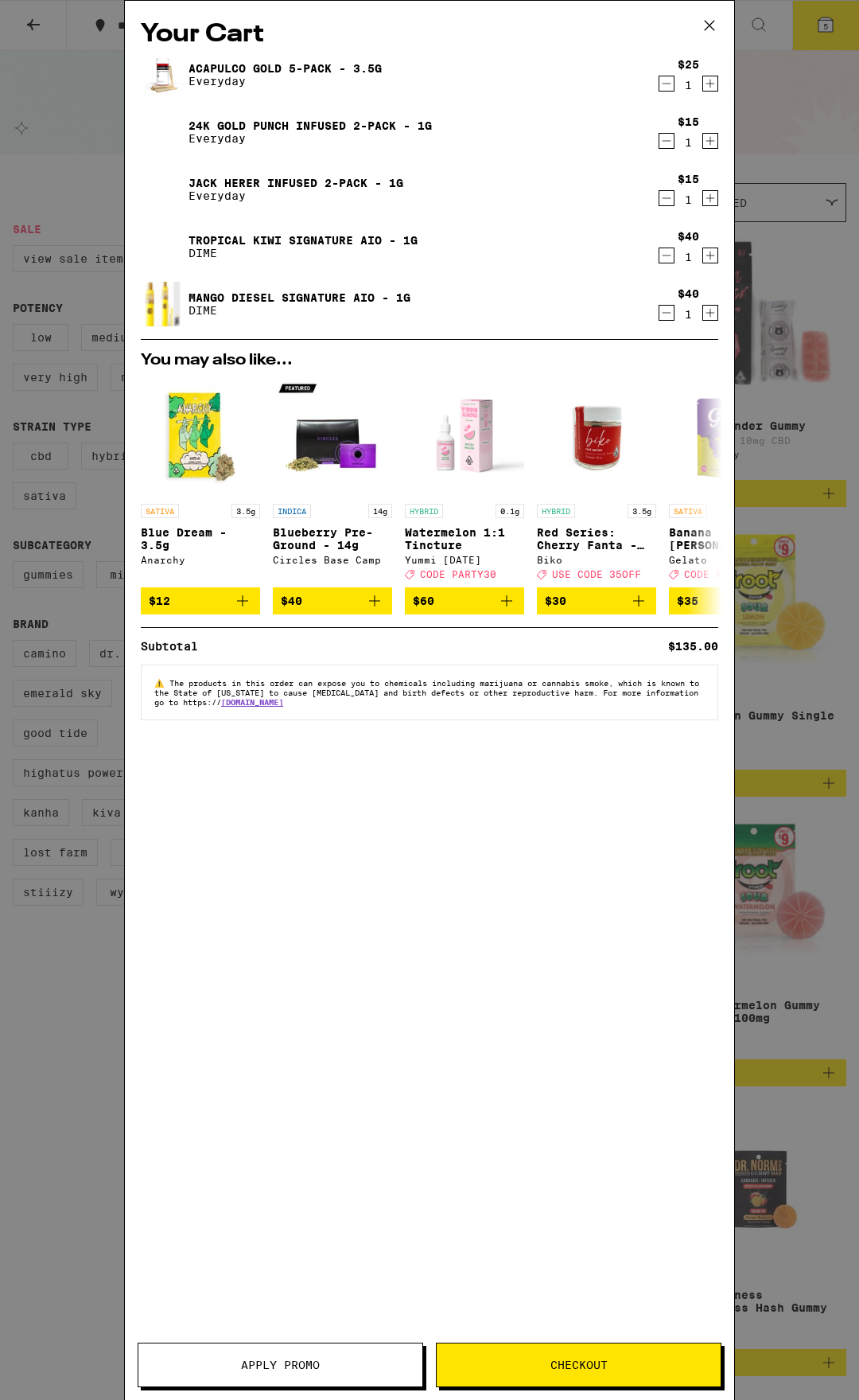
click at [669, 80] on icon "Decrement" at bounding box center [667, 83] width 15 height 19
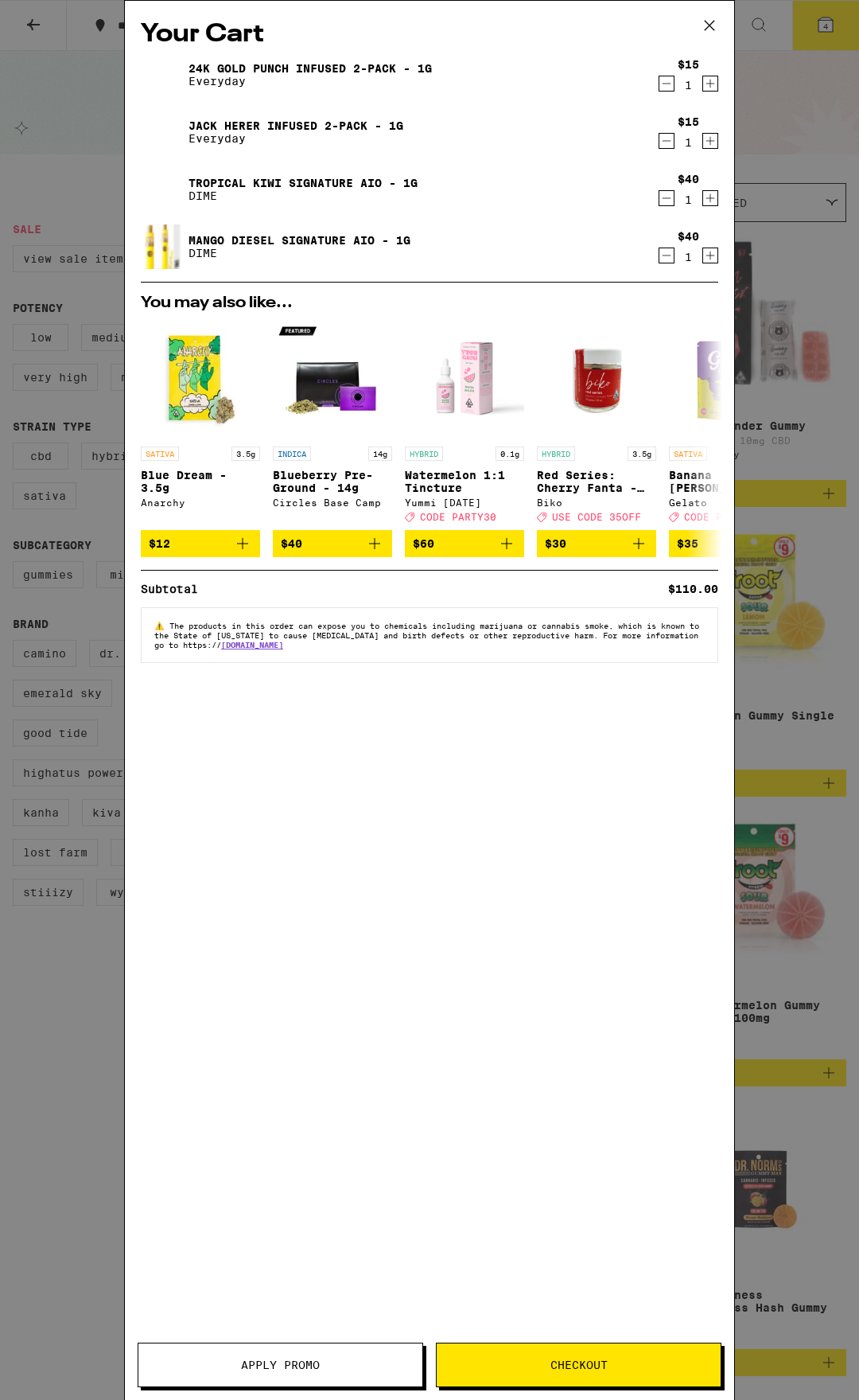
click at [568, 1357] on button "Checkout" at bounding box center [579, 1365] width 286 height 44
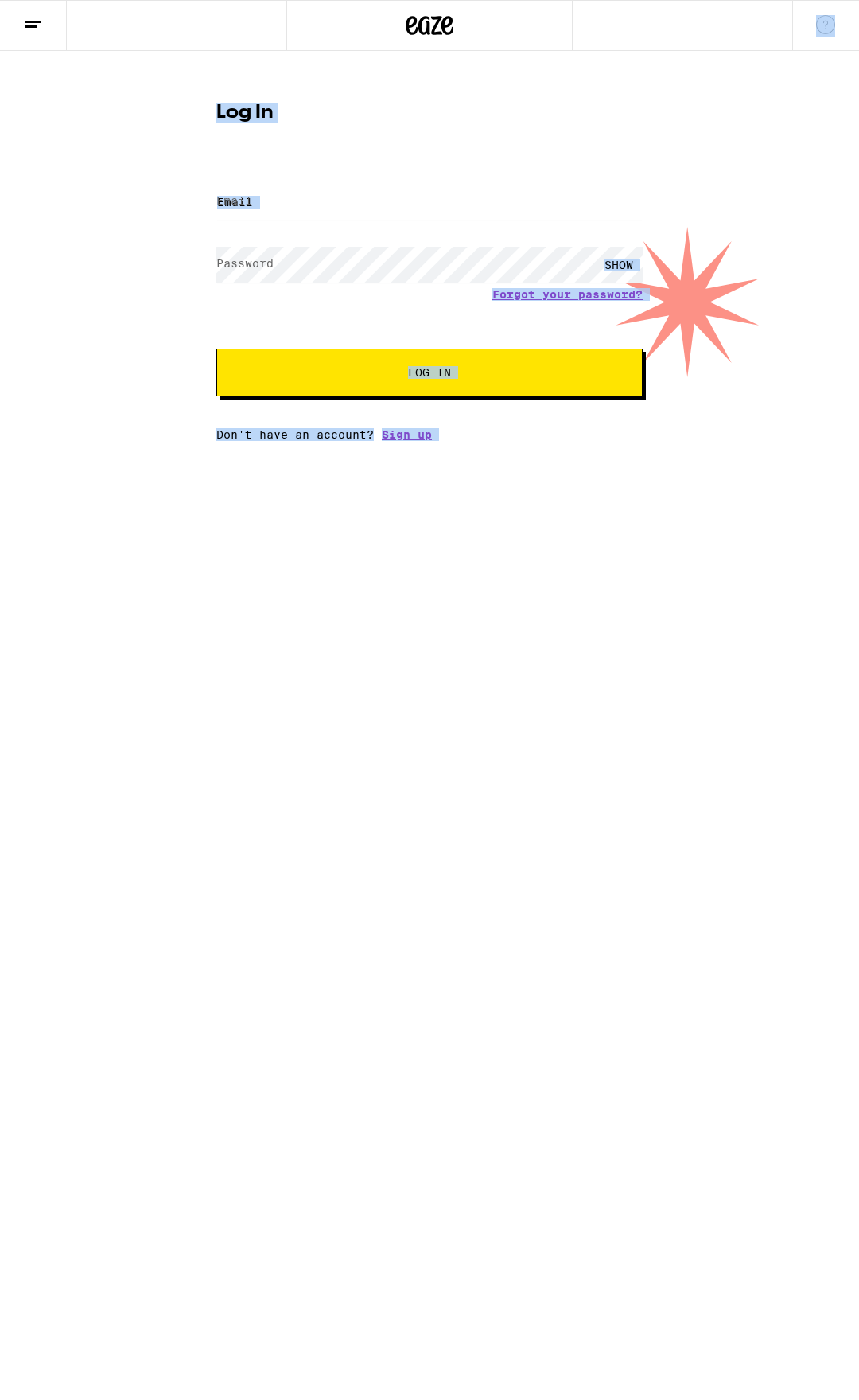
click at [568, 441] on html "Log In Email Email Password Password SHOW Forgot your password? Log In Don't ha…" at bounding box center [429, 221] width 859 height 441
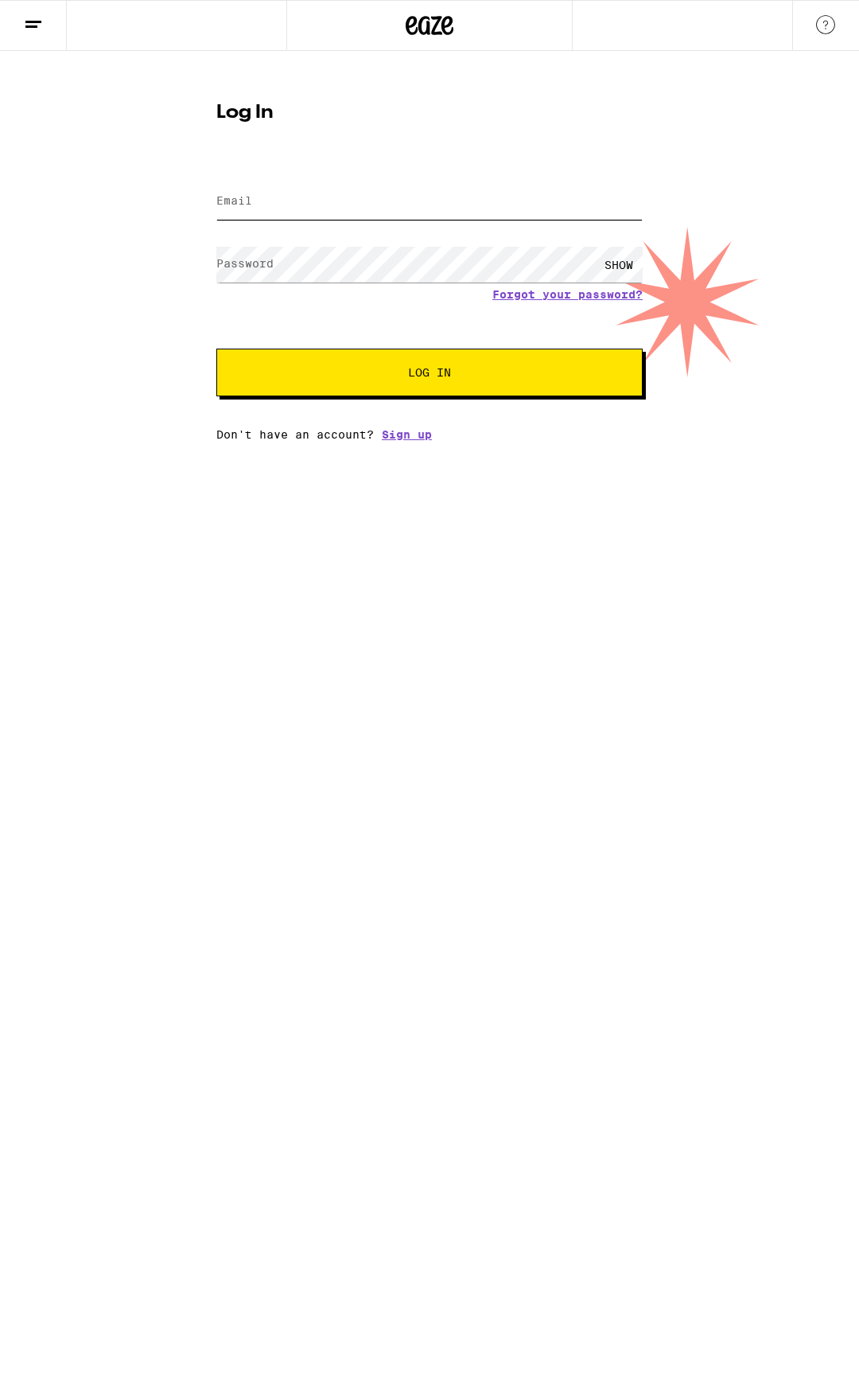
click at [285, 197] on input "Email" at bounding box center [430, 201] width 426 height 36
type input "[EMAIL_ADDRESS][DOMAIN_NAME]"
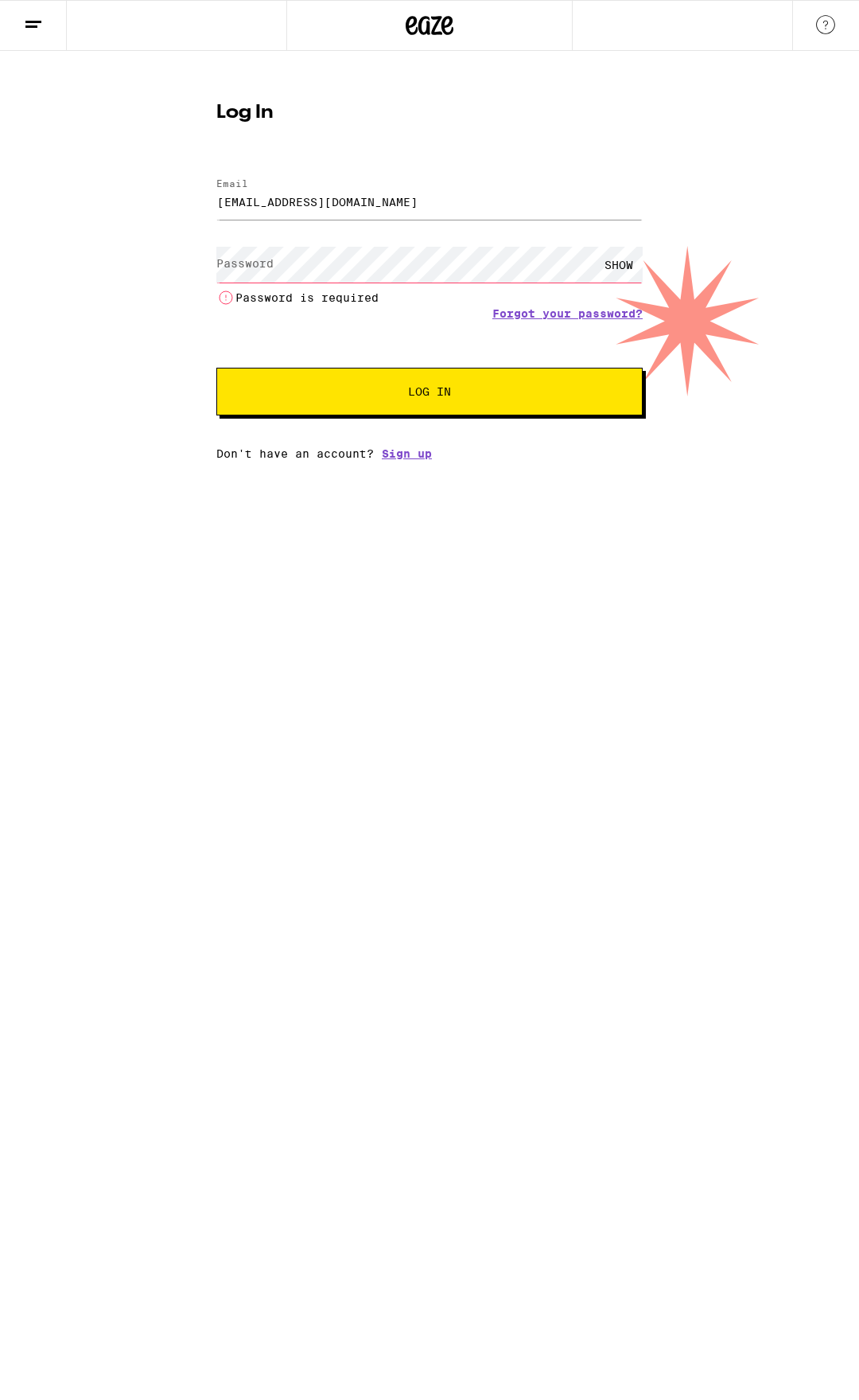
click at [207, 297] on div "Log In Email Email [EMAIL_ADDRESS][DOMAIN_NAME] Password Password SHOW Password…" at bounding box center [429, 275] width 459 height 369
click at [121, 353] on div "Log In Email Email [EMAIL_ADDRESS][DOMAIN_NAME] Password Password SHOW Password…" at bounding box center [429, 255] width 859 height 409
click at [408, 451] on link "Sign up" at bounding box center [407, 454] width 50 height 13
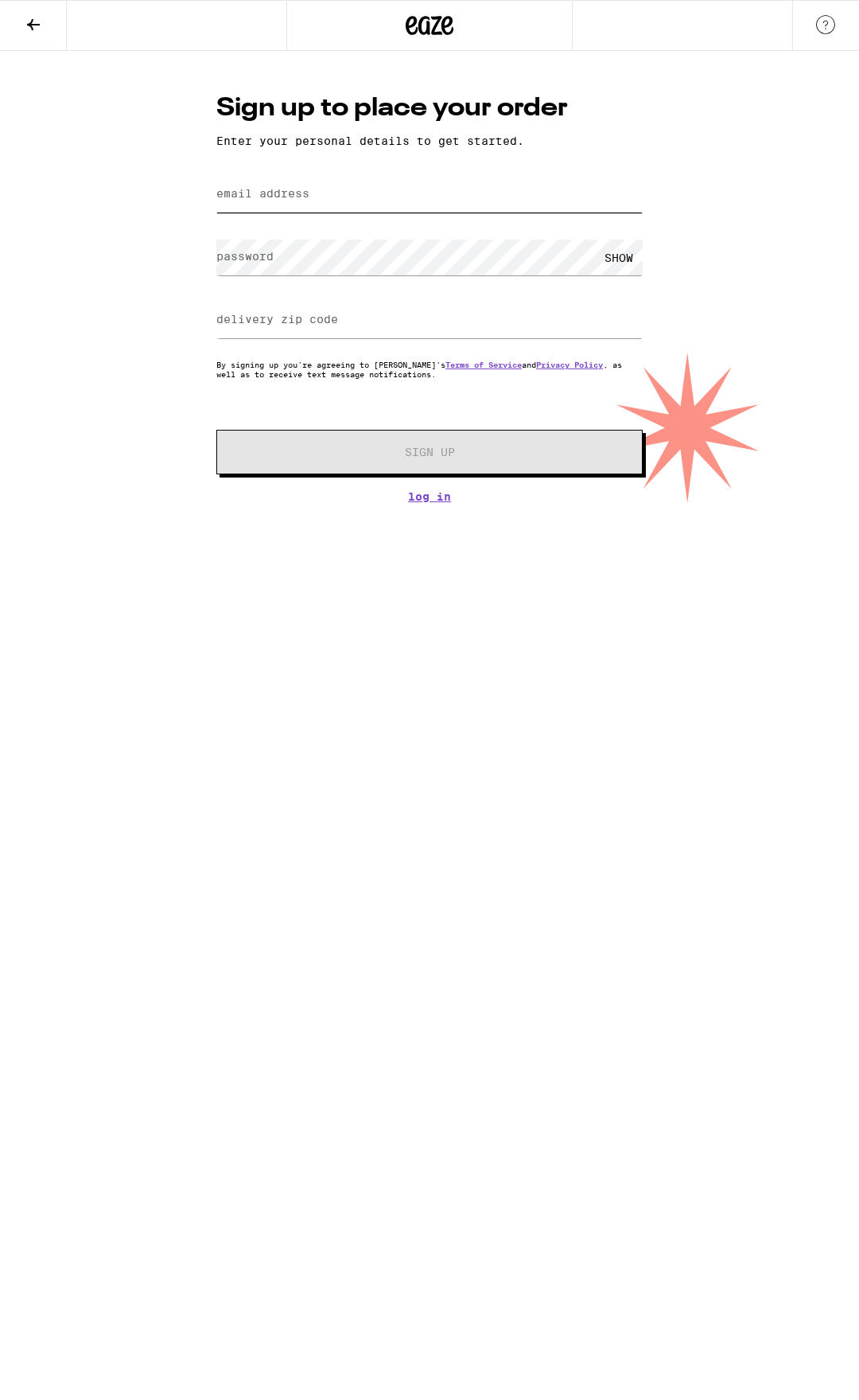
click at [329, 187] on input "email address" at bounding box center [430, 194] width 426 height 36
type input "[EMAIL_ADDRESS][DOMAIN_NAME]"
type input "27834"
click at [280, 316] on input "27834" at bounding box center [430, 320] width 426 height 36
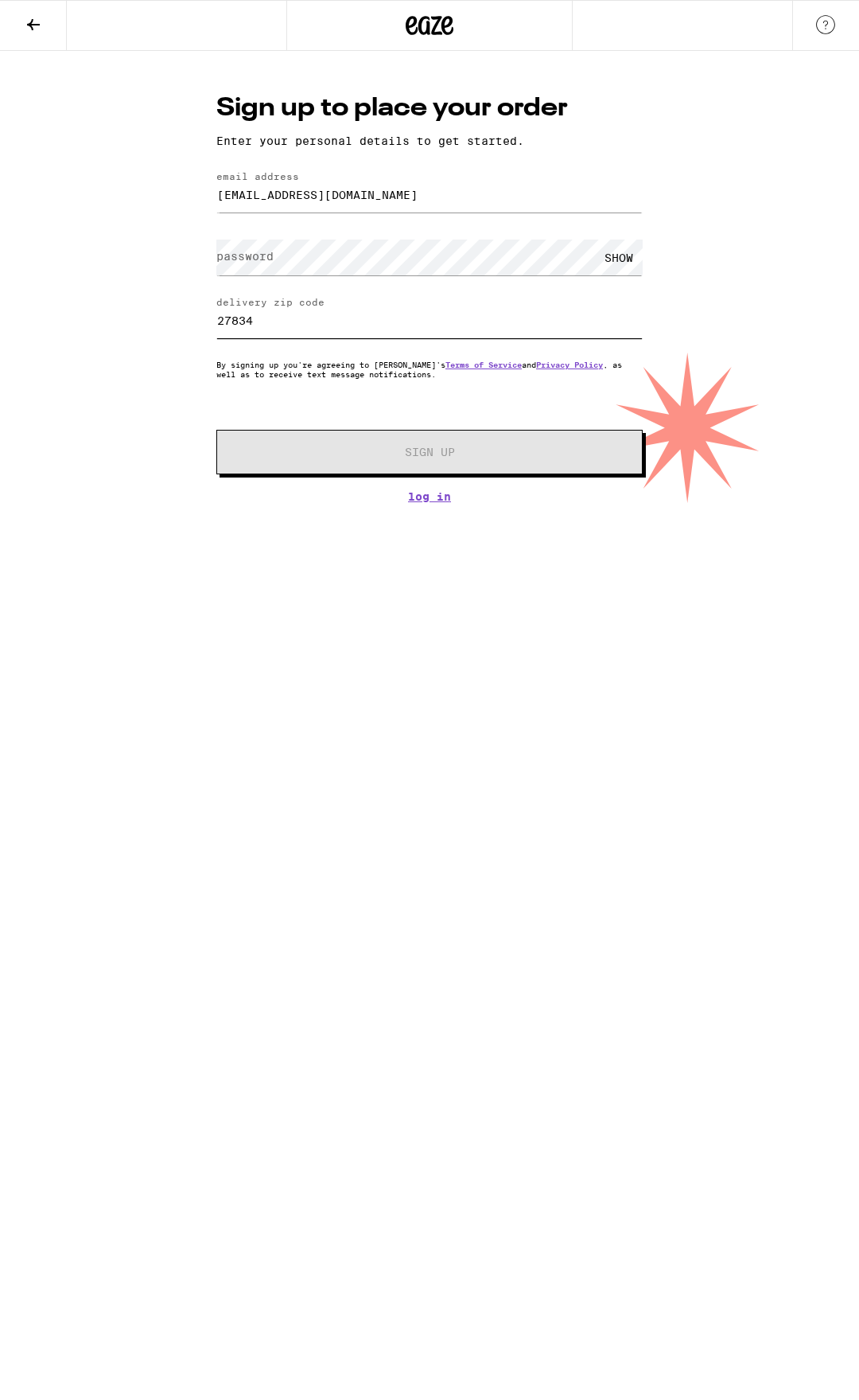
drag, startPoint x: 280, startPoint y: 316, endPoint x: 193, endPoint y: 316, distance: 87.0
click at [193, 316] on div "Sign up to place your order Enter your personal details to get started. email a…" at bounding box center [429, 277] width 859 height 452
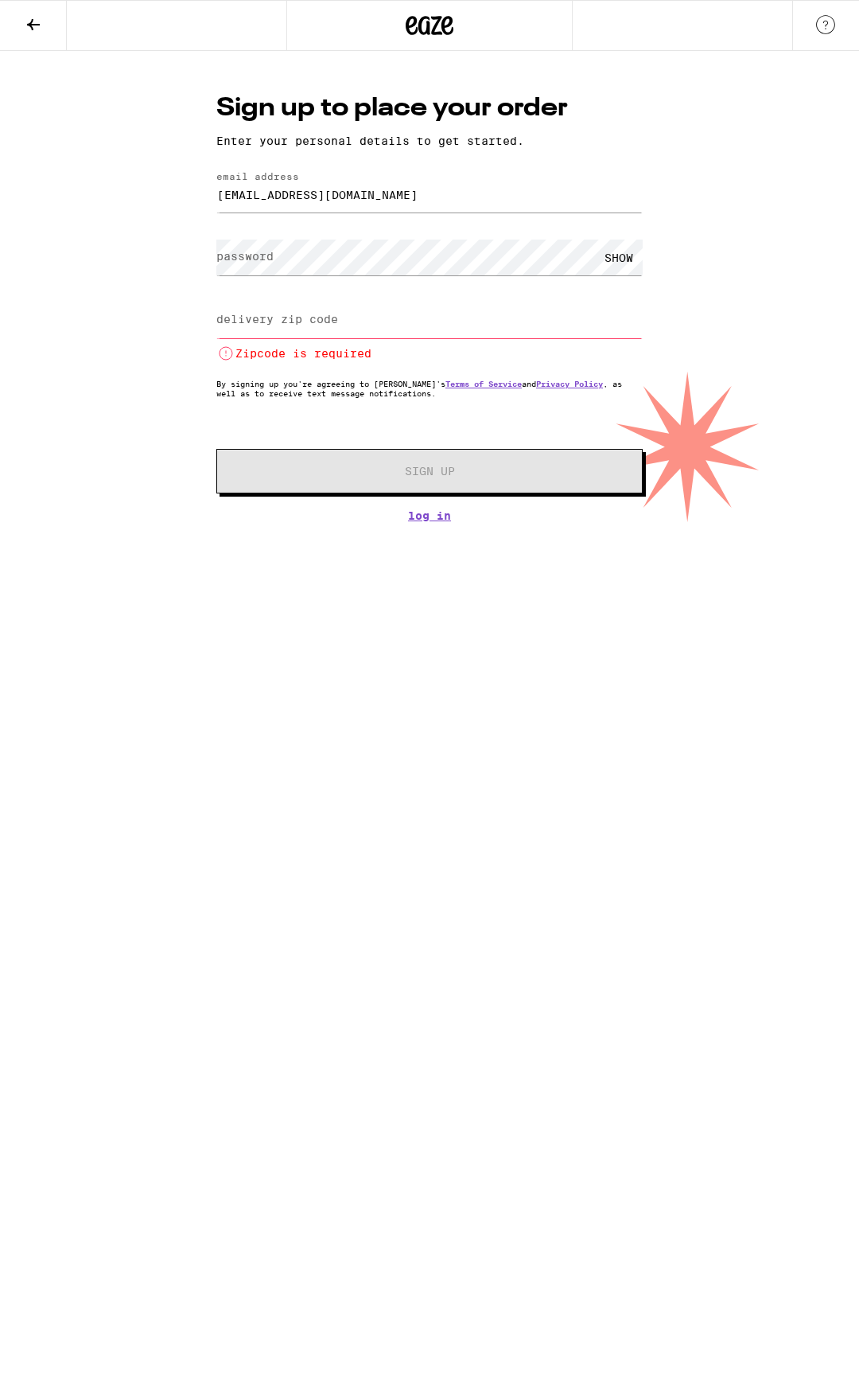
click at [31, 19] on icon at bounding box center [33, 25] width 13 height 11
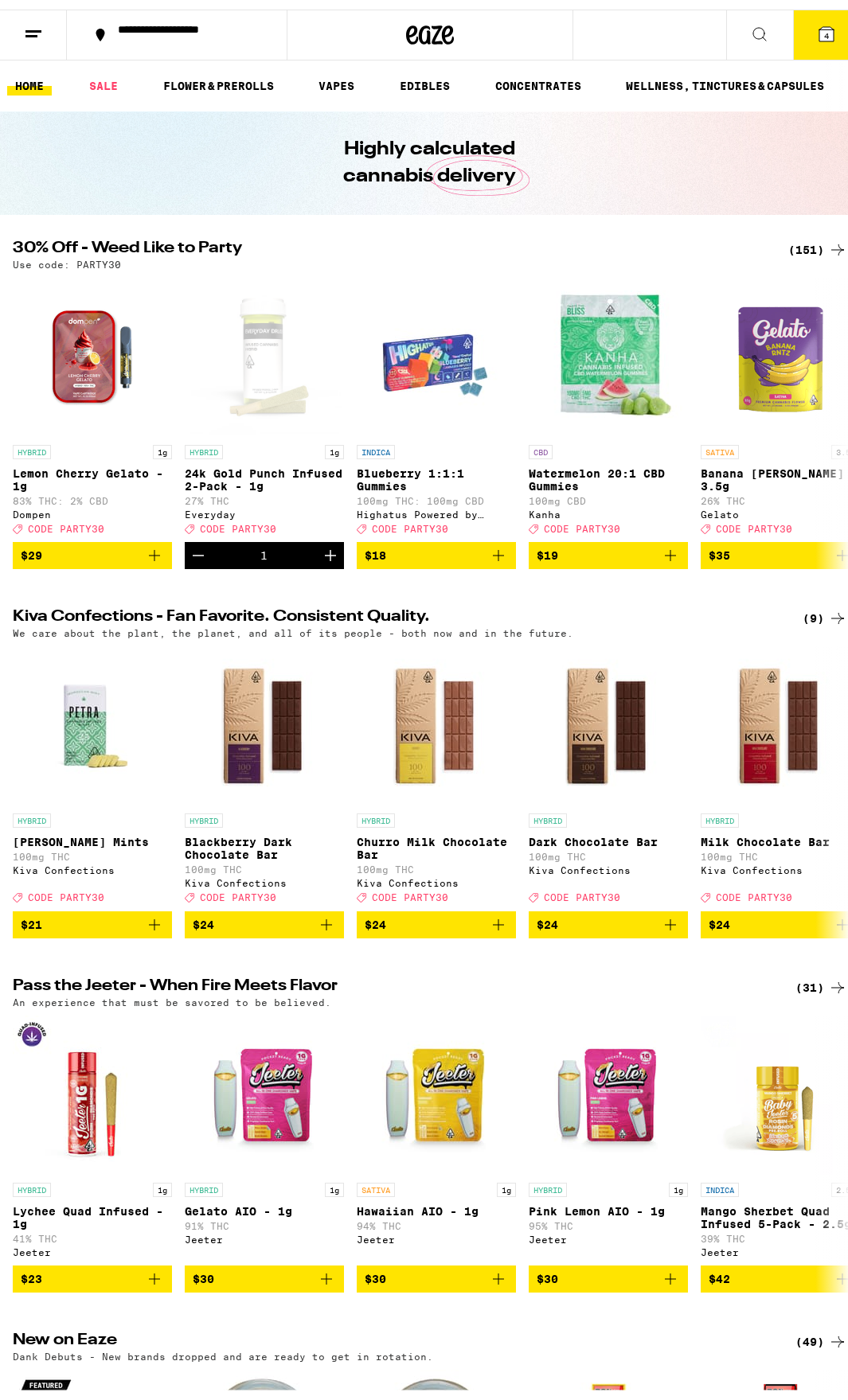
click at [825, 18] on button "4" at bounding box center [826, 25] width 66 height 49
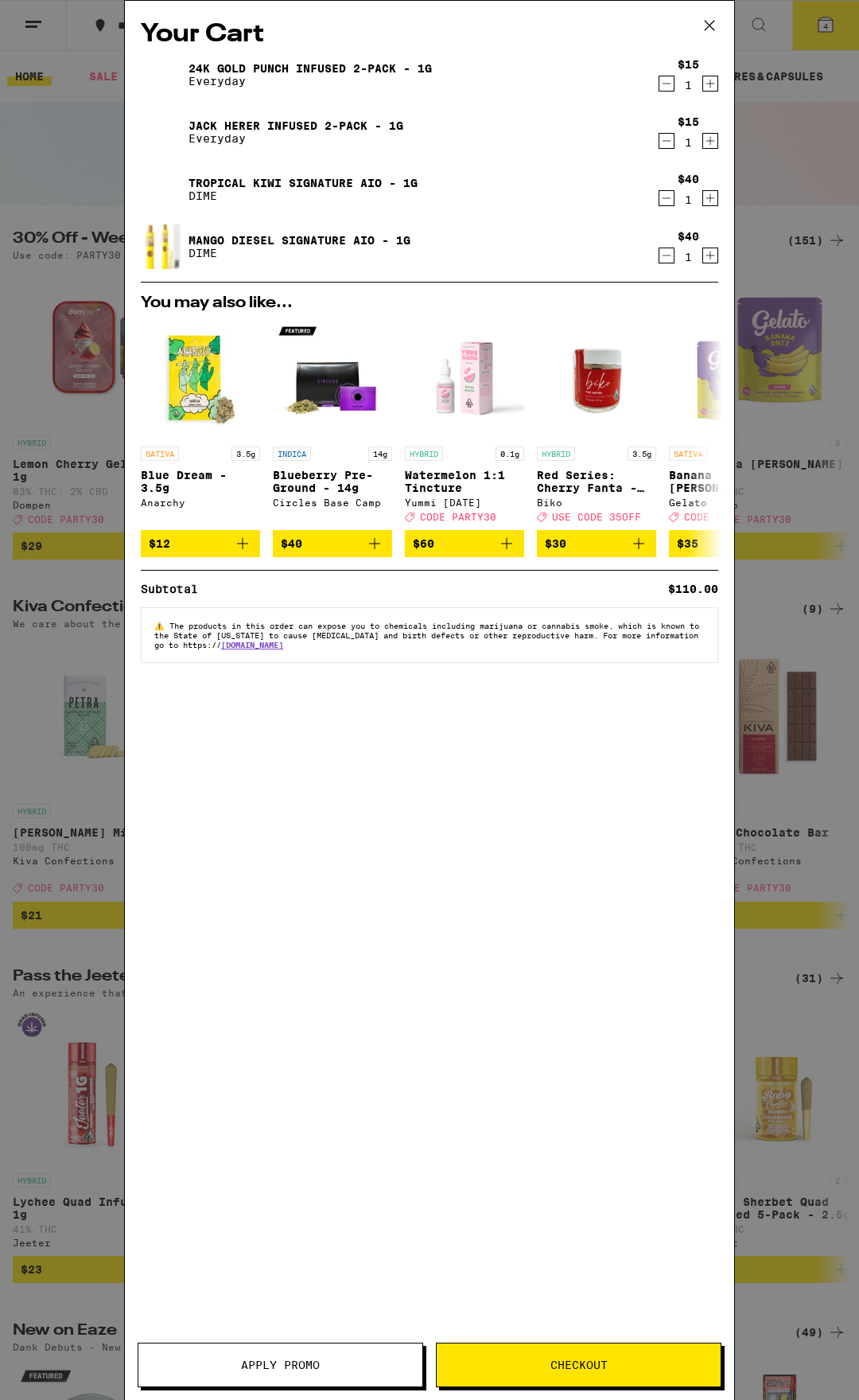
click at [382, 1359] on span "Apply Promo" at bounding box center [280, 1365] width 284 height 11
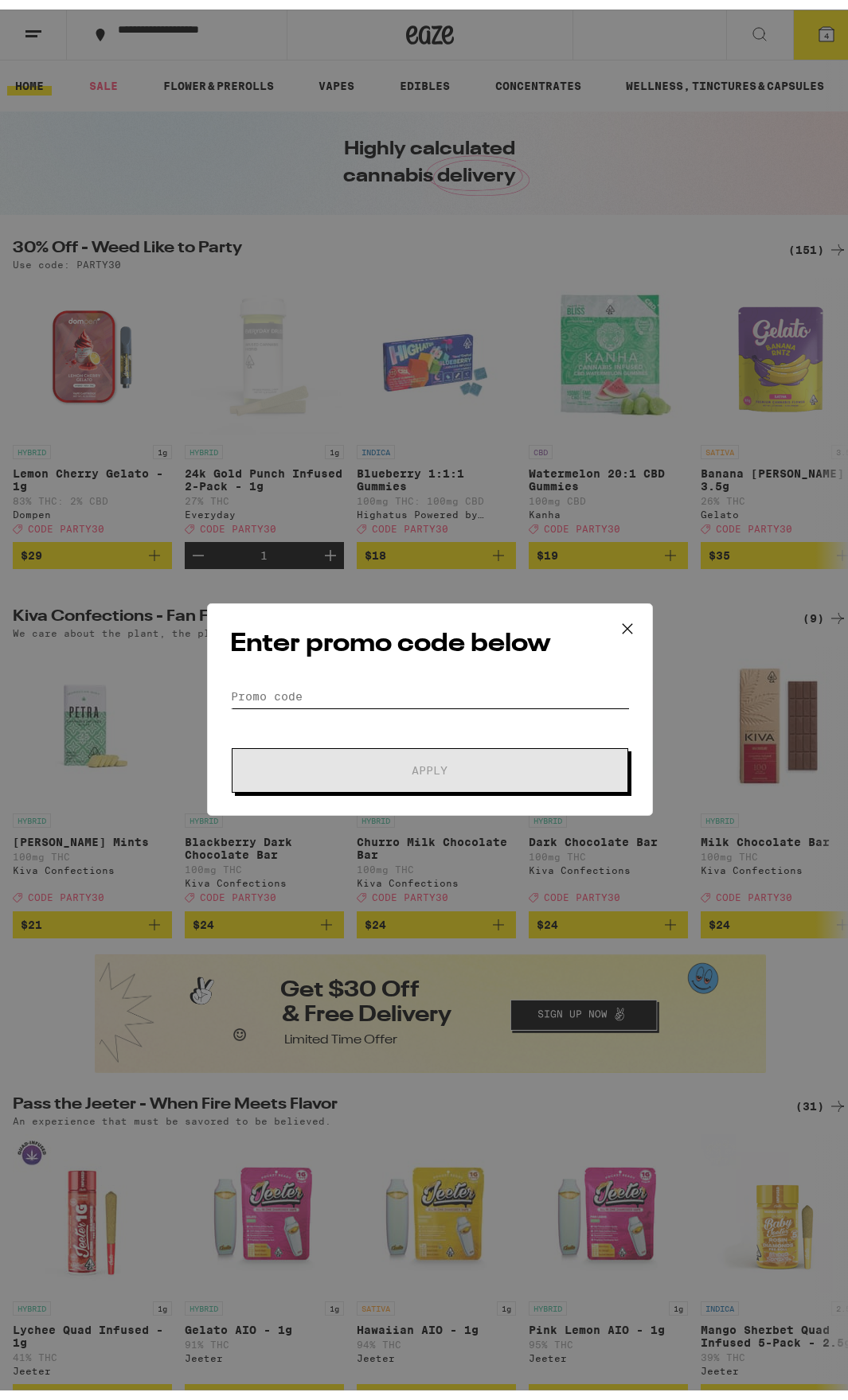
click at [274, 691] on input "Promo Code" at bounding box center [429, 687] width 400 height 24
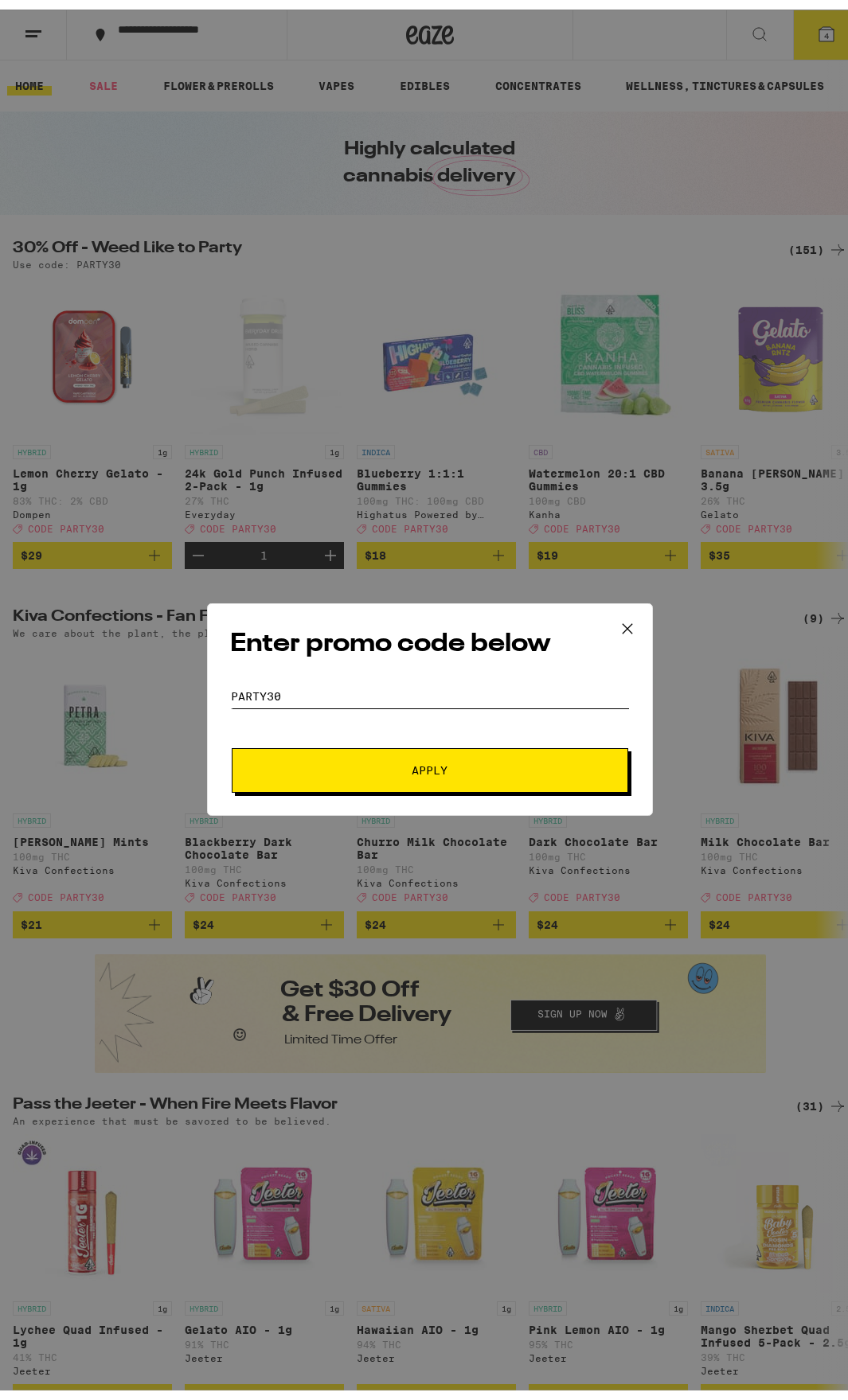
type input "PARTY30"
click at [429, 767] on span "Apply" at bounding box center [430, 760] width 36 height 11
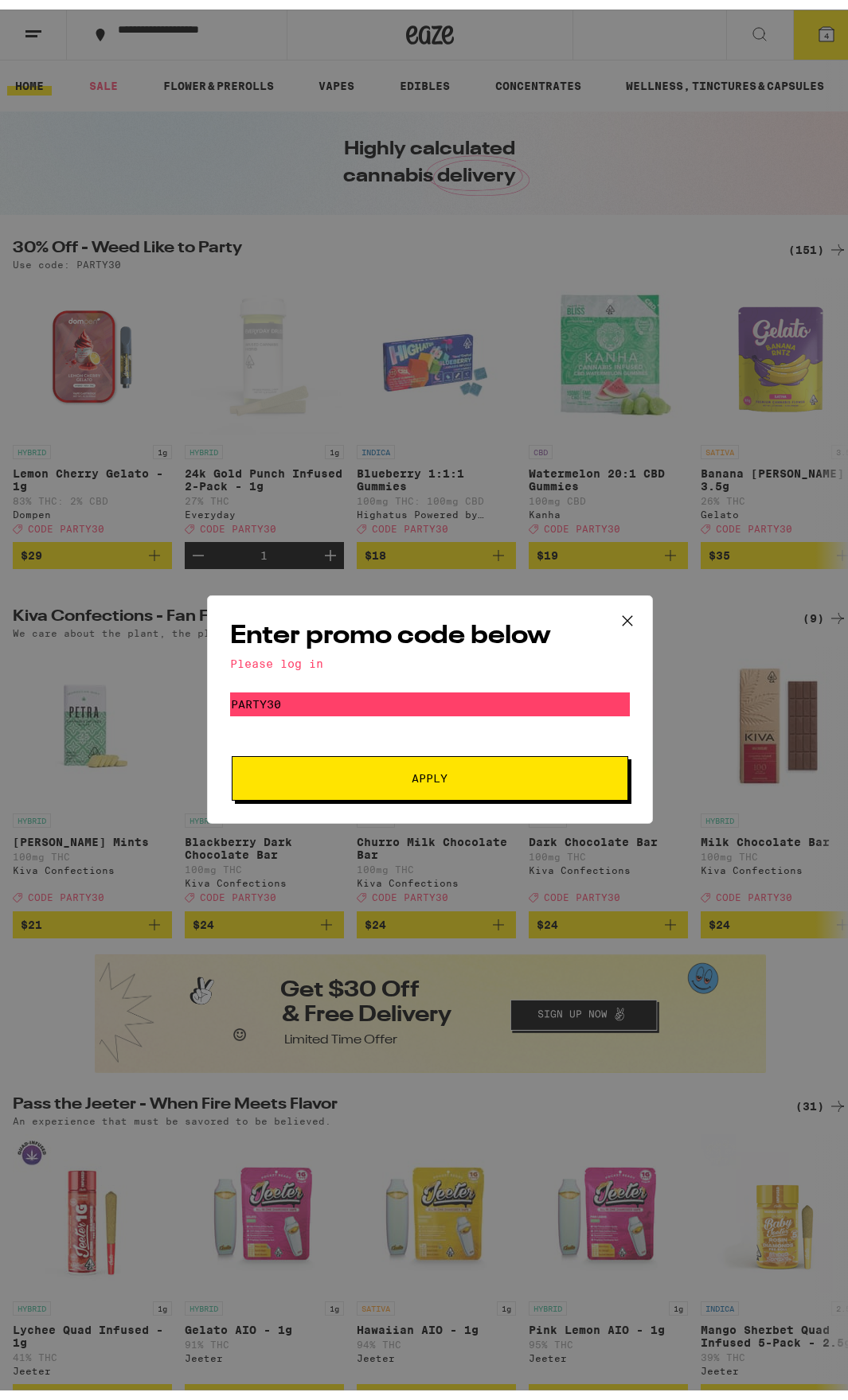
click at [623, 614] on icon at bounding box center [627, 611] width 24 height 24
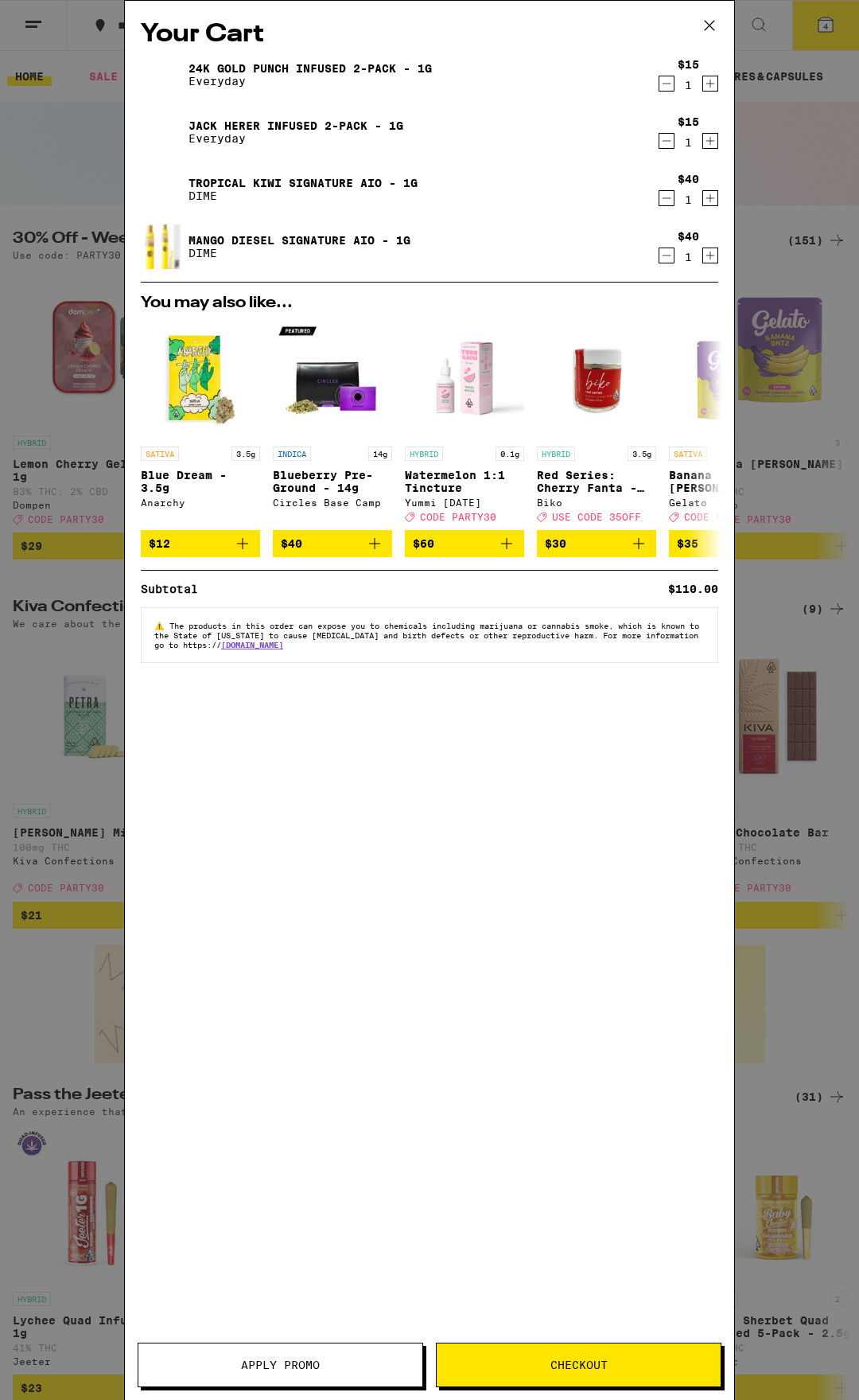
click at [541, 1362] on span "Checkout" at bounding box center [579, 1365] width 284 height 11
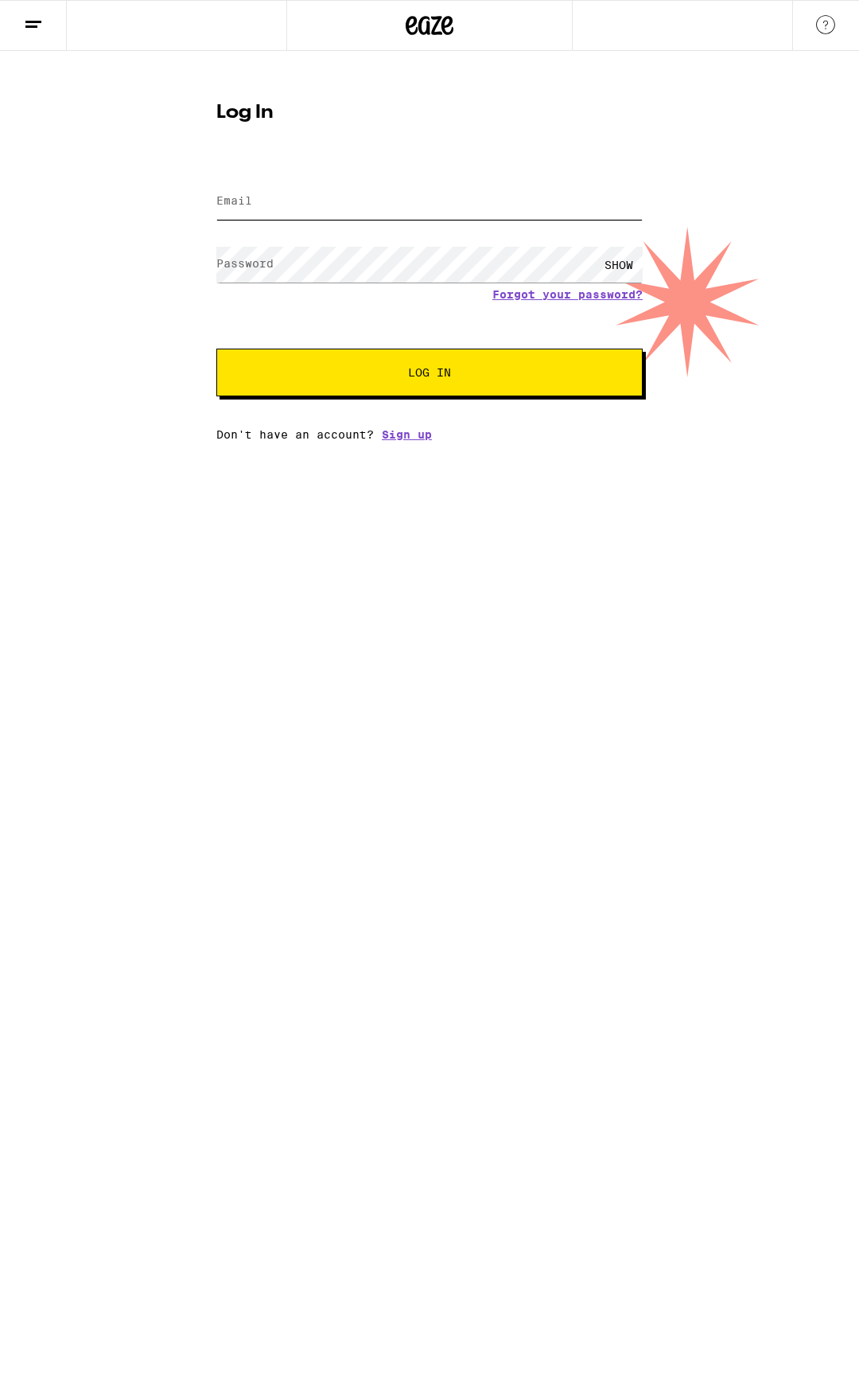
click at [318, 186] on input "Email" at bounding box center [430, 201] width 426 height 36
type input "[EMAIL_ADDRESS][DOMAIN_NAME]"
click at [567, 292] on link "Forgot your password?" at bounding box center [567, 294] width 150 height 13
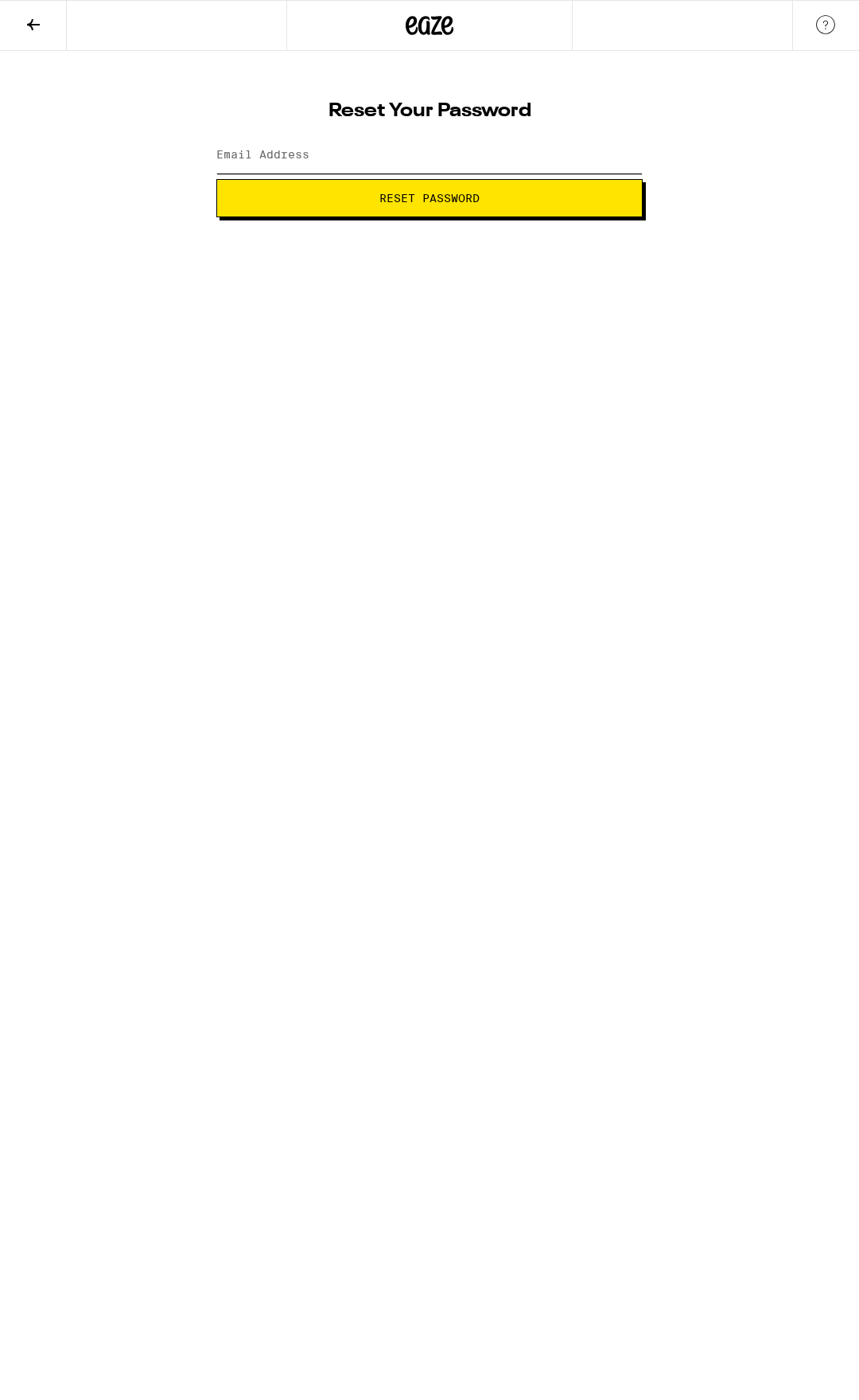
click at [356, 159] on input "Email Address" at bounding box center [430, 155] width 426 height 36
type input "[EMAIL_ADDRESS][DOMAIN_NAME]"
click at [350, 210] on button "Reset Password" at bounding box center [430, 197] width 426 height 38
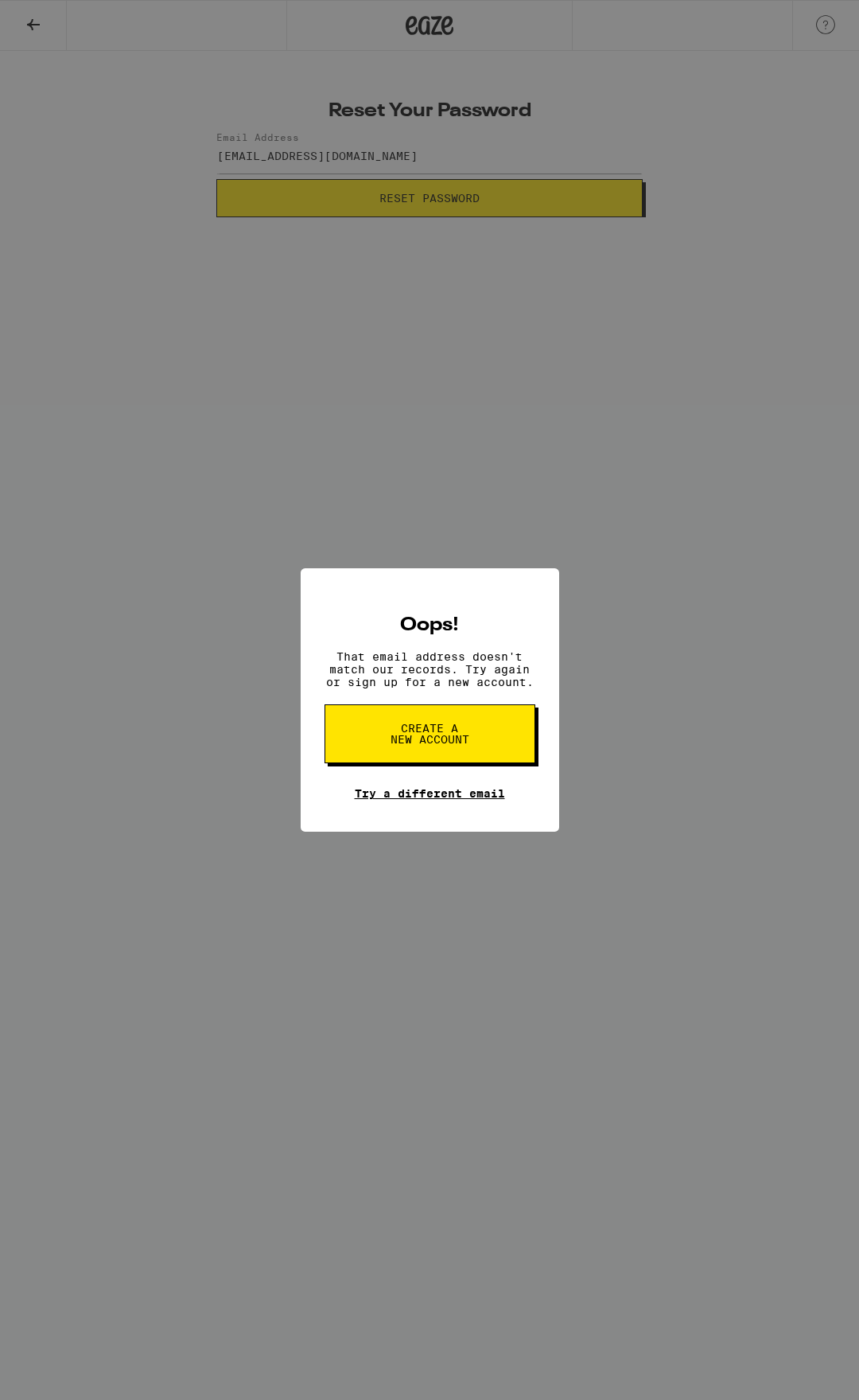
click at [448, 800] on link "Try a different email" at bounding box center [430, 794] width 150 height 13
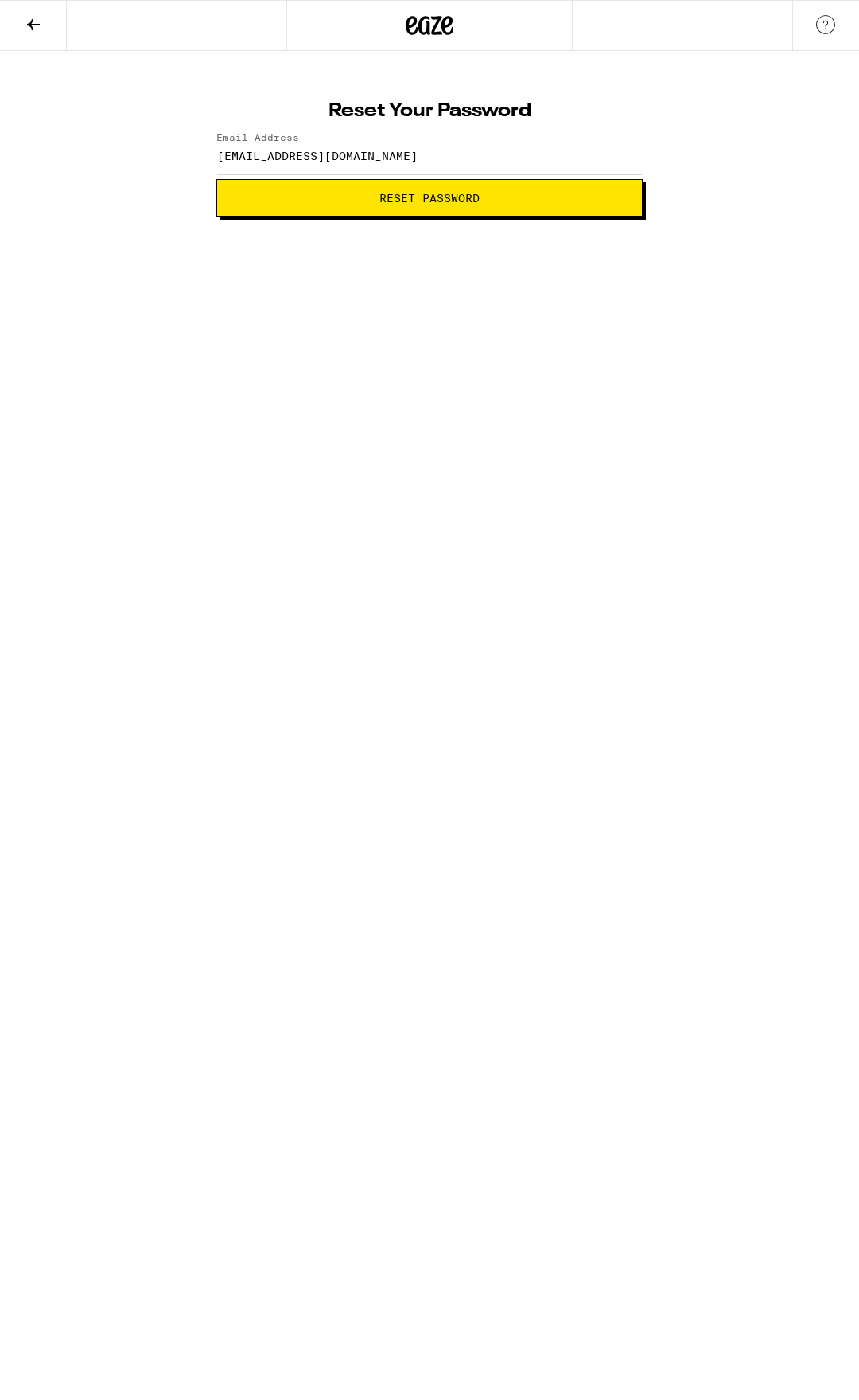
click at [418, 153] on input "[EMAIL_ADDRESS][DOMAIN_NAME]" at bounding box center [430, 155] width 426 height 36
click at [213, 143] on div "Reset Your Password Email Address [EMAIL_ADDRESS][DOMAIN_NAME] Reset Password" at bounding box center [429, 153] width 459 height 126
click at [408, 155] on input "[EMAIL_ADDRESS][DOMAIN_NAME]" at bounding box center [430, 155] width 426 height 36
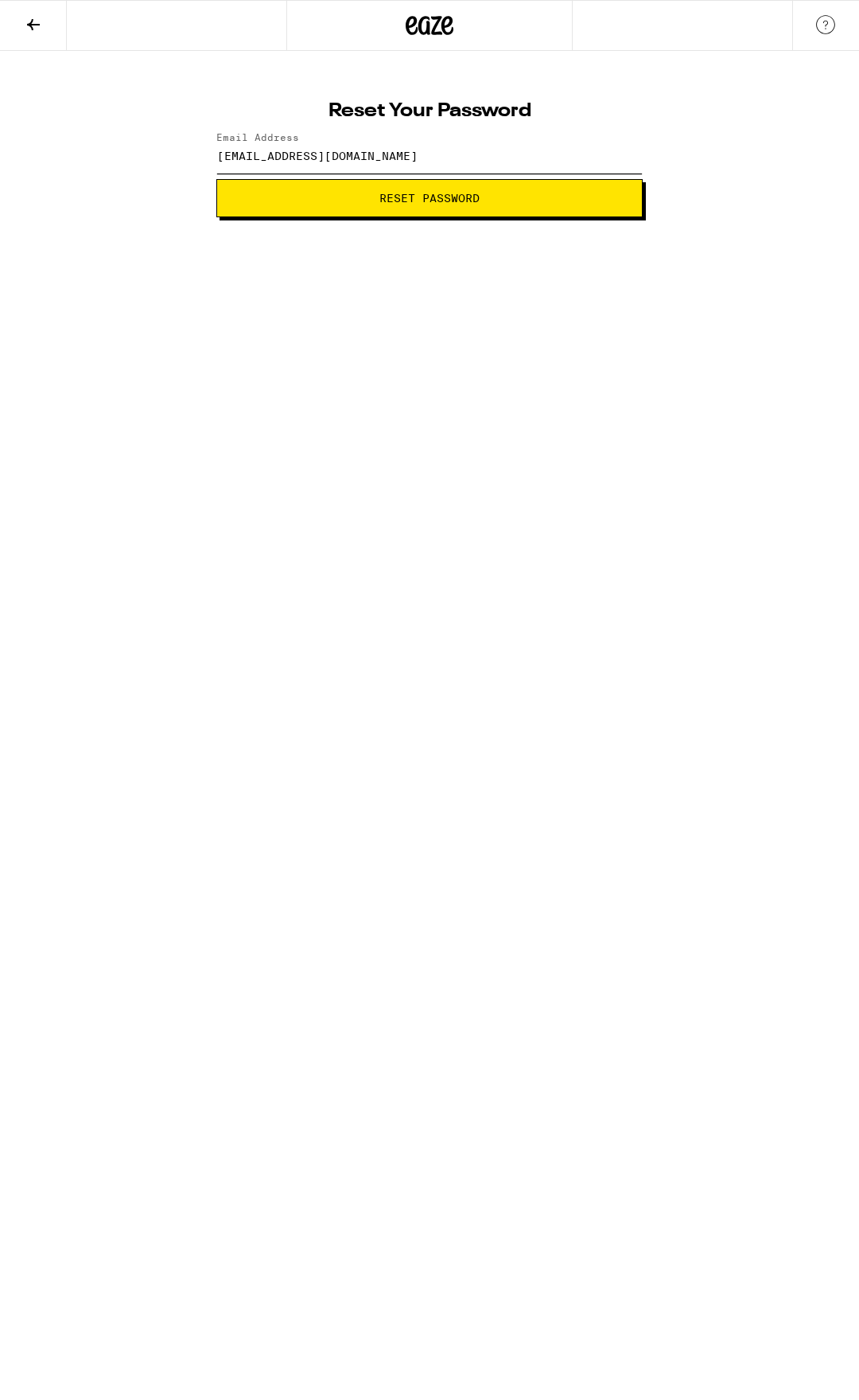
click at [408, 155] on input "[EMAIL_ADDRESS][DOMAIN_NAME]" at bounding box center [430, 155] width 426 height 36
type input "[EMAIL_ADDRESS][DOMAIN_NAME]"
click at [349, 189] on button "Reset Password" at bounding box center [430, 197] width 426 height 38
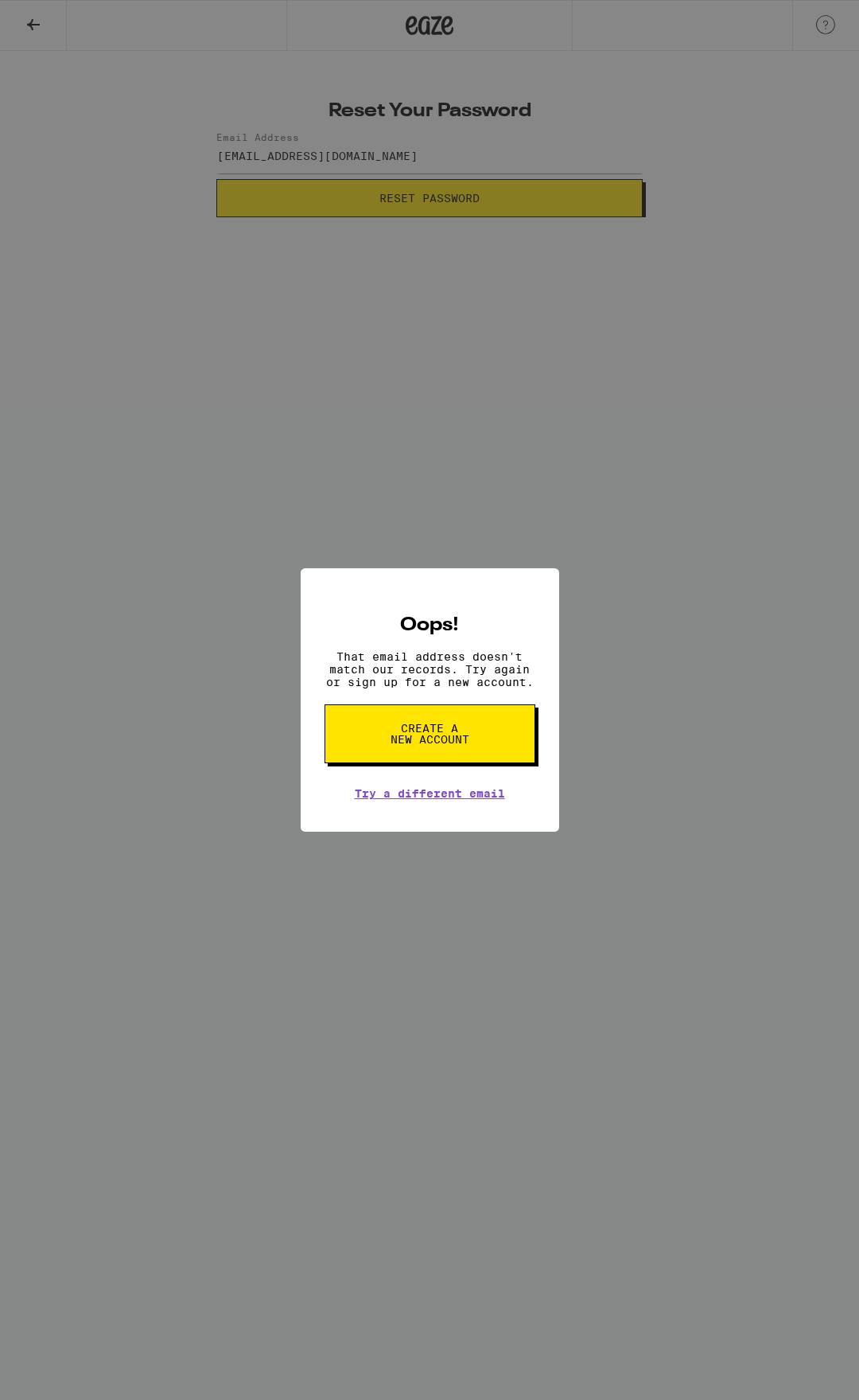
click at [446, 740] on span "Create a new account" at bounding box center [430, 734] width 82 height 22
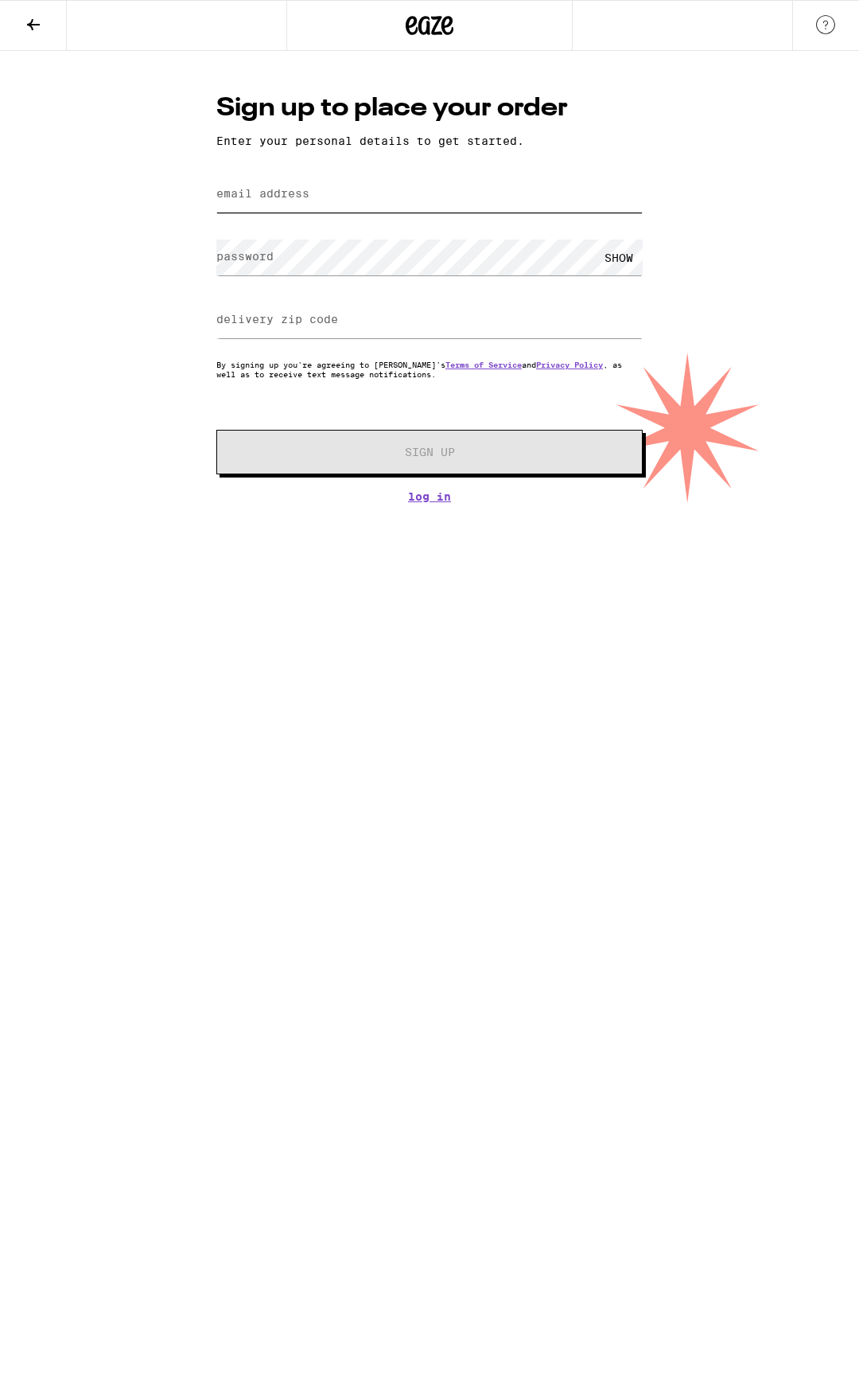
click at [338, 197] on input "email address" at bounding box center [430, 194] width 426 height 36
type input "[EMAIL_ADDRESS][DOMAIN_NAME]"
click at [279, 320] on input "27834" at bounding box center [430, 320] width 426 height 36
type input "2"
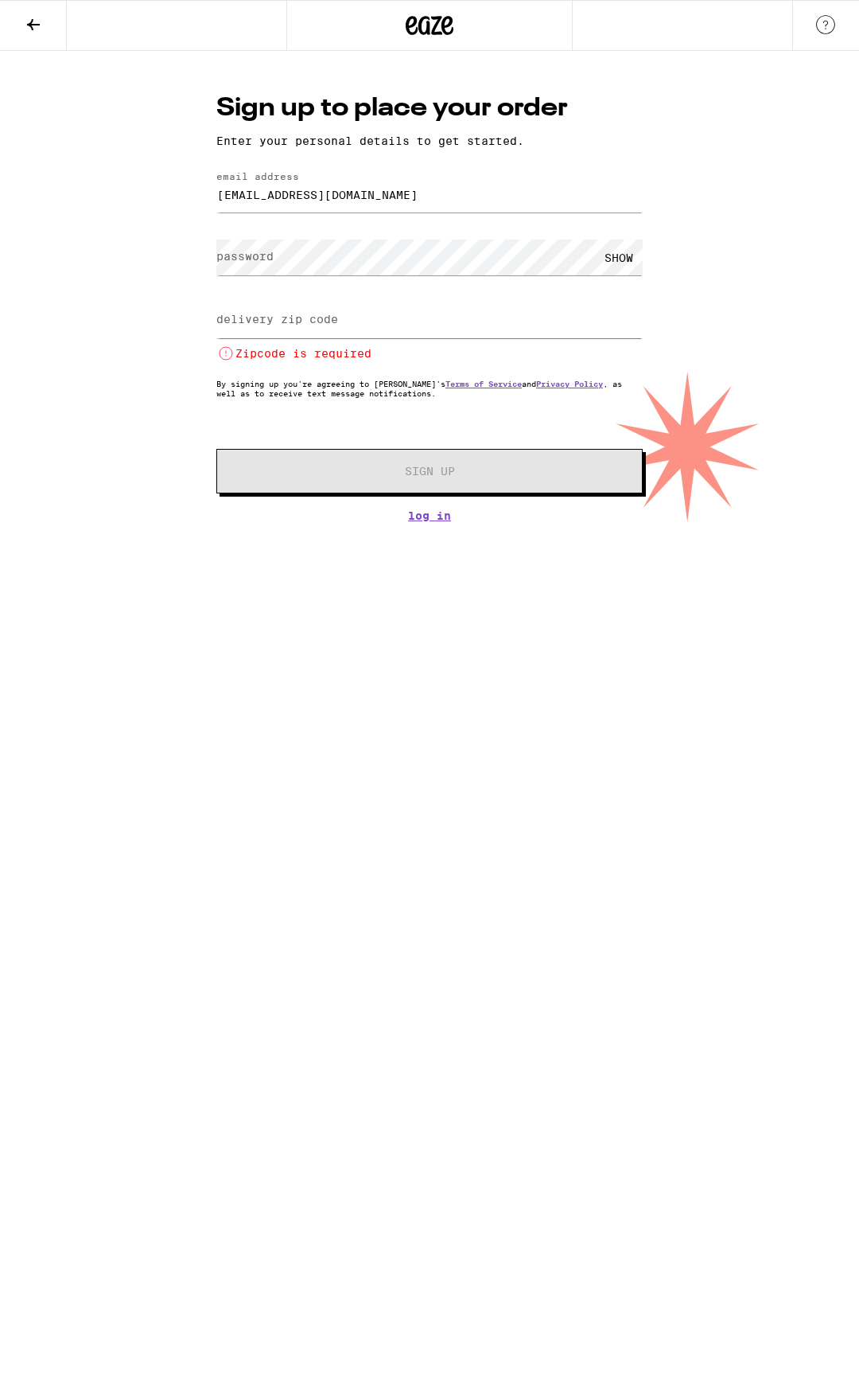
click at [274, 326] on label "delivery zip code" at bounding box center [278, 319] width 122 height 13
click at [274, 319] on label "delivery zip code" at bounding box center [278, 319] width 122 height 13
drag, startPoint x: 274, startPoint y: 319, endPoint x: 233, endPoint y: 329, distance: 42.2
click at [233, 329] on input "delivery zip code" at bounding box center [430, 320] width 426 height 36
paste input "92802"
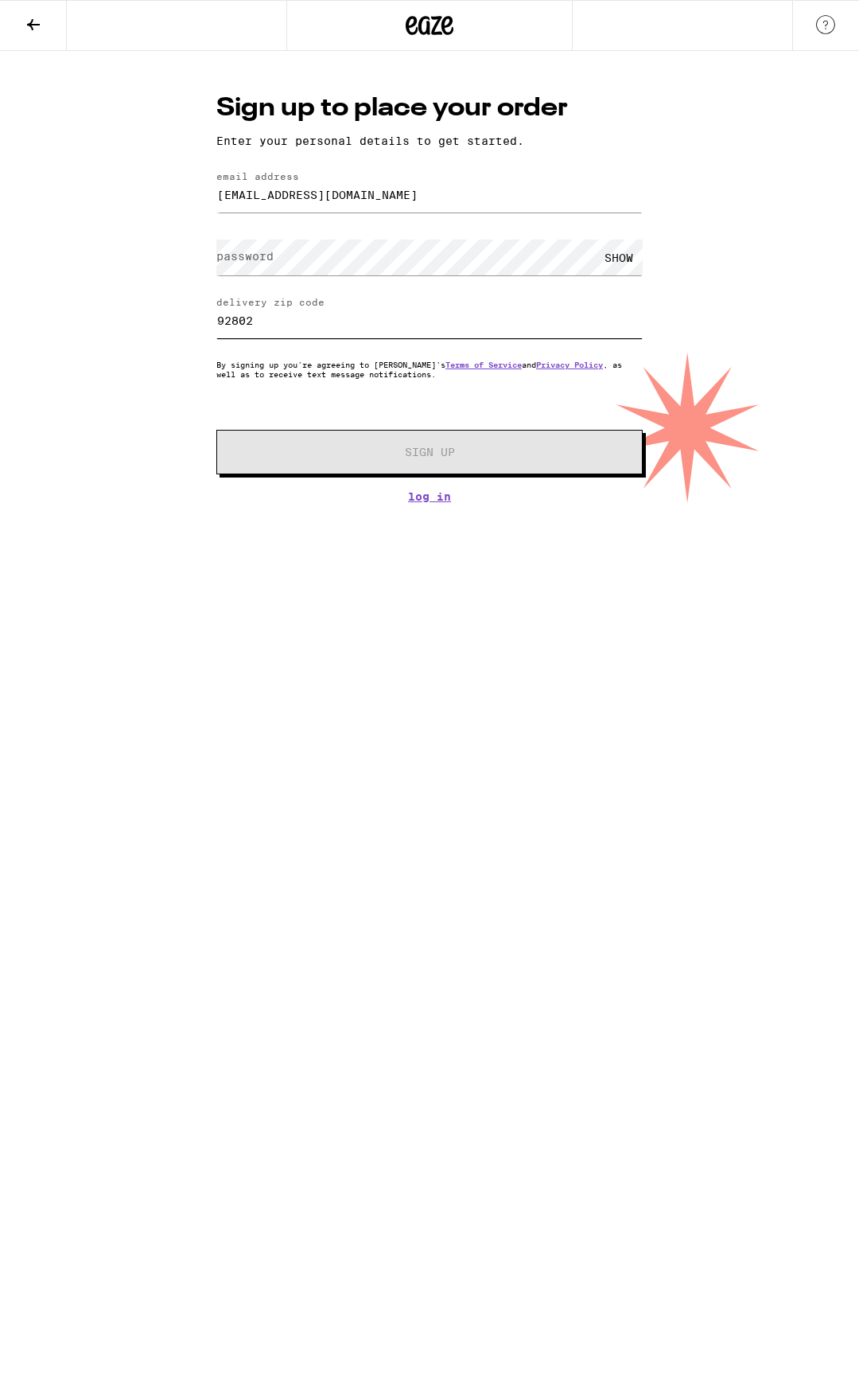
type input "92802"
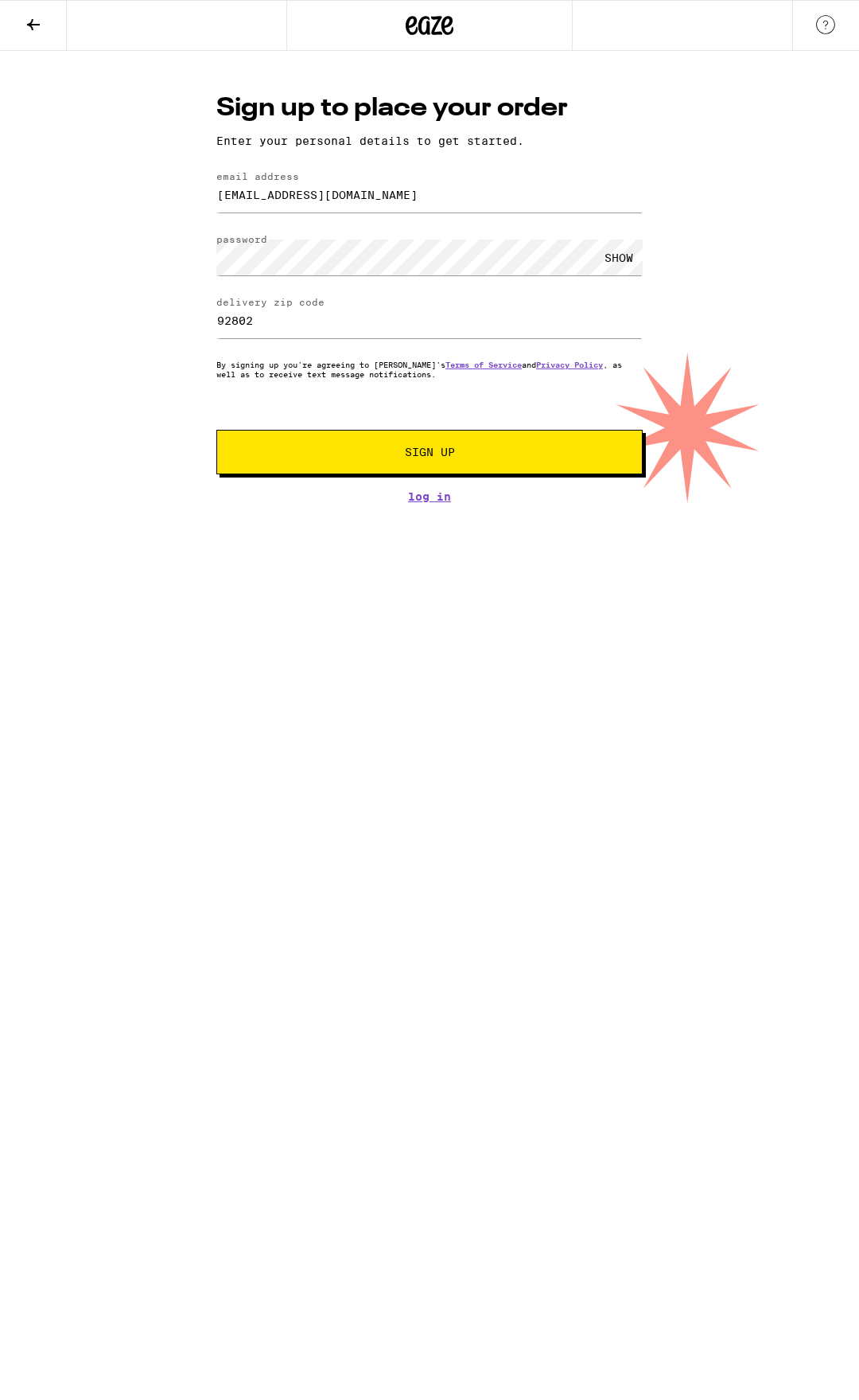
click at [625, 252] on div "SHOW" at bounding box center [619, 257] width 48 height 36
click at [313, 447] on button "Sign Up" at bounding box center [430, 452] width 426 height 44
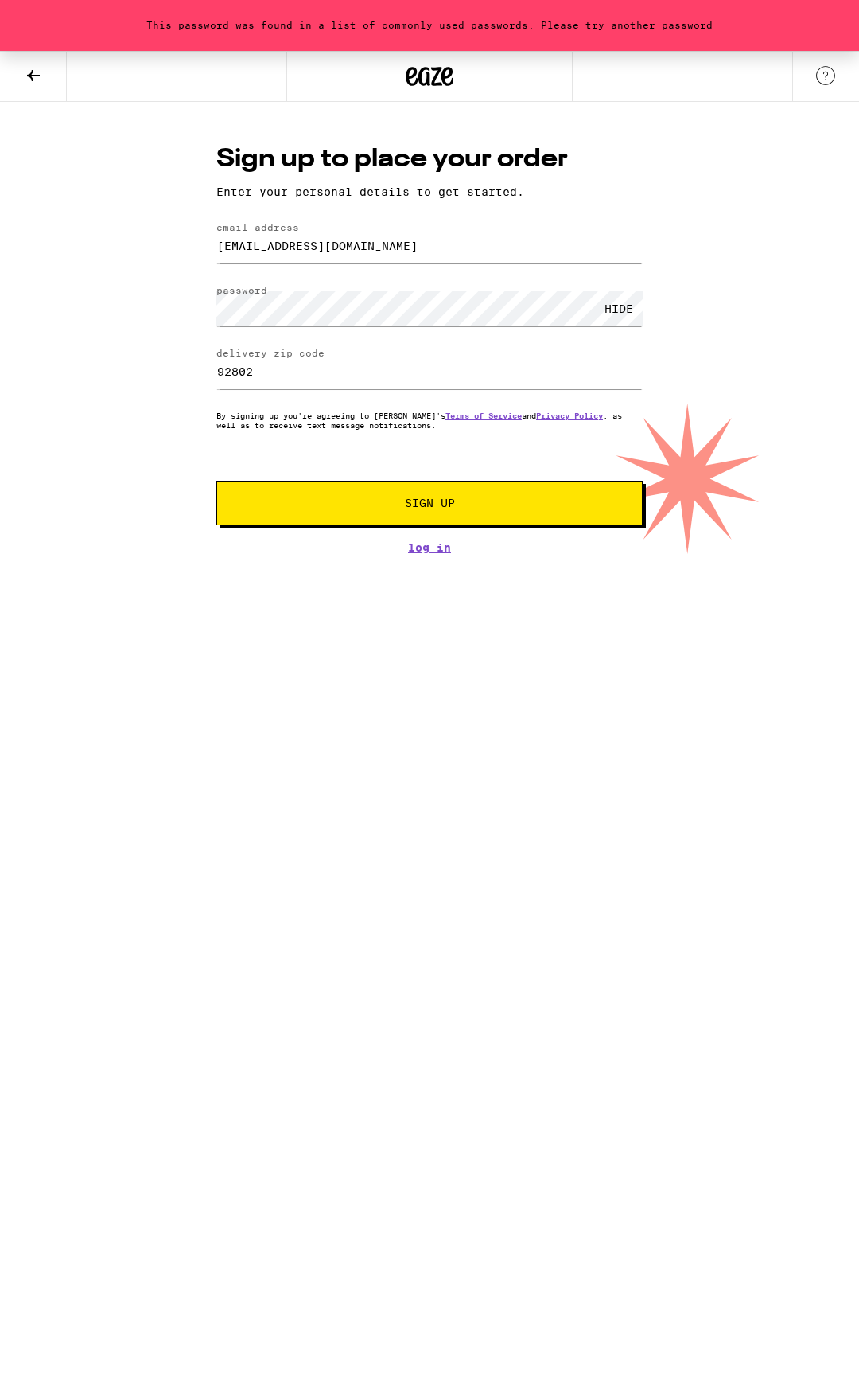
click at [370, 507] on span "Sign Up" at bounding box center [429, 503] width 316 height 11
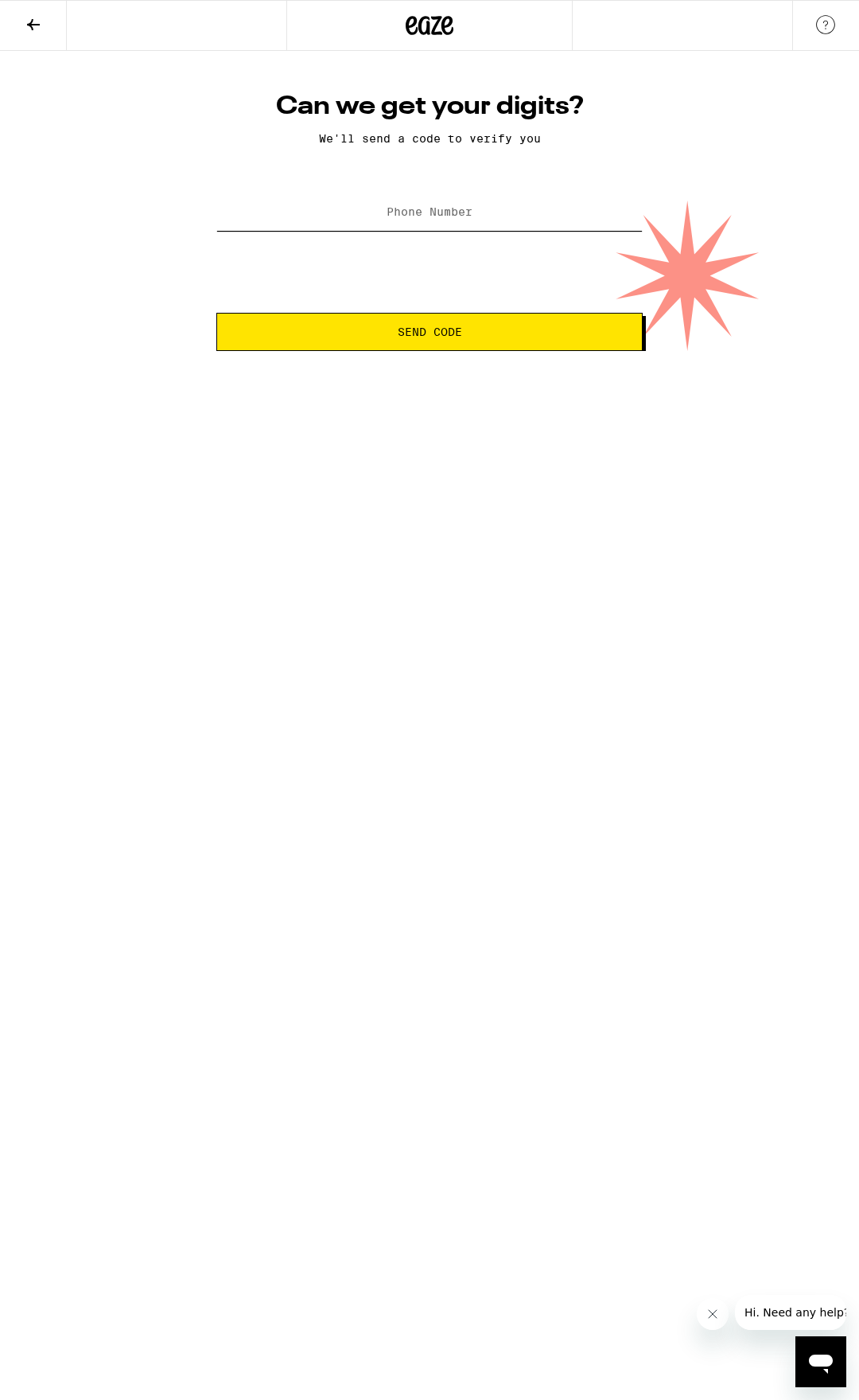
click at [418, 206] on input "Phone Number" at bounding box center [430, 212] width 426 height 36
type input "[PHONE_NUMBER]"
click at [441, 327] on span "Send Code" at bounding box center [430, 332] width 65 height 11
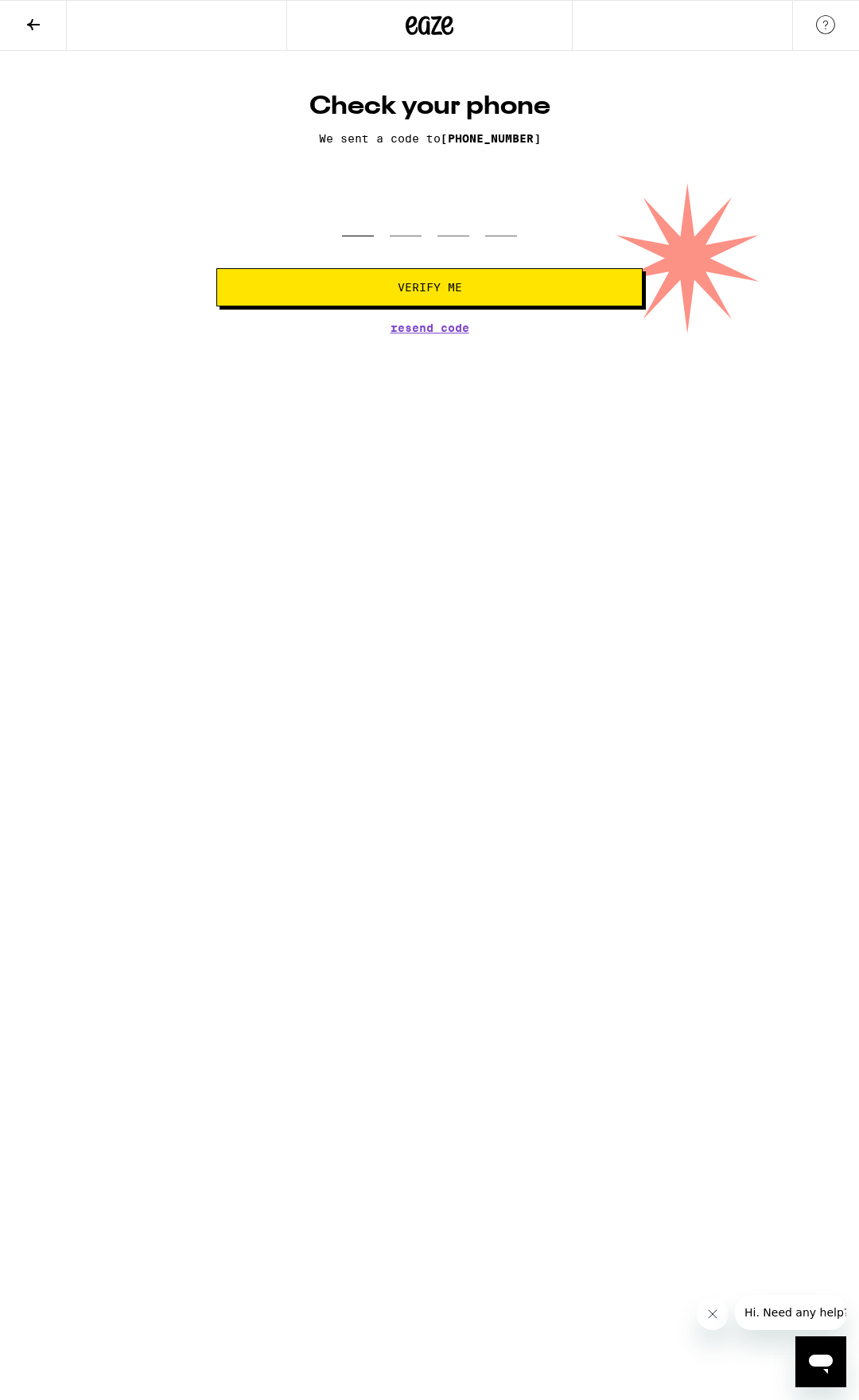
click at [347, 233] on input "tel" at bounding box center [358, 212] width 31 height 47
type input "2"
type input "9"
type input "3"
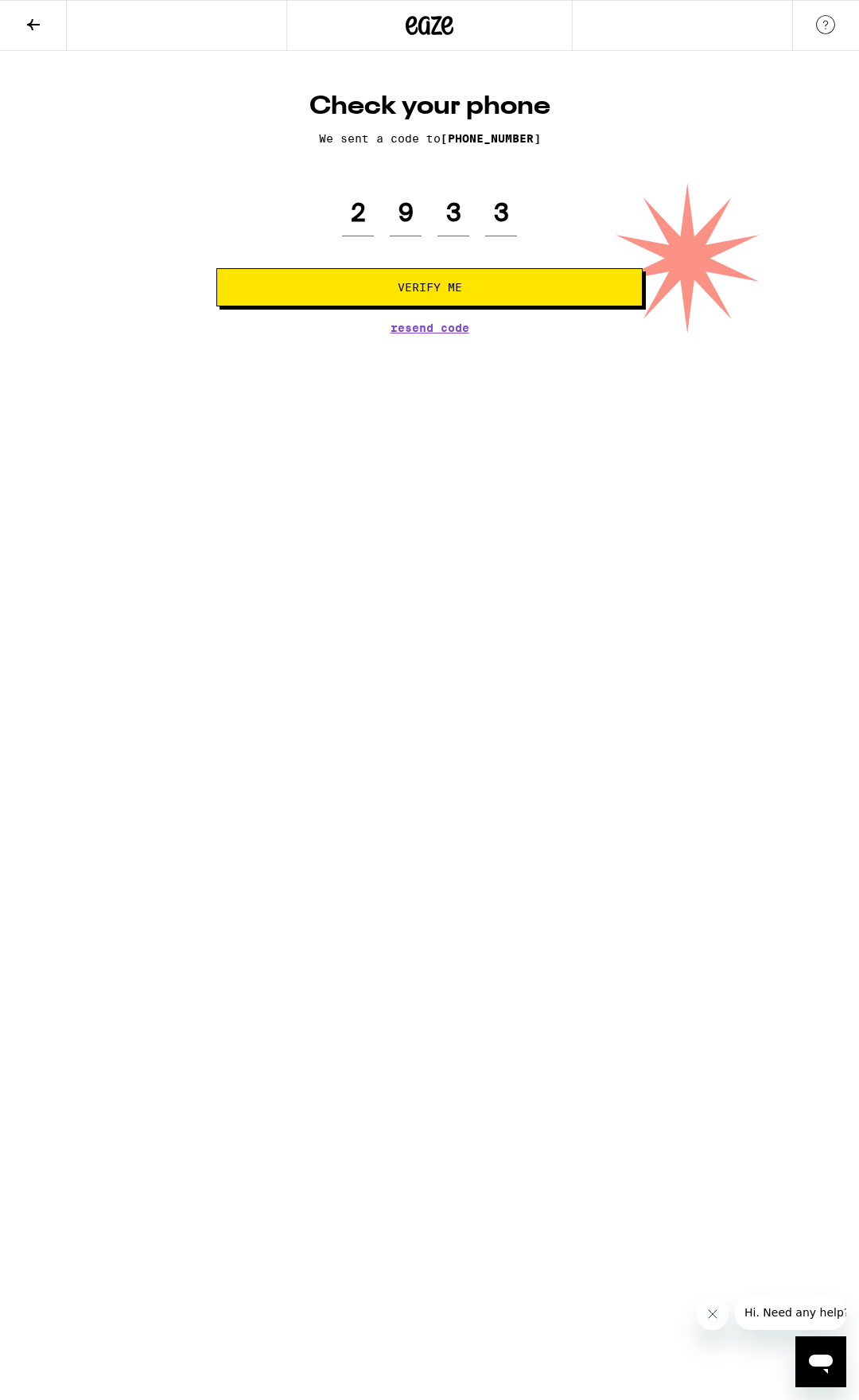
click at [478, 287] on span "Verify Me" at bounding box center [429, 287] width 400 height 11
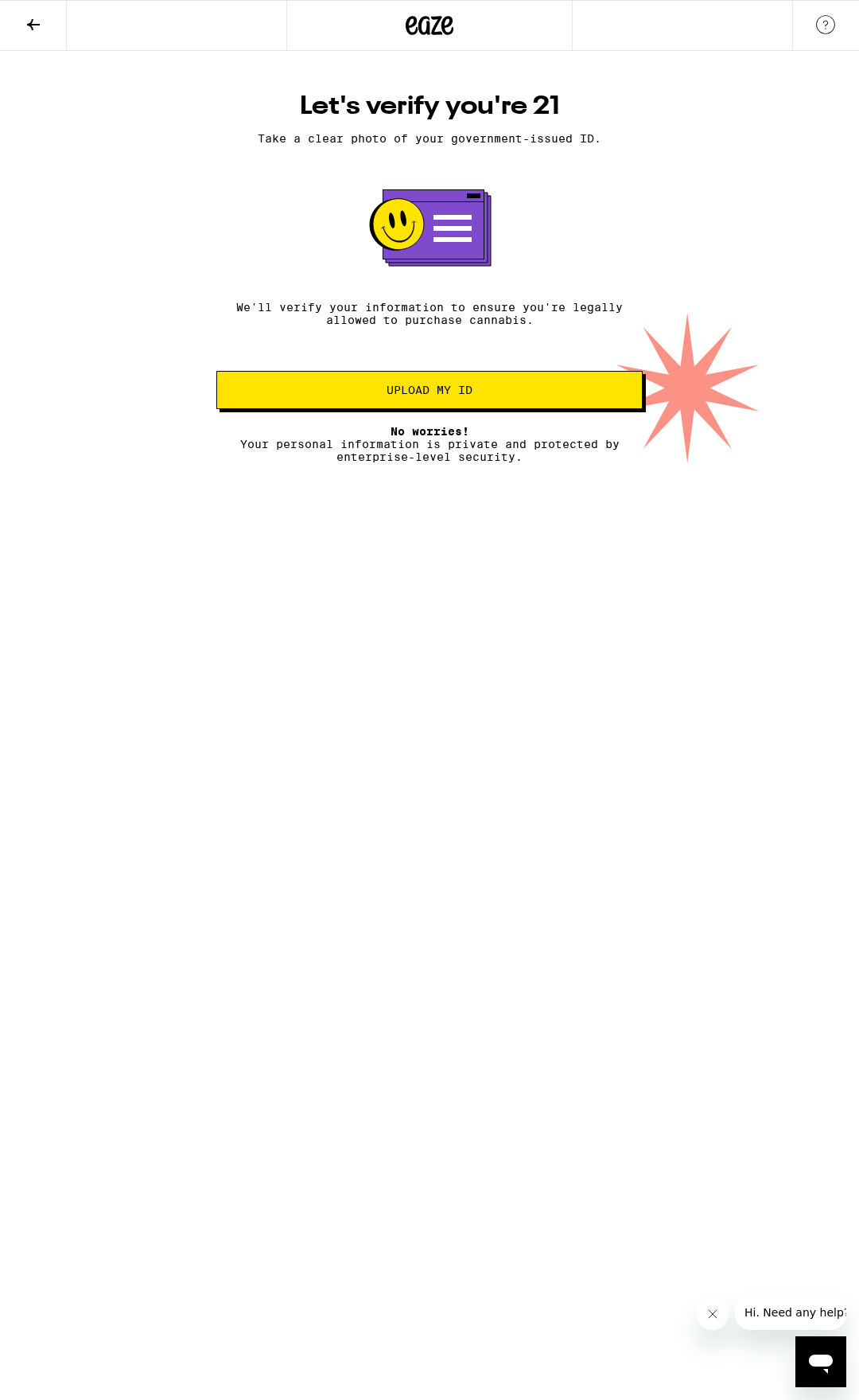
click at [437, 385] on button "Upload my ID" at bounding box center [430, 389] width 426 height 38
